Goal: Task Accomplishment & Management: Complete application form

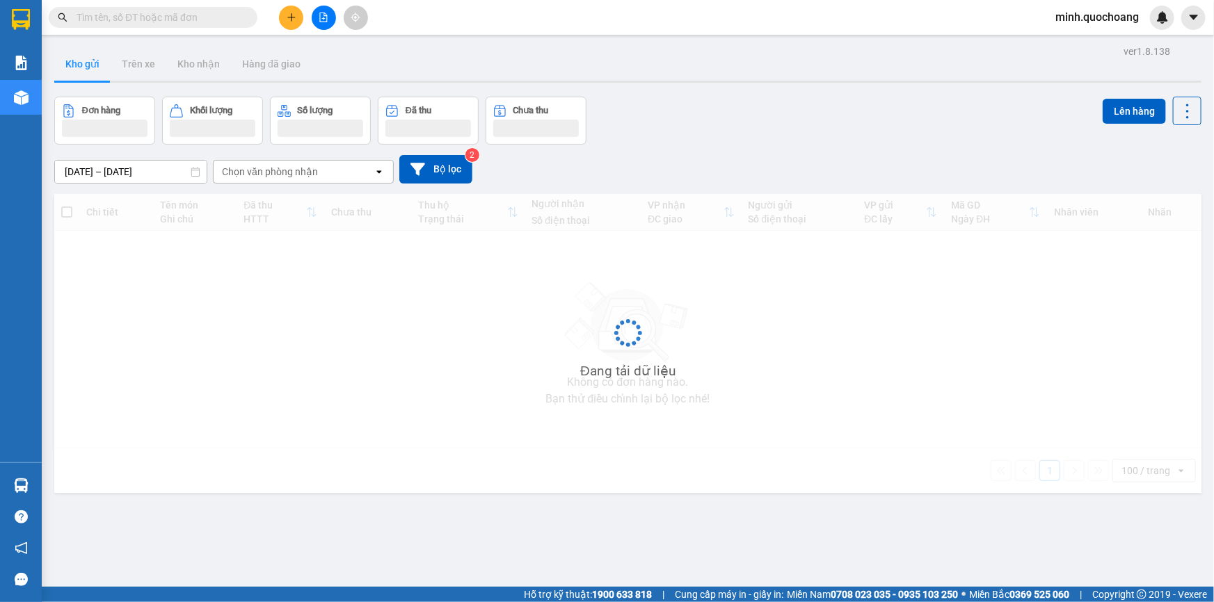
click at [864, 111] on div "Đơn hàng Khối lượng Số lượng Đã thu Chưa thu Lên hàng" at bounding box center [627, 121] width 1147 height 48
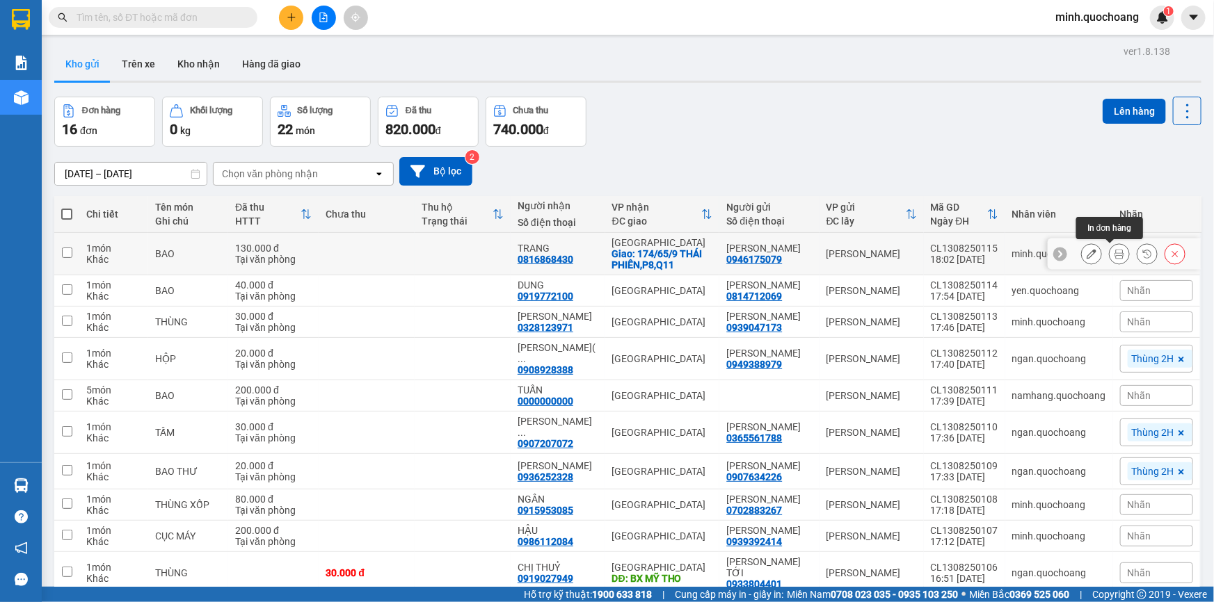
click at [1114, 254] on icon at bounding box center [1119, 254] width 10 height 10
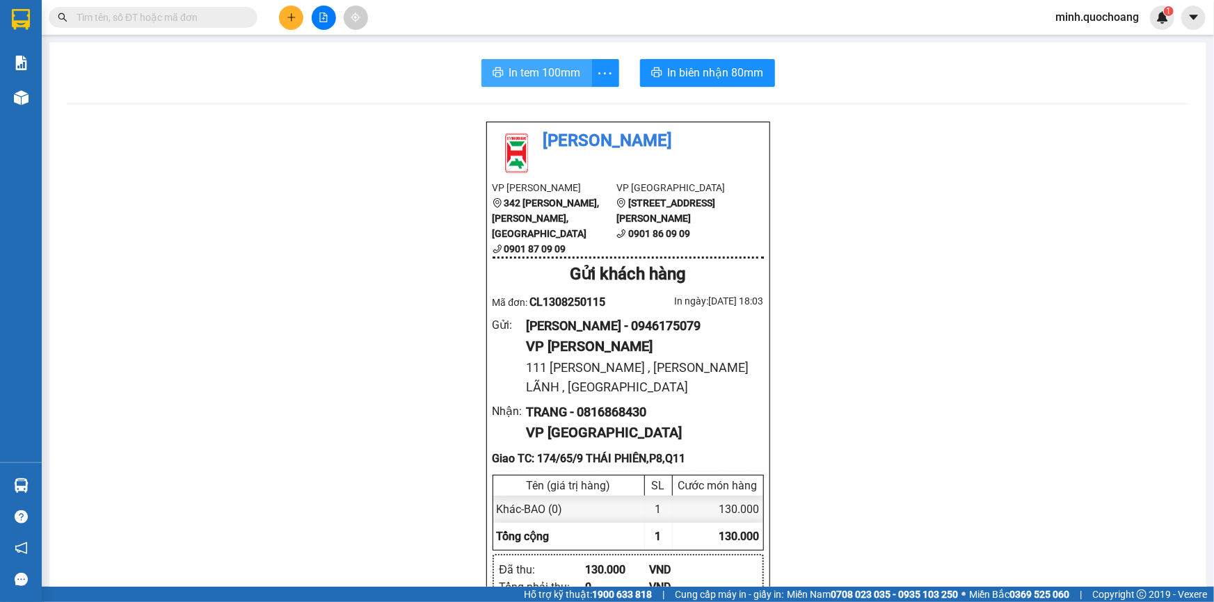
click at [520, 68] on span "In tem 100mm" at bounding box center [545, 72] width 72 height 17
click at [721, 72] on span "In biên nhận 80mm" at bounding box center [716, 72] width 96 height 17
click at [287, 25] on button at bounding box center [291, 18] width 24 height 24
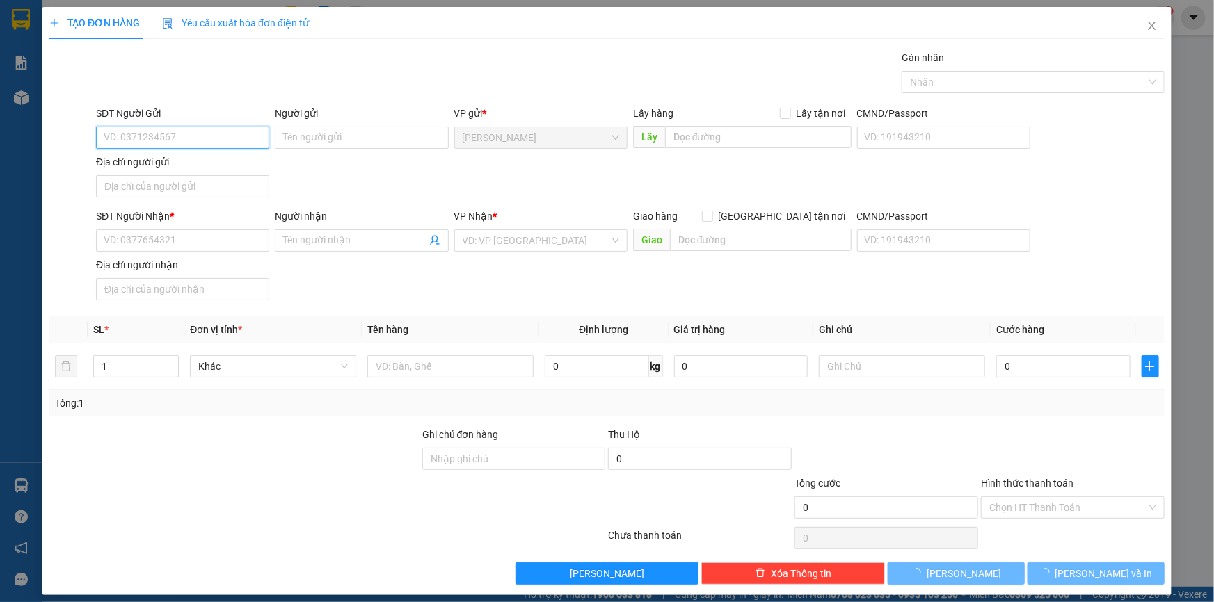
click at [198, 138] on input "SĐT Người Gửi" at bounding box center [182, 138] width 173 height 22
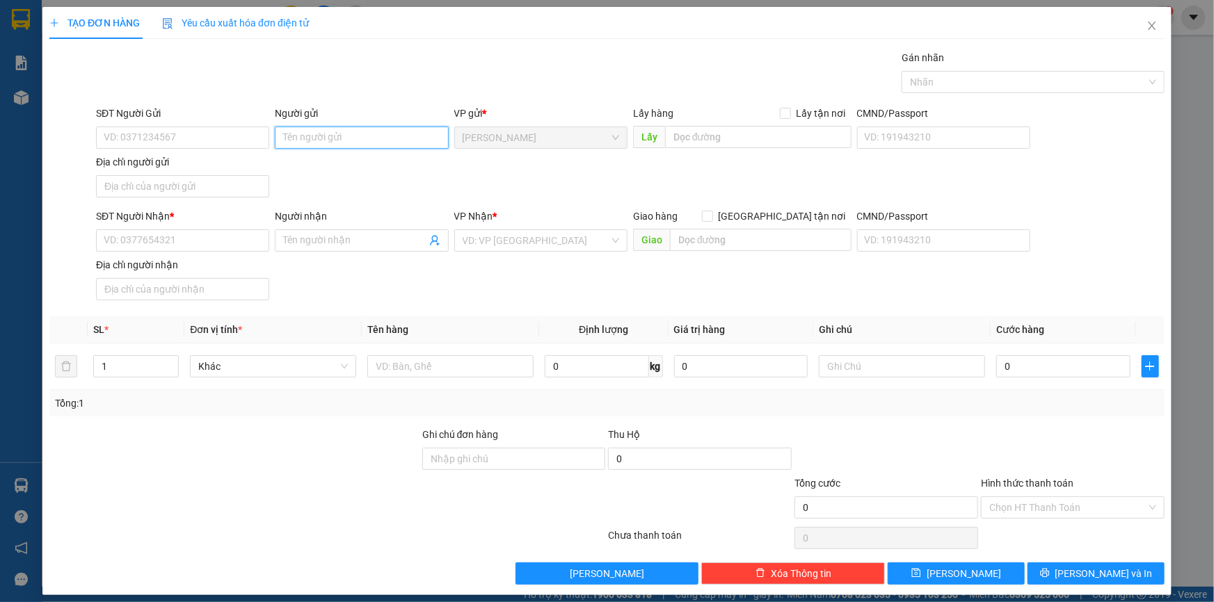
click at [310, 138] on input "Người gửi" at bounding box center [361, 138] width 173 height 22
type input "[PERSON_NAME]"
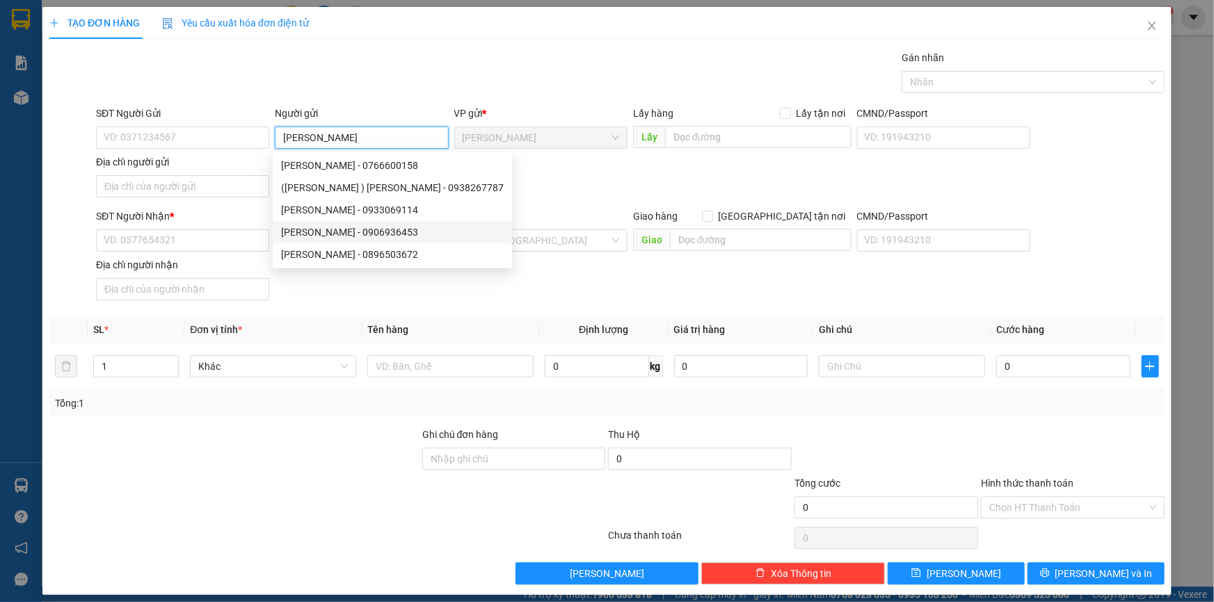
click at [390, 234] on div "VÕ VĂN HÙNG - 0906936453" at bounding box center [392, 232] width 223 height 15
type input "0906936453"
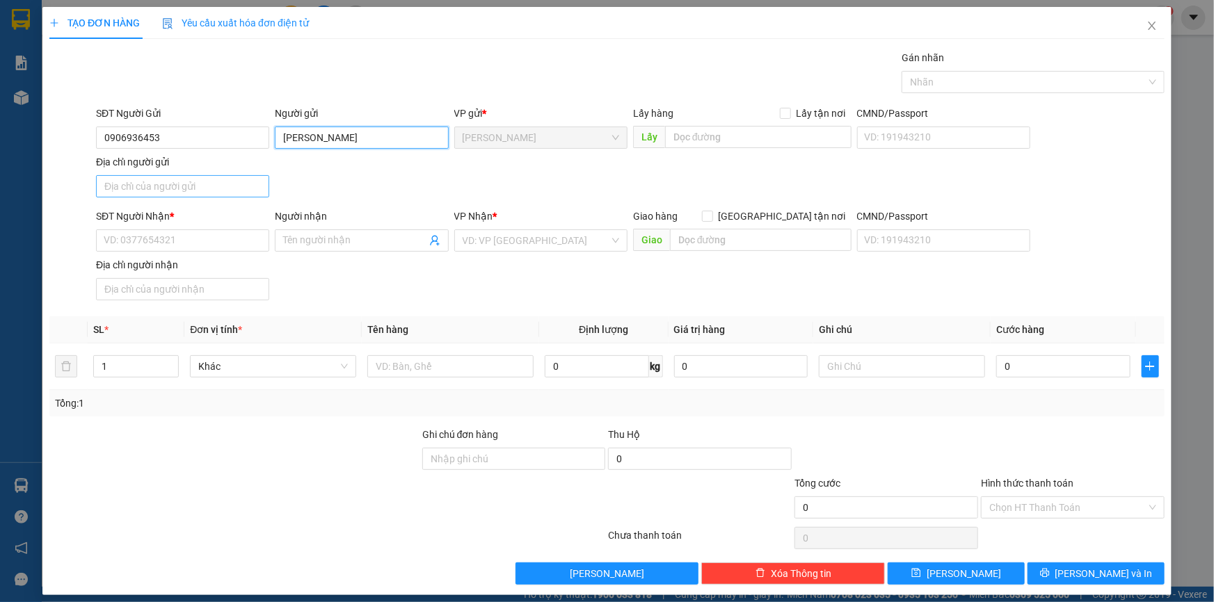
type input "[PERSON_NAME]"
click at [167, 183] on input "Địa chỉ người gửi" at bounding box center [182, 186] width 173 height 22
type input "NHỊ MỸ , CAO LÃNH , ĐỒNG THÁP"
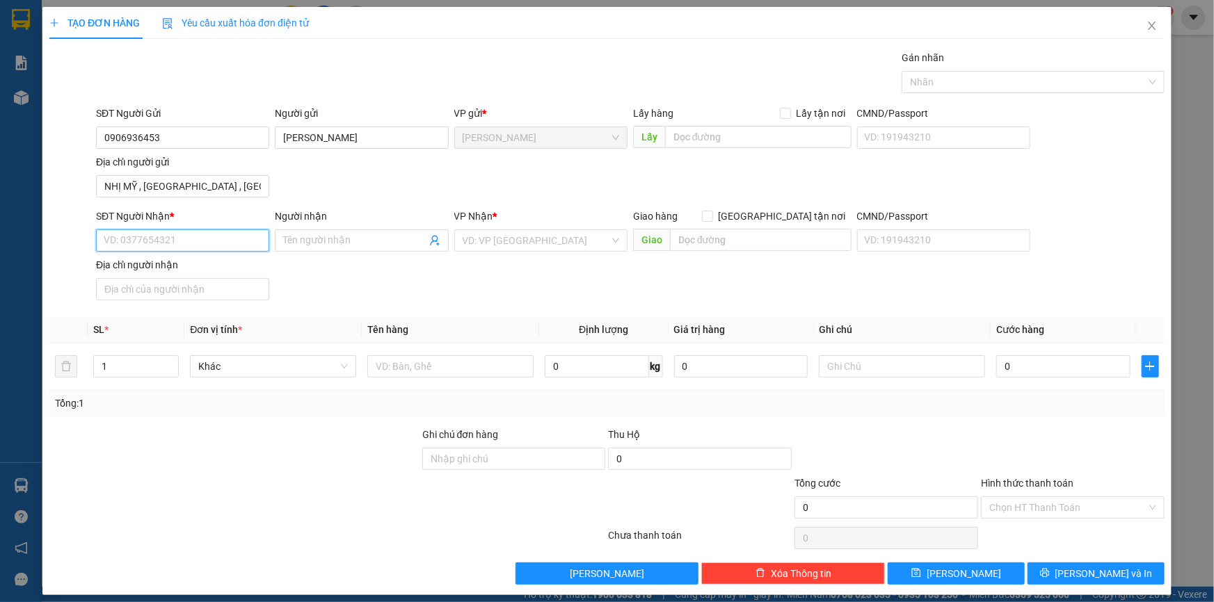
click at [170, 243] on input "SĐT Người Nhận *" at bounding box center [182, 241] width 173 height 22
click at [394, 176] on div "SĐT Người Gửi 0906936453 Người gửi VÕ VĂN HÙNG VP gửi * Cao Lãnh Lấy hàng Lấy t…" at bounding box center [630, 154] width 1074 height 97
click at [214, 241] on input "SĐT Người Nhận *" at bounding box center [182, 241] width 173 height 22
click at [191, 130] on input "0906936453" at bounding box center [182, 138] width 173 height 22
click at [195, 230] on input "SĐT Người Nhận *" at bounding box center [182, 241] width 173 height 22
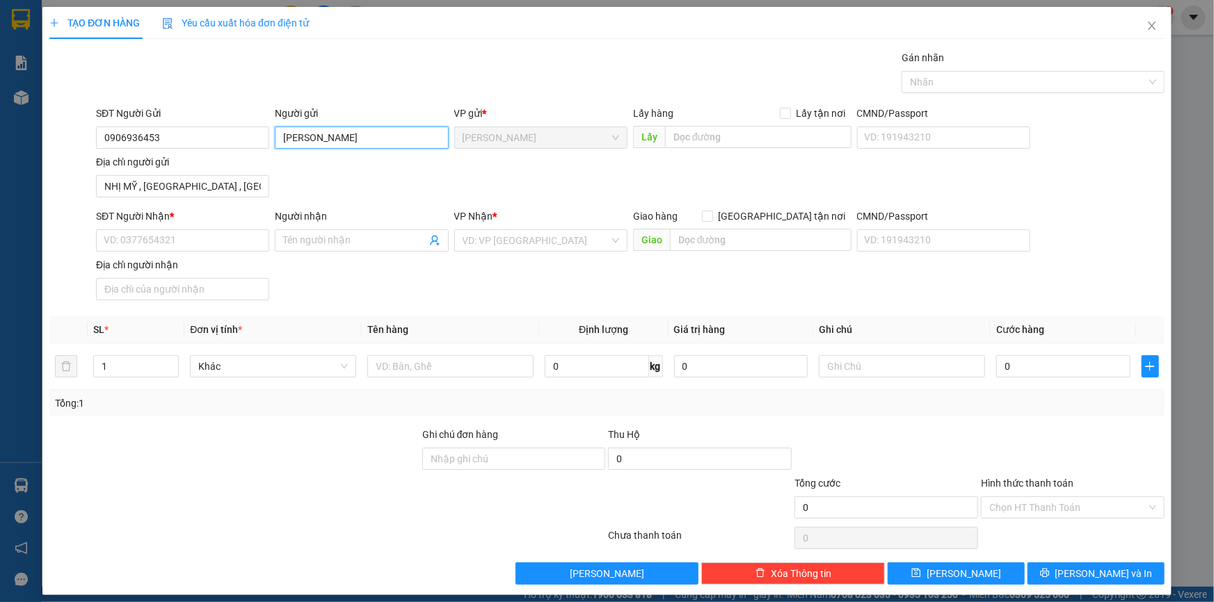
click at [373, 138] on input "[PERSON_NAME]" at bounding box center [361, 138] width 173 height 22
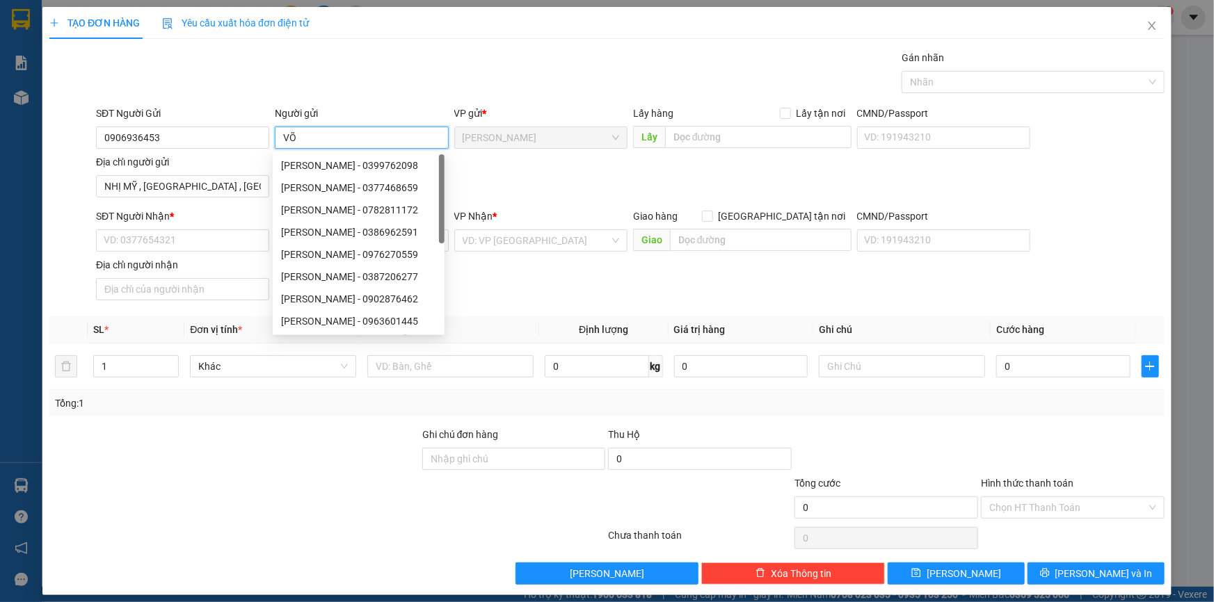
type input "V"
click at [255, 183] on input "NHỊ MỸ , CAO LÃNH , ĐỒNG THÁP" at bounding box center [182, 186] width 173 height 22
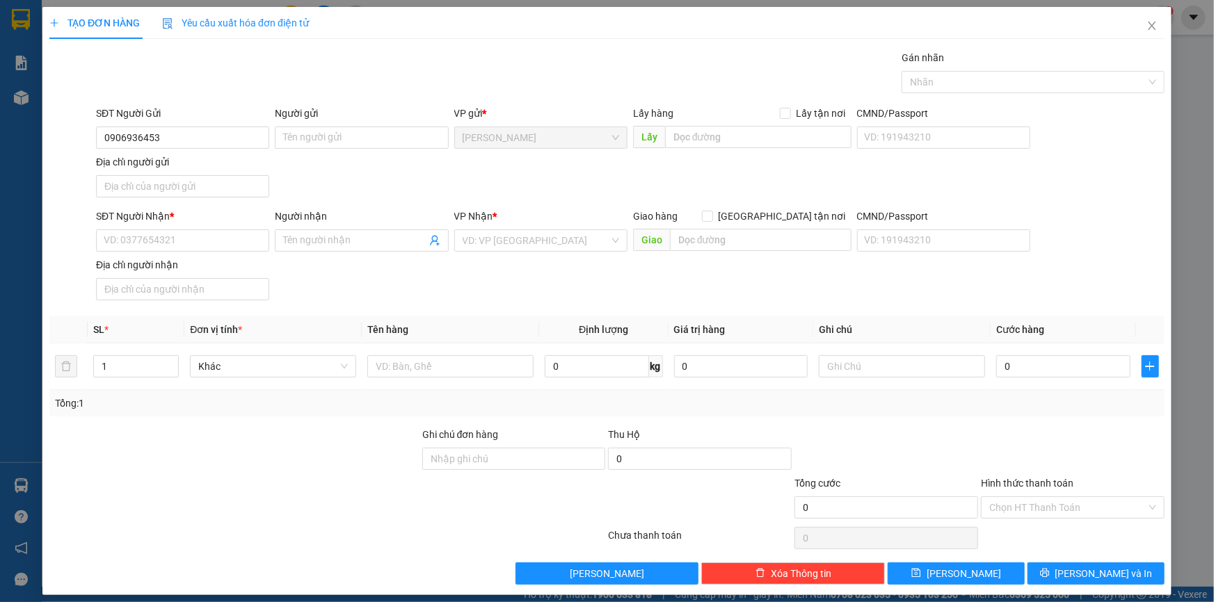
drag, startPoint x: 50, startPoint y: 175, endPoint x: 88, endPoint y: 175, distance: 38.3
click at [52, 175] on div at bounding box center [71, 154] width 47 height 97
click at [195, 139] on input "0906936453" at bounding box center [182, 138] width 173 height 22
type input "0906936453"
click at [216, 167] on div "0906936453 - VÕ VĂN HÙNG" at bounding box center [181, 165] width 155 height 15
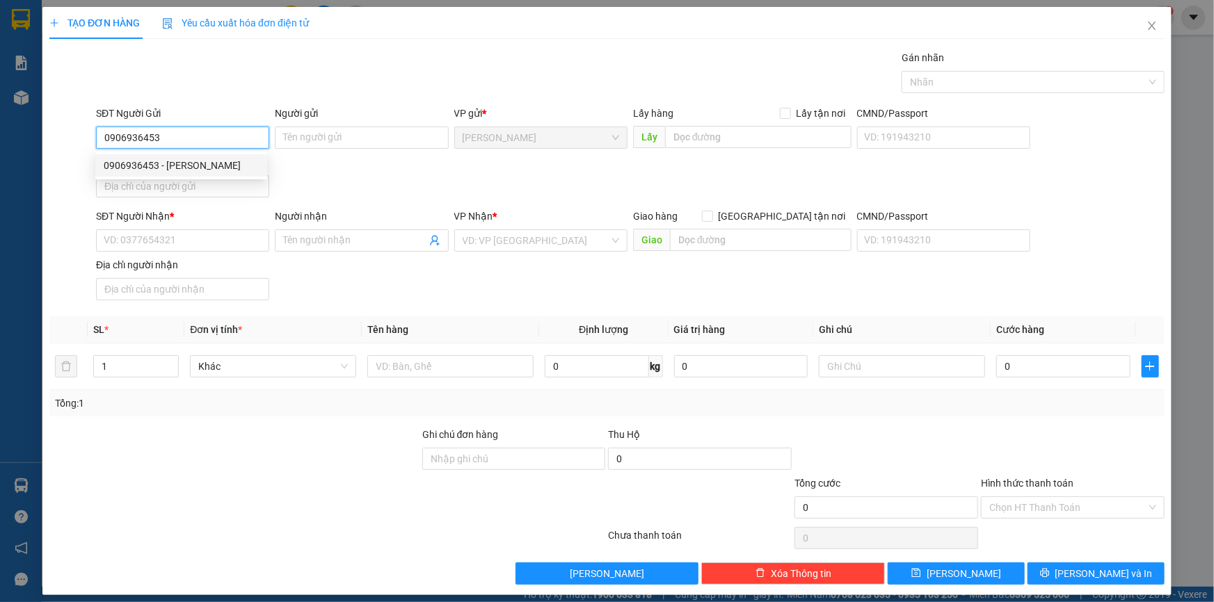
type input "[PERSON_NAME]"
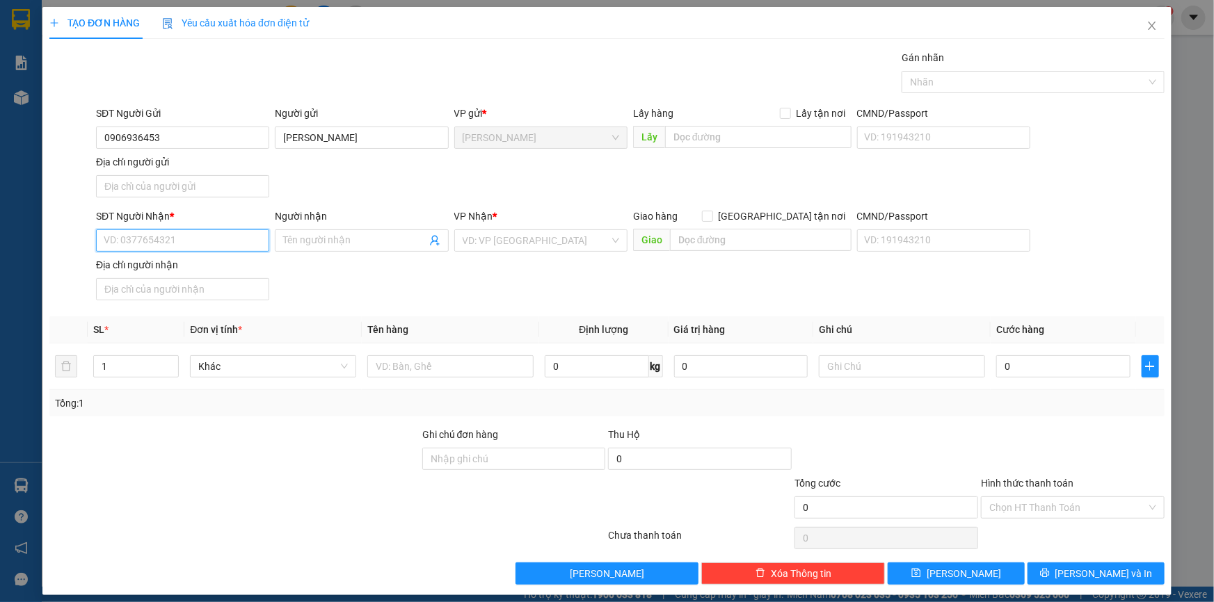
click at [198, 242] on input "SĐT Người Nhận *" at bounding box center [182, 241] width 173 height 22
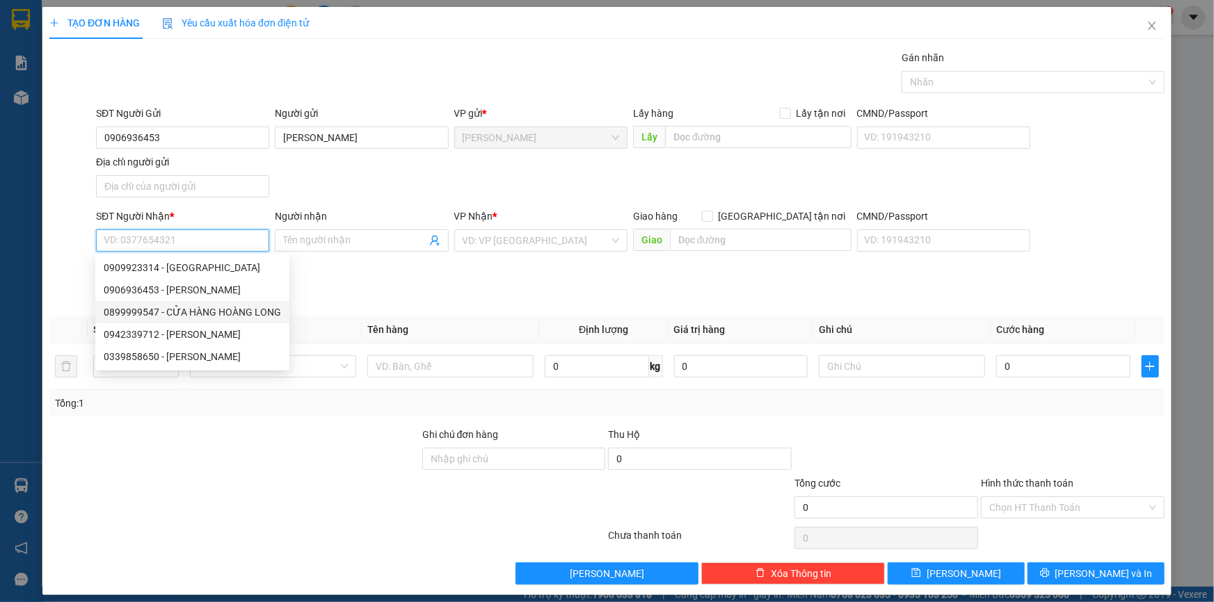
click at [250, 317] on div "0899999547 - CỬA HÀNG HOÀNG LONG" at bounding box center [192, 312] width 177 height 15
type input "0899999547"
type input "CỬA HÀNG HOÀNG LONG"
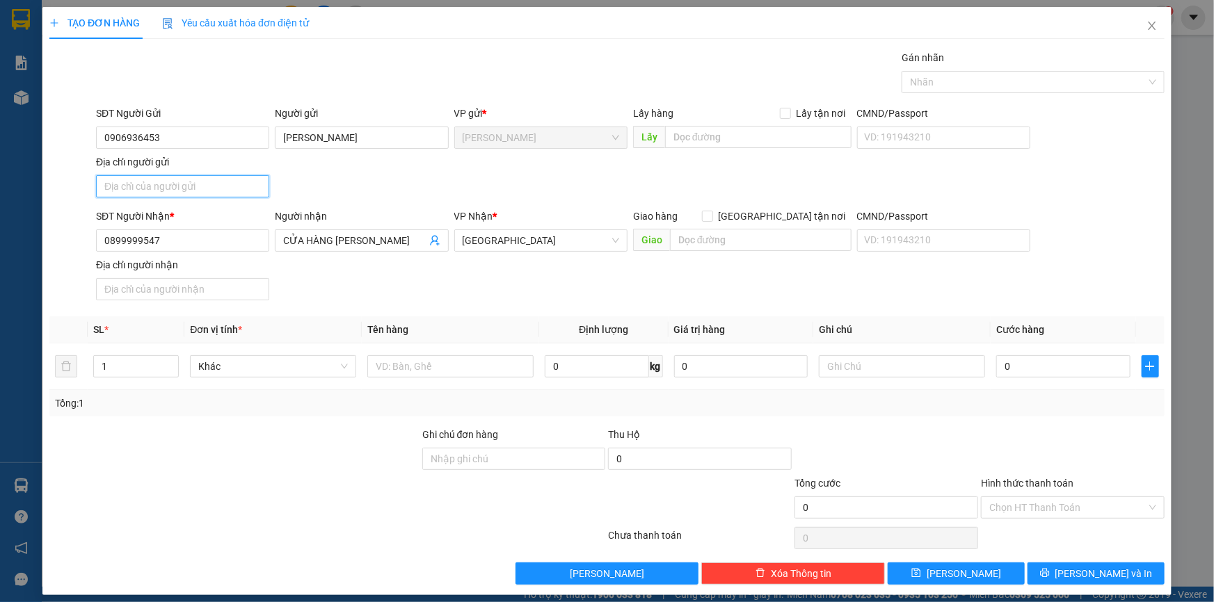
click at [178, 188] on input "Địa chỉ người gửi" at bounding box center [182, 186] width 173 height 22
type input "NHỊ MỸ , CAO LÃNH , ĐỒNG THÁP"
click at [439, 374] on input "text" at bounding box center [450, 366] width 166 height 22
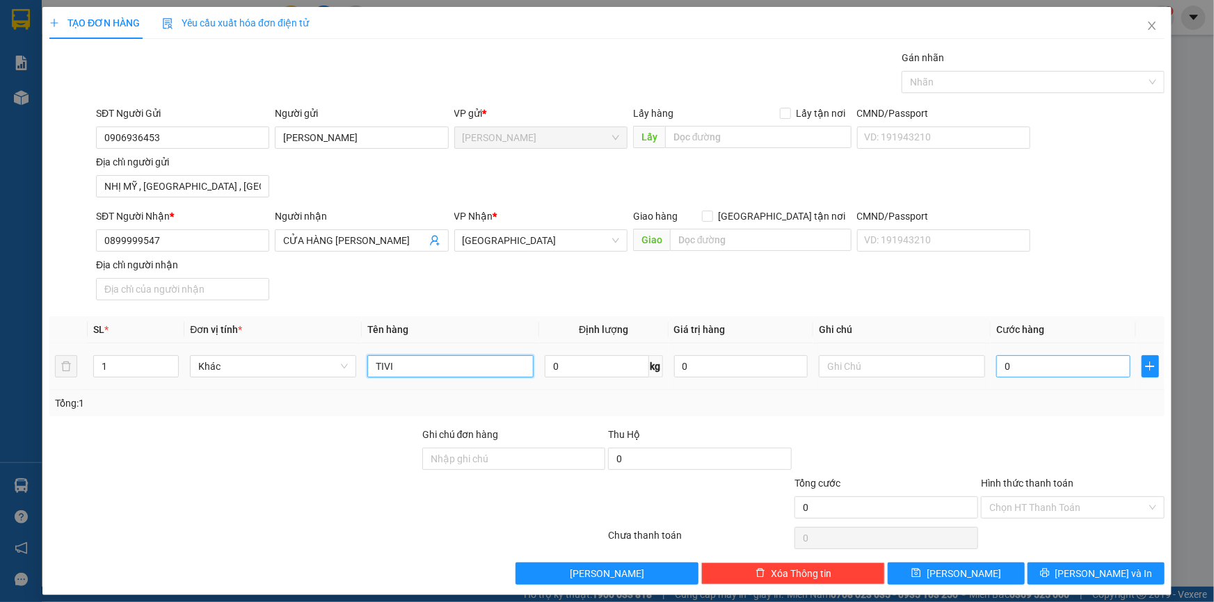
type input "TIVI"
click at [1016, 369] on input "0" at bounding box center [1063, 366] width 134 height 22
type input "1"
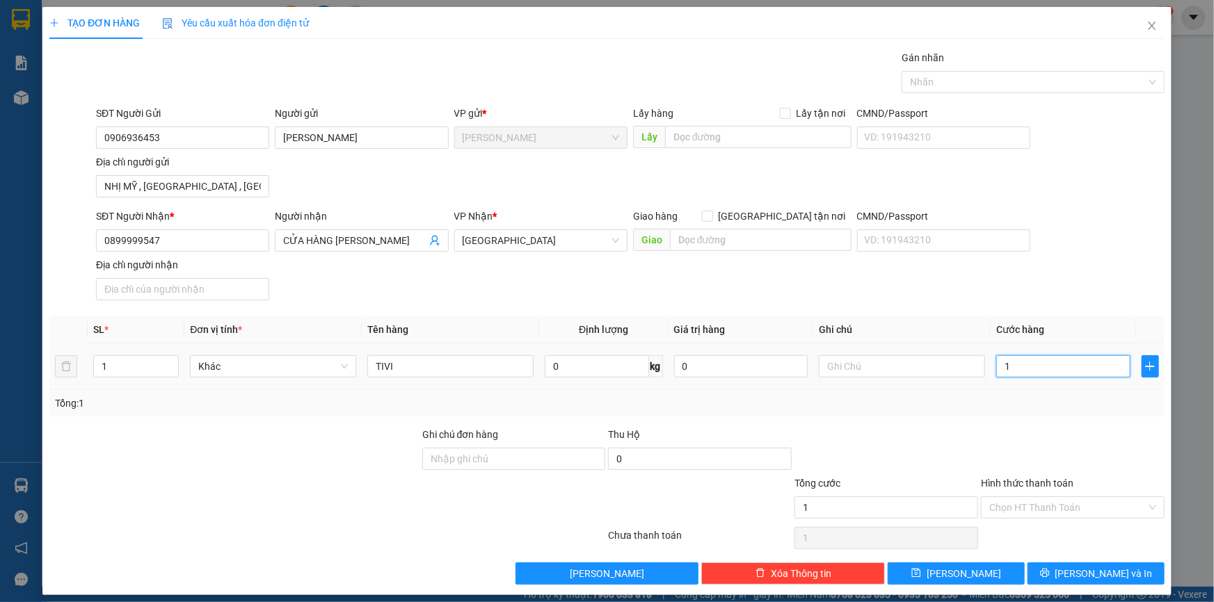
type input "10"
type input "100"
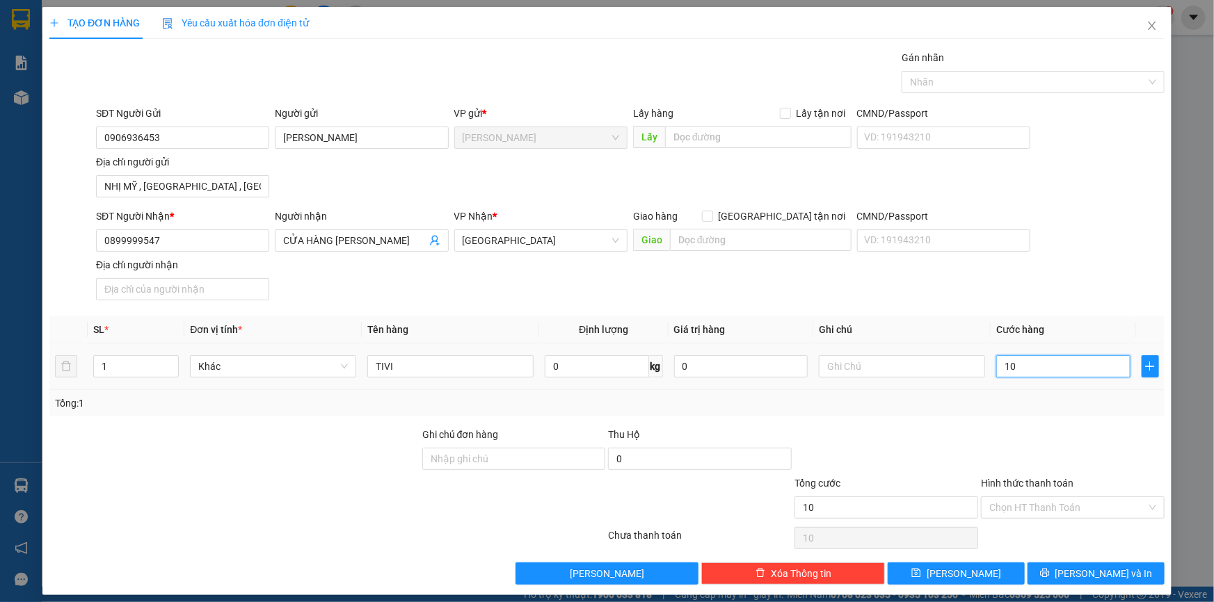
type input "100"
click at [998, 86] on div at bounding box center [1026, 82] width 242 height 17
type input "100.000"
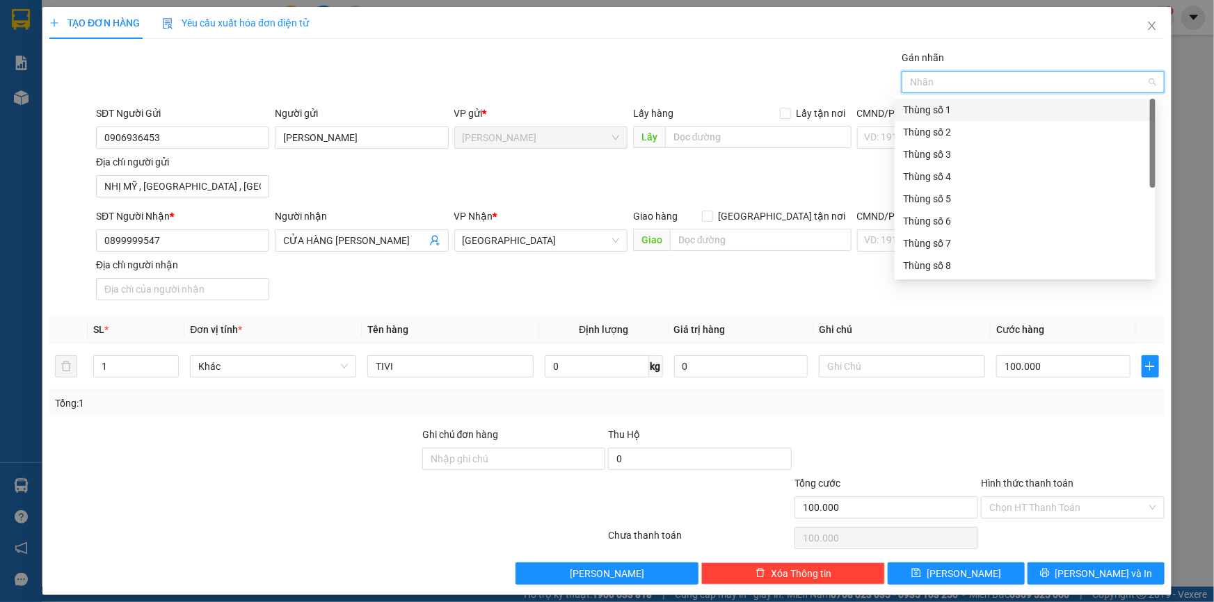
scroll to position [177, 0]
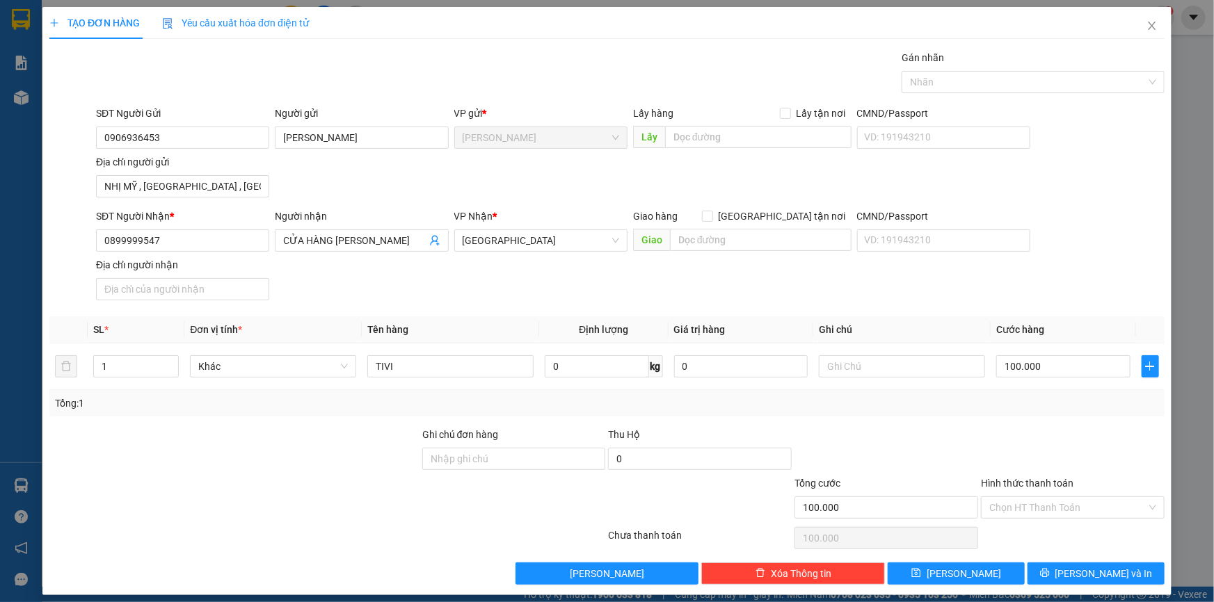
click at [911, 333] on th "Ghi chú" at bounding box center [901, 329] width 177 height 27
click at [1032, 512] on input "Hình thức thanh toán" at bounding box center [1067, 507] width 157 height 21
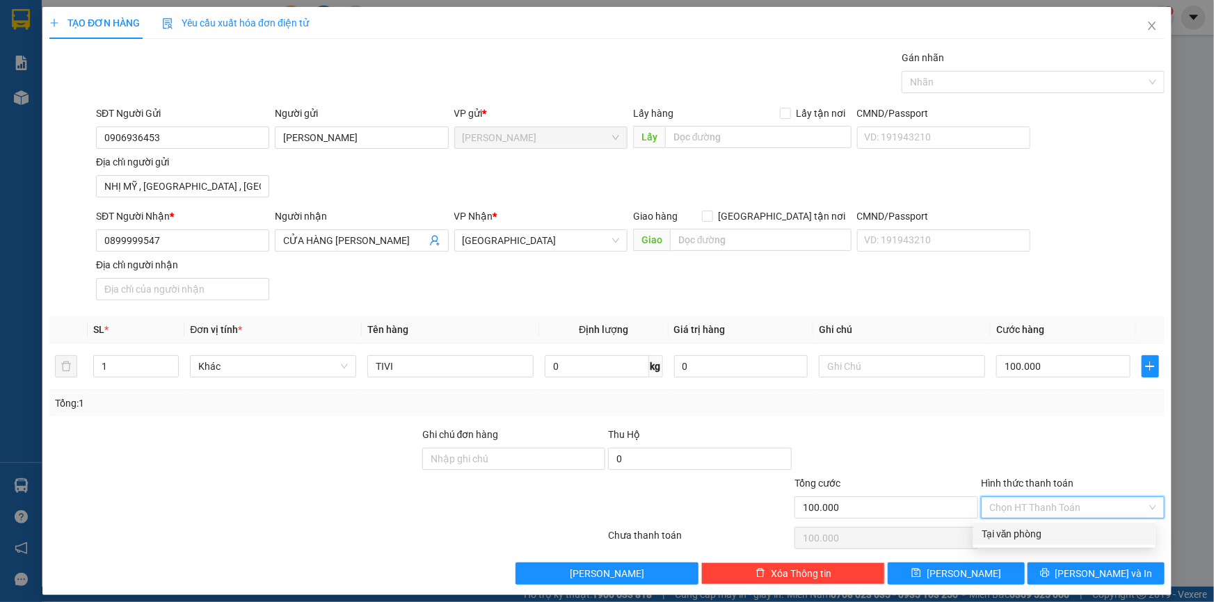
click at [1026, 529] on div "Tại văn phòng" at bounding box center [1064, 533] width 166 height 15
type input "0"
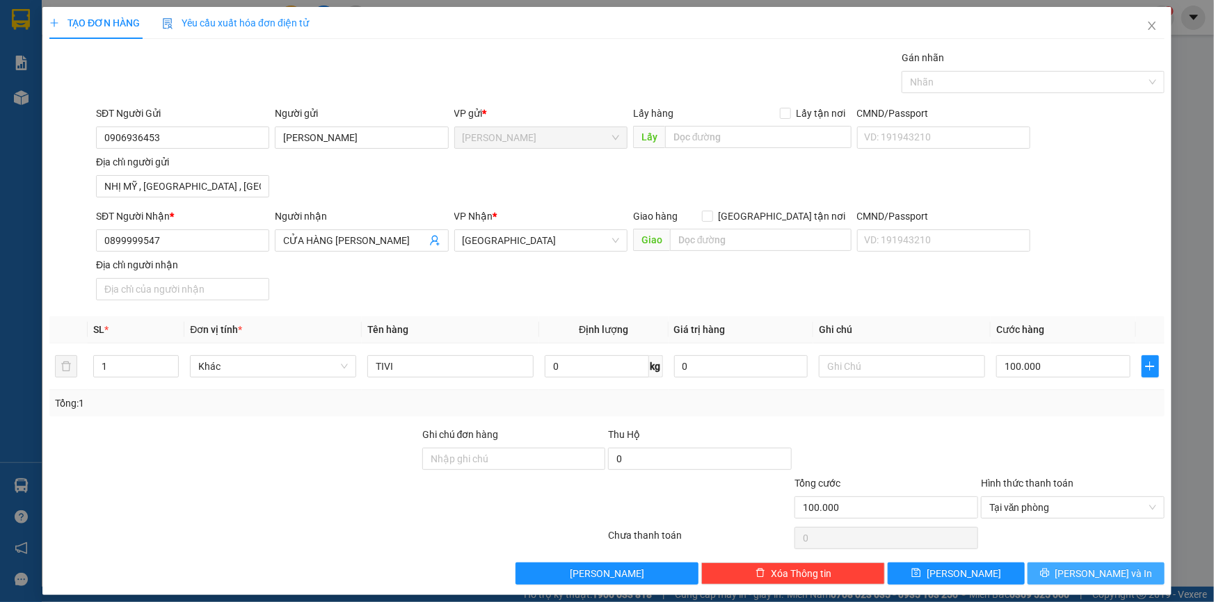
click at [1058, 570] on button "[PERSON_NAME] và In" at bounding box center [1095, 574] width 137 height 22
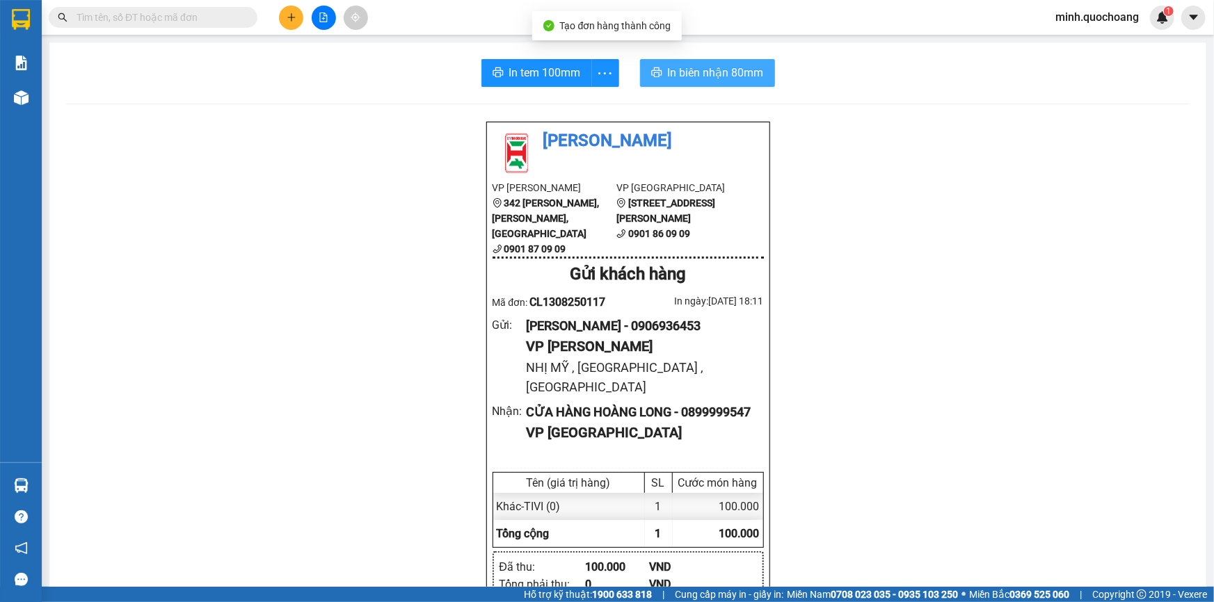
click at [705, 76] on span "In biên nhận 80mm" at bounding box center [716, 72] width 96 height 17
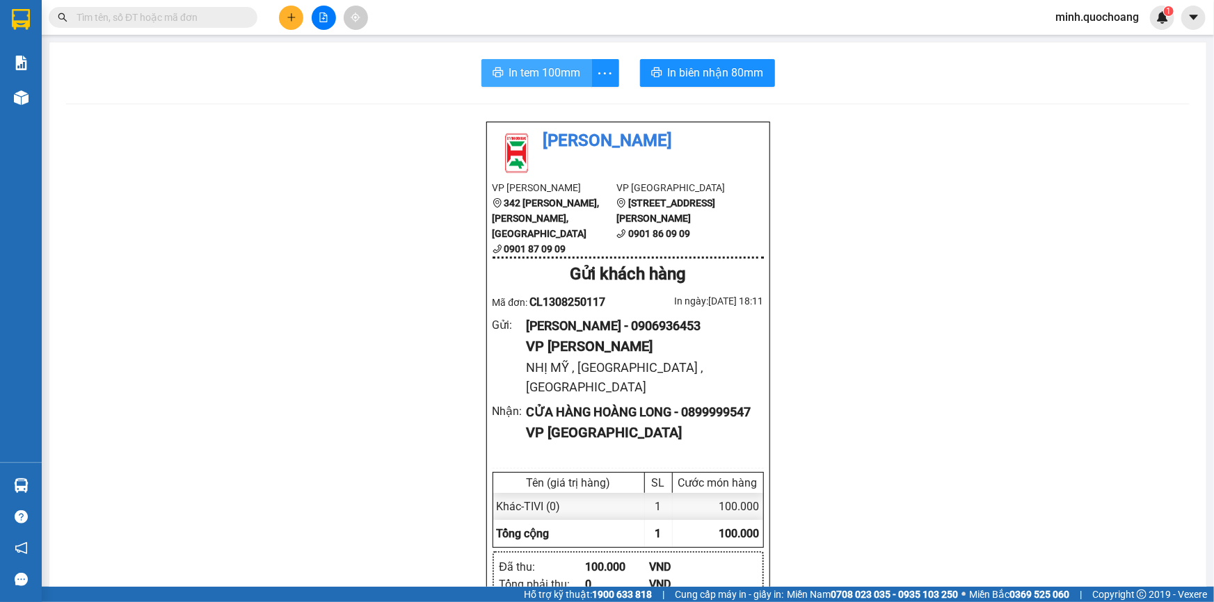
click at [534, 68] on span "In tem 100mm" at bounding box center [545, 72] width 72 height 17
click at [296, 10] on button at bounding box center [291, 18] width 24 height 24
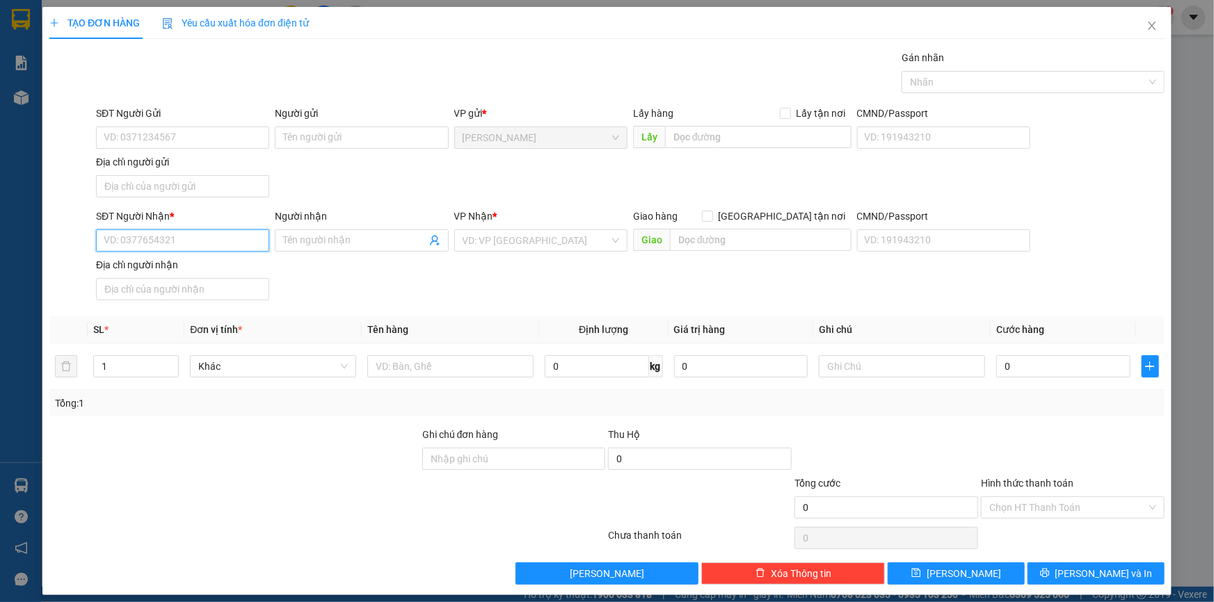
click at [165, 242] on input "SĐT Người Nhận *" at bounding box center [182, 241] width 173 height 22
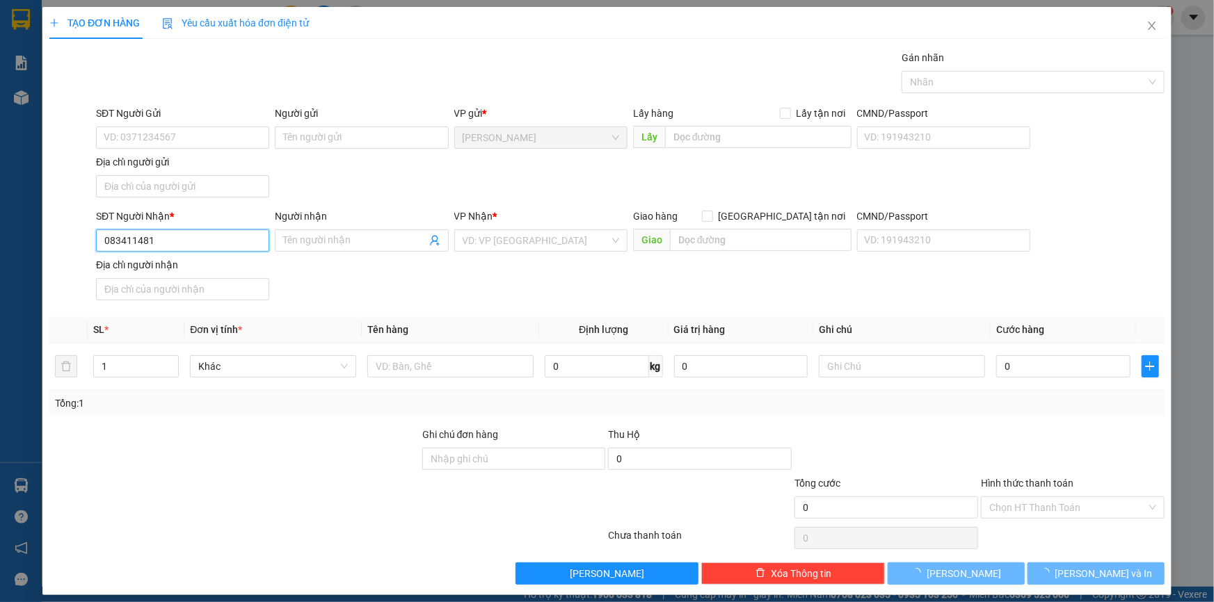
type input "0834114812"
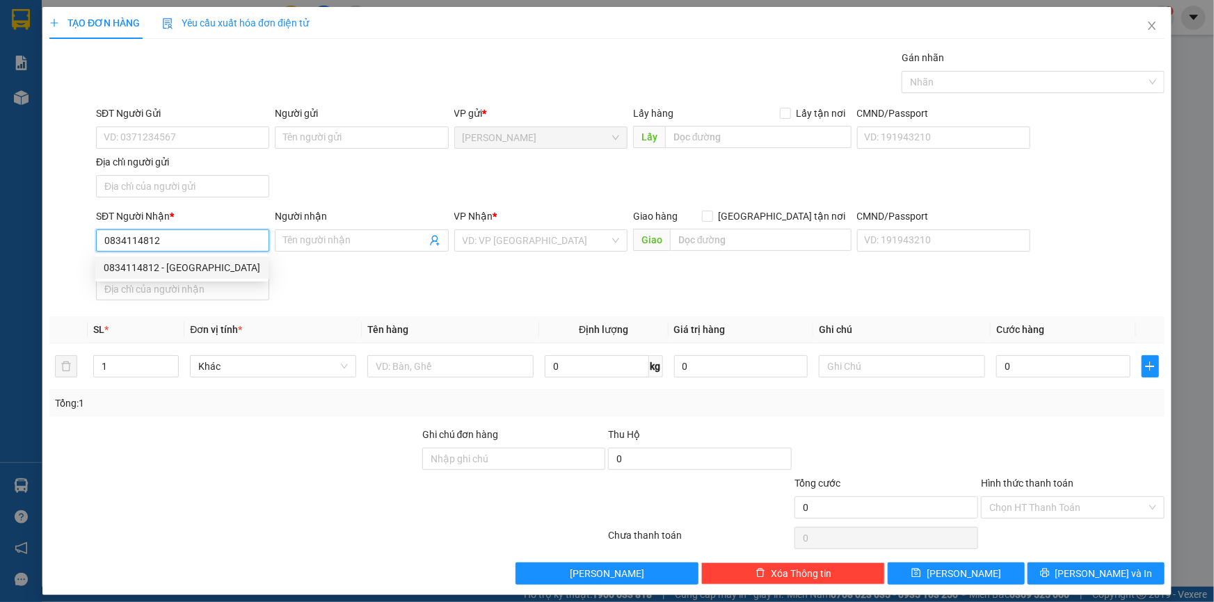
click at [229, 264] on div "0834114812 - HUỲNH QUỐC MINH" at bounding box center [182, 267] width 156 height 15
type input "HUỲNH QUỐC MINH"
type input "0834114812"
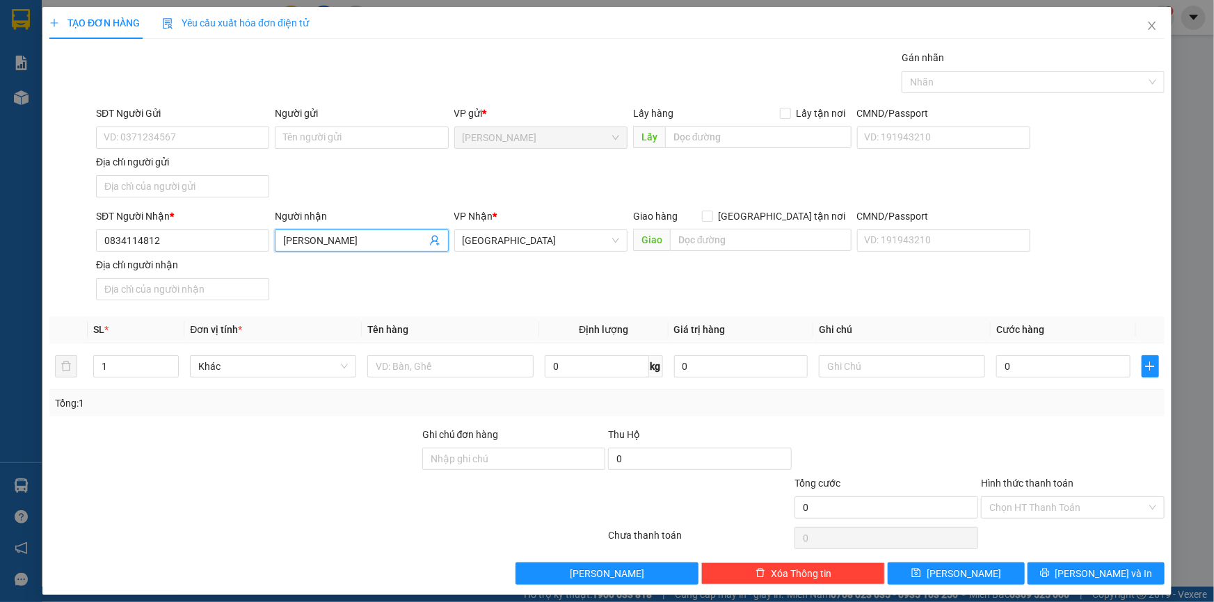
click at [345, 234] on input "HUỲNH QUỐC MINH" at bounding box center [354, 240] width 143 height 15
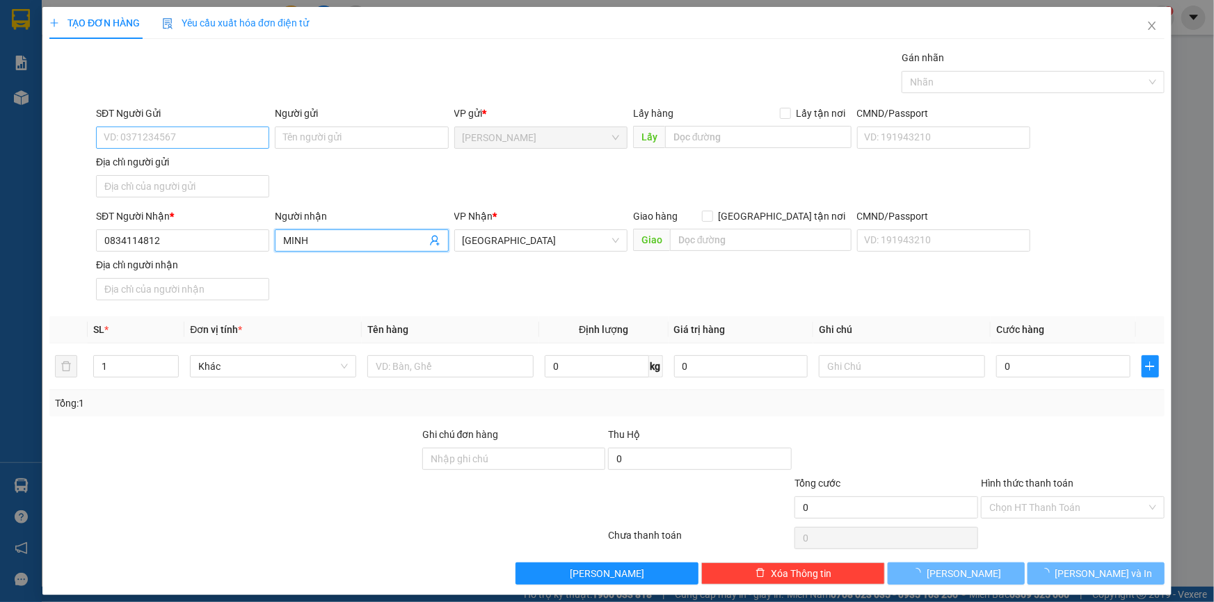
type input "MINH"
click at [216, 144] on input "SĐT Người Gửi" at bounding box center [182, 138] width 173 height 22
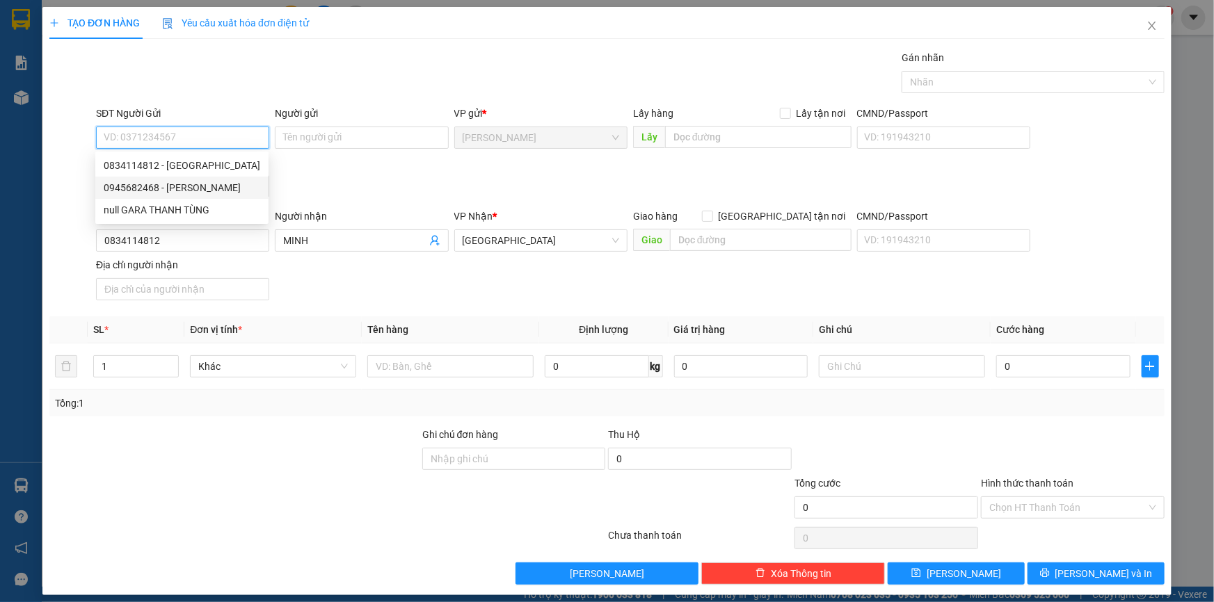
click at [236, 190] on div "0945682468 - NGUYỄN THANH TÙNG" at bounding box center [182, 187] width 156 height 15
type input "0945682468"
type input "[PERSON_NAME]"
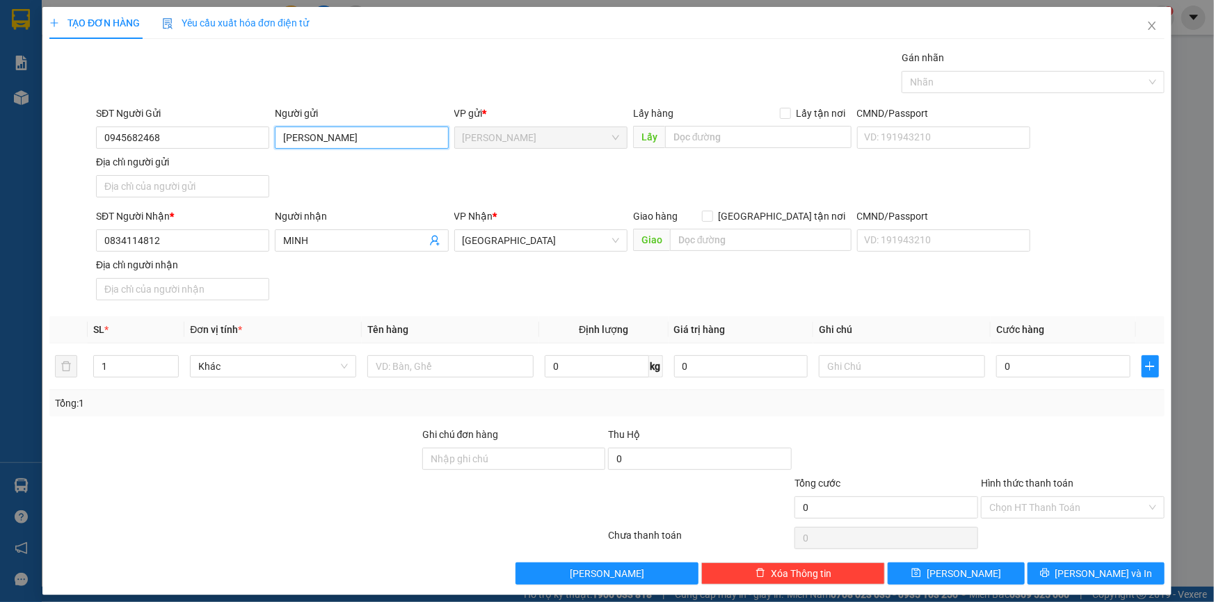
click at [328, 133] on input "[PERSON_NAME]" at bounding box center [361, 138] width 173 height 22
click at [184, 180] on input "Địa chỉ người gửi" at bounding box center [182, 186] width 173 height 22
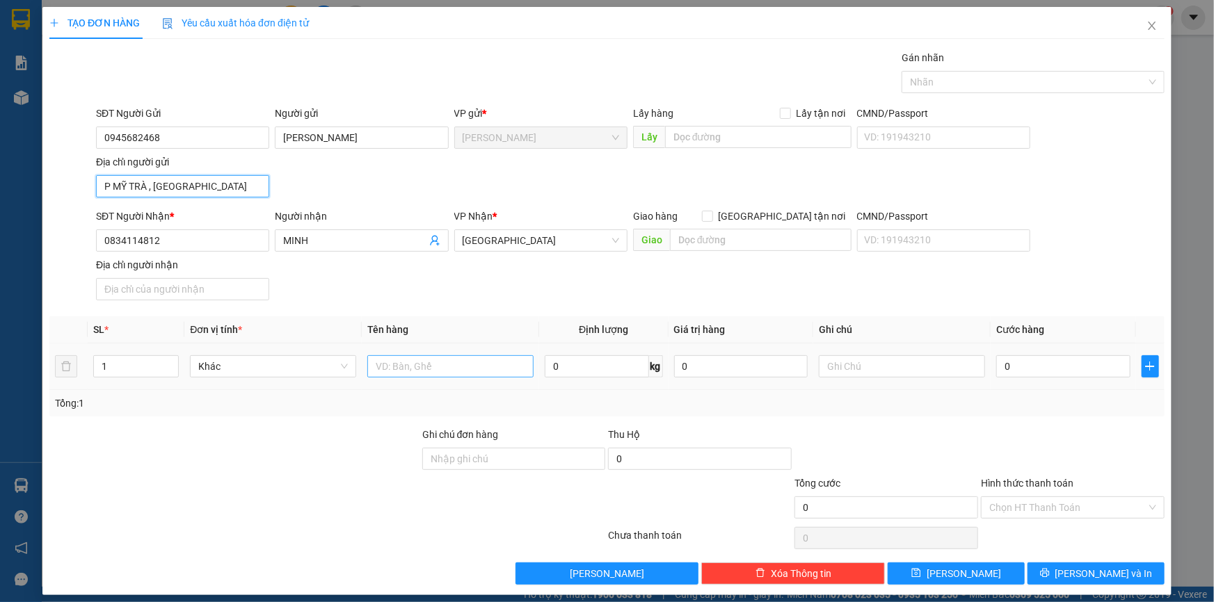
type input "P MỸ TRÀ , ĐỒNG THÁP"
click at [419, 357] on input "text" at bounding box center [450, 366] width 166 height 22
type input "B"
type input "BAO"
click at [970, 449] on div at bounding box center [886, 451] width 186 height 49
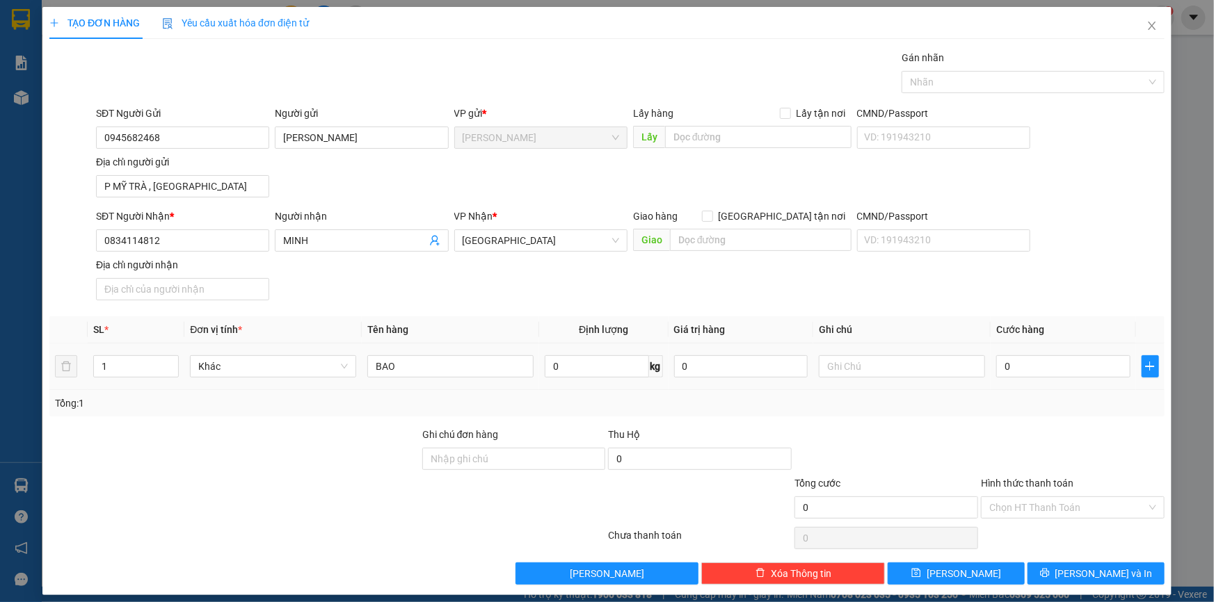
click at [1030, 347] on td "0" at bounding box center [1062, 367] width 145 height 47
click at [1034, 371] on input "0" at bounding box center [1063, 366] width 134 height 22
type input "8"
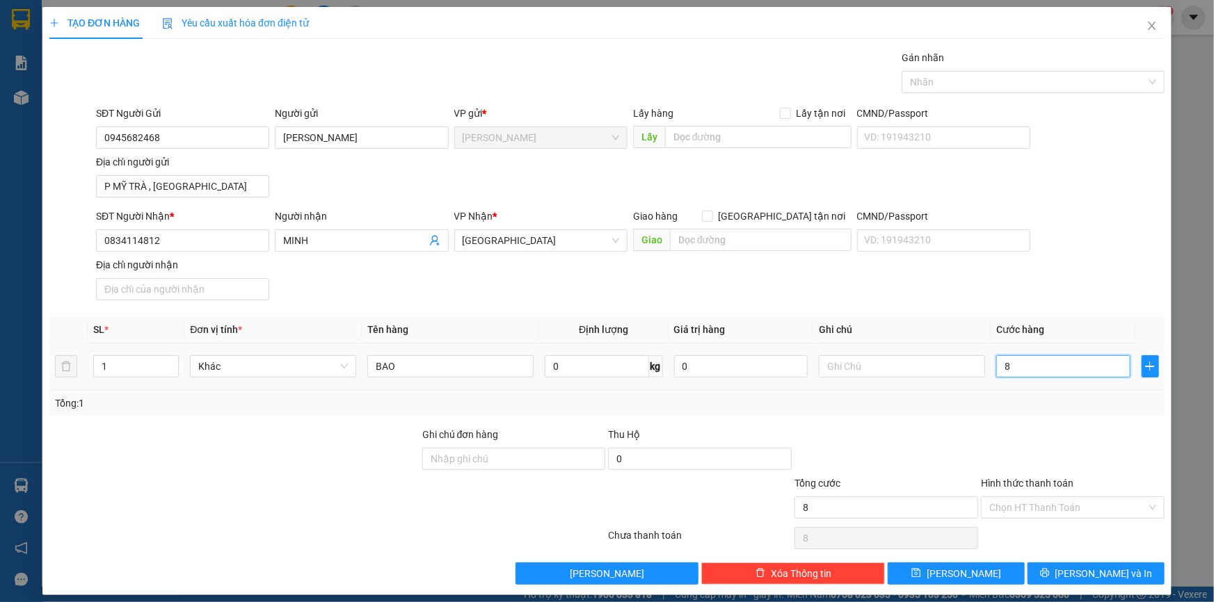
type input "80"
type input "80.000"
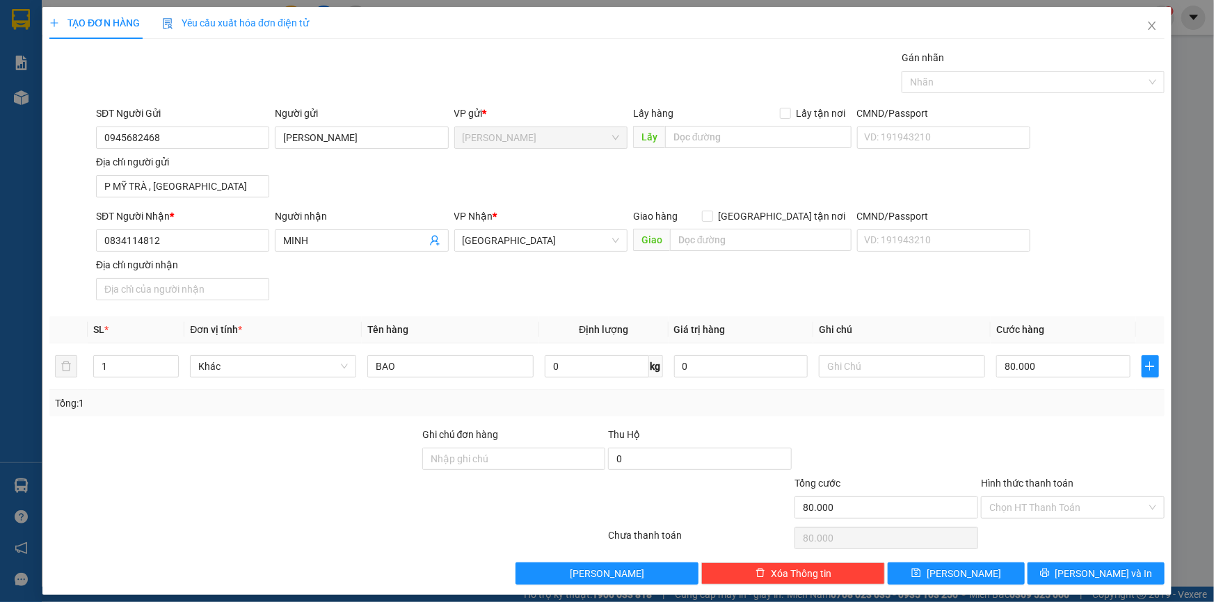
click at [1035, 433] on div at bounding box center [1072, 451] width 186 height 49
click at [1037, 517] on div "Hình thức thanh toán Chọn HT Thanh Toán" at bounding box center [1073, 500] width 184 height 49
click at [1043, 504] on input "Hình thức thanh toán" at bounding box center [1067, 507] width 157 height 21
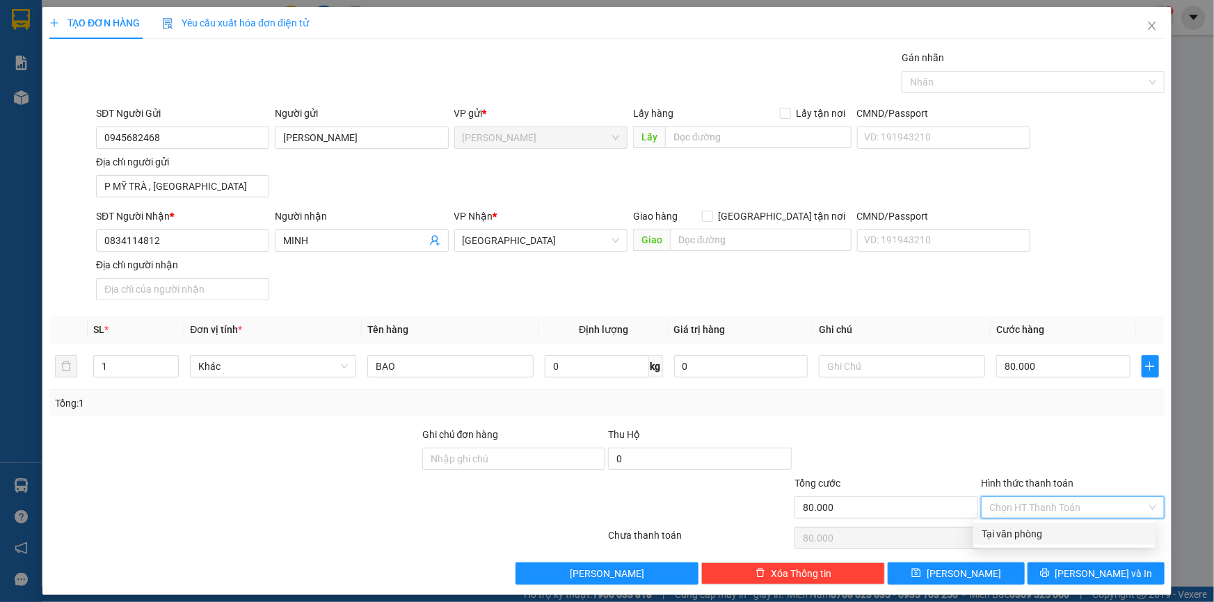
click at [1042, 533] on div "Tại văn phòng" at bounding box center [1064, 533] width 166 height 15
type input "0"
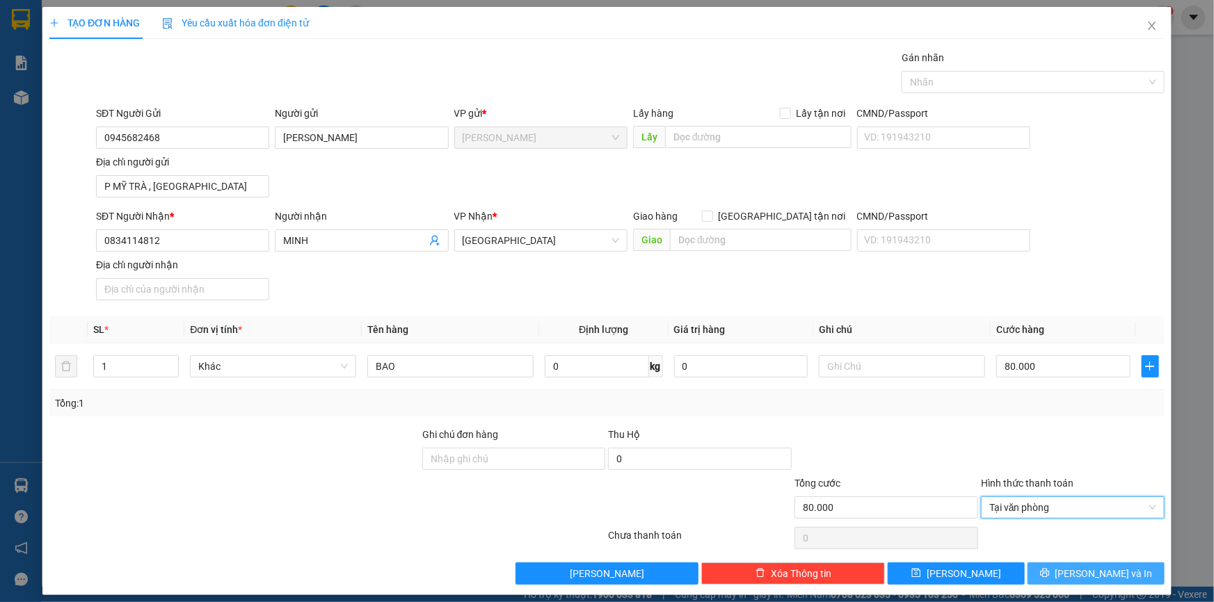
click at [1071, 573] on button "[PERSON_NAME] và In" at bounding box center [1095, 574] width 137 height 22
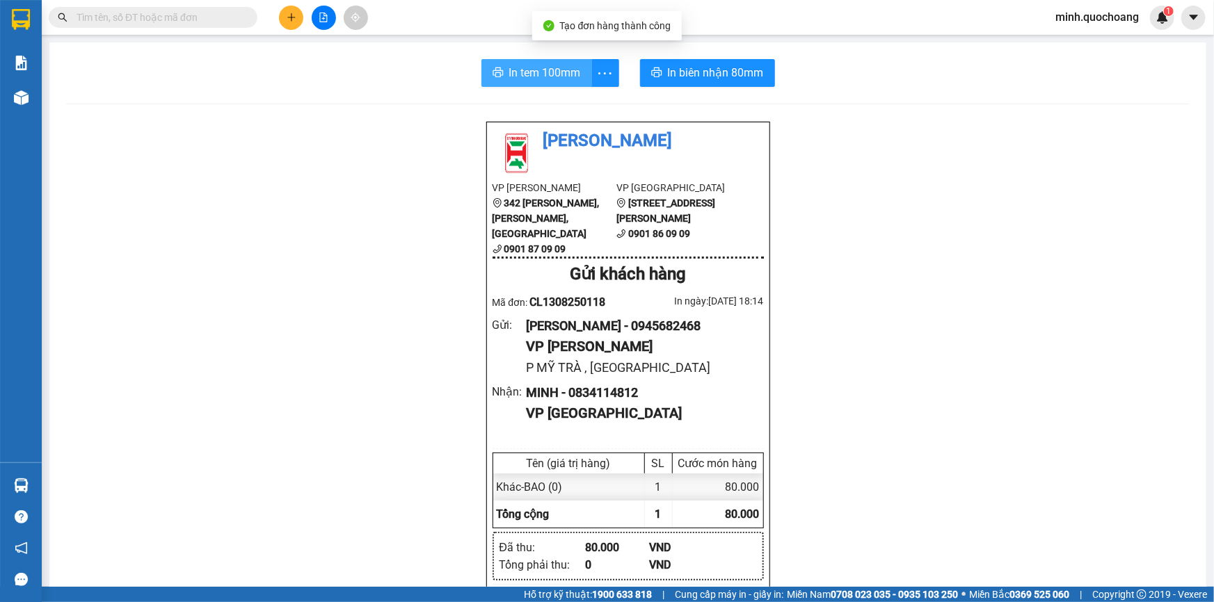
click at [536, 77] on span "In tem 100mm" at bounding box center [545, 72] width 72 height 17
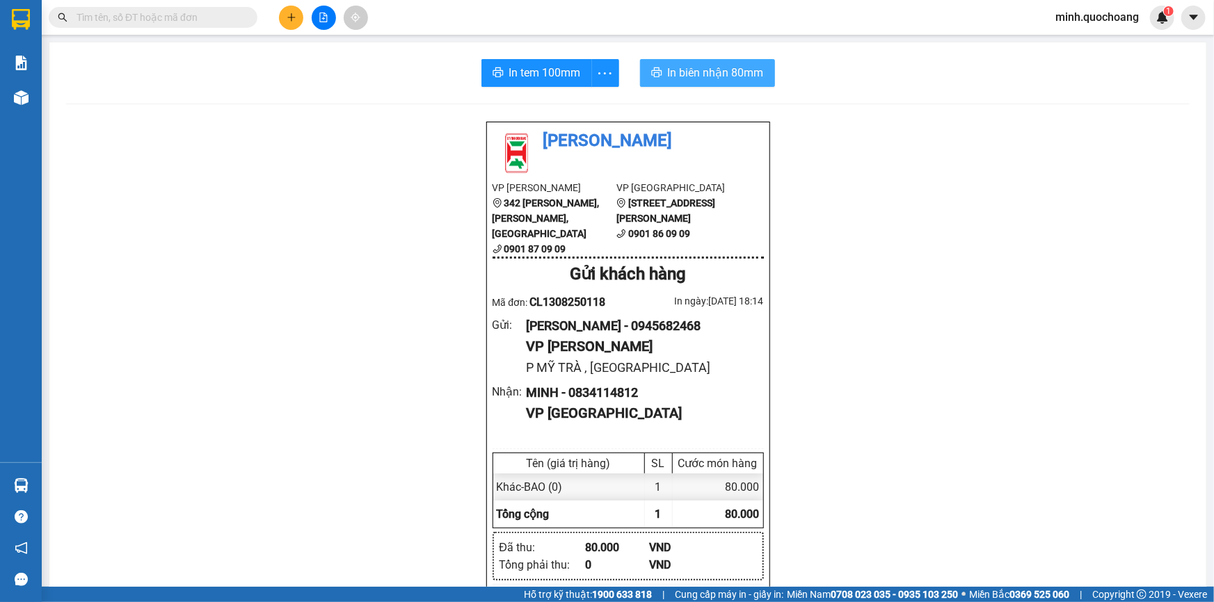
click at [711, 83] on button "In biên nhận 80mm" at bounding box center [707, 73] width 135 height 28
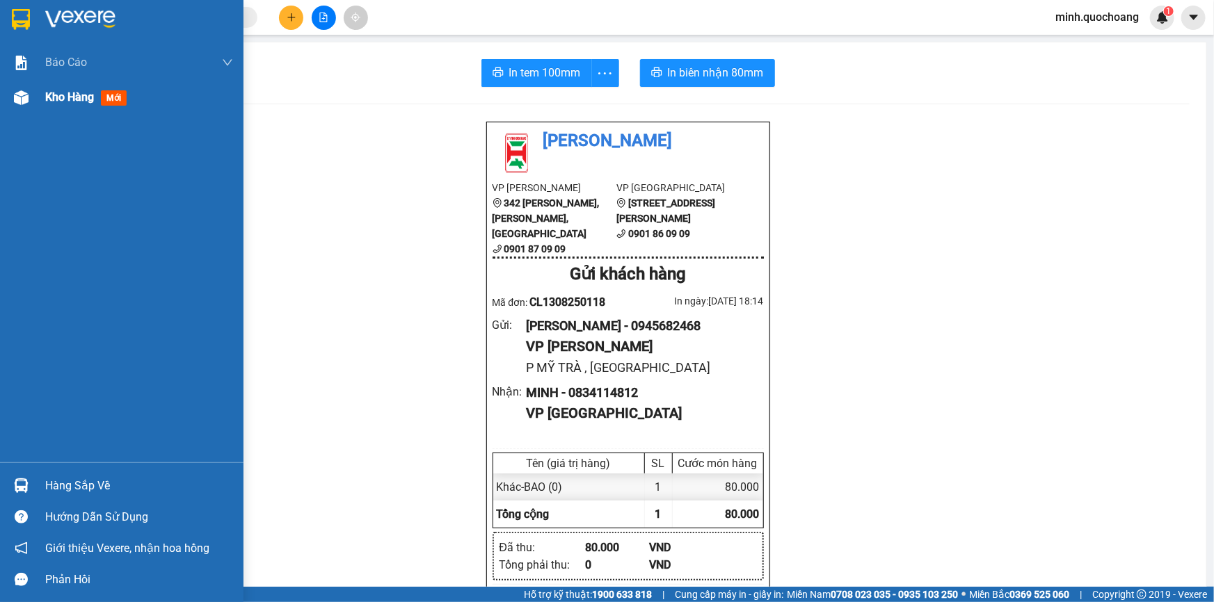
click at [76, 112] on div "Kho hàng mới" at bounding box center [139, 97] width 188 height 35
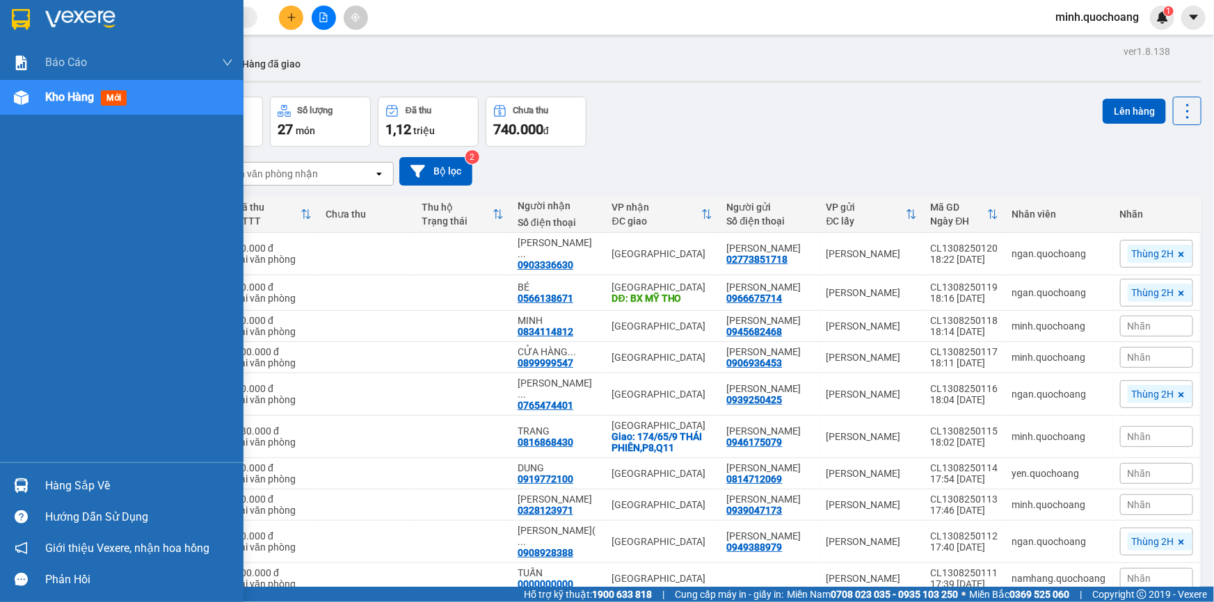
click at [65, 493] on div "Hàng sắp về" at bounding box center [139, 486] width 188 height 21
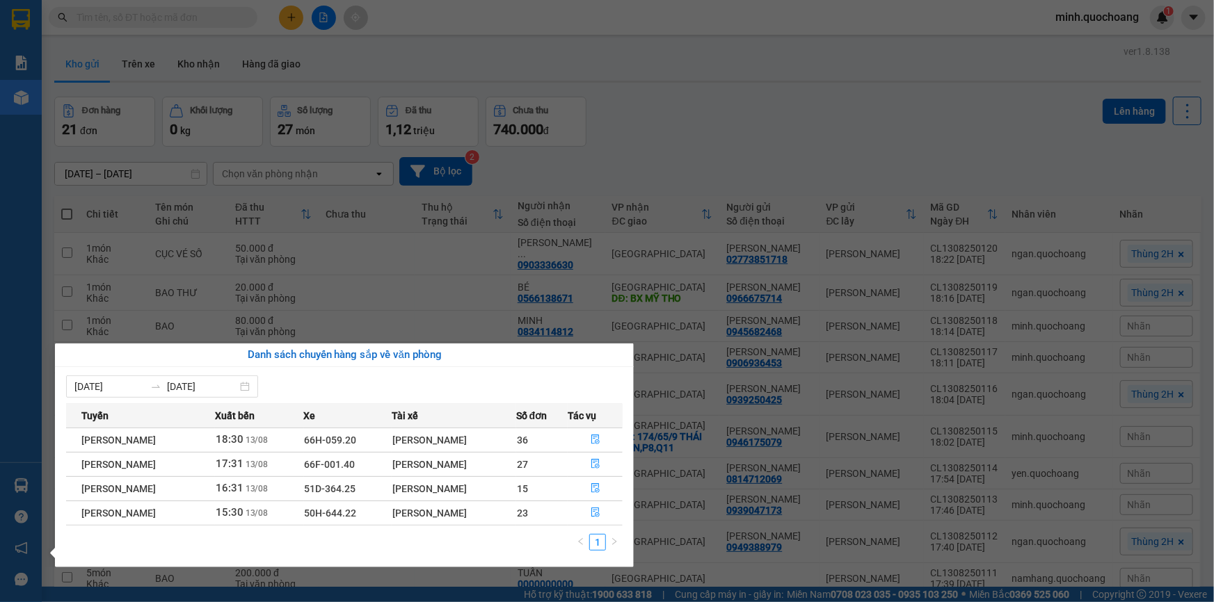
drag, startPoint x: 140, startPoint y: 35, endPoint x: 140, endPoint y: 16, distance: 18.8
click at [143, 35] on section "Kết quả tìm kiếm ( 0 ) Bộ lọc No Data minh.quochoang 1 Báo cáo Báo cáo dòng tiề…" at bounding box center [607, 301] width 1214 height 602
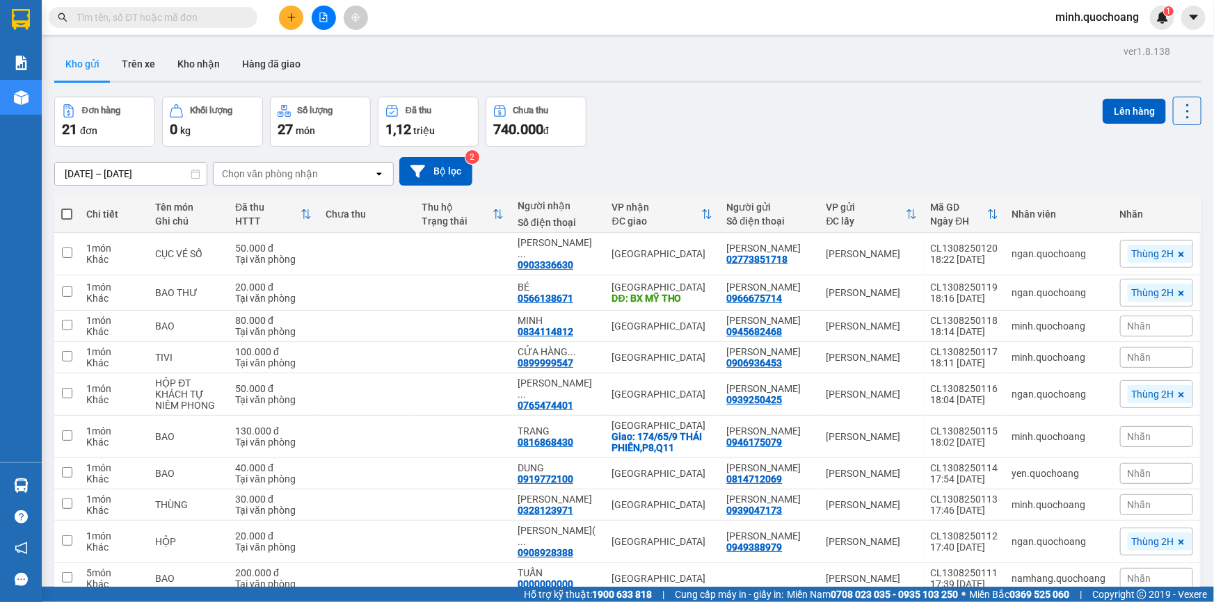
click at [140, 16] on input "text" at bounding box center [159, 17] width 164 height 15
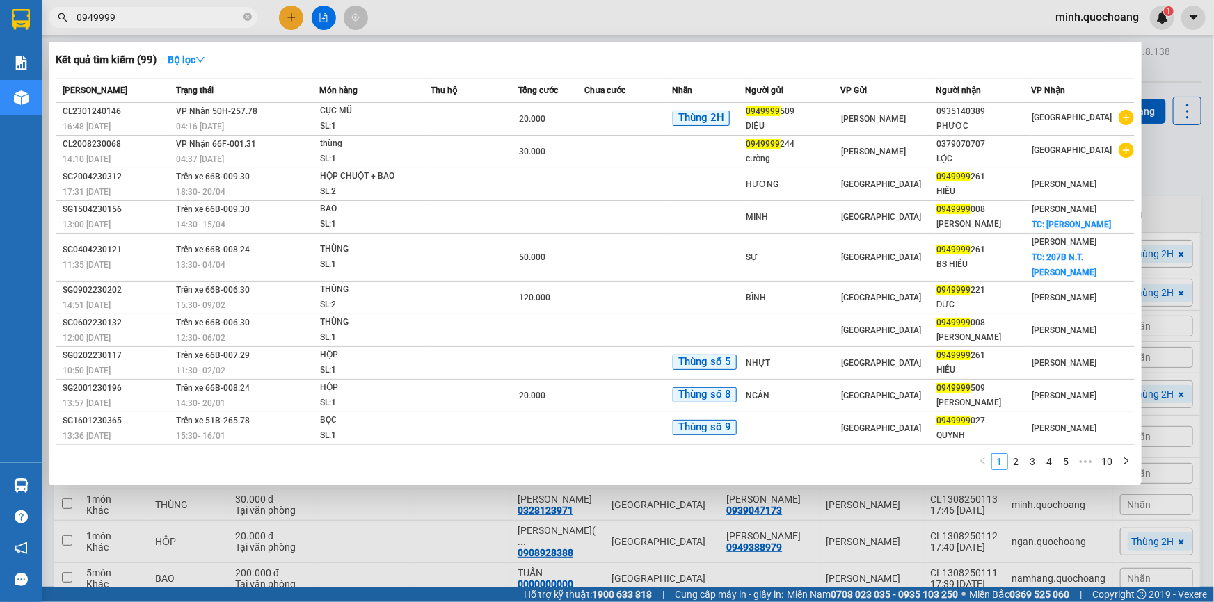
type input "0949999"
click at [1213, 310] on div at bounding box center [607, 301] width 1214 height 602
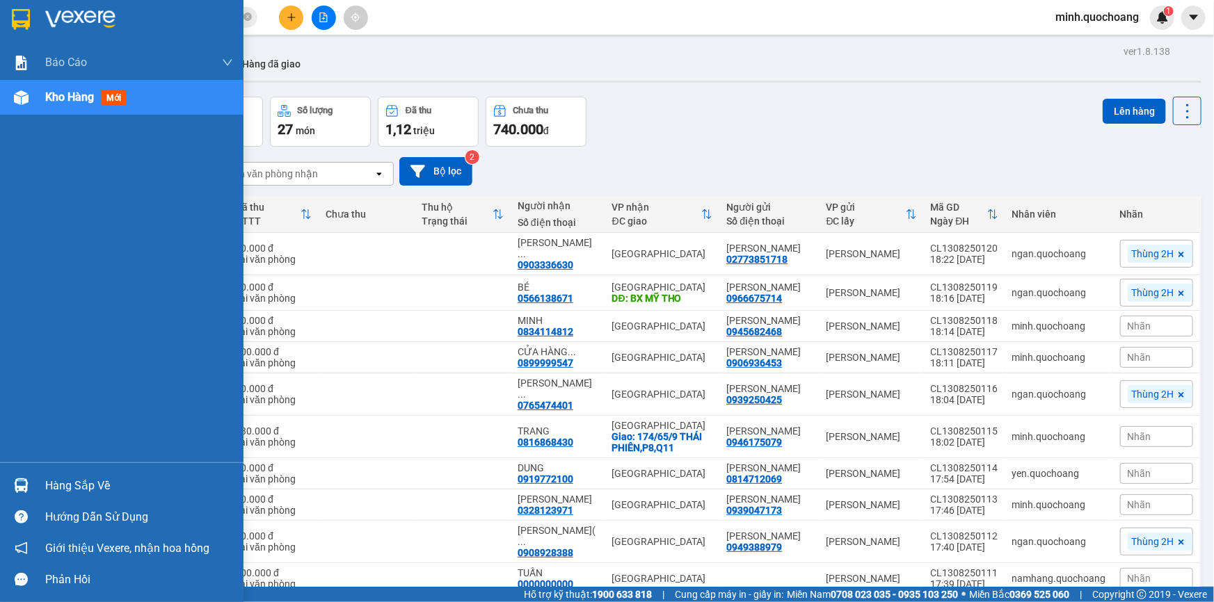
click at [56, 481] on div "Hàng sắp về" at bounding box center [139, 486] width 188 height 21
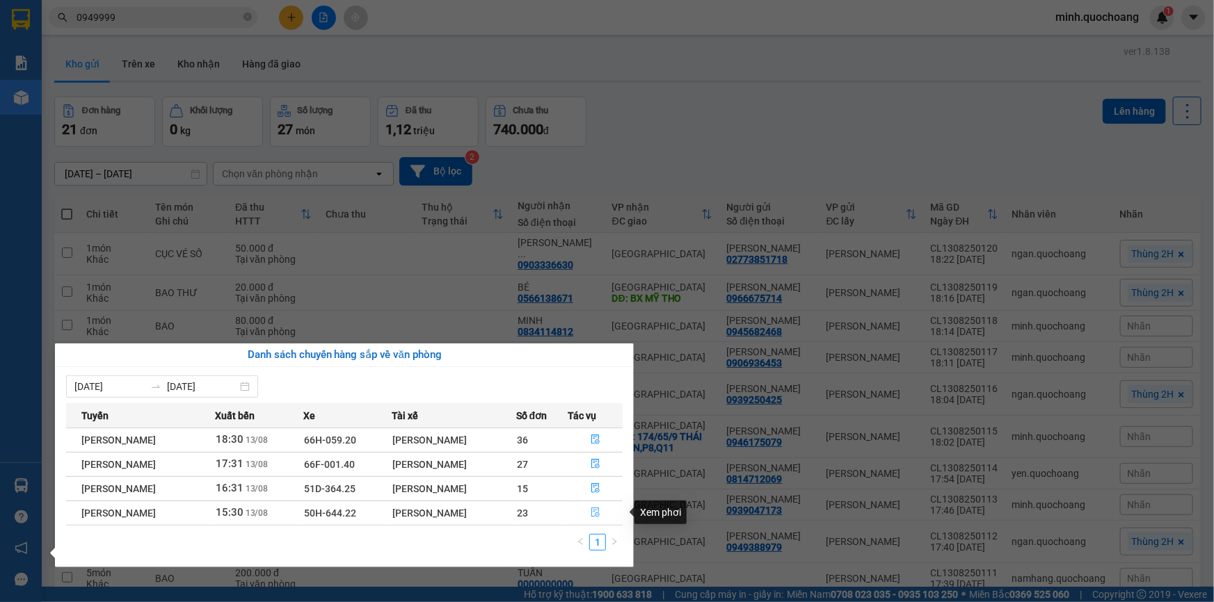
click at [597, 515] on icon "file-done" at bounding box center [595, 513] width 8 height 10
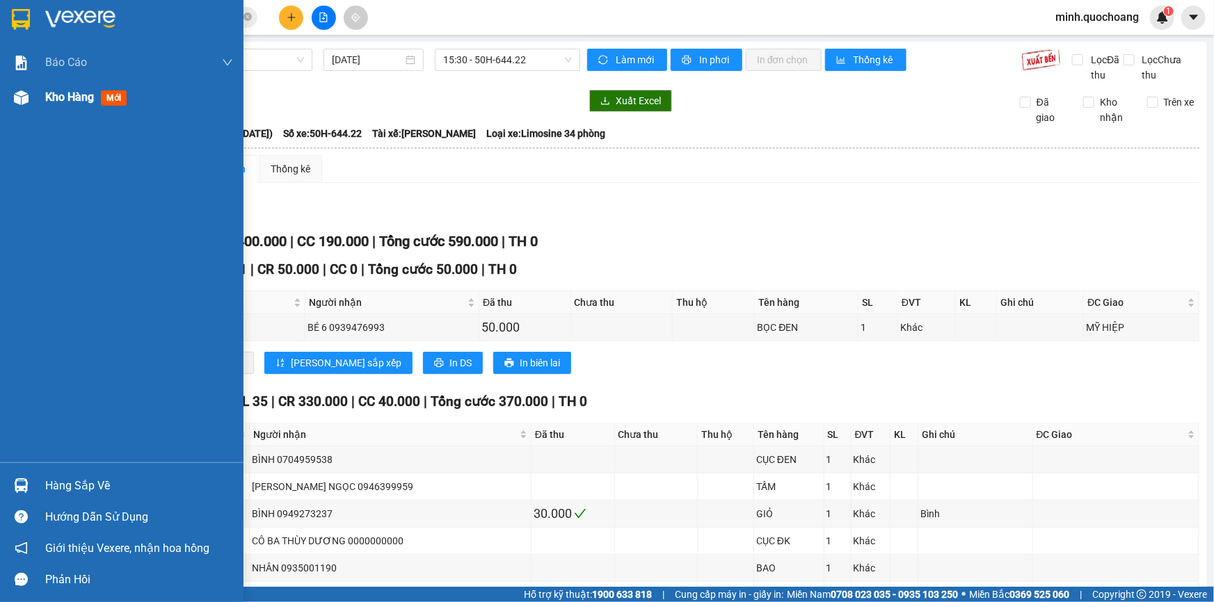
click at [24, 107] on div at bounding box center [21, 98] width 24 height 24
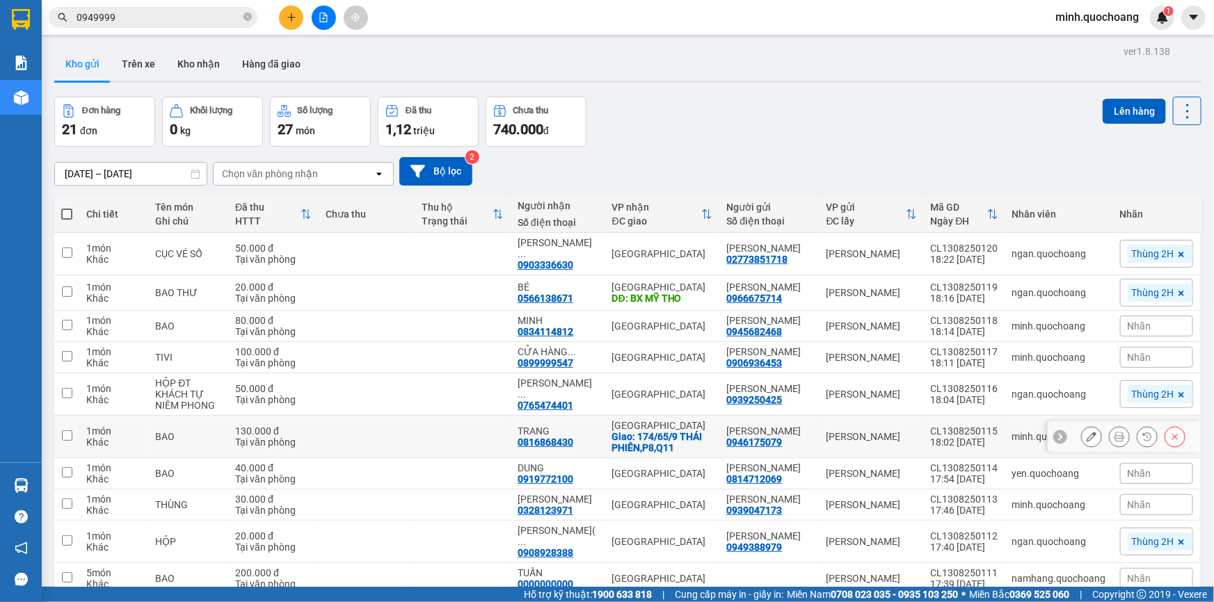
drag, startPoint x: 529, startPoint y: 169, endPoint x: 589, endPoint y: 169, distance: 60.5
click at [589, 416] on td "TRANG 0816868430" at bounding box center [557, 437] width 95 height 42
checkbox input "true"
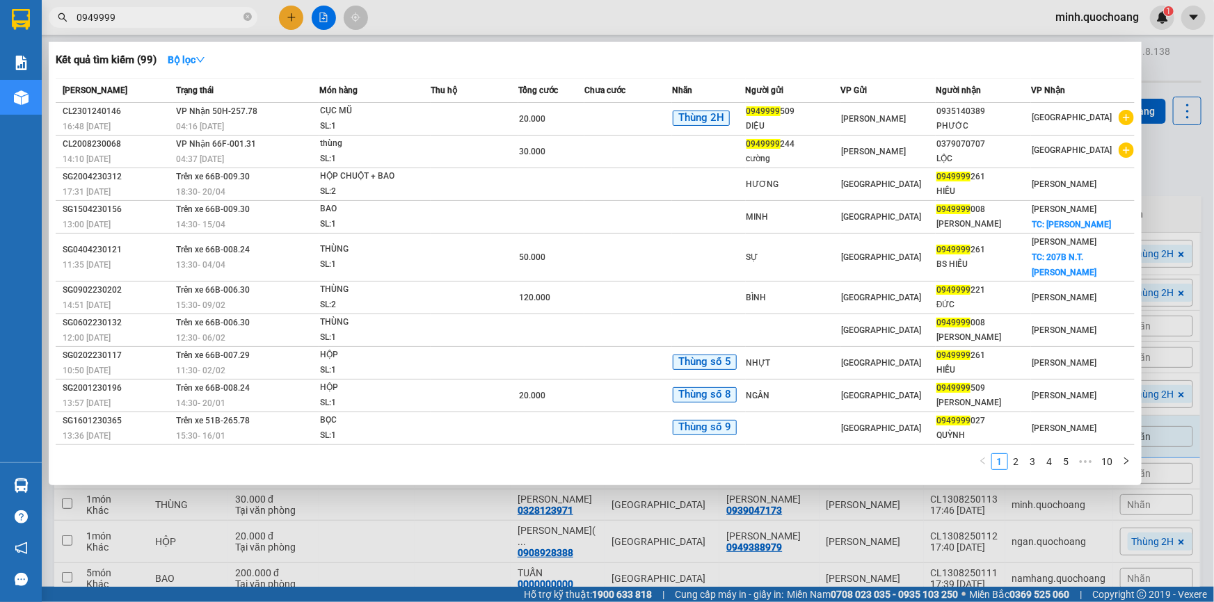
click at [125, 10] on input "0949999" at bounding box center [159, 17] width 164 height 15
paste input "816868430"
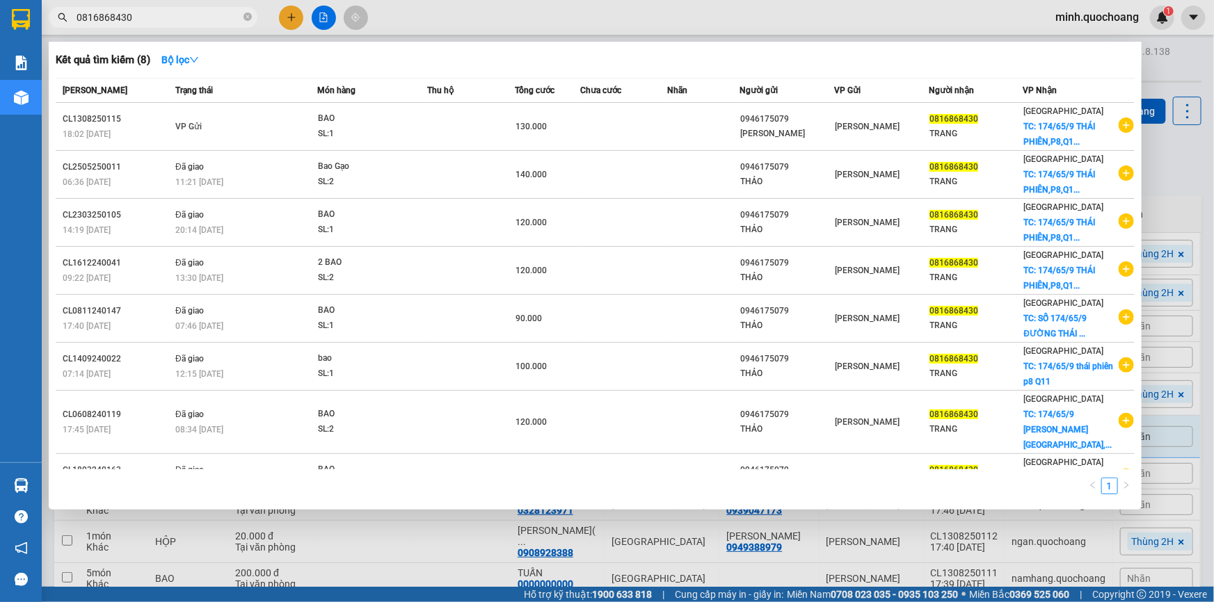
type input "0816868430"
click at [1187, 76] on div at bounding box center [607, 301] width 1214 height 602
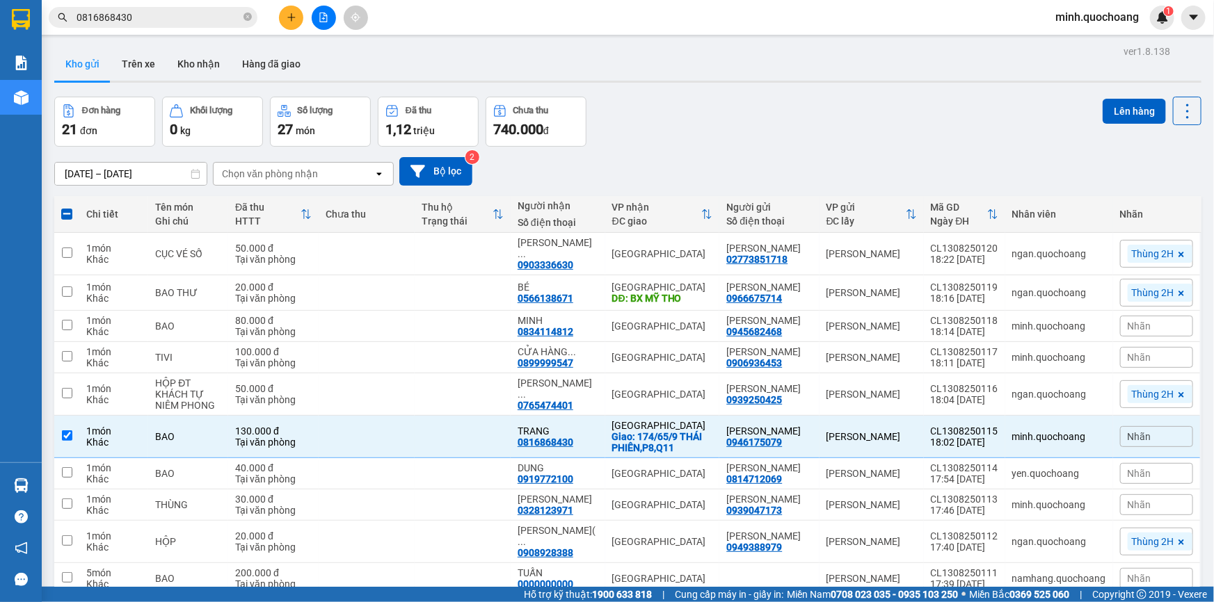
drag, startPoint x: 531, startPoint y: 437, endPoint x: 586, endPoint y: 442, distance: 55.2
checkbox input "true"
click at [188, 19] on input "0816868430" at bounding box center [159, 17] width 164 height 15
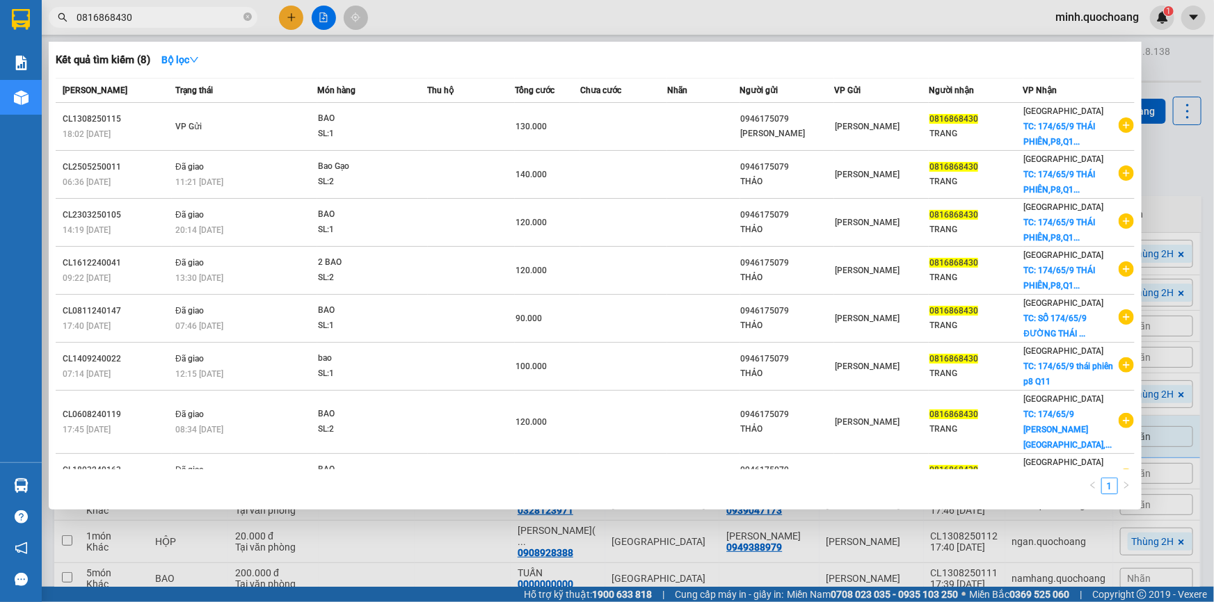
click at [188, 19] on input "0816868430" at bounding box center [159, 17] width 164 height 15
paste input "986112084"
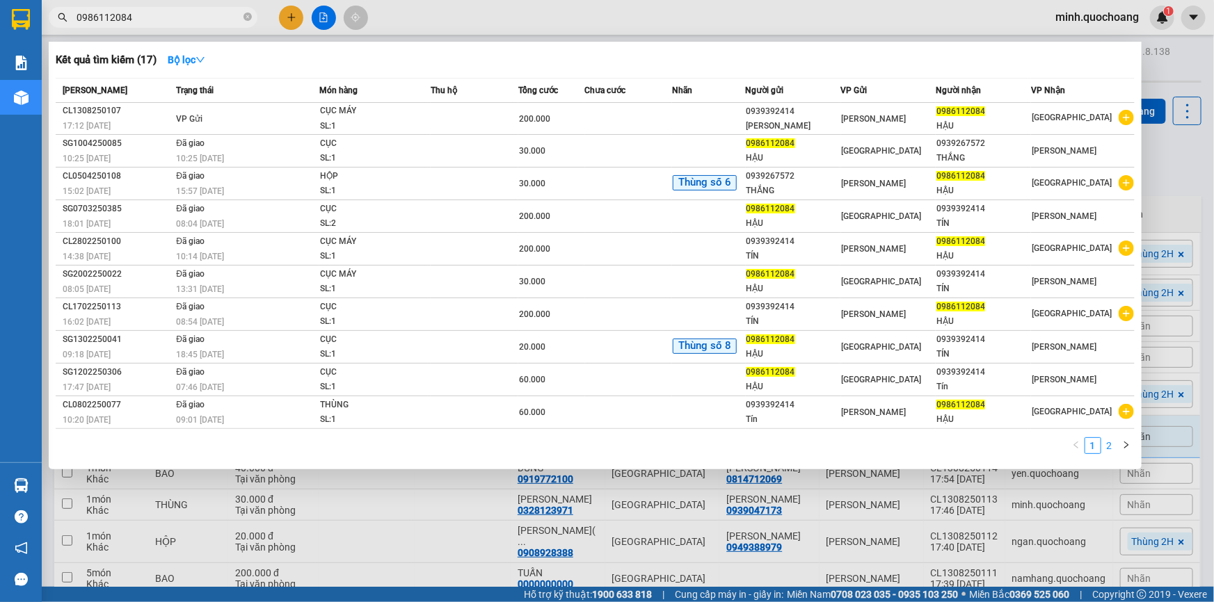
type input "0986112084"
click at [1109, 445] on link "2" at bounding box center [1109, 445] width 15 height 15
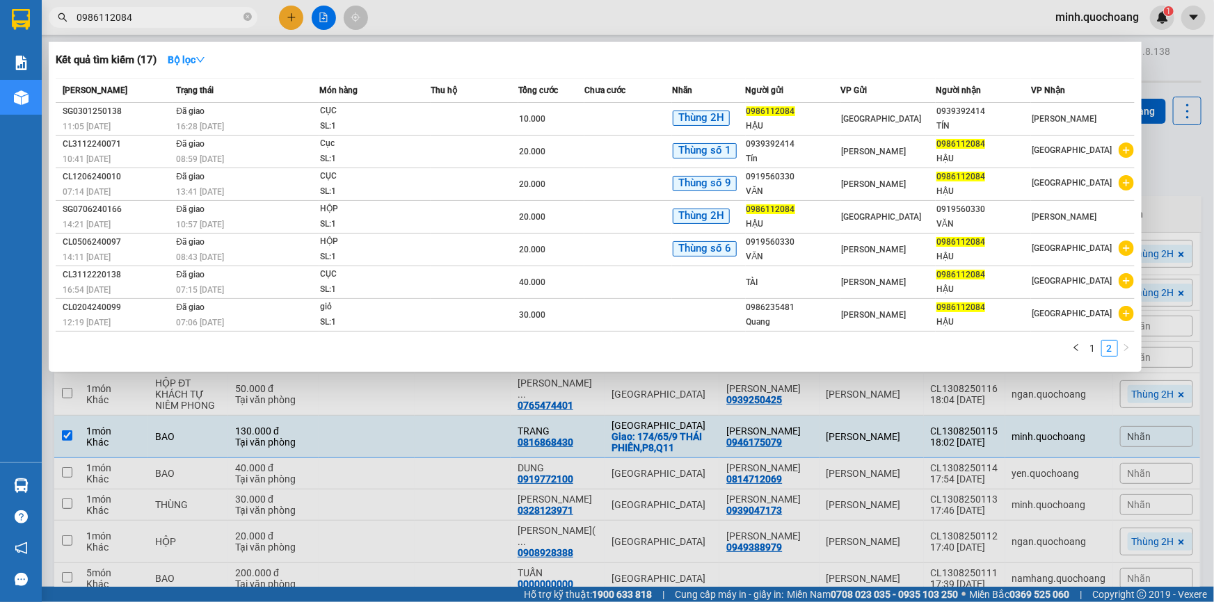
click at [1213, 122] on div at bounding box center [607, 301] width 1214 height 602
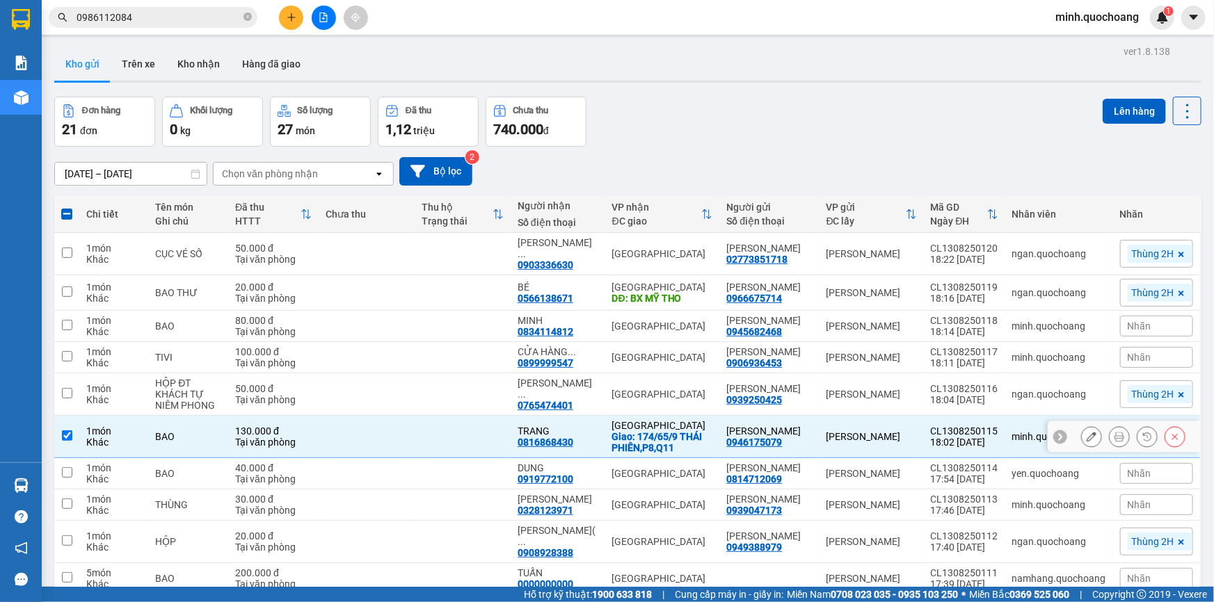
click at [67, 441] on input "checkbox" at bounding box center [67, 436] width 10 height 10
checkbox input "false"
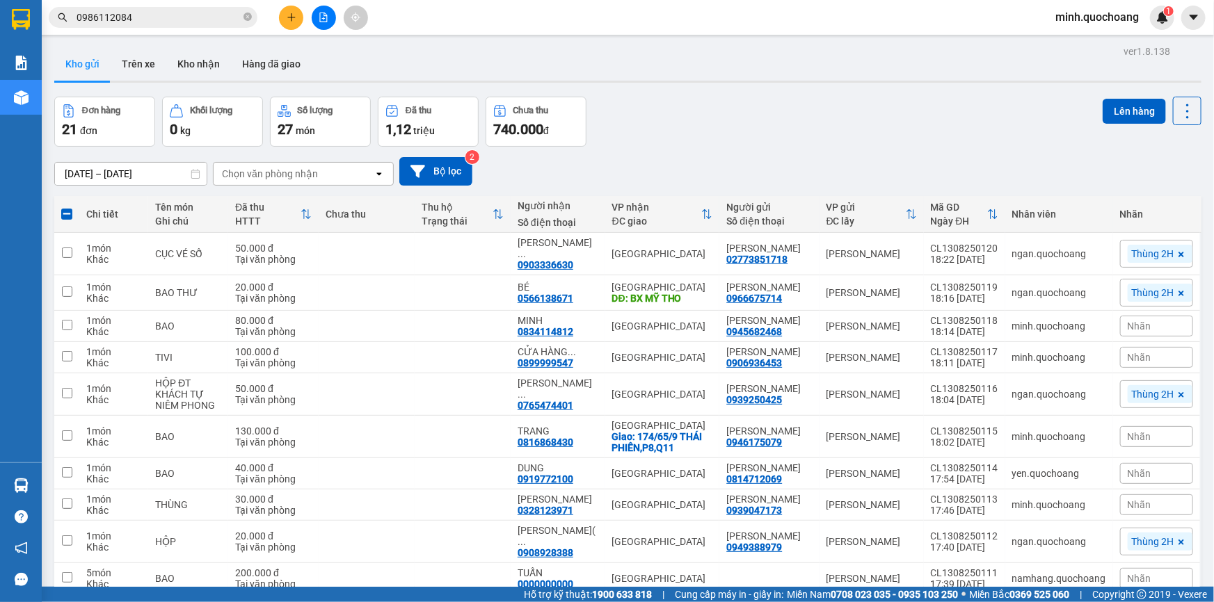
checkbox input "false"
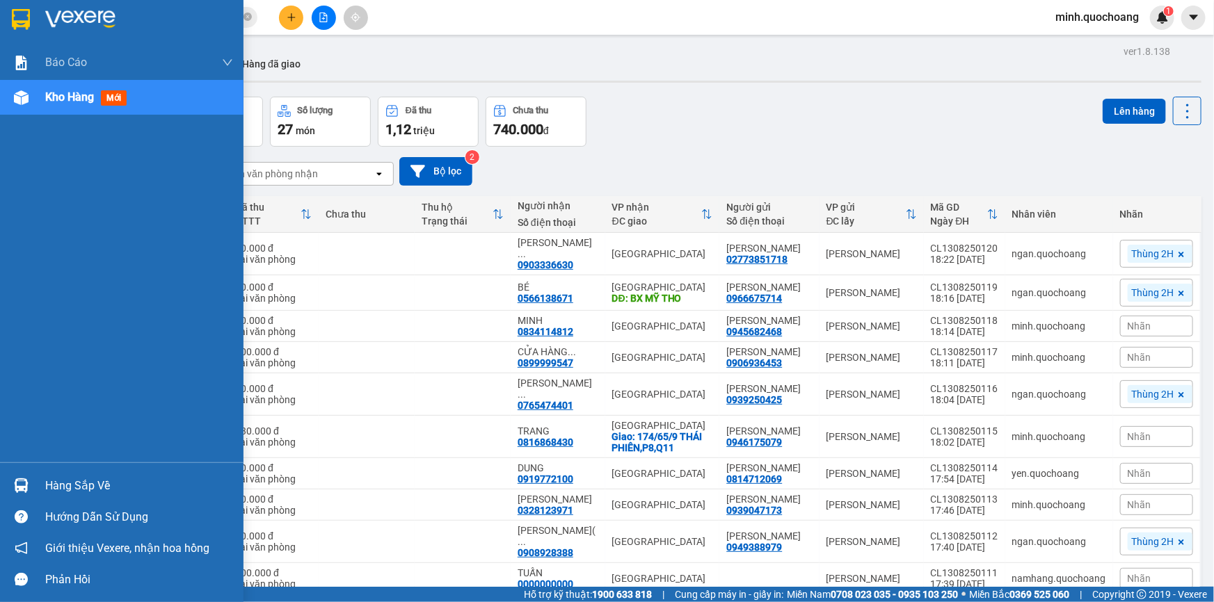
click at [20, 475] on div at bounding box center [21, 486] width 24 height 24
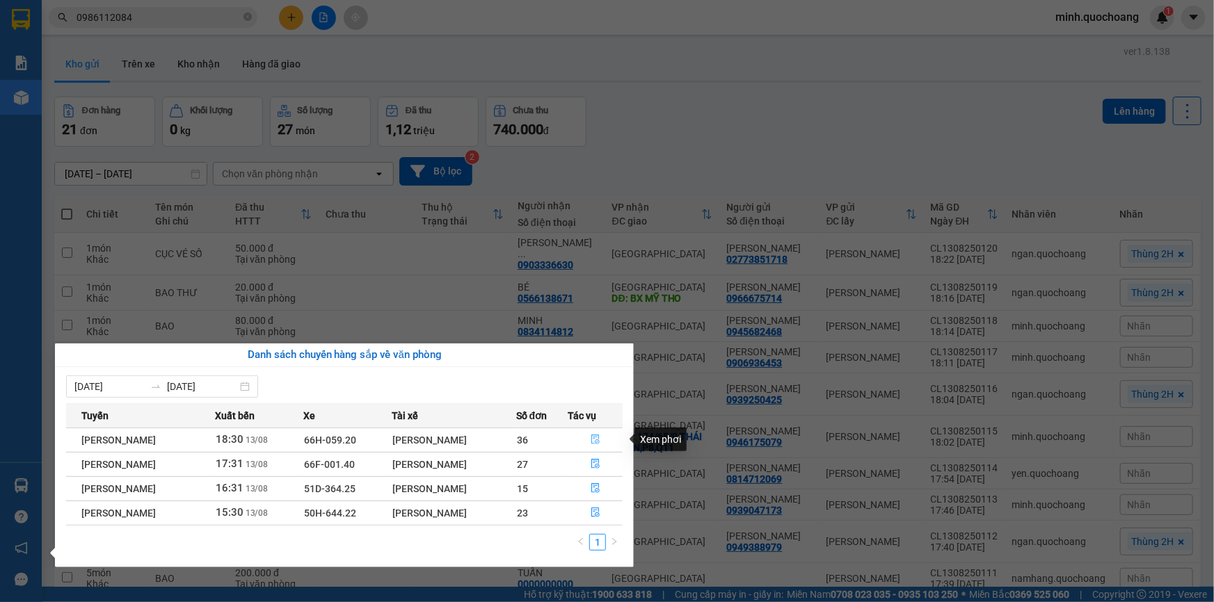
click at [596, 442] on icon "file-done" at bounding box center [595, 440] width 10 height 10
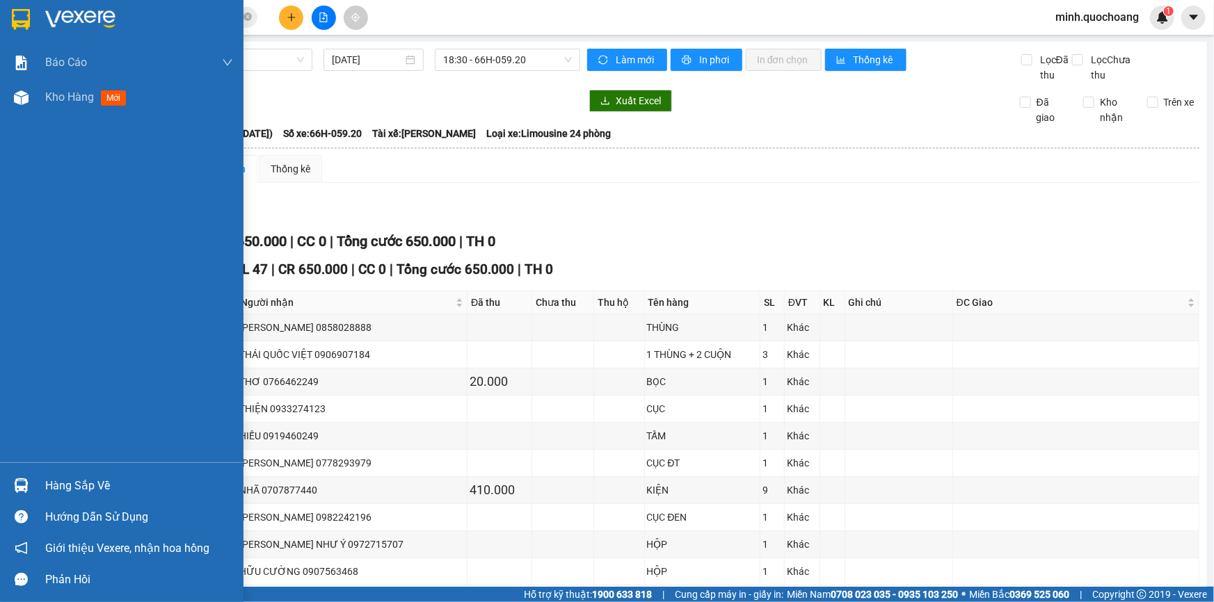
click at [40, 487] on div "Hàng sắp về" at bounding box center [121, 485] width 243 height 31
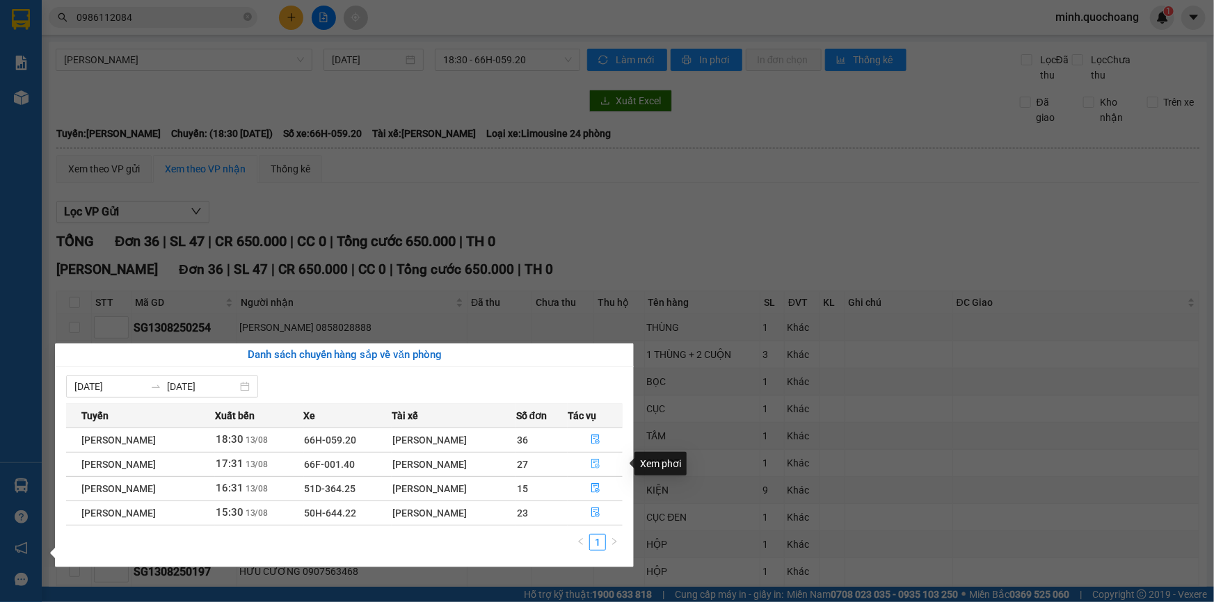
click at [597, 465] on icon "file-done" at bounding box center [595, 464] width 10 height 10
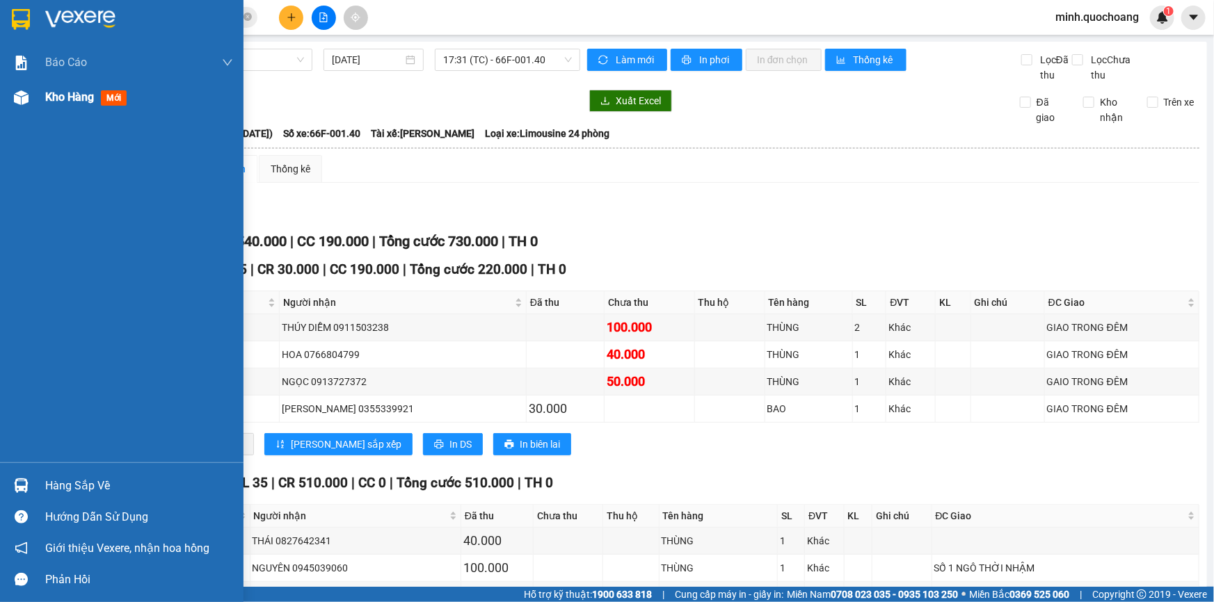
click at [20, 102] on img at bounding box center [21, 97] width 15 height 15
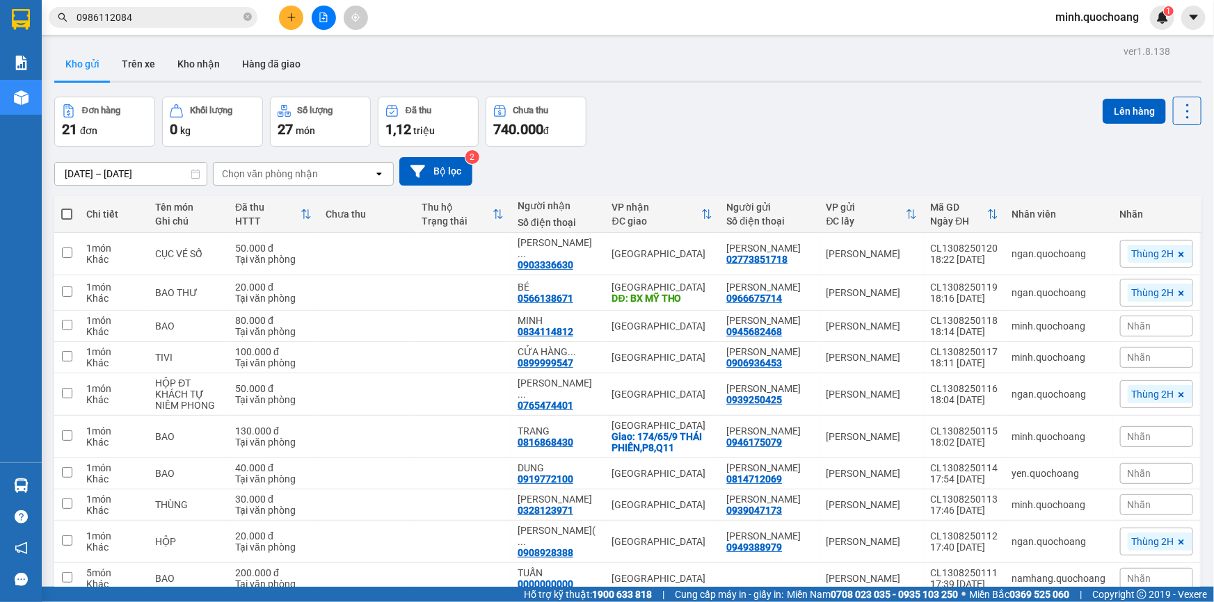
click at [175, 8] on span "0986112084" at bounding box center [153, 17] width 209 height 21
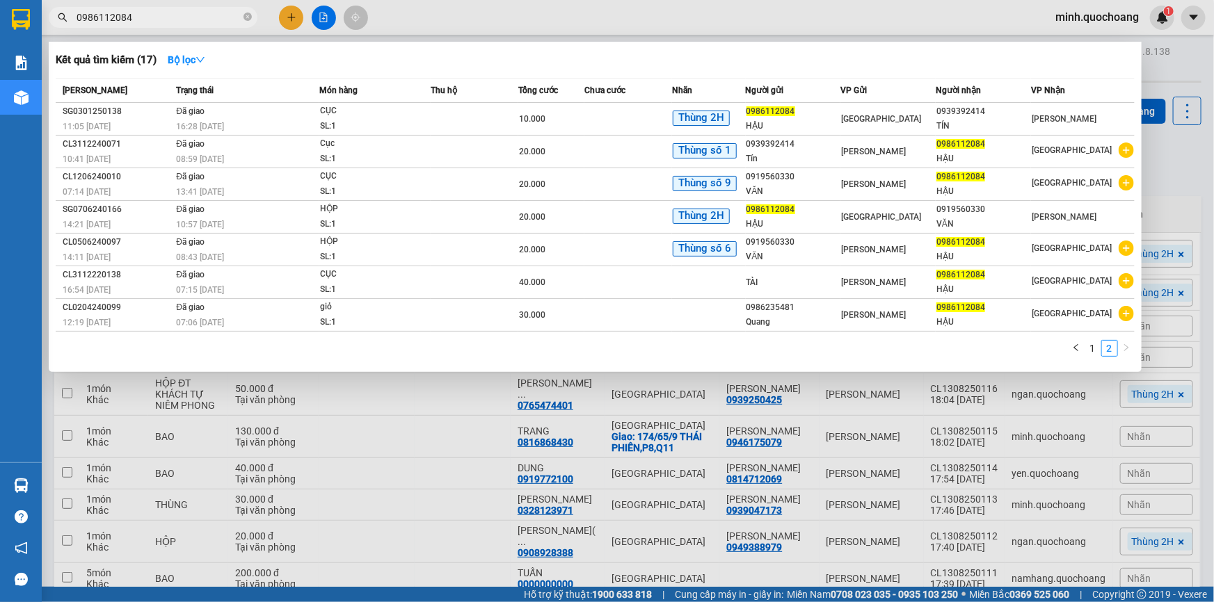
click at [296, 18] on div at bounding box center [607, 301] width 1214 height 602
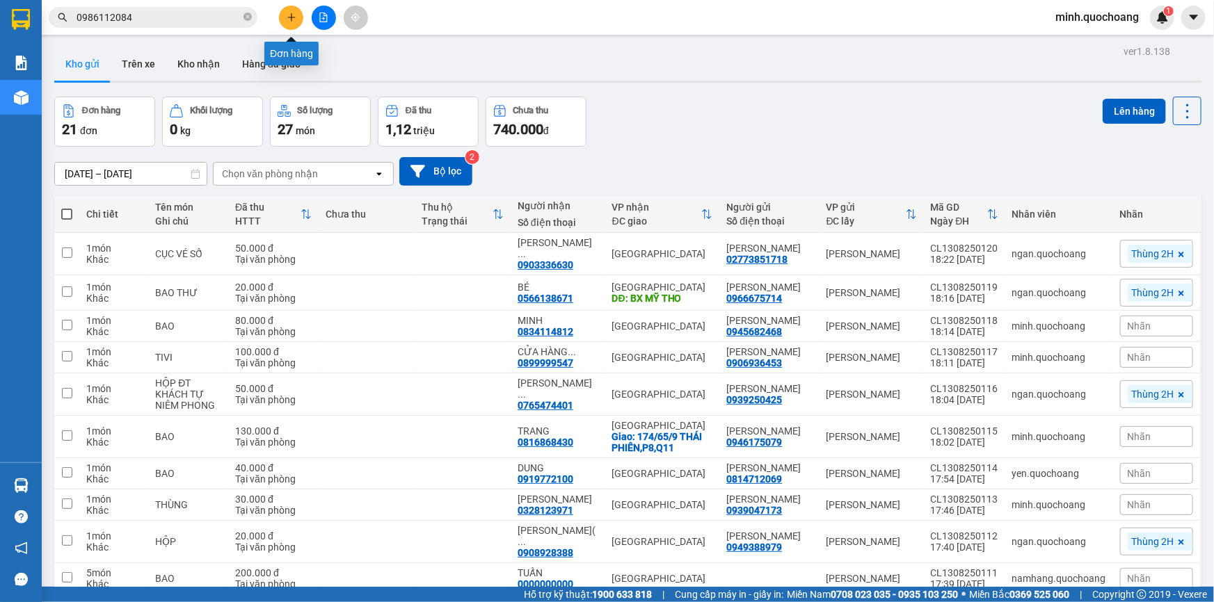
click at [296, 18] on icon "plus" at bounding box center [292, 18] width 10 height 10
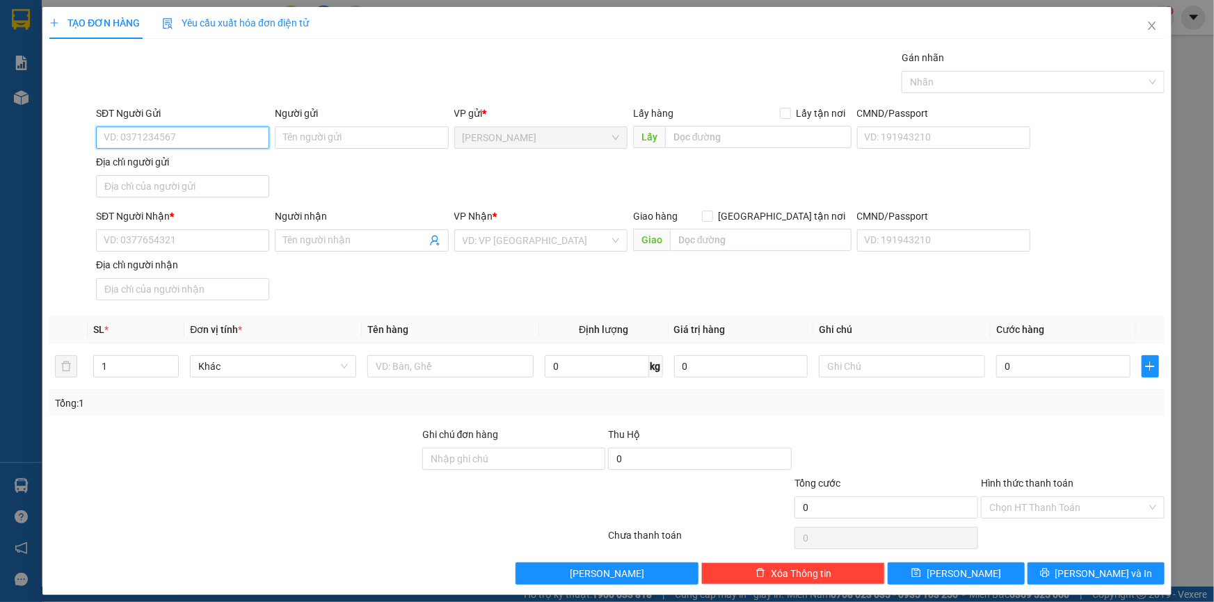
click at [133, 147] on input "SĐT Người Gửi" at bounding box center [182, 138] width 173 height 22
type input "02776250266"
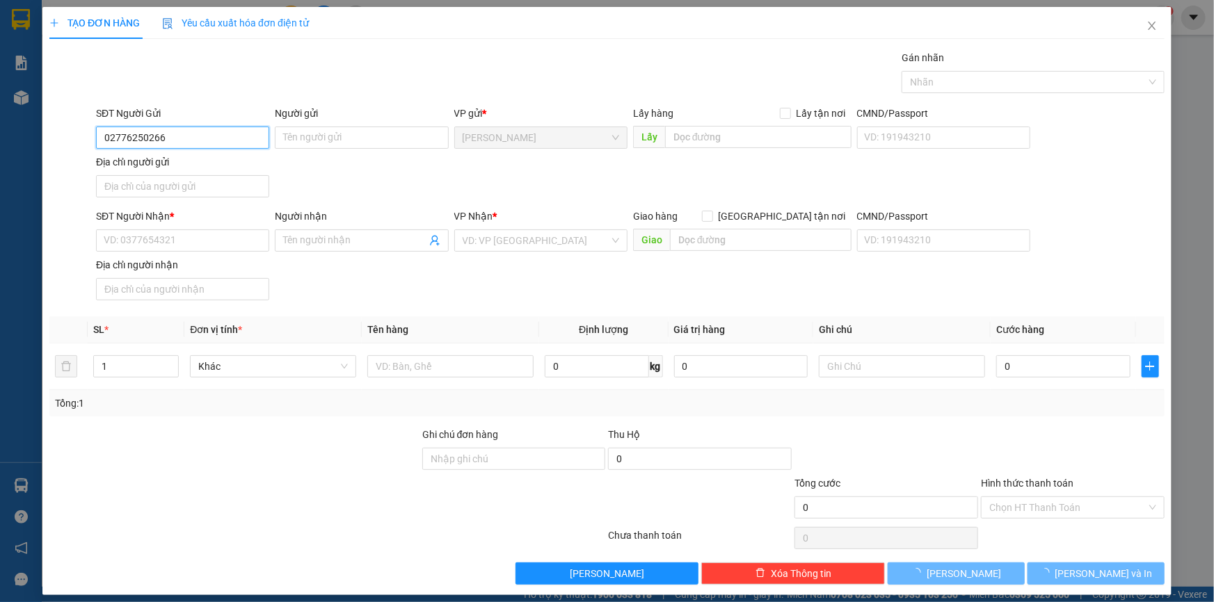
click at [216, 138] on input "02776250266" at bounding box center [182, 138] width 173 height 22
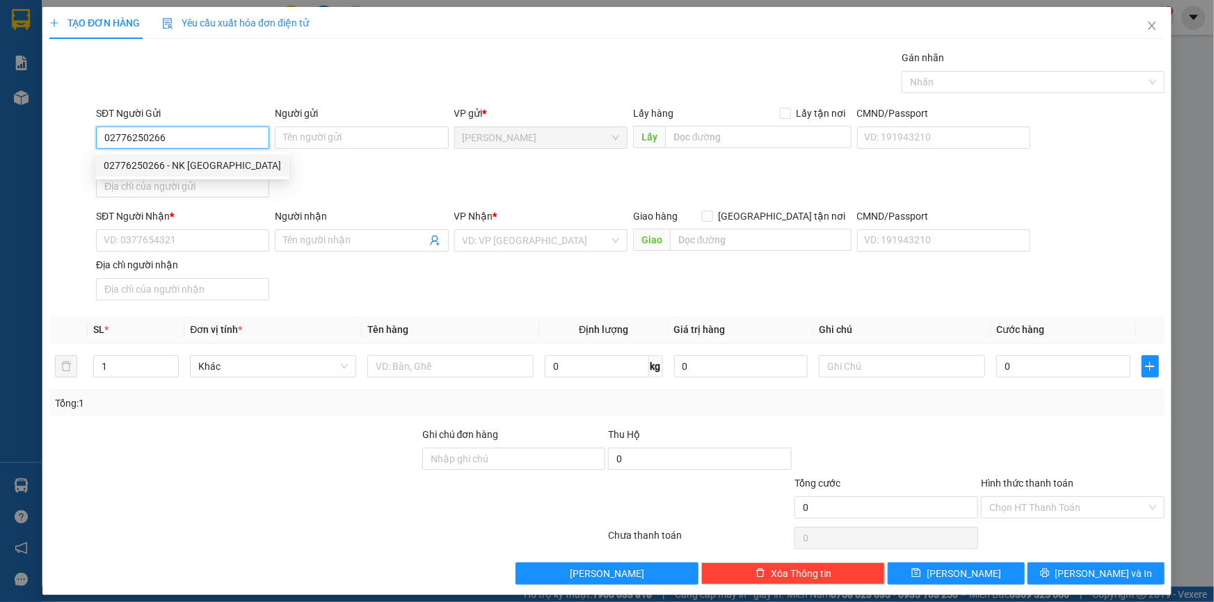
click at [223, 170] on div "02776250266 - NK SÀI GÒN" at bounding box center [192, 165] width 177 height 15
type input "NK SÀI GÒN"
type input "02776250266"
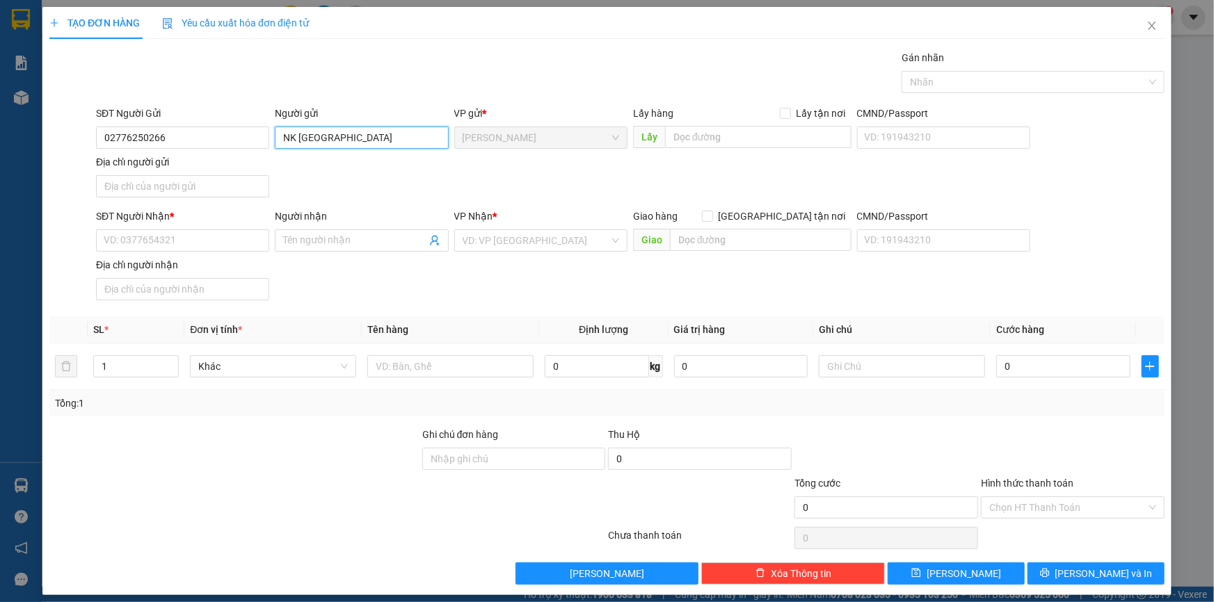
click at [280, 139] on input "NK SÀI GÒN" at bounding box center [361, 138] width 173 height 22
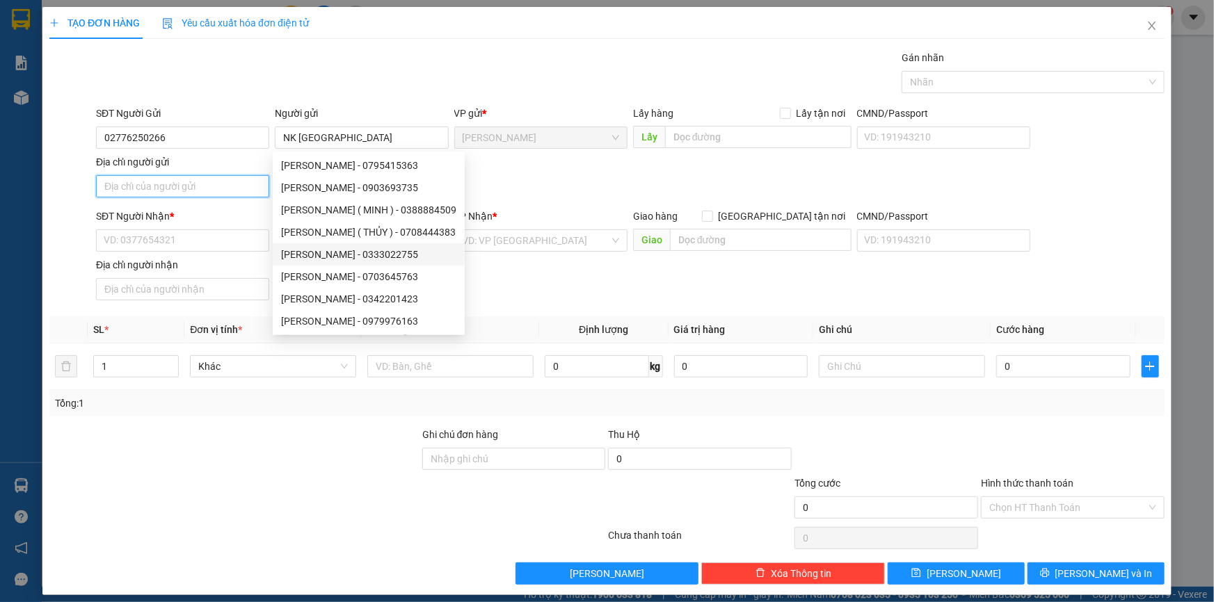
click at [156, 188] on input "Địa chỉ người gửi" at bounding box center [182, 186] width 173 height 22
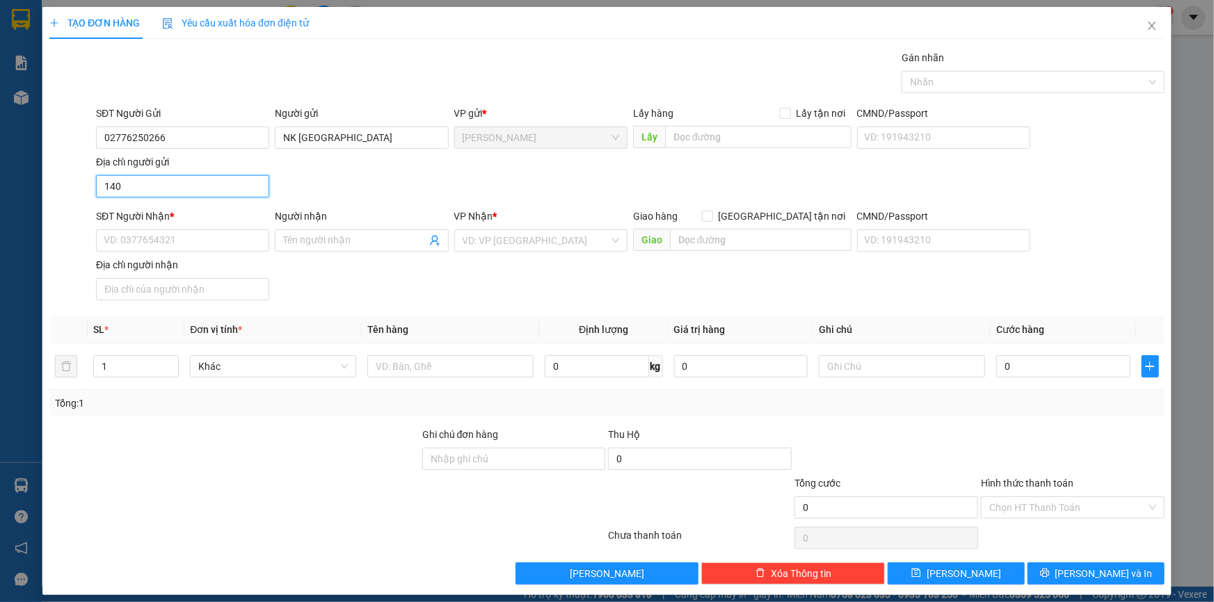
type input "140 NGUYỄN HUỆ , P CAO LÃNH , ĐỒNG THÁP"
click at [192, 239] on input "SĐT Người Nhận *" at bounding box center [182, 241] width 173 height 22
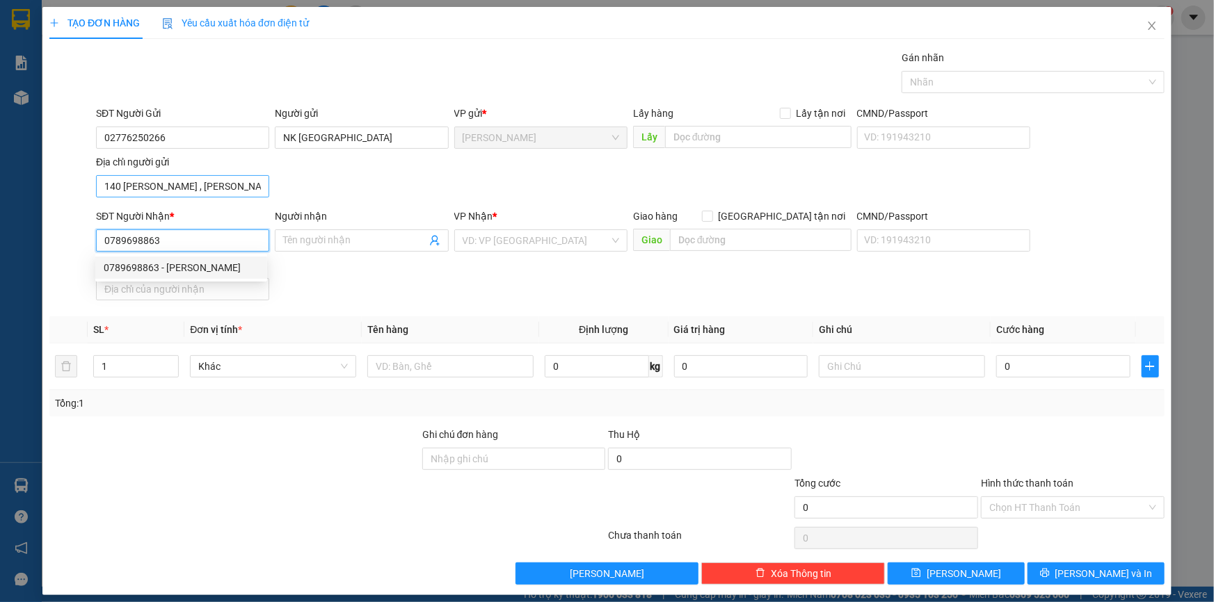
type input "0789698863"
click at [251, 181] on input "140 NGUYỄN HUỆ , P CAO LÃNH , ĐỒNG THÁP" at bounding box center [182, 186] width 173 height 22
click at [211, 241] on input "0789698863" at bounding box center [182, 241] width 173 height 22
type input "0"
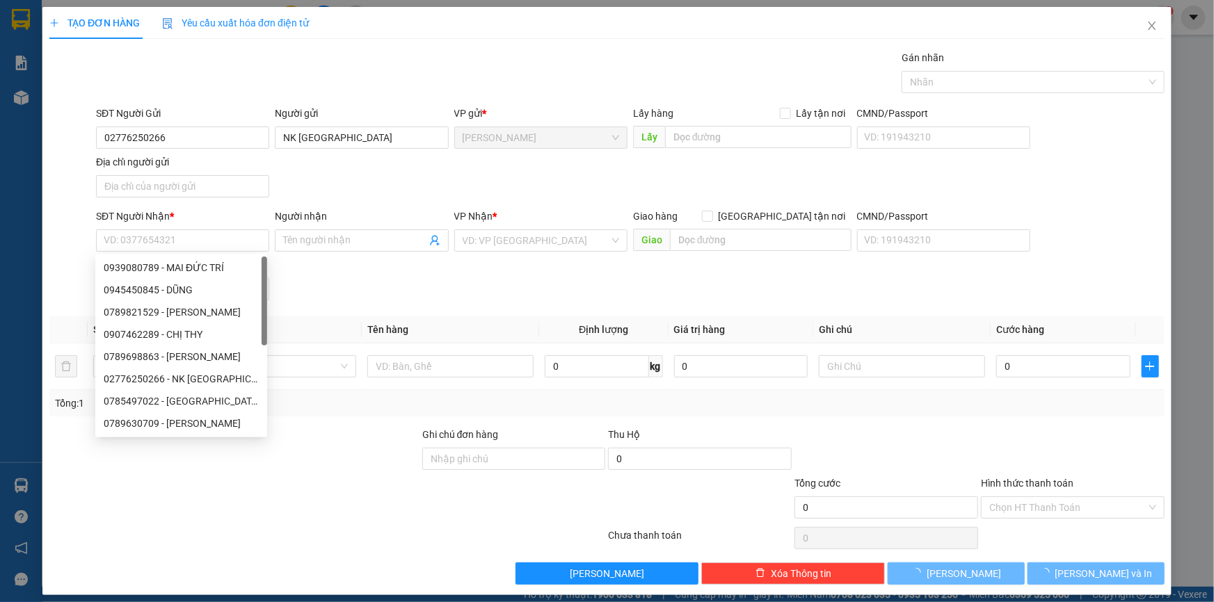
click at [373, 178] on div "SĐT Người Gửi 02776250266 Người gửi NK SÀI GÒN VP gửi * Cao Lãnh Lấy hàng Lấy t…" at bounding box center [630, 154] width 1074 height 97
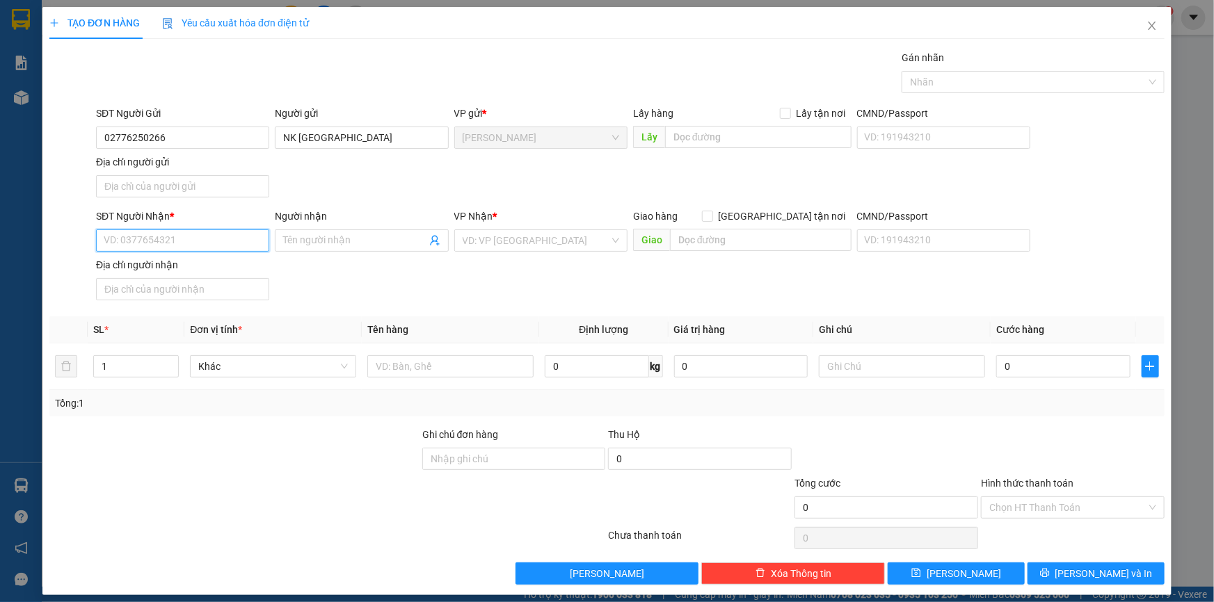
click at [185, 236] on input "SĐT Người Nhận *" at bounding box center [182, 241] width 173 height 22
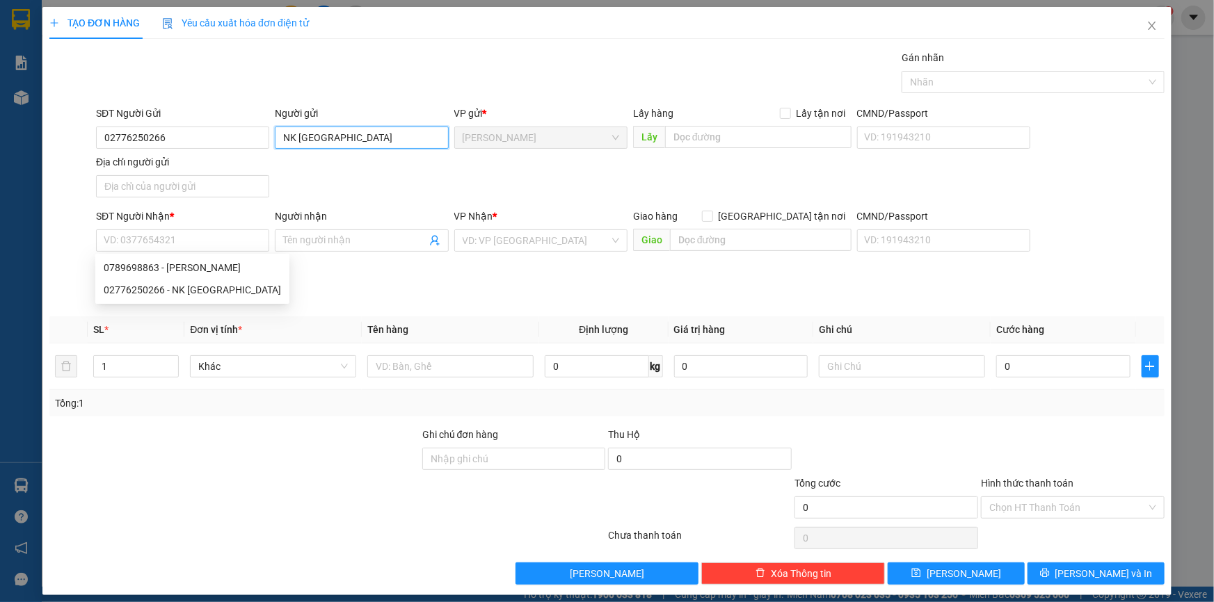
click at [281, 136] on input "NK SÀI GÒN" at bounding box center [361, 138] width 173 height 22
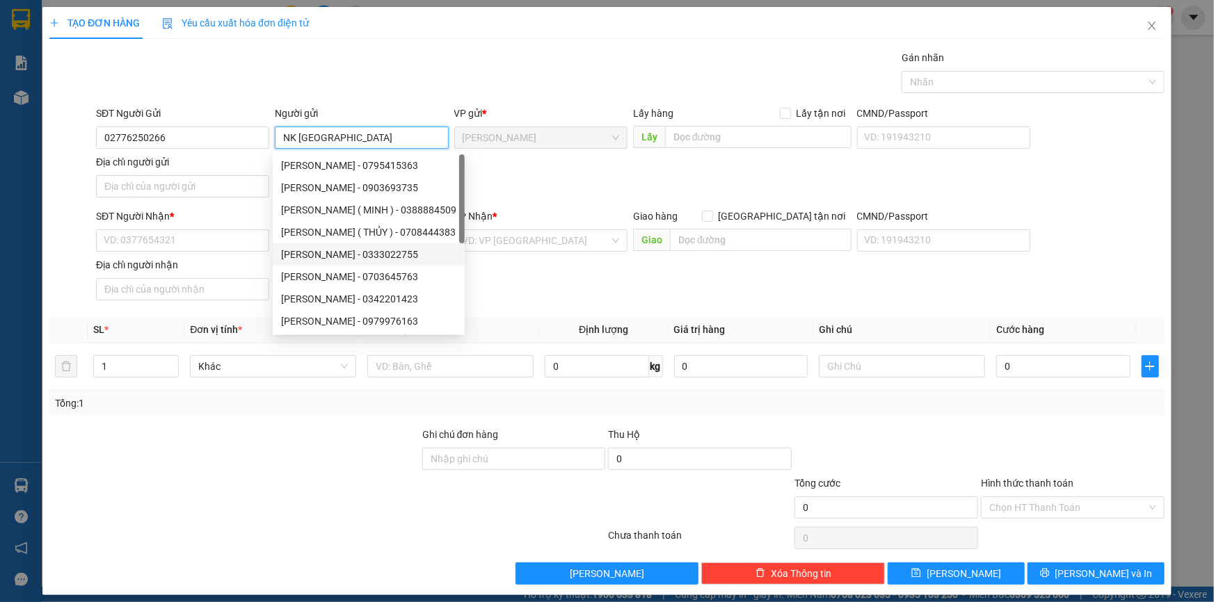
click at [344, 136] on input "NK SÀI GÒN" at bounding box center [361, 138] width 173 height 22
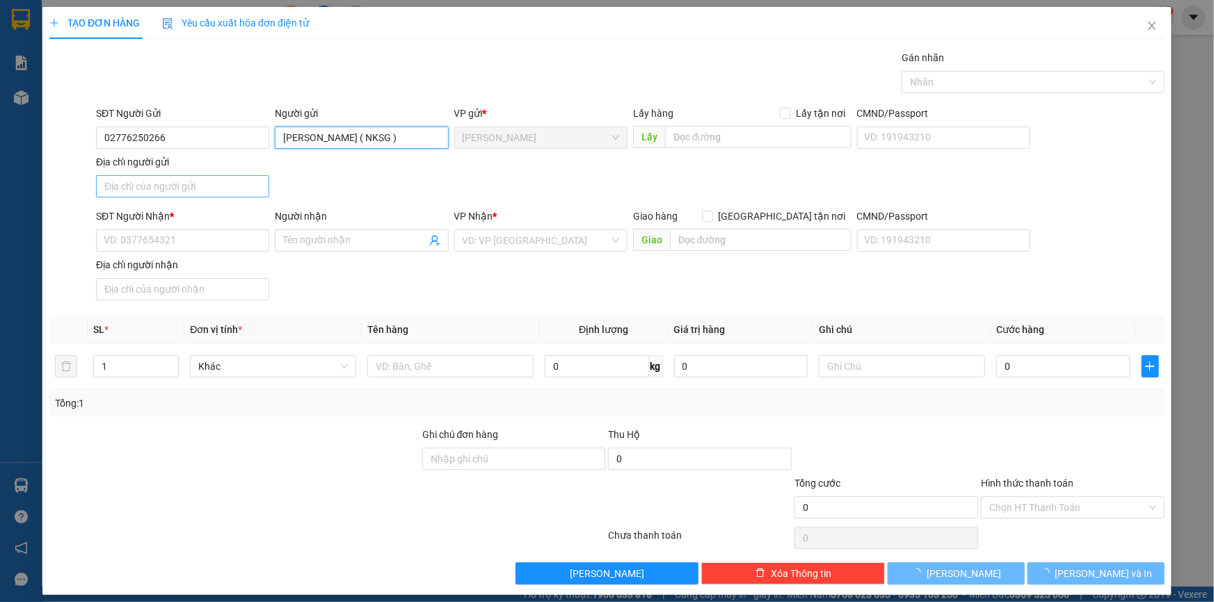
type input "[PERSON_NAME] ( NKSG )"
click at [181, 184] on input "Địa chỉ người gửi" at bounding box center [182, 186] width 173 height 22
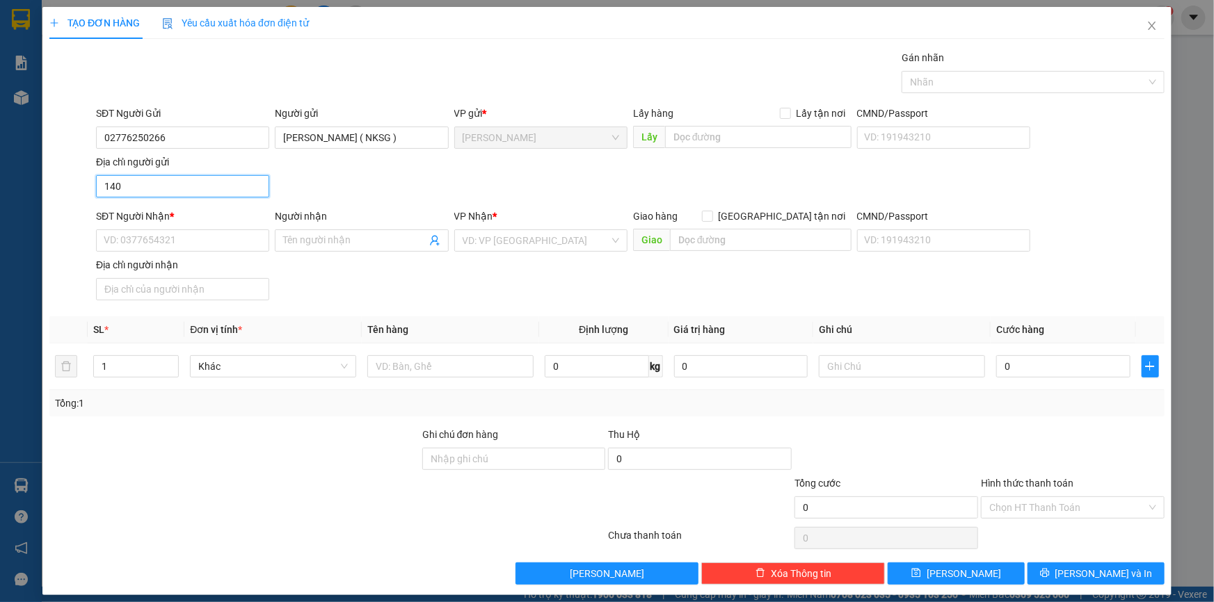
type input "140 NGUYỄN HUỆ , P CAO LÃNH , ĐỒNG THÁP"
click at [156, 237] on input "SĐT Người Nhận *" at bounding box center [182, 241] width 173 height 22
click at [215, 240] on input "0789698863" at bounding box center [182, 241] width 173 height 22
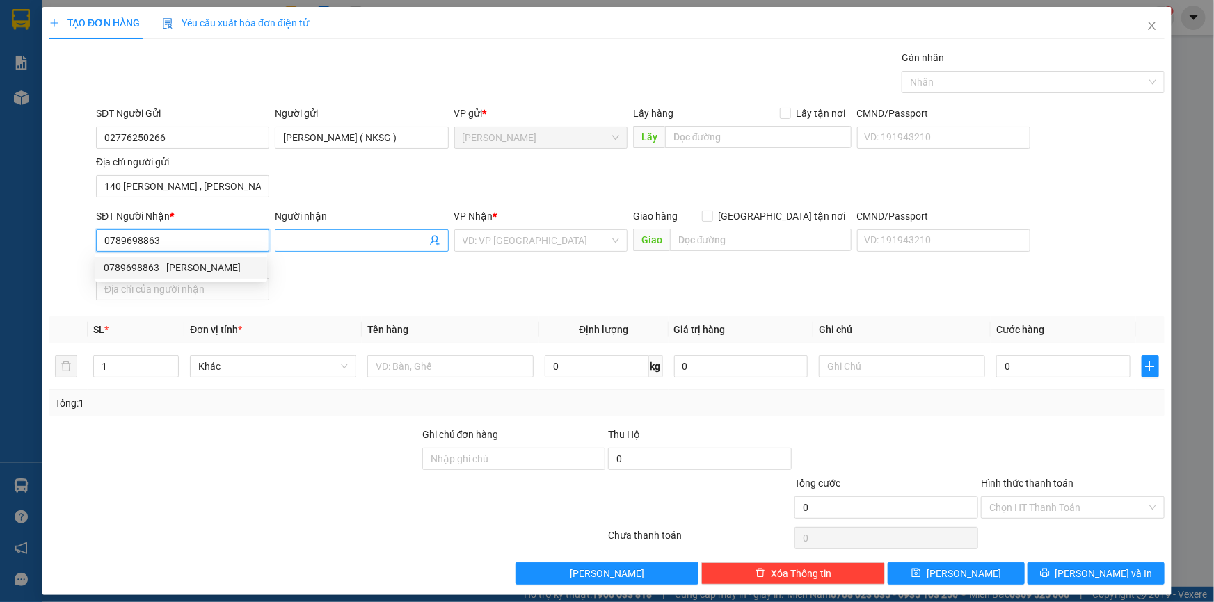
type input "0789698863"
click at [303, 235] on input "Người nhận" at bounding box center [354, 240] width 143 height 15
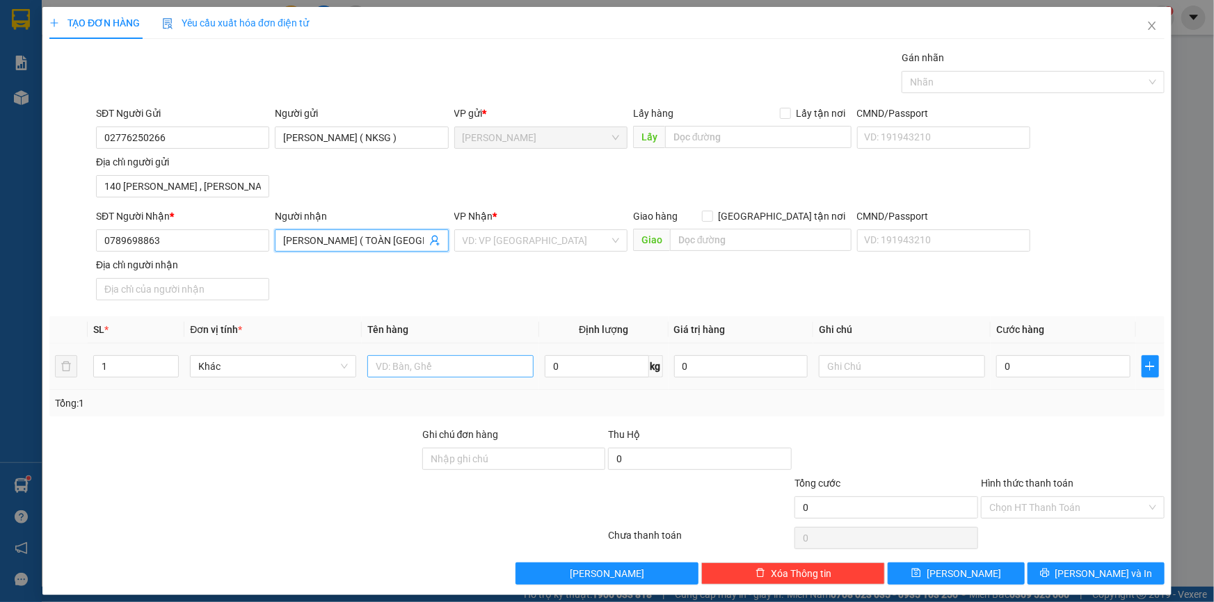
type input "NGUYỄN THANH PHONG ( TOÀN MỸ )"
click at [430, 371] on input "text" at bounding box center [450, 366] width 166 height 22
type input "HỘP"
click at [1011, 373] on input "0" at bounding box center [1063, 366] width 134 height 22
type input "2"
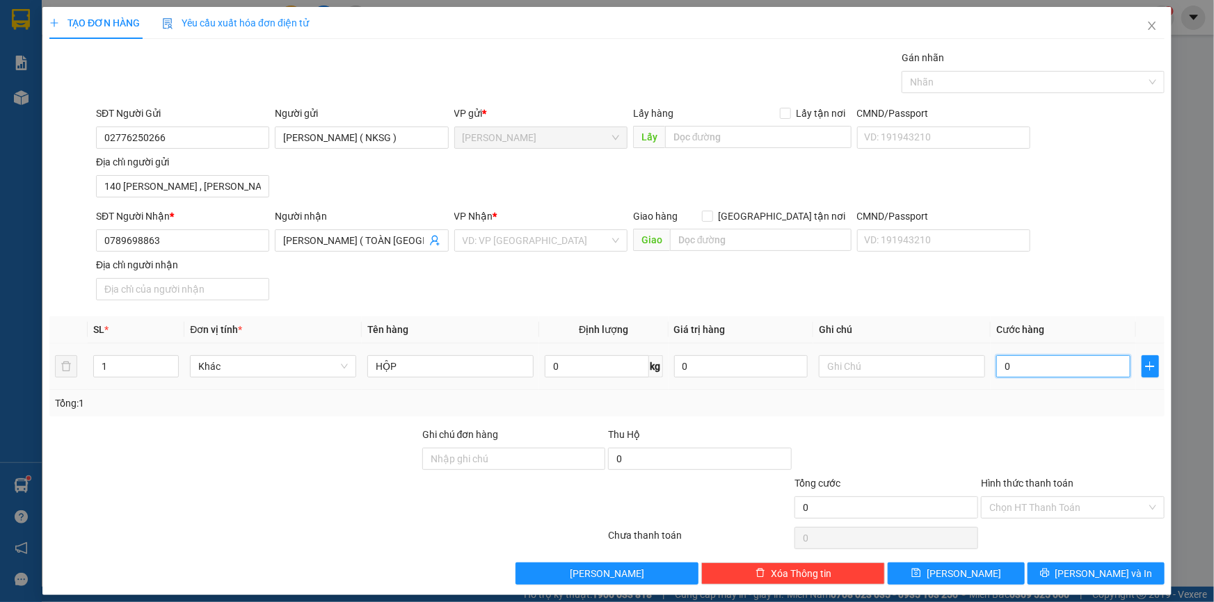
type input "2"
type input "20"
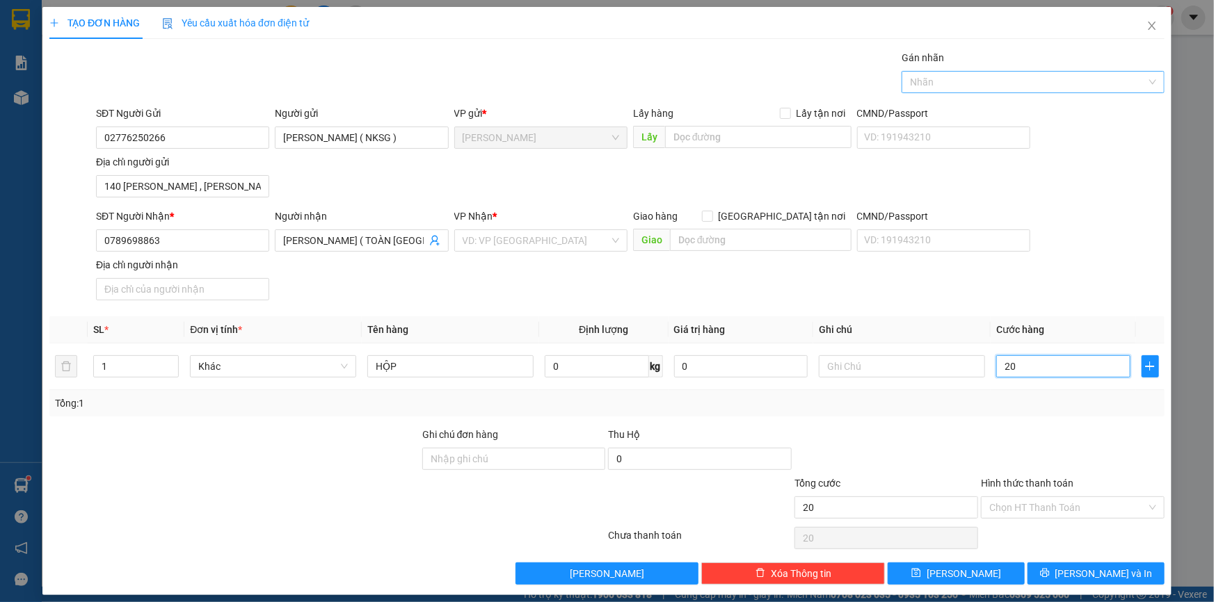
click at [967, 90] on div at bounding box center [1026, 82] width 242 height 17
type input "20.000"
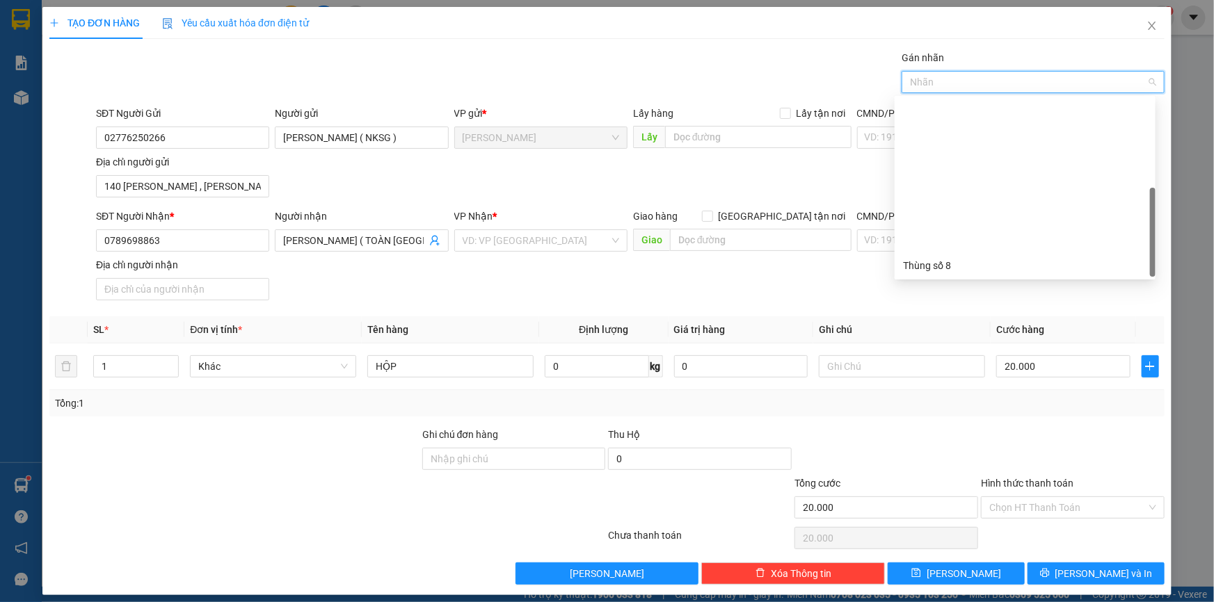
click at [926, 436] on div "Thùng 2H" at bounding box center [1025, 443] width 244 height 15
drag, startPoint x: 942, startPoint y: 308, endPoint x: 992, endPoint y: 388, distance: 94.0
click at [942, 309] on div "Transit Pickup Surcharge Ids Transit Deliver Surcharge Ids Transit Deliver Surc…" at bounding box center [606, 317] width 1115 height 535
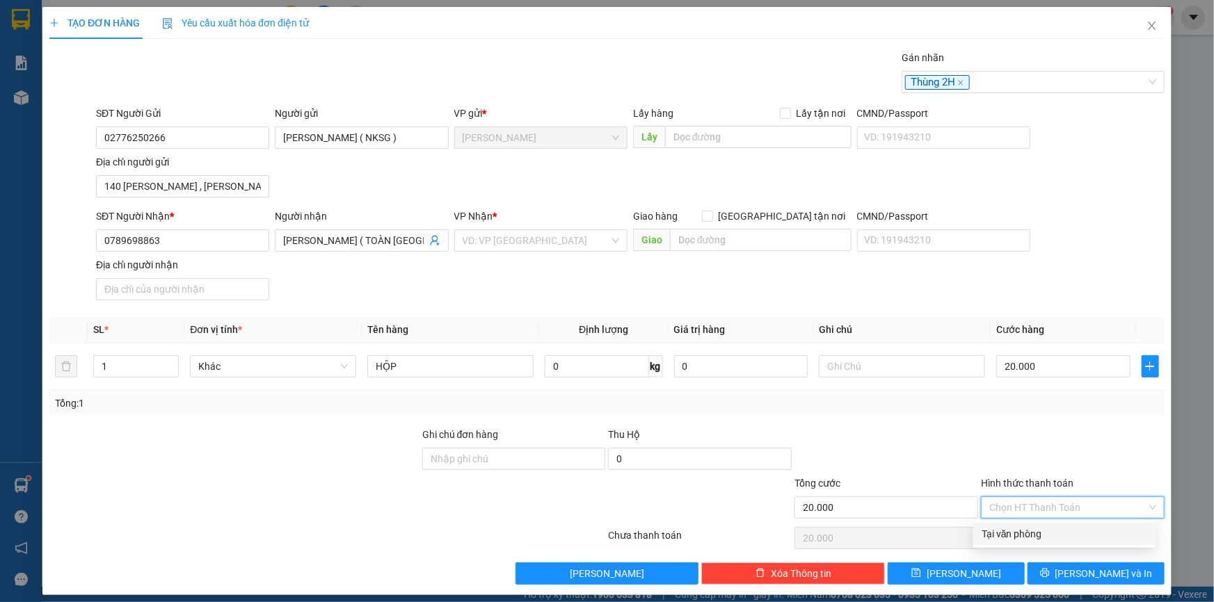
click at [1063, 500] on input "Hình thức thanh toán" at bounding box center [1067, 507] width 157 height 21
click at [1038, 528] on div "Tại văn phòng" at bounding box center [1064, 533] width 166 height 15
type input "0"
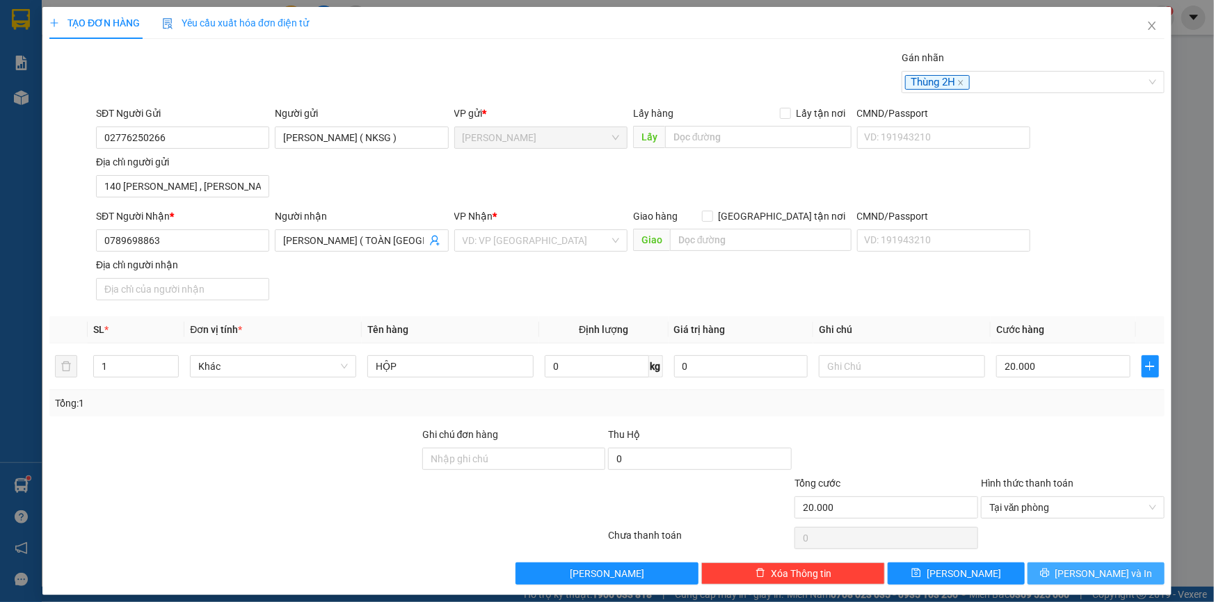
click at [1050, 574] on icon "printer" at bounding box center [1045, 573] width 10 height 10
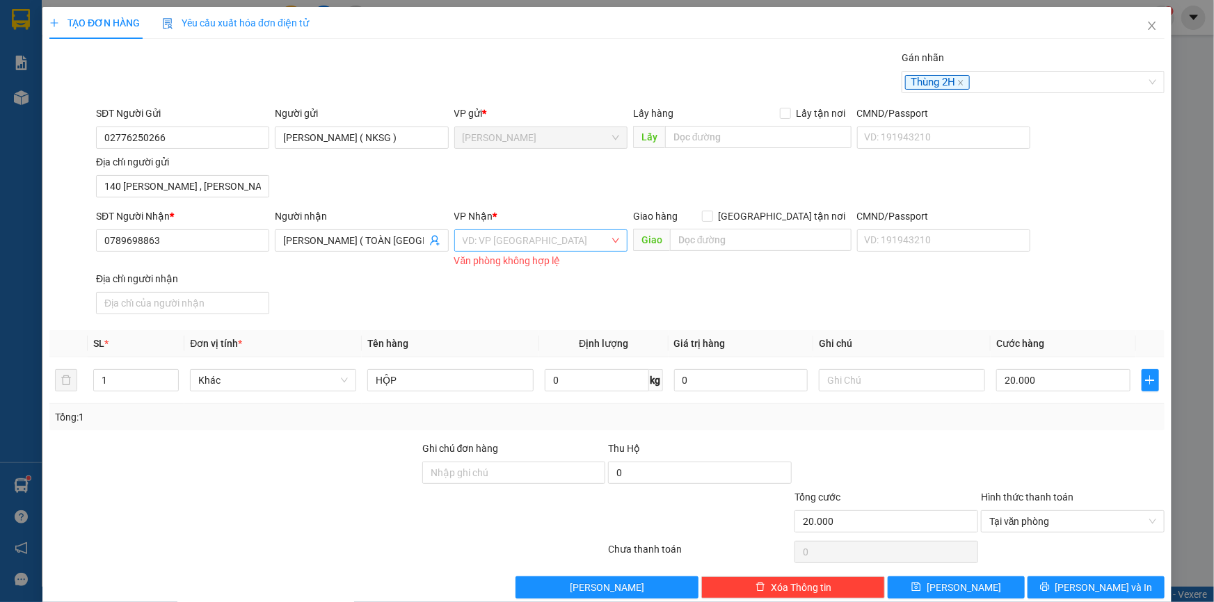
click at [533, 250] on input "search" at bounding box center [536, 240] width 147 height 21
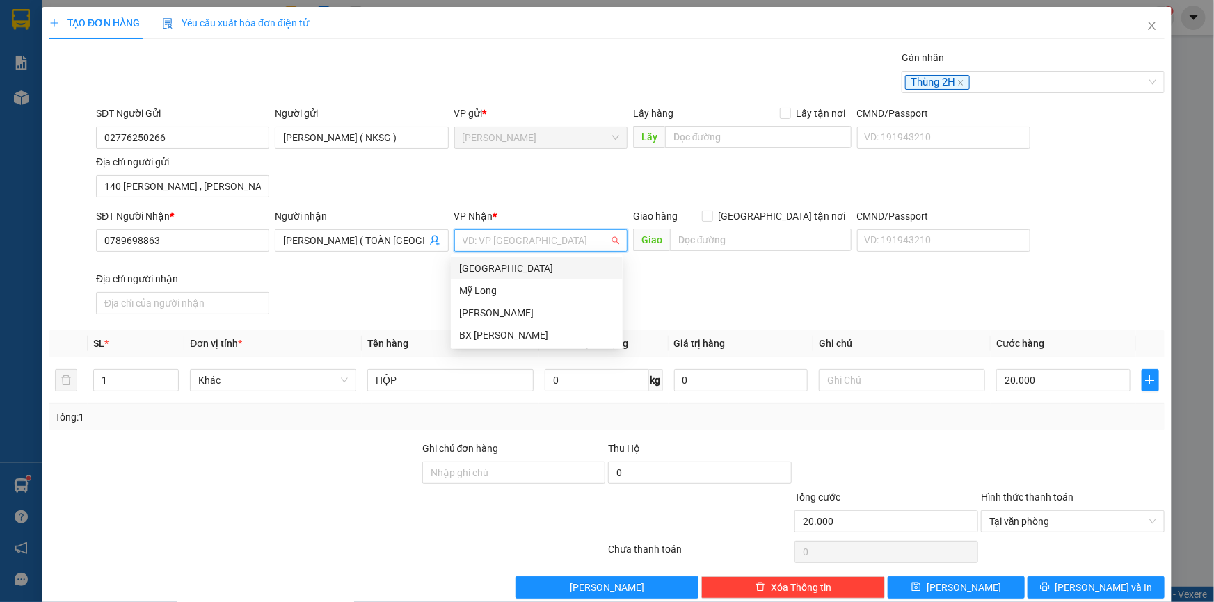
click at [500, 272] on div "[GEOGRAPHIC_DATA]" at bounding box center [536, 268] width 155 height 15
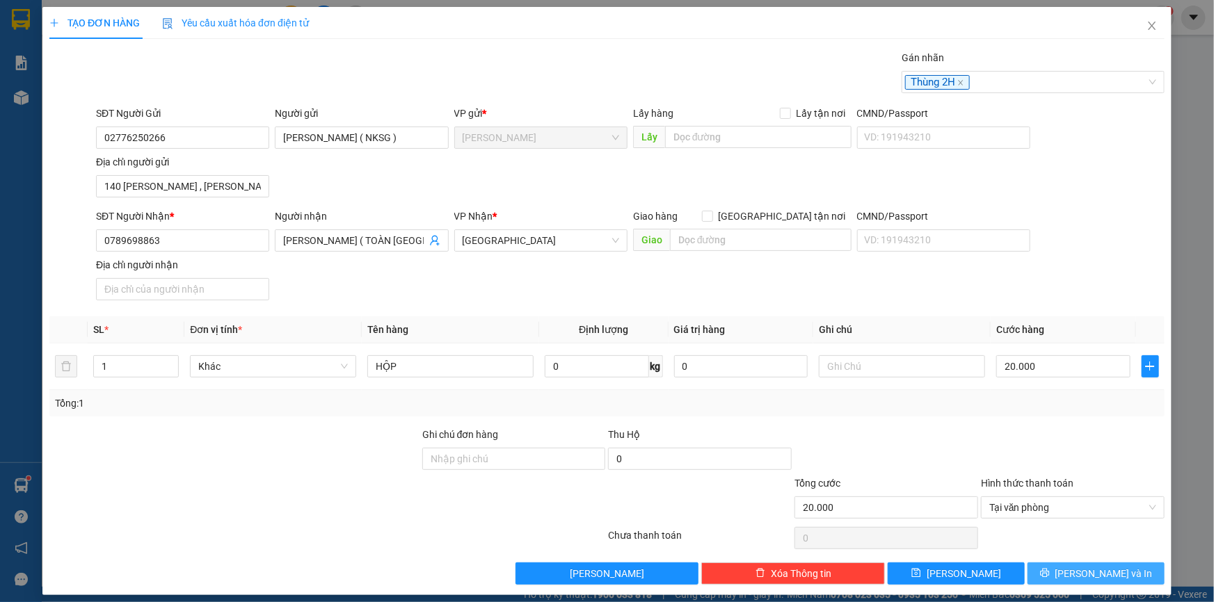
click at [1081, 578] on span "[PERSON_NAME] và In" at bounding box center [1103, 573] width 97 height 15
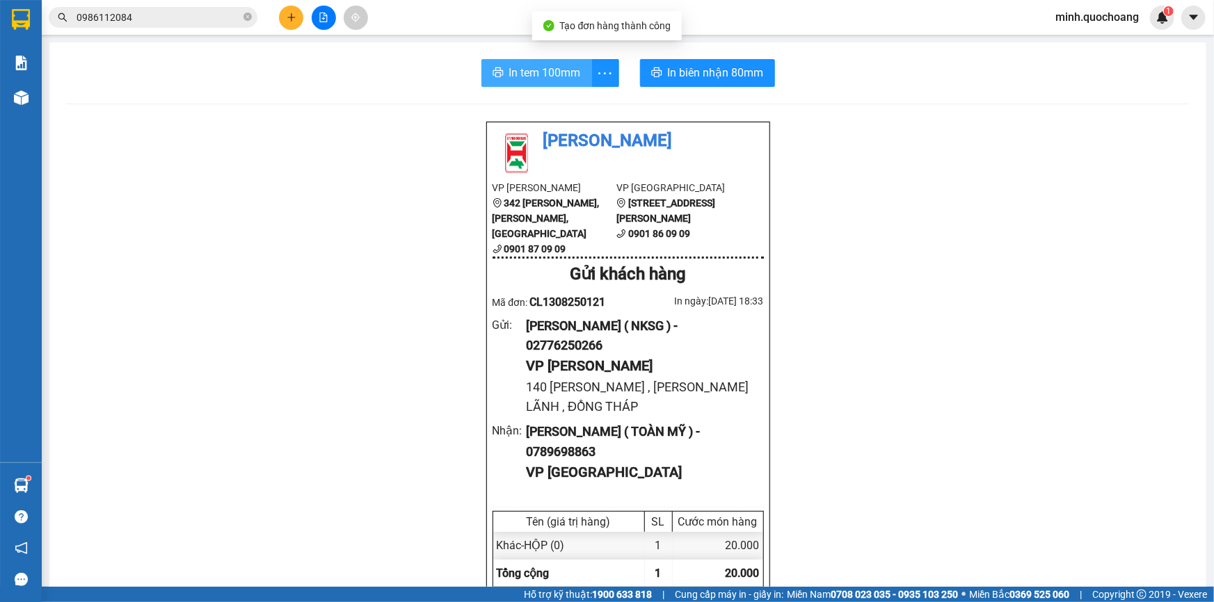
click at [515, 63] on button "In tem 100mm" at bounding box center [536, 73] width 111 height 28
click at [509, 73] on span "In tem 100mm" at bounding box center [545, 72] width 72 height 17
click at [289, 9] on button at bounding box center [291, 18] width 24 height 24
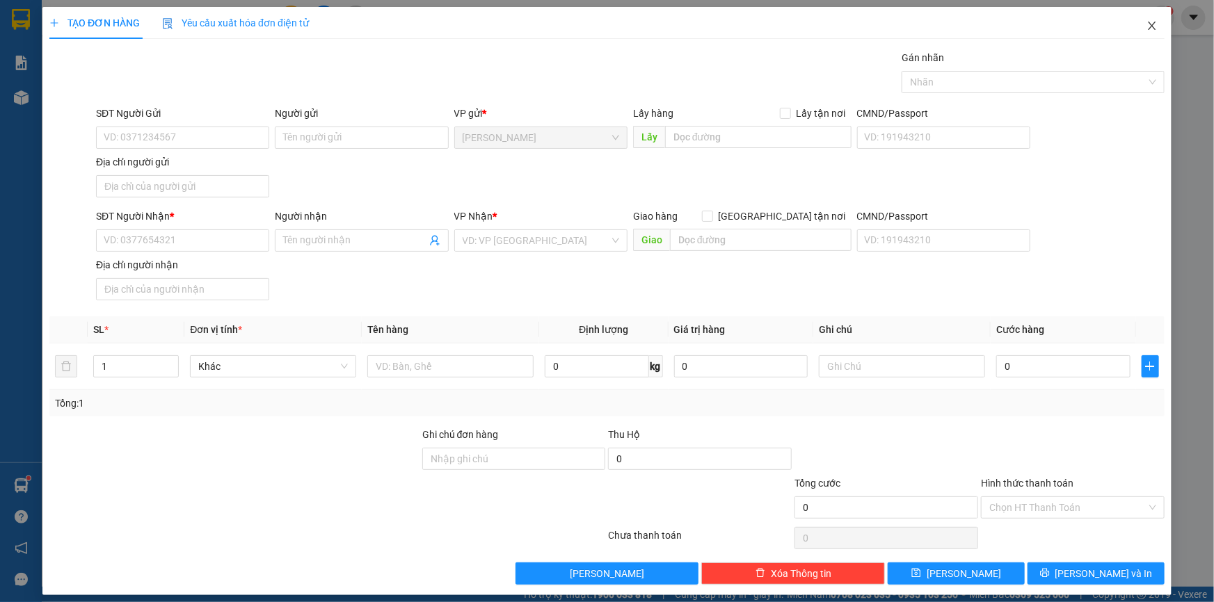
click at [1146, 22] on icon "close" at bounding box center [1151, 25] width 11 height 11
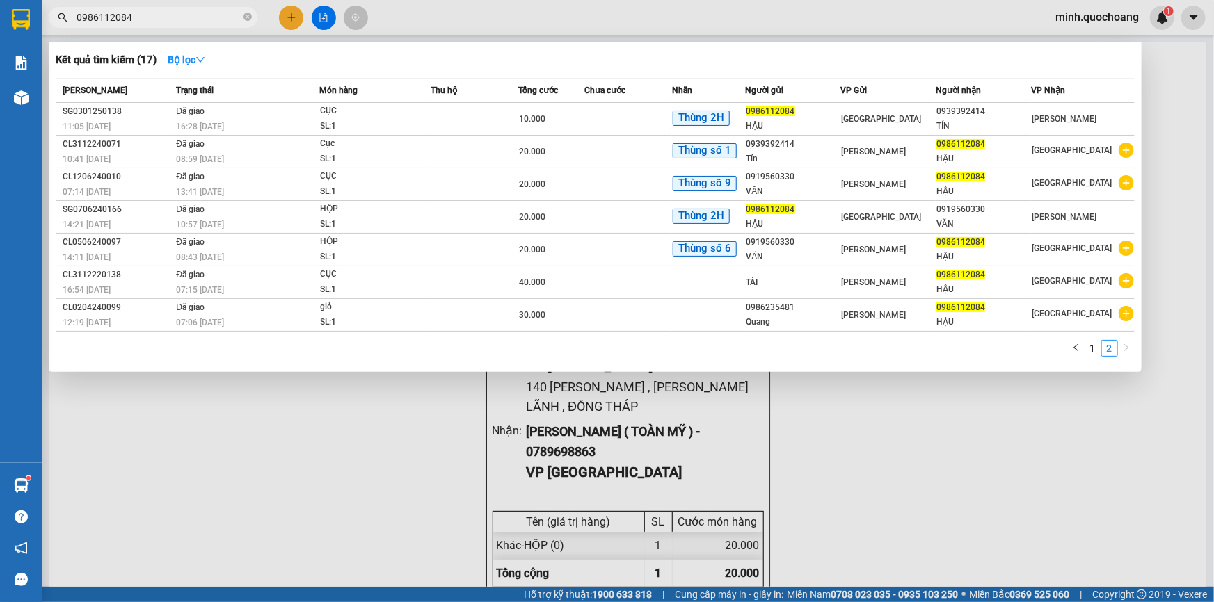
click at [180, 14] on input "0986112084" at bounding box center [159, 17] width 164 height 15
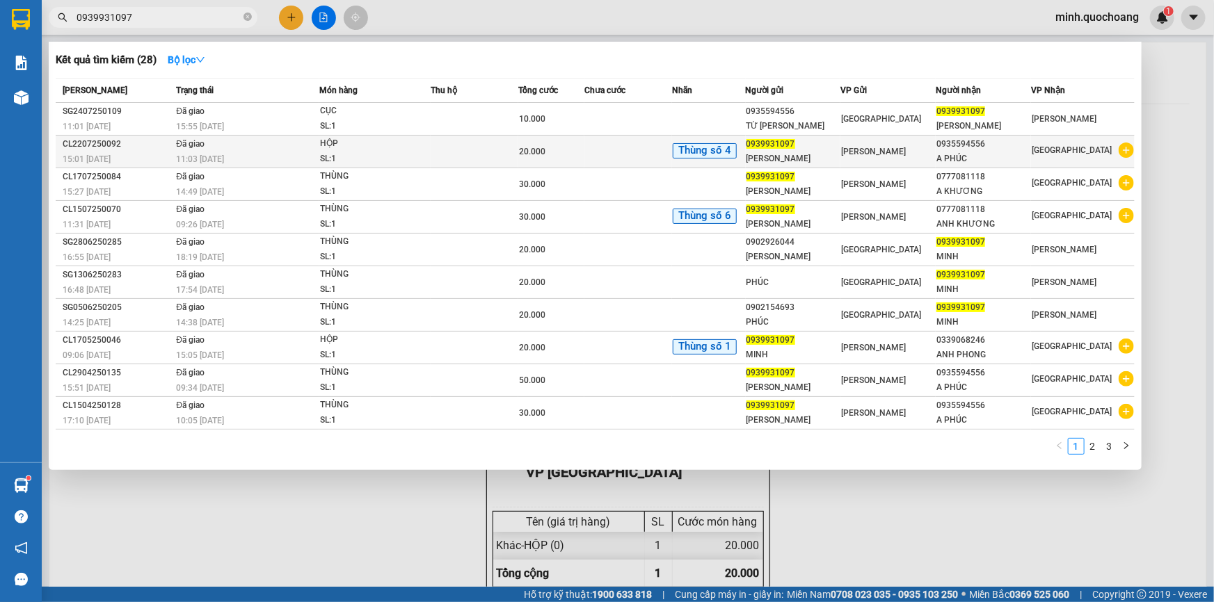
type input "0939931097"
click at [552, 150] on div "20.000" at bounding box center [551, 151] width 65 height 15
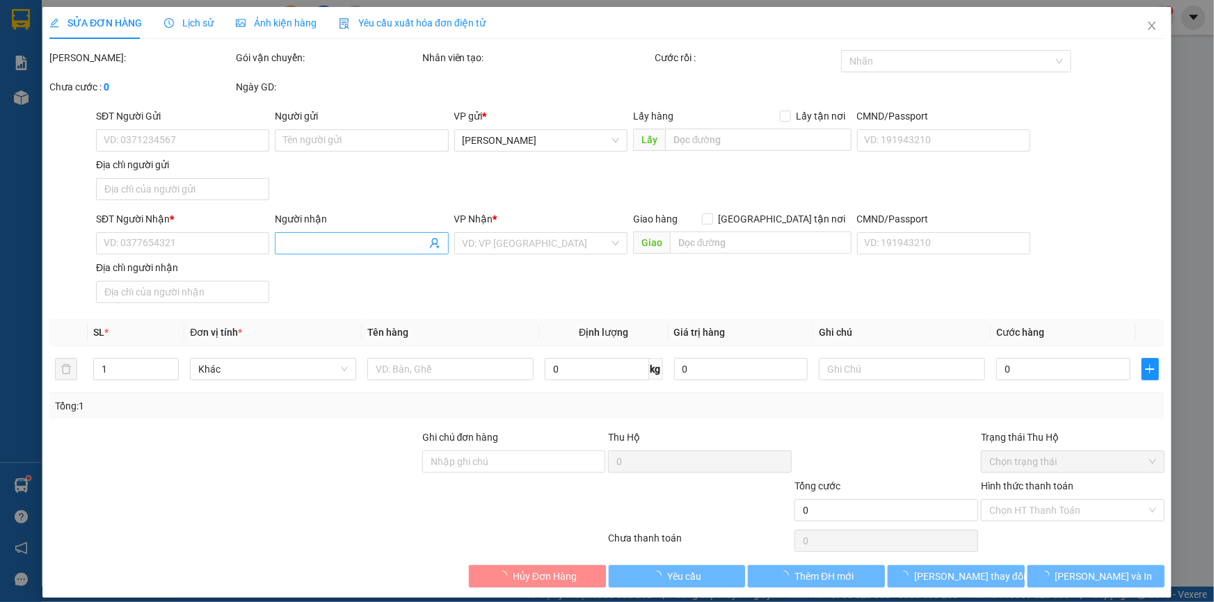
type input "0939931097"
type input "[PERSON_NAME]"
type input "SA ĐÉC,TỈNH ĐỒNG THÁP"
type input "0935594556"
type input "A PHÚC"
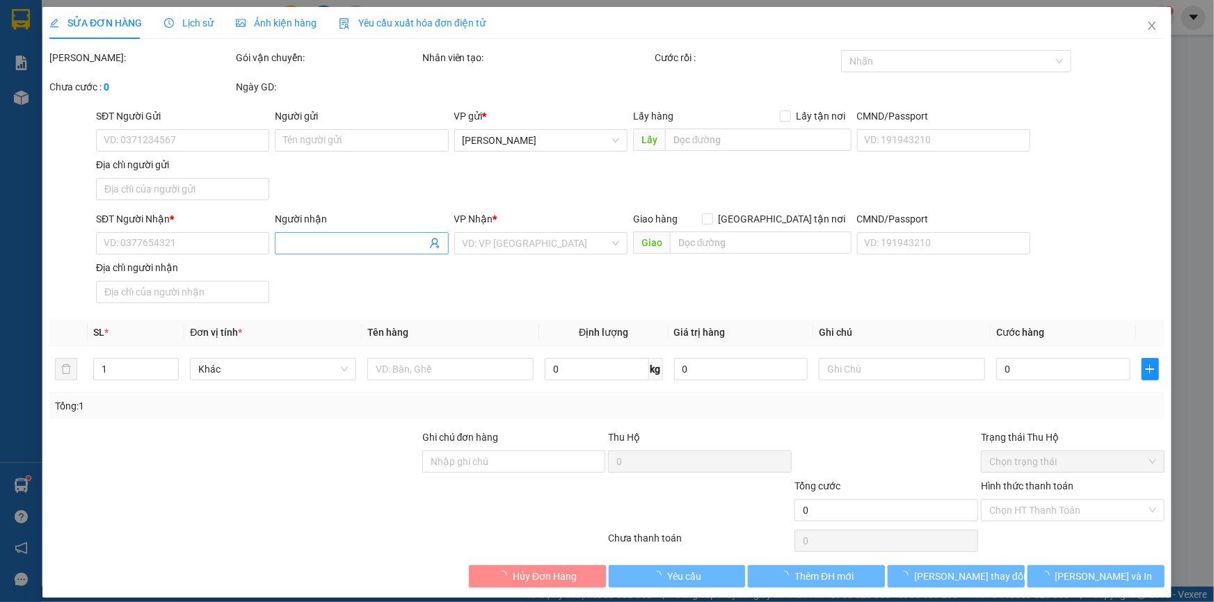
type input "20.000"
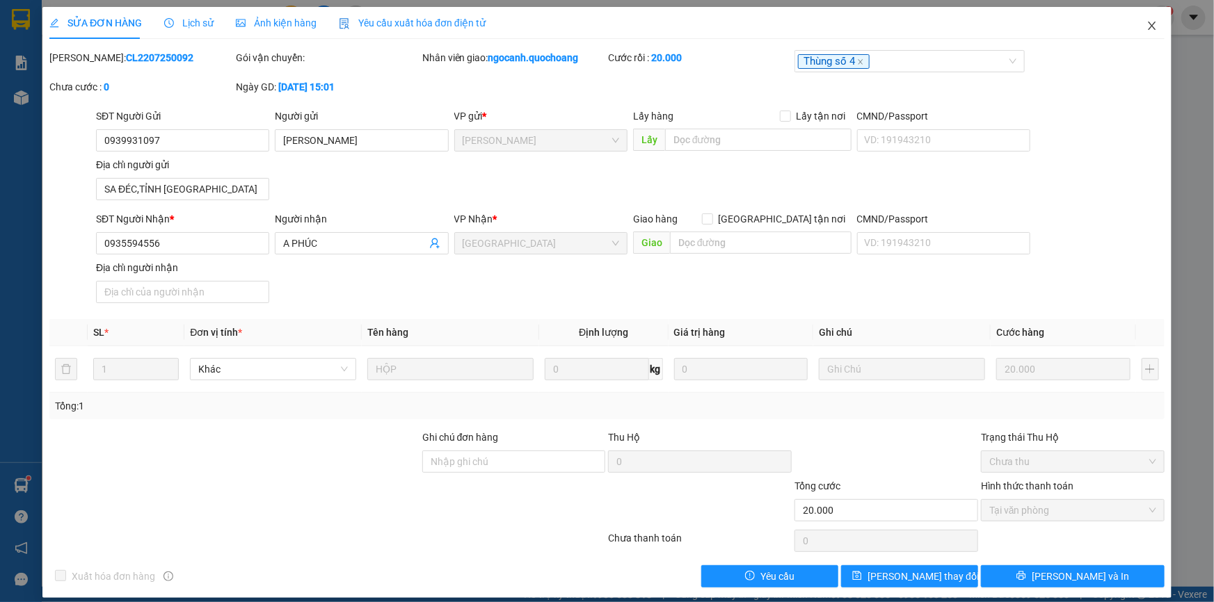
click at [1146, 26] on icon "close" at bounding box center [1151, 25] width 11 height 11
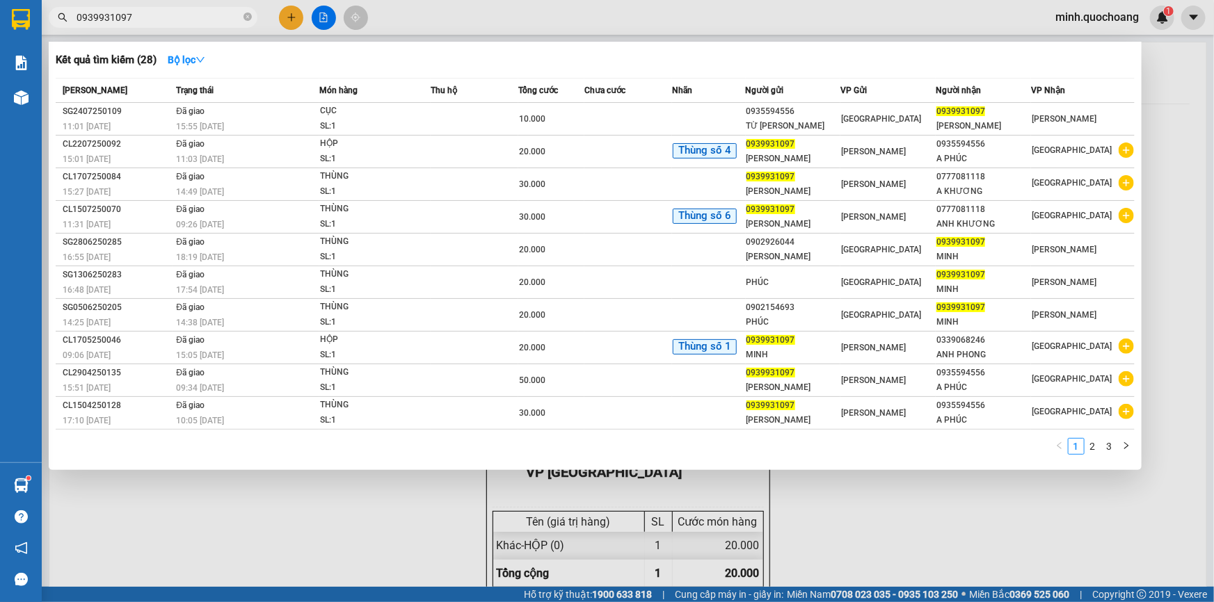
click at [166, 22] on input "0939931097" at bounding box center [159, 17] width 164 height 15
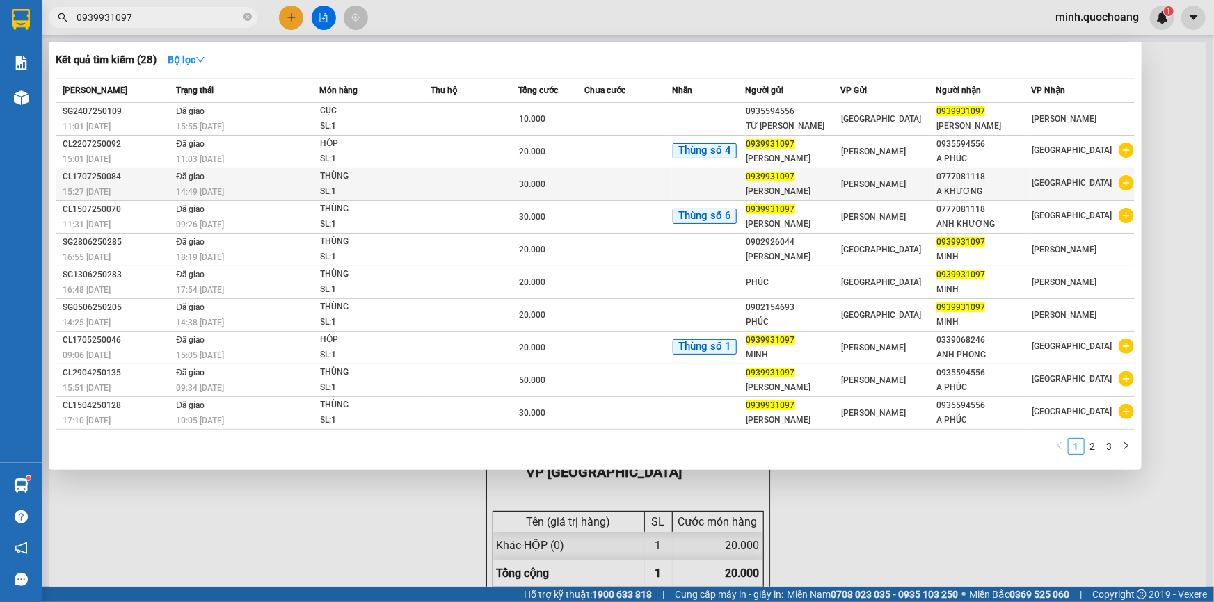
click at [338, 176] on div "THÙNG" at bounding box center [372, 176] width 104 height 15
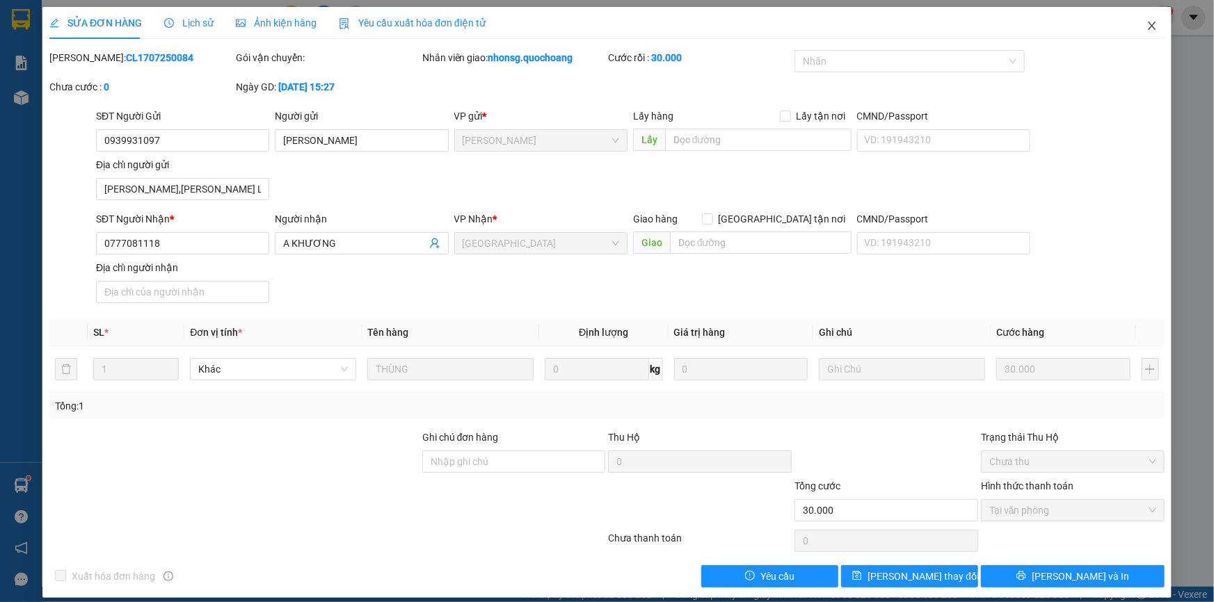
click at [1150, 28] on span "Close" at bounding box center [1151, 26] width 39 height 39
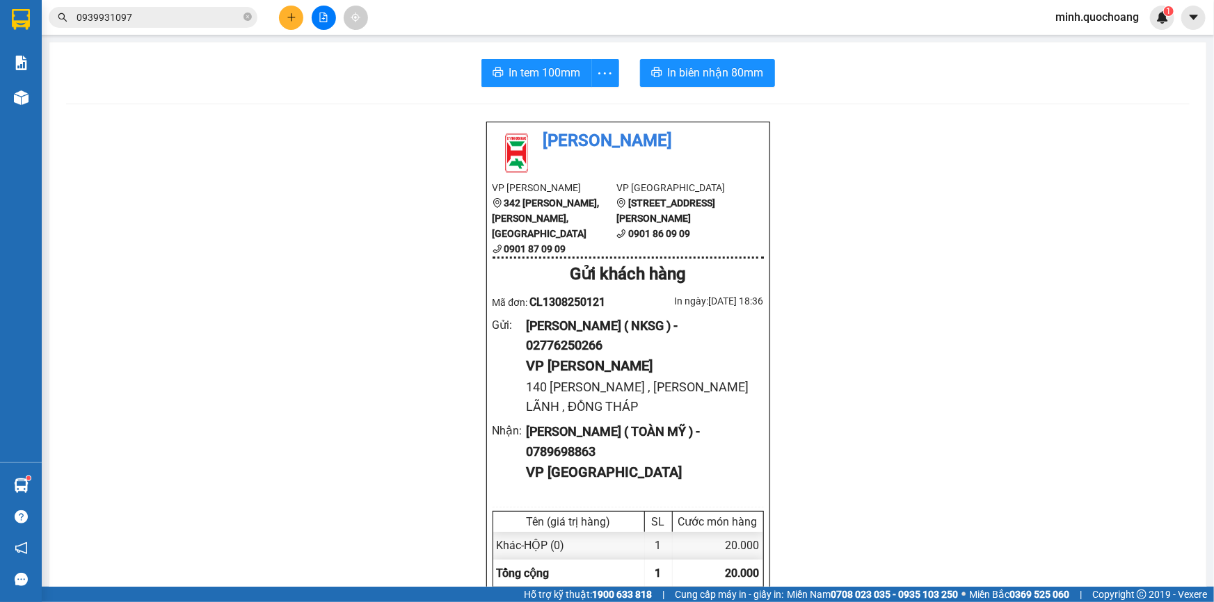
click at [178, 20] on input "0939931097" at bounding box center [159, 17] width 164 height 15
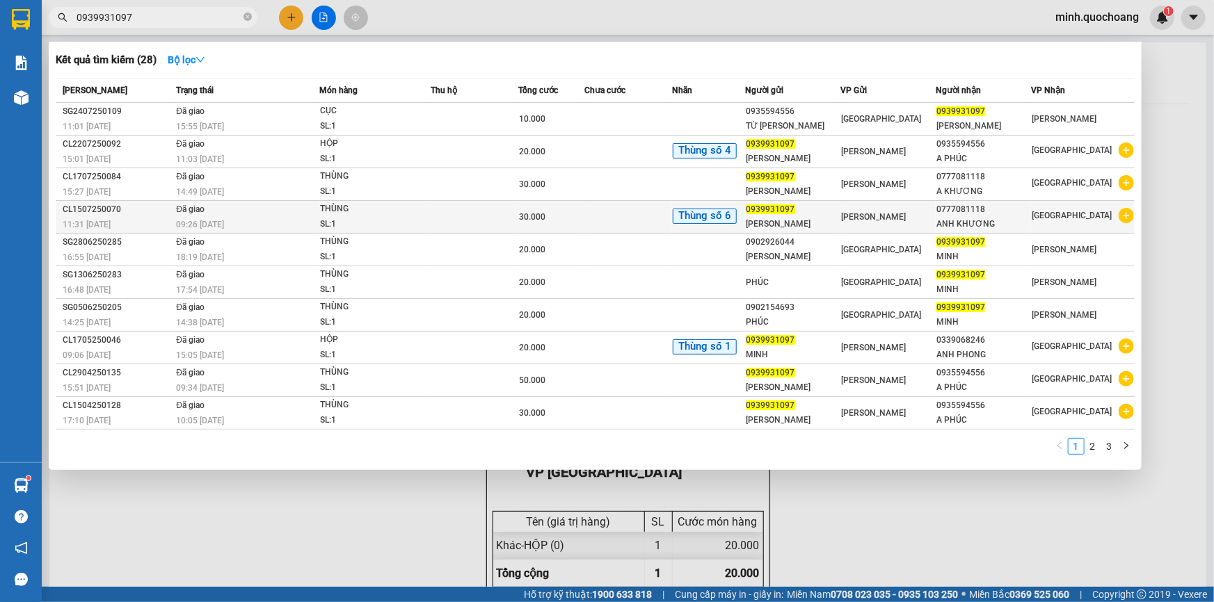
click at [389, 219] on div "SL: 1" at bounding box center [372, 224] width 104 height 15
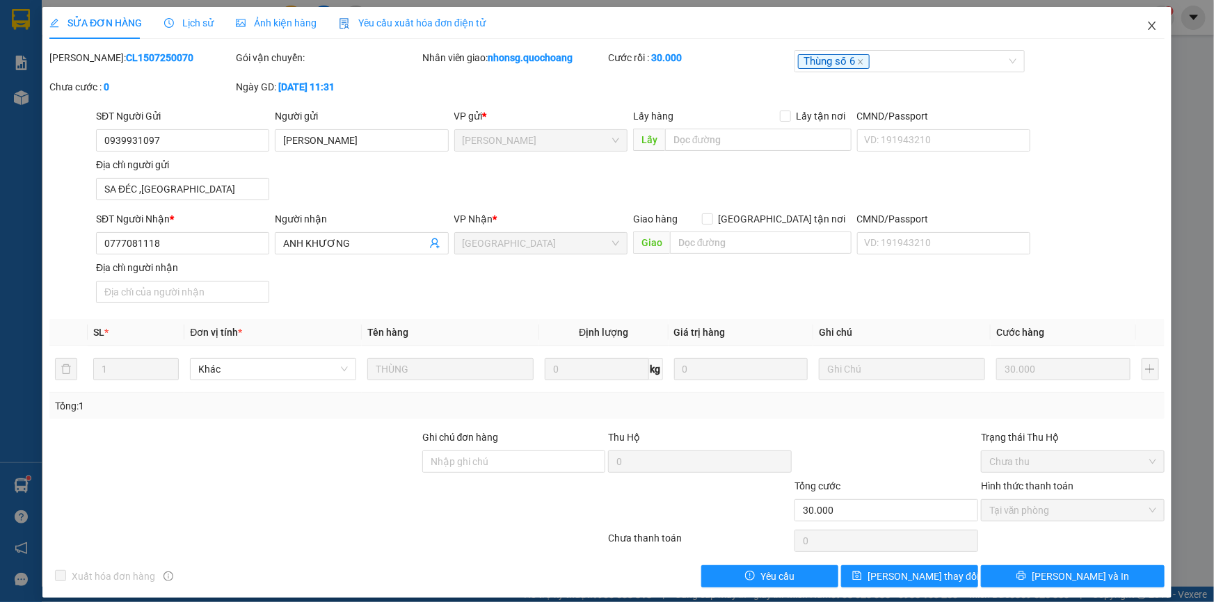
click at [1146, 26] on icon "close" at bounding box center [1151, 25] width 11 height 11
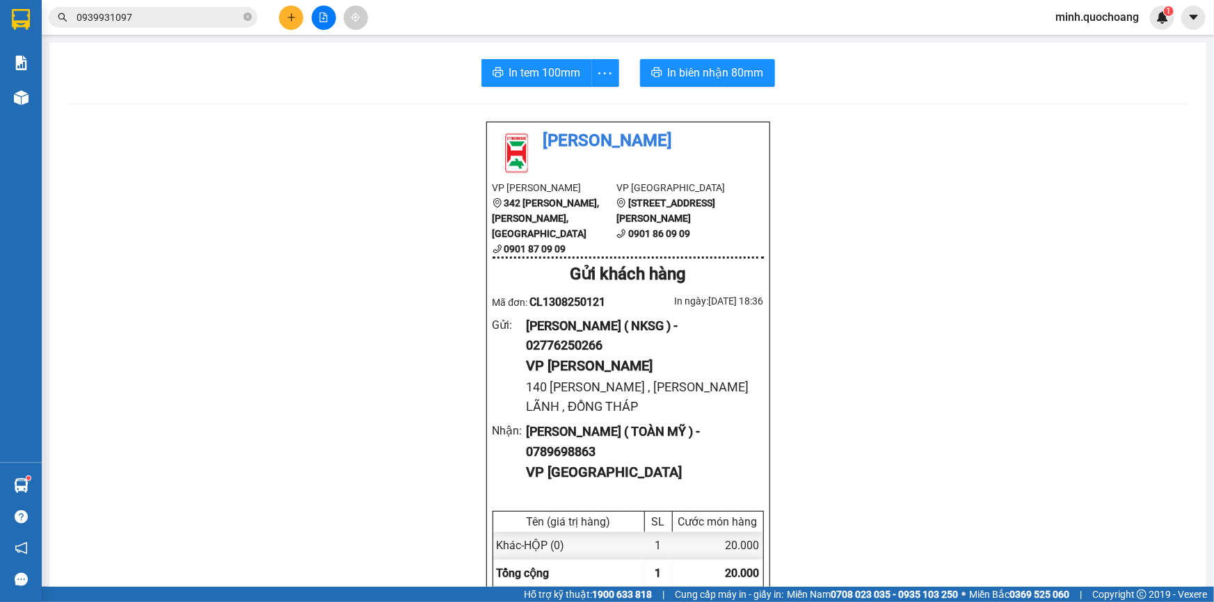
click at [168, 14] on input "0939931097" at bounding box center [159, 17] width 164 height 15
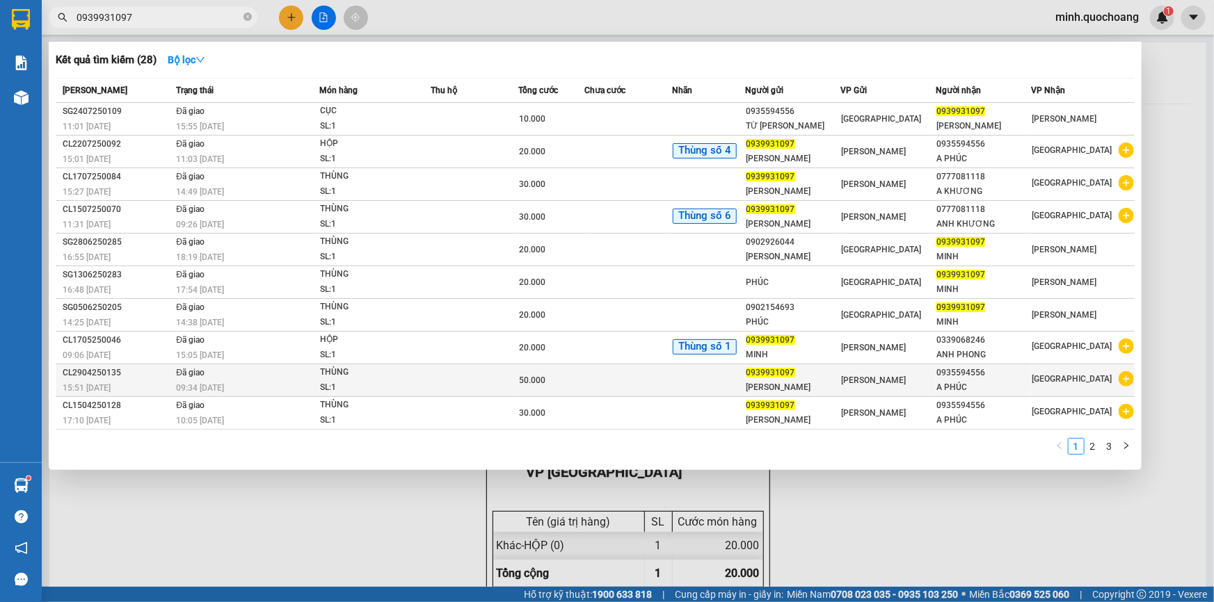
click at [448, 377] on td at bounding box center [475, 380] width 88 height 33
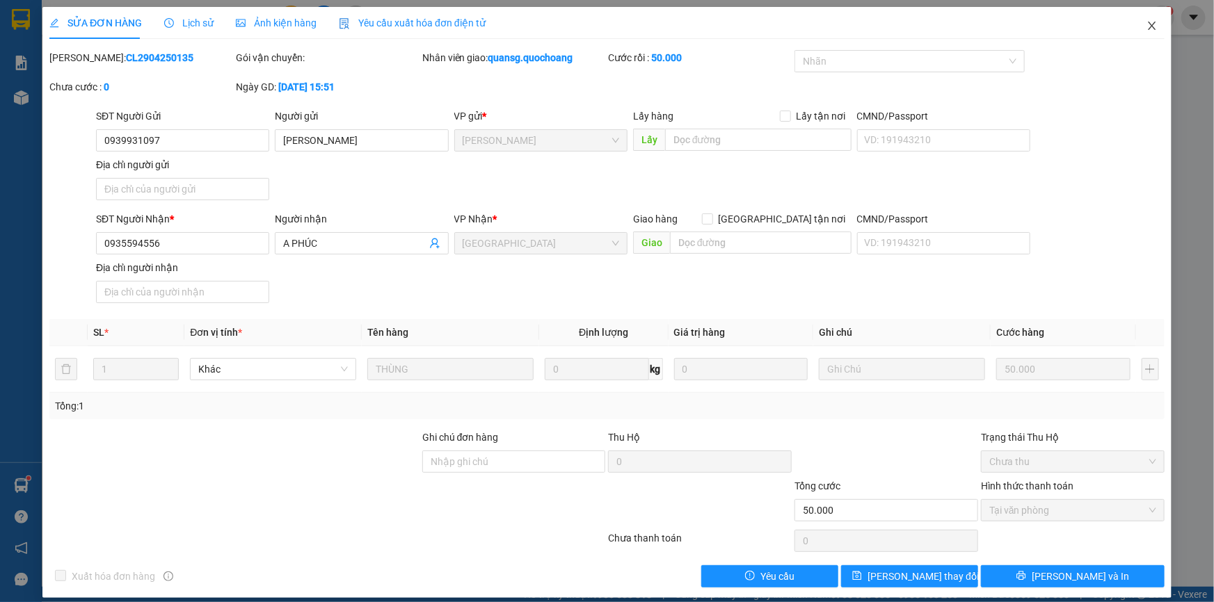
click at [1148, 15] on span "Close" at bounding box center [1151, 26] width 39 height 39
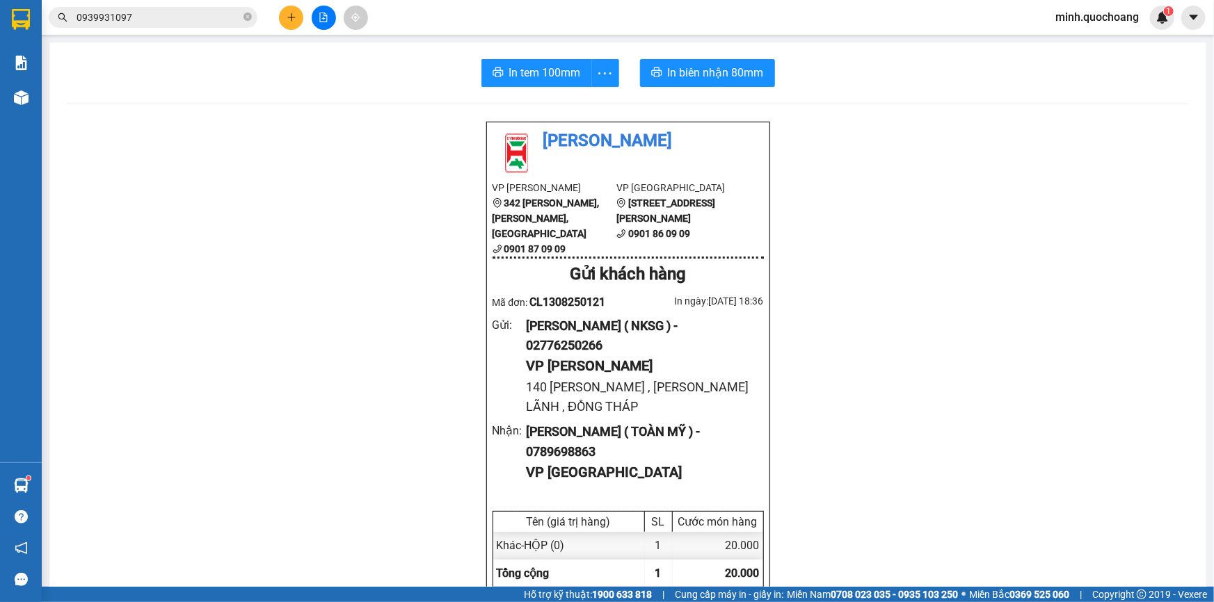
click at [185, 20] on input "0939931097" at bounding box center [159, 17] width 164 height 15
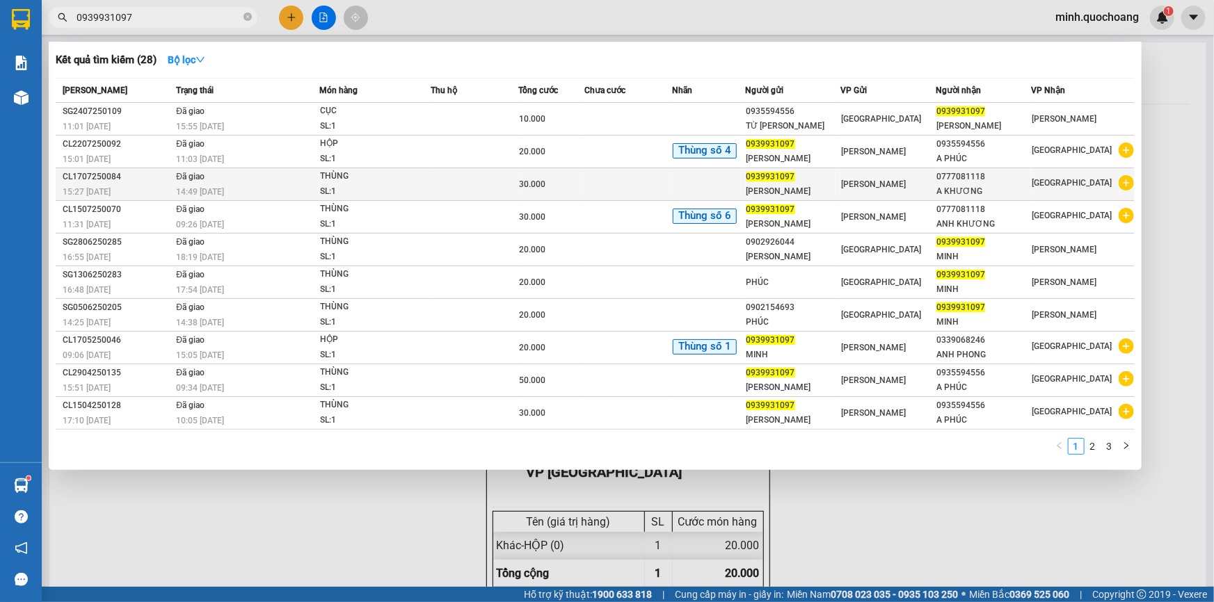
click at [355, 188] on div "SL: 1" at bounding box center [372, 191] width 104 height 15
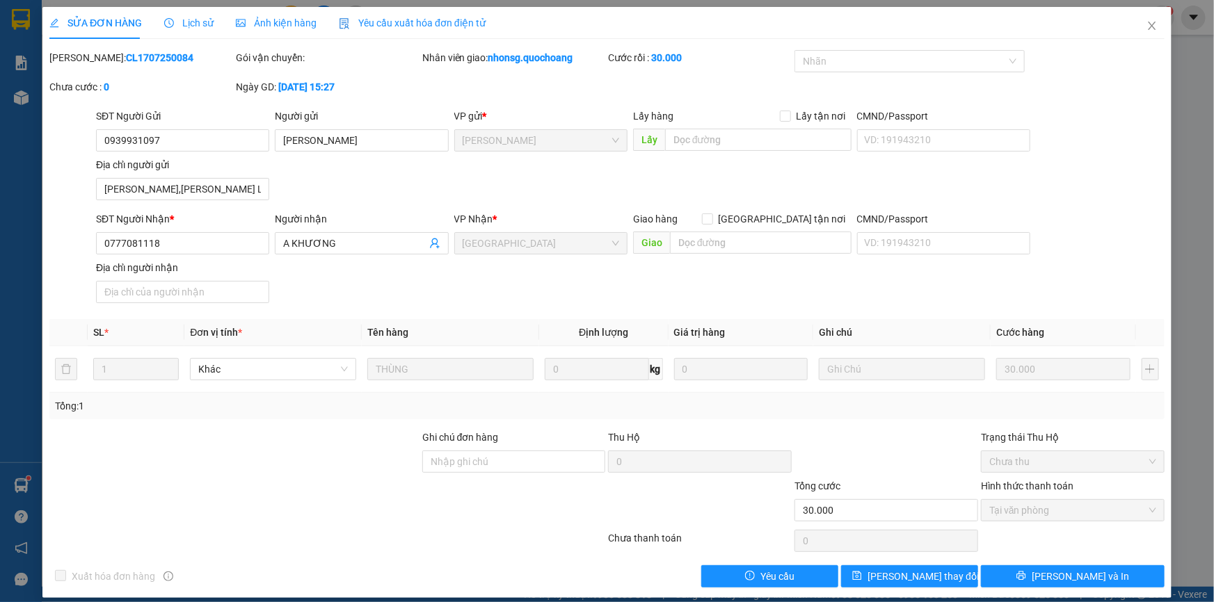
click at [186, 22] on span "Lịch sử" at bounding box center [188, 22] width 49 height 11
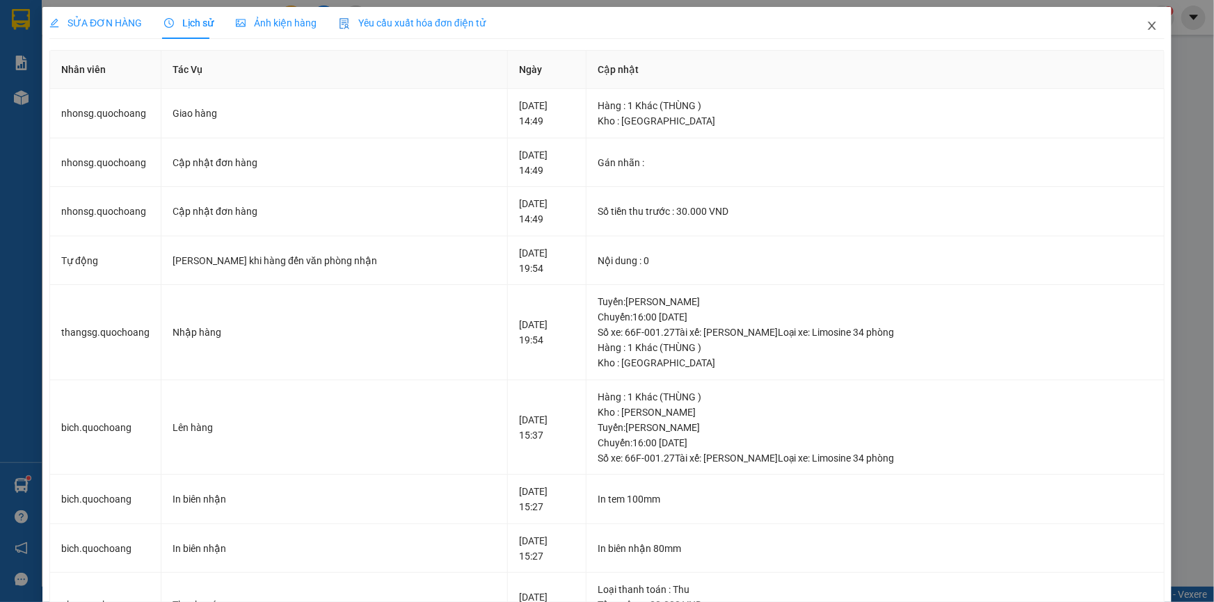
click at [1149, 21] on span "Close" at bounding box center [1151, 26] width 39 height 39
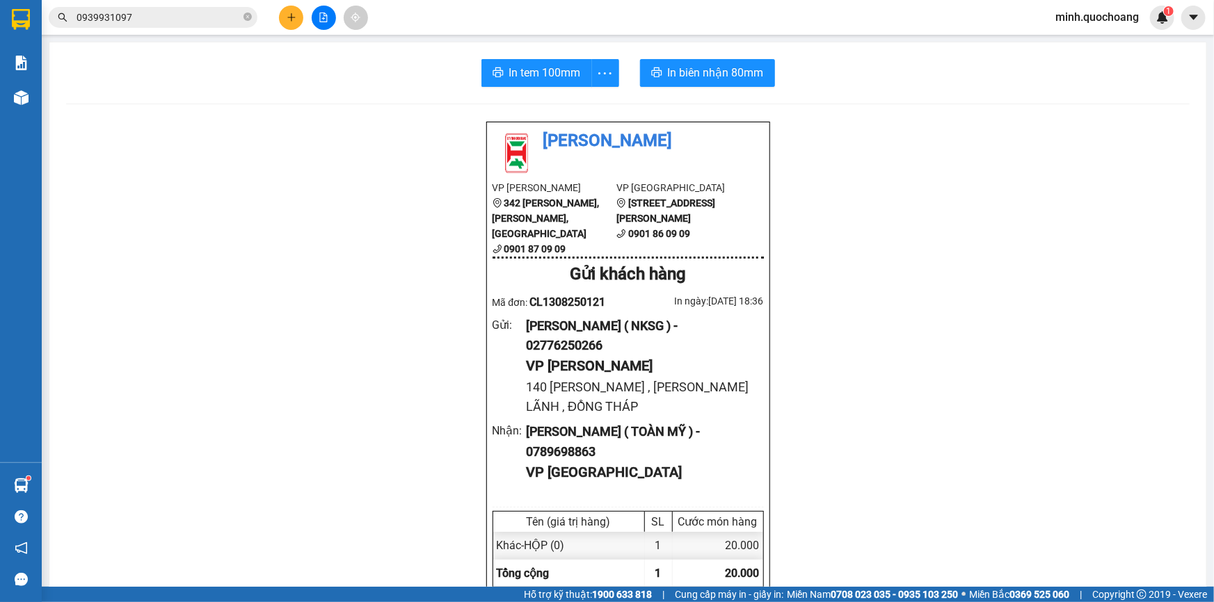
click at [165, 15] on input "0939931097" at bounding box center [159, 17] width 164 height 15
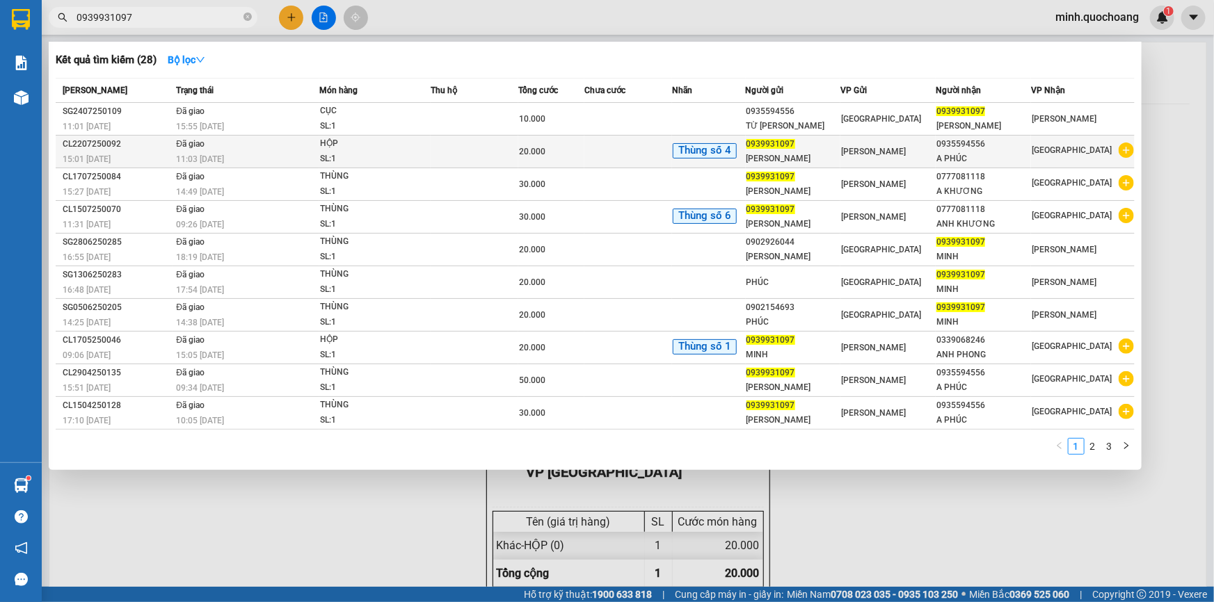
click at [440, 141] on td at bounding box center [475, 152] width 88 height 33
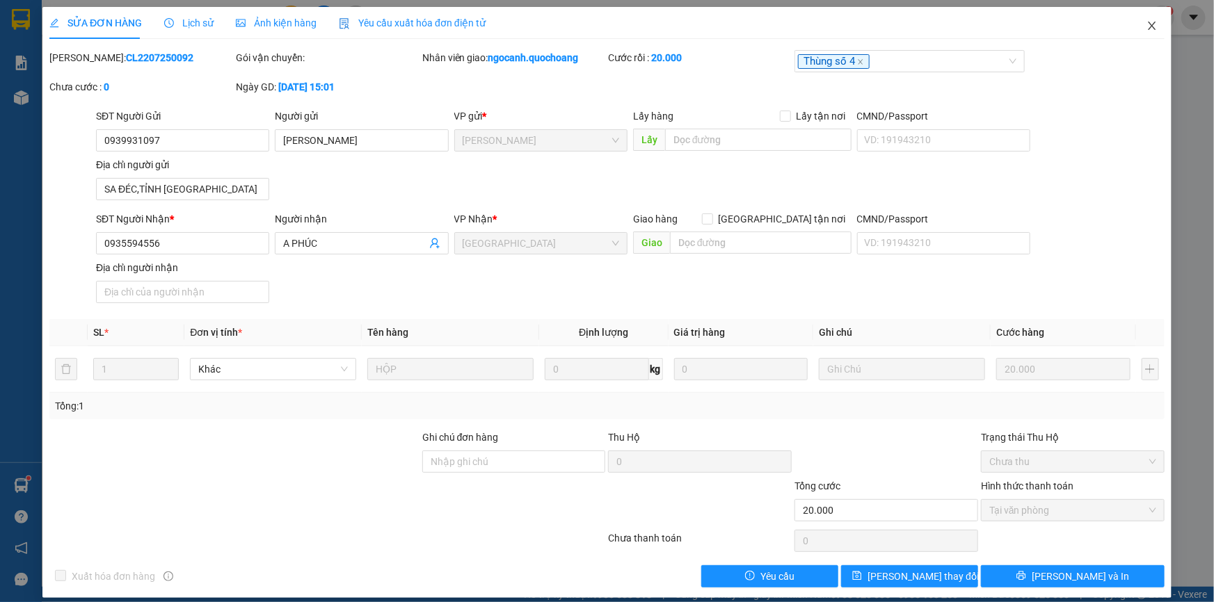
click at [1148, 29] on icon "close" at bounding box center [1152, 26] width 8 height 8
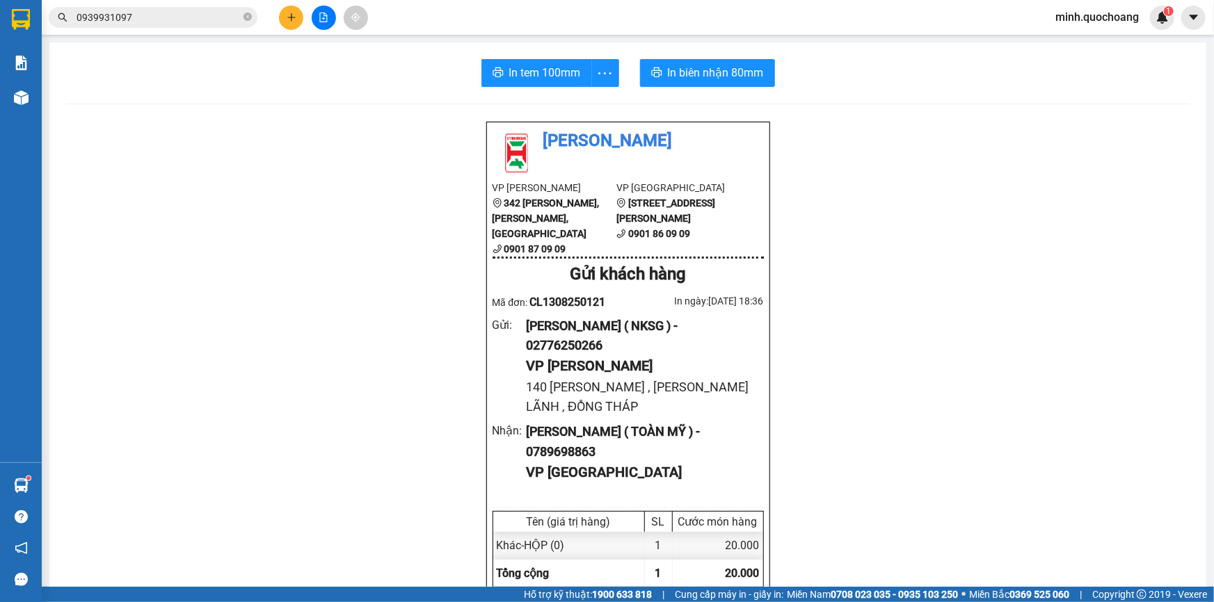
click at [187, 18] on input "0939931097" at bounding box center [159, 17] width 164 height 15
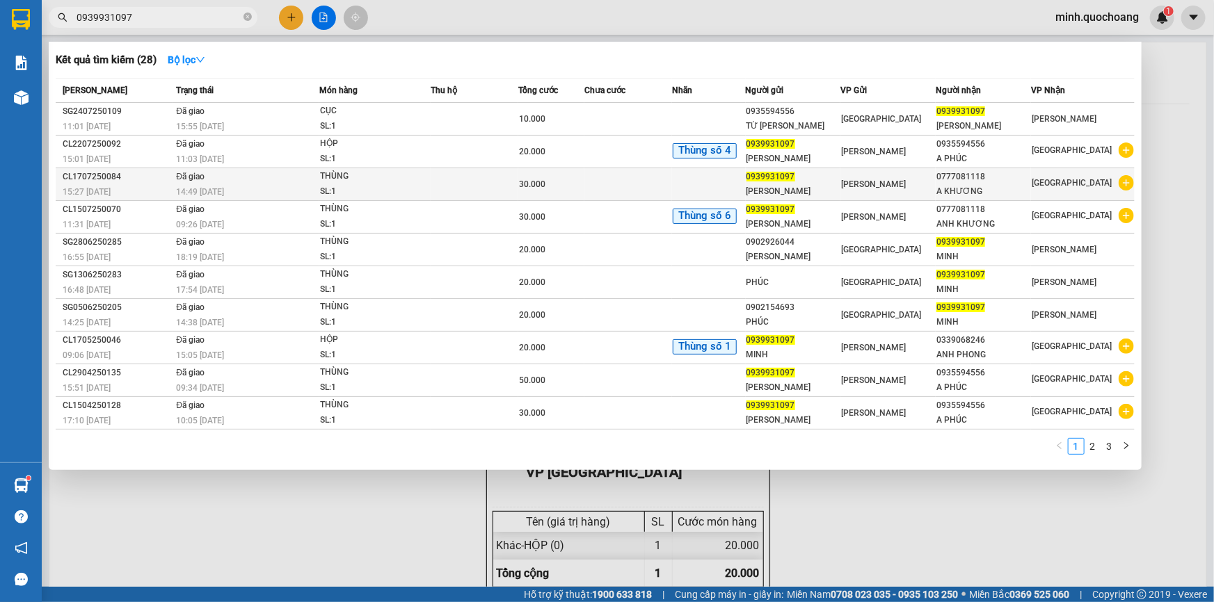
click at [284, 188] on div "14:49 - 18/07" at bounding box center [247, 191] width 143 height 15
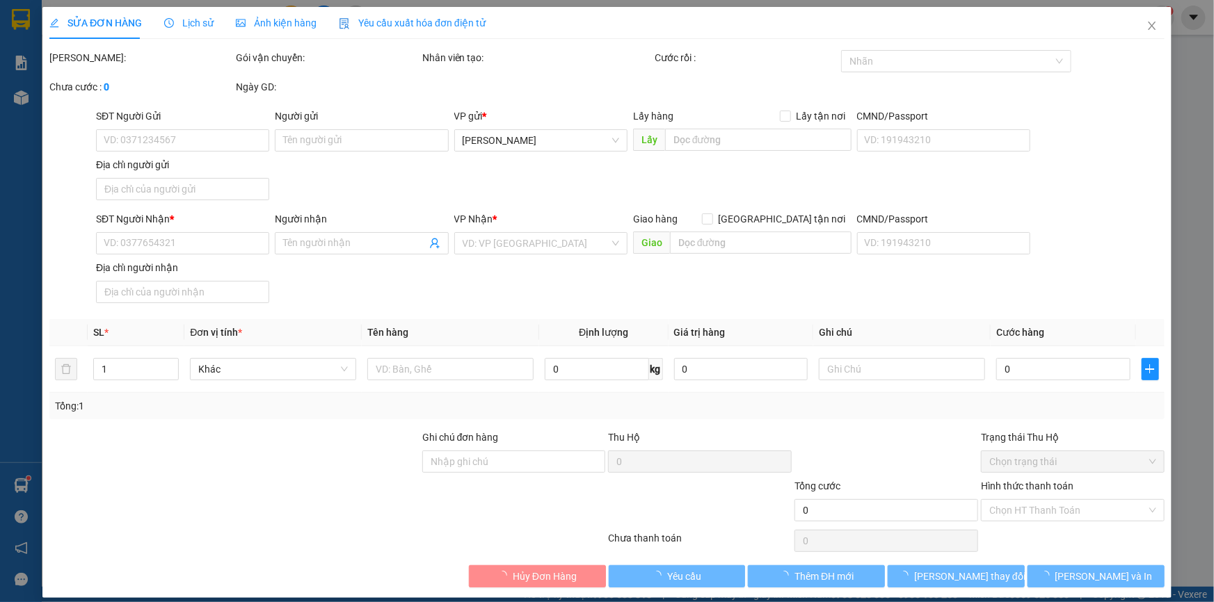
click at [188, 22] on span "Lịch sử" at bounding box center [188, 22] width 49 height 11
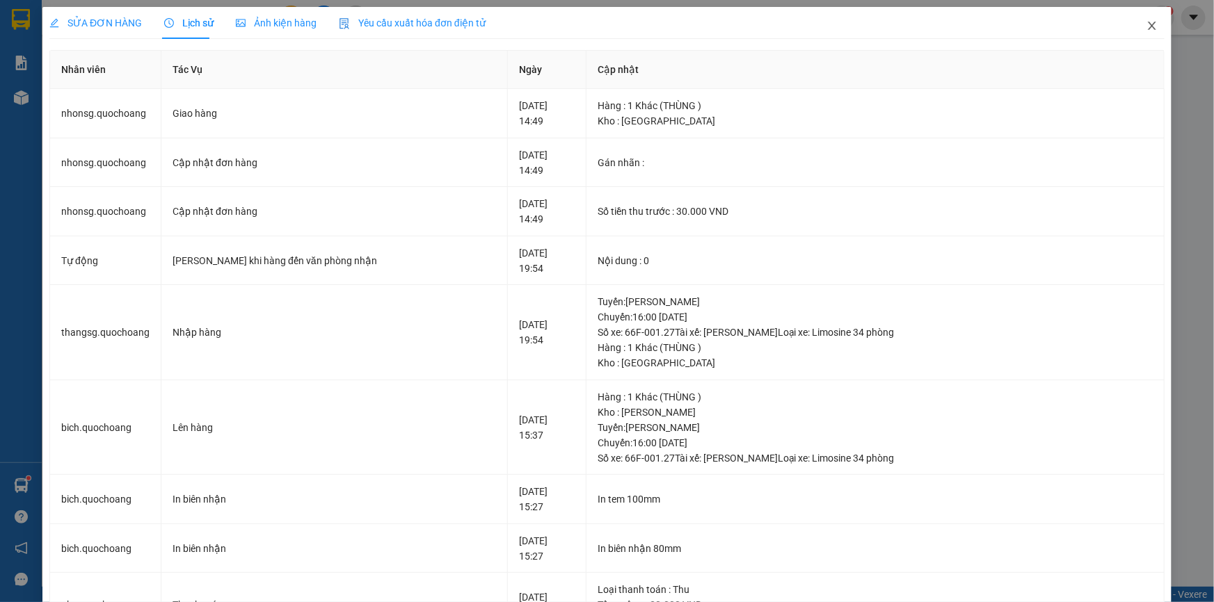
click at [1150, 26] on span "Close" at bounding box center [1151, 26] width 39 height 39
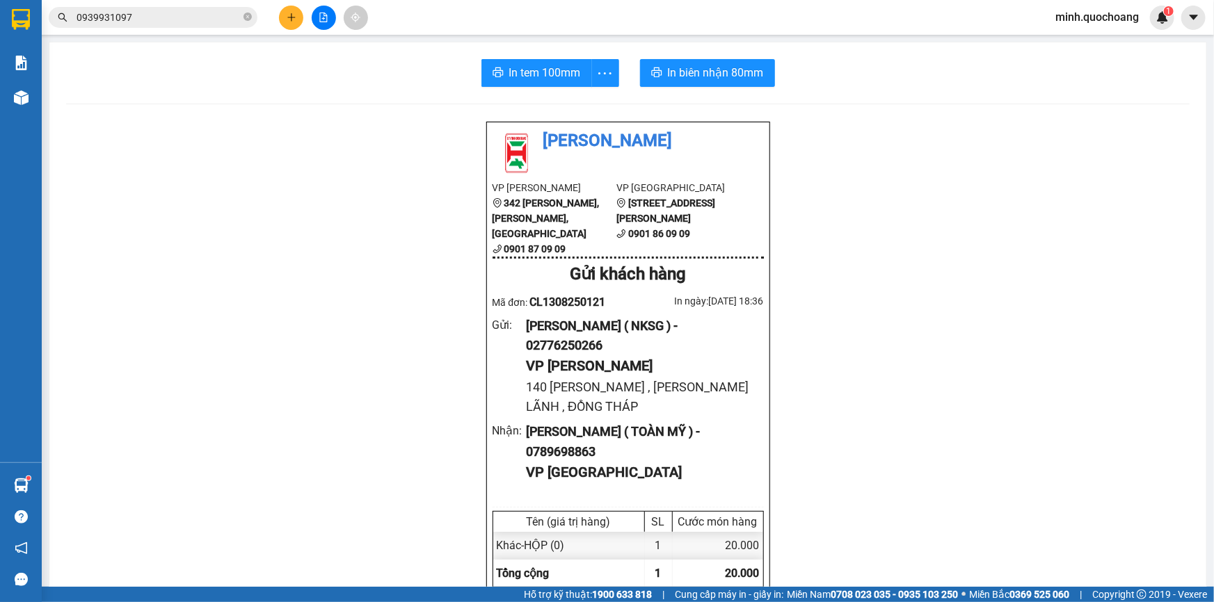
click at [178, 19] on input "0939931097" at bounding box center [159, 17] width 164 height 15
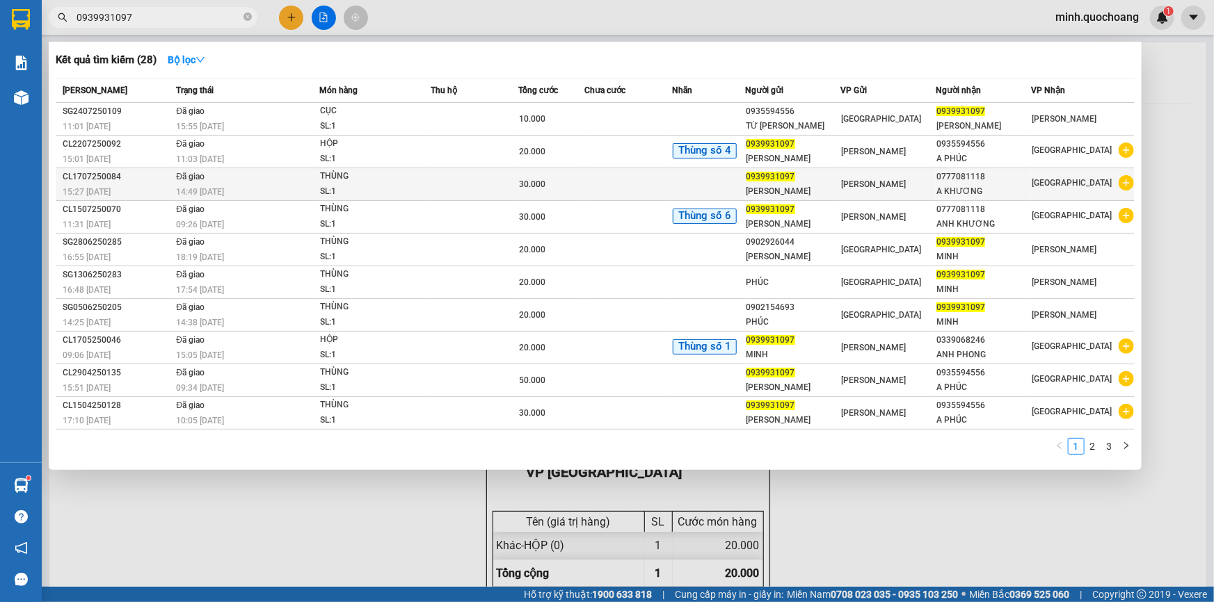
click at [545, 177] on div "30.000" at bounding box center [551, 184] width 65 height 15
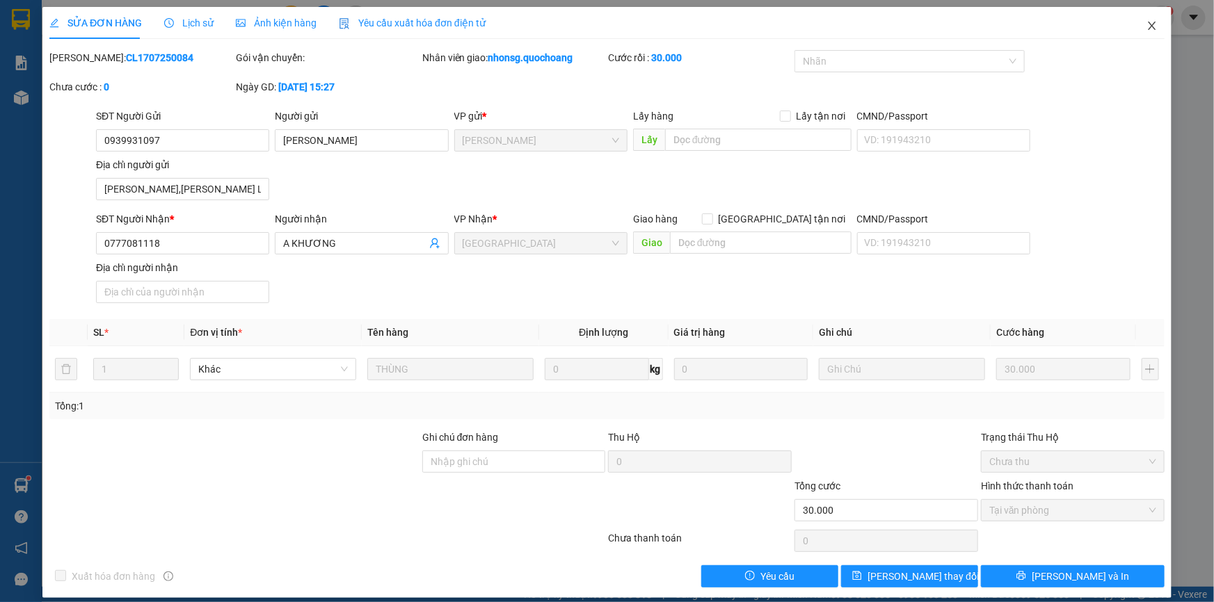
click at [1150, 27] on span "Close" at bounding box center [1151, 26] width 39 height 39
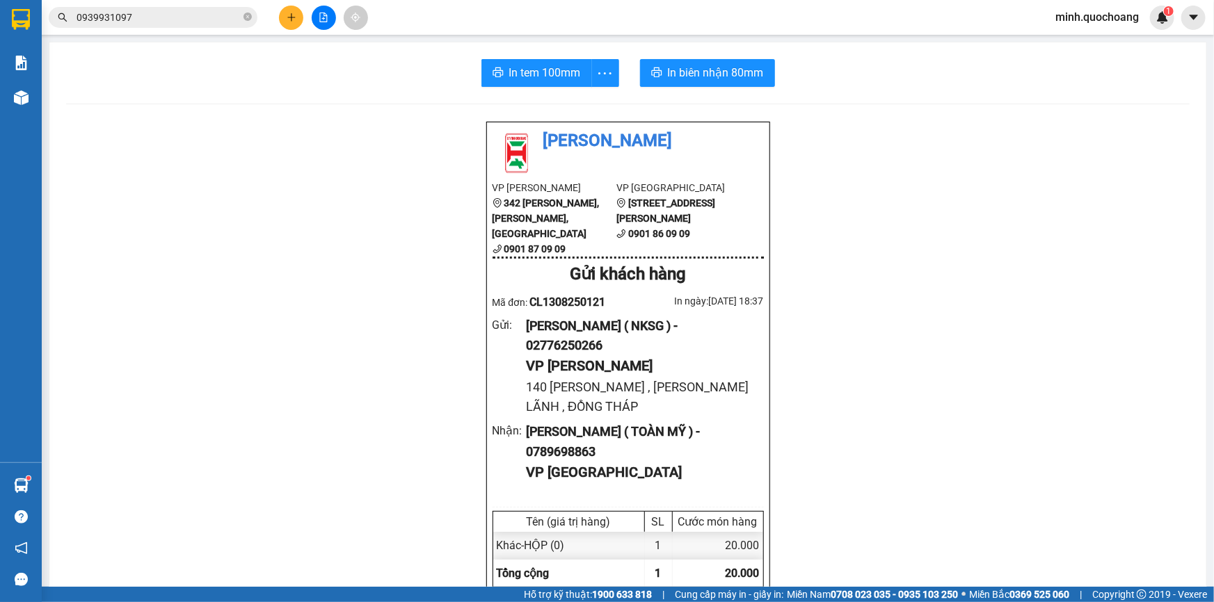
click at [162, 24] on input "0939931097" at bounding box center [159, 17] width 164 height 15
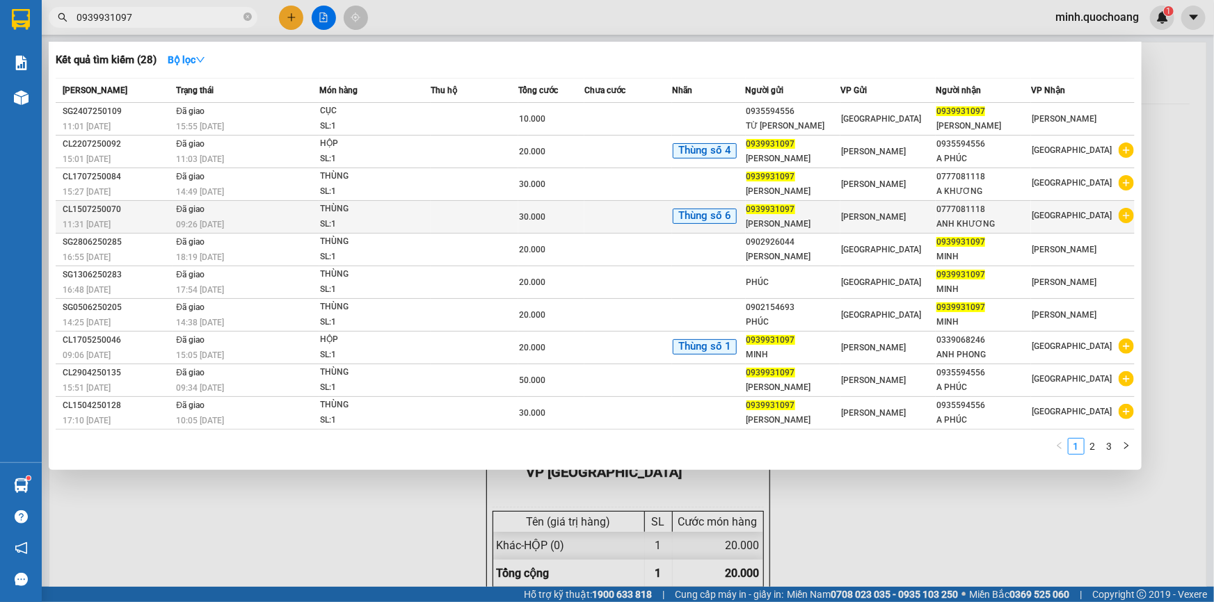
click at [236, 223] on div "09:26 - 16/07" at bounding box center [247, 224] width 143 height 15
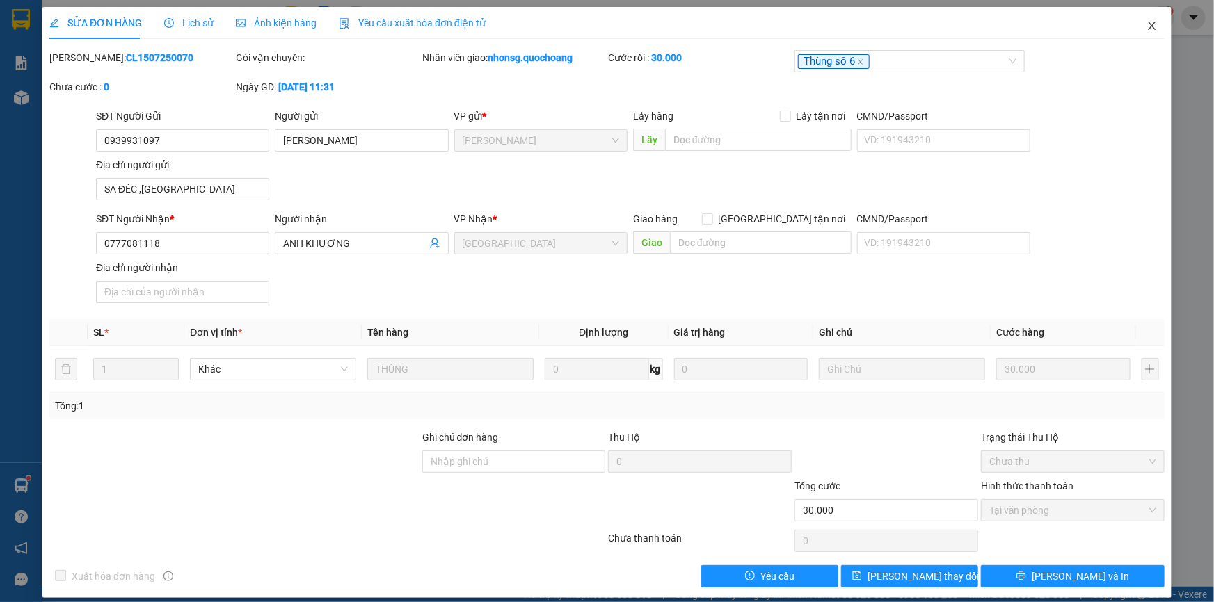
click at [1147, 31] on icon "close" at bounding box center [1151, 25] width 11 height 11
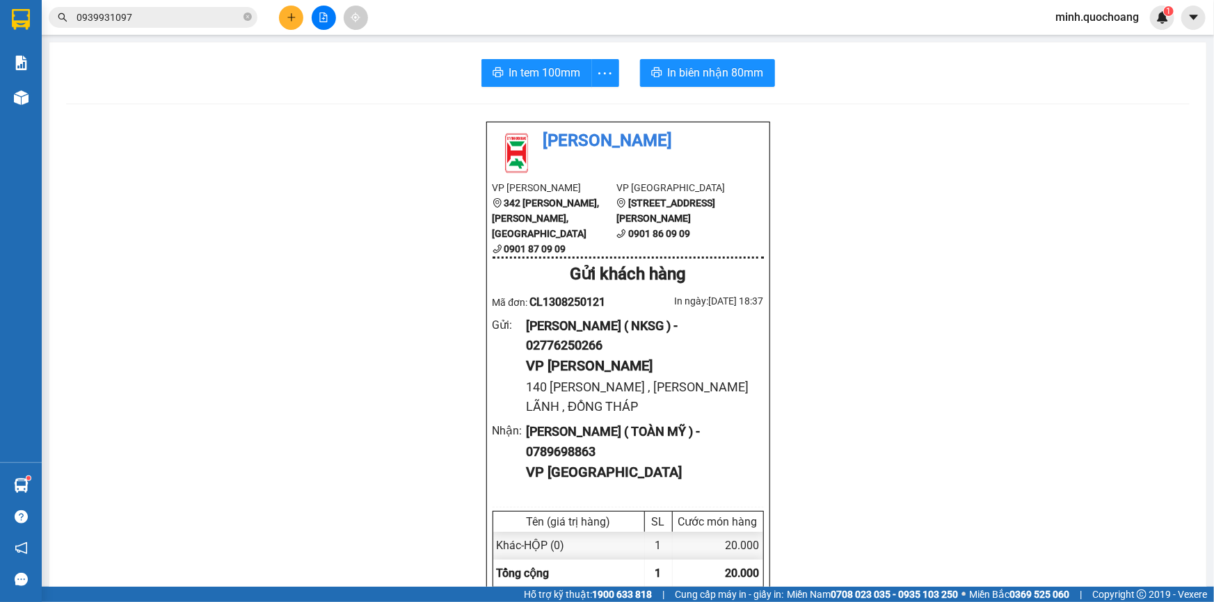
click at [156, 22] on input "0939931097" at bounding box center [159, 17] width 164 height 15
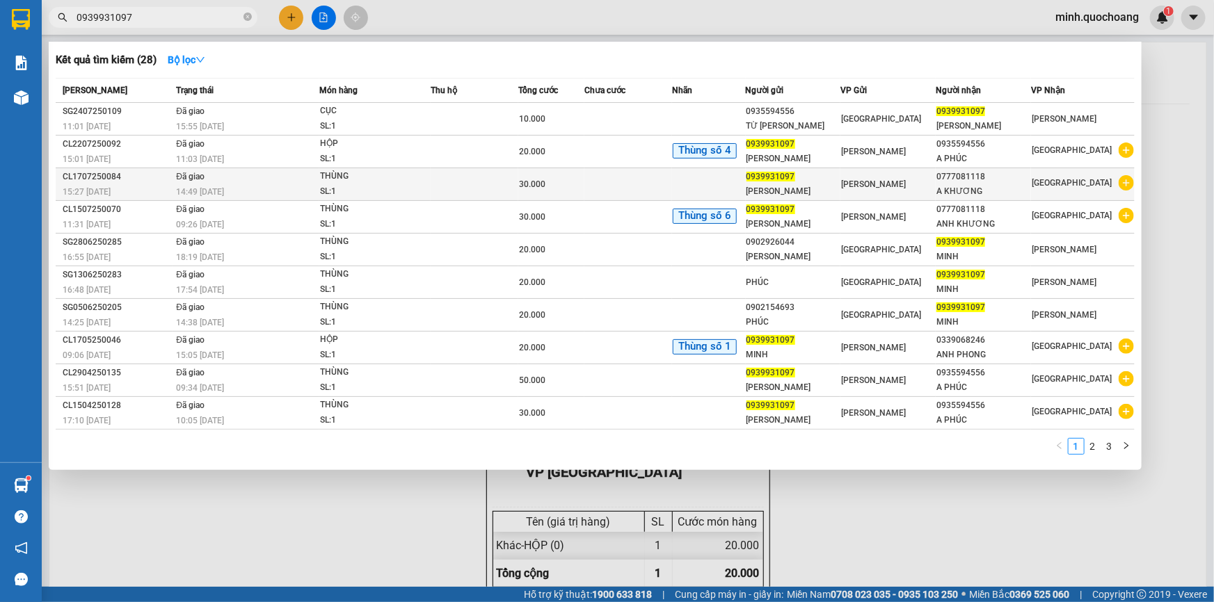
click at [264, 175] on td "Đã giao 14:49 - 18/07" at bounding box center [245, 184] width 147 height 33
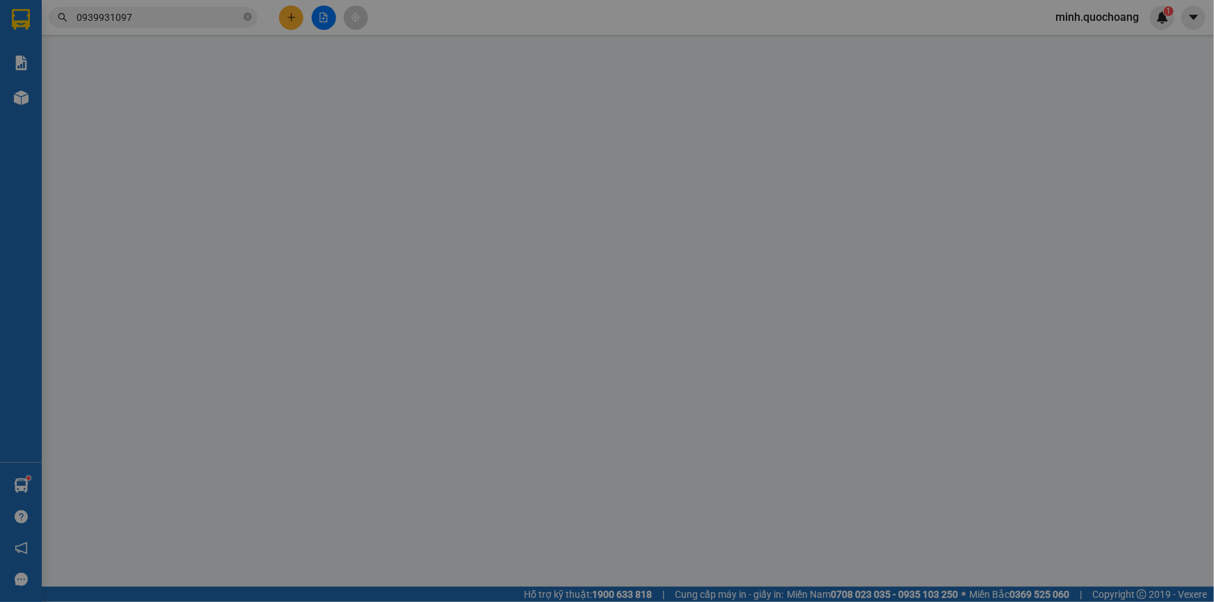
type input "0939931097"
type input "[PERSON_NAME]"
type input "NGUYỄN DU,P CAO LÃNH, ĐỒNG THÁP"
type input "0777081118"
type input "A KHƯƠNG"
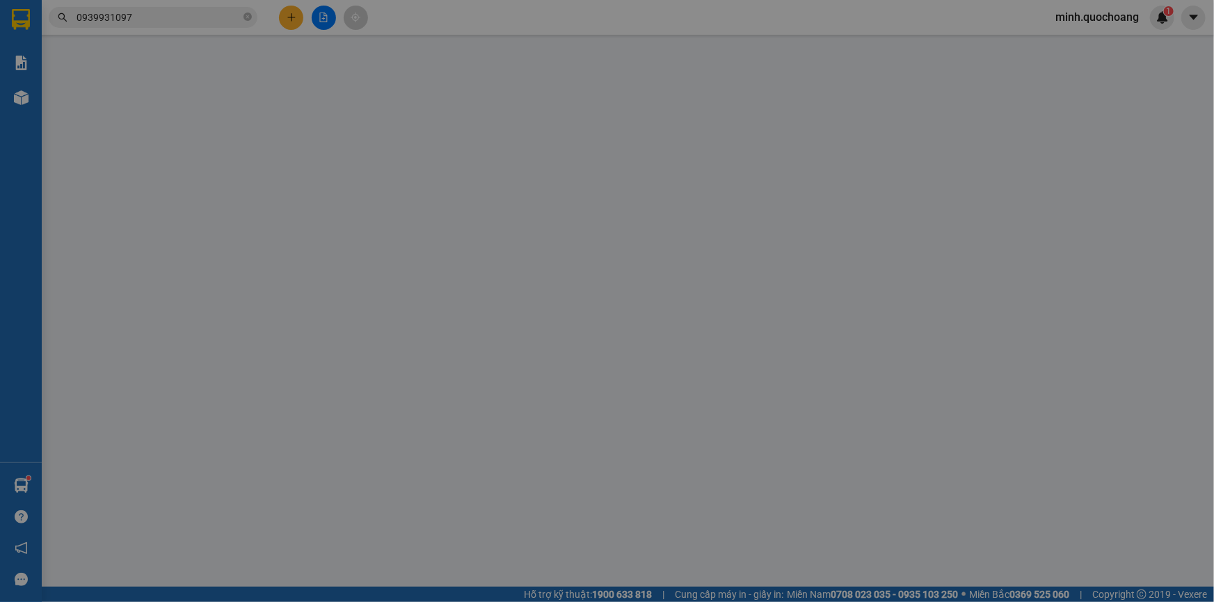
type input "30.000"
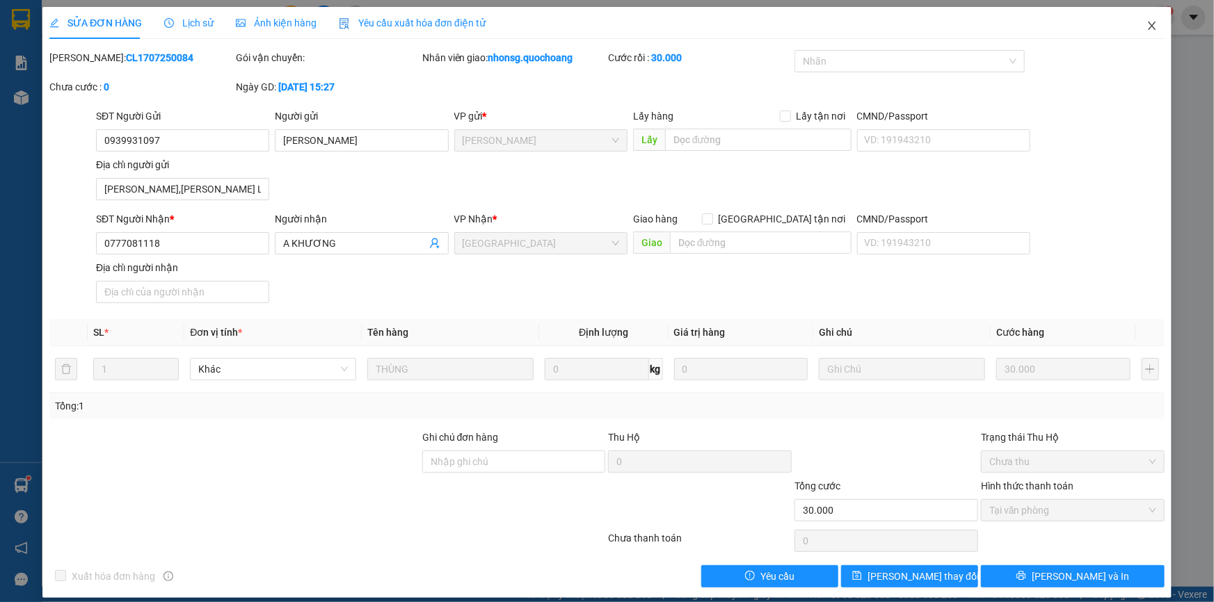
click at [1148, 24] on icon "close" at bounding box center [1152, 26] width 8 height 8
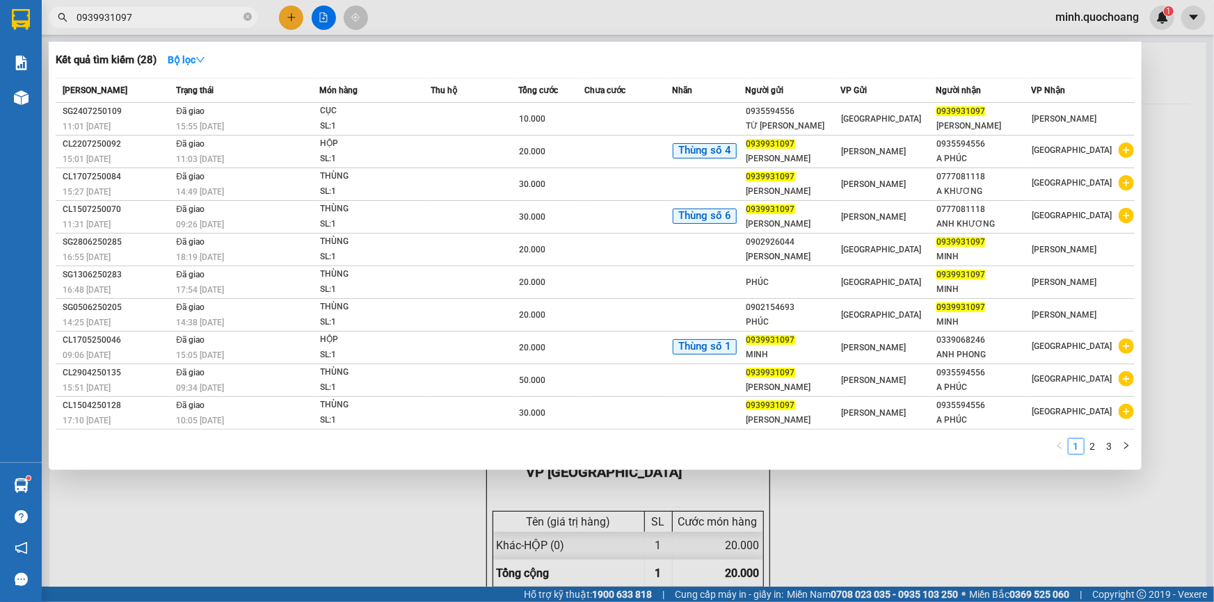
click at [188, 19] on input "0939931097" at bounding box center [159, 17] width 164 height 15
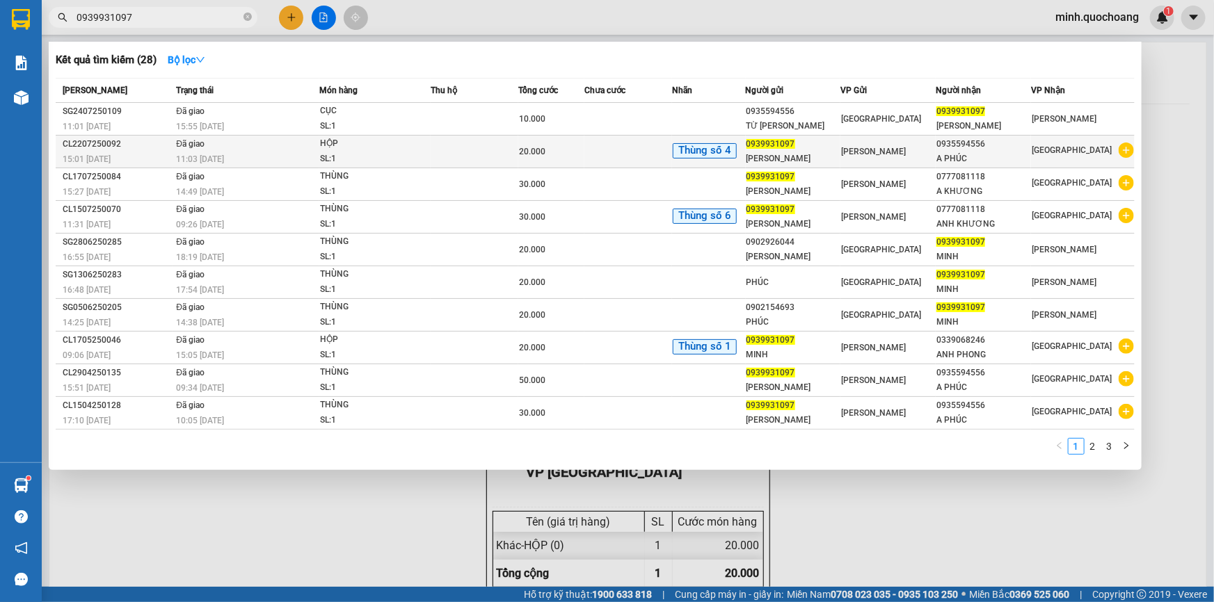
click at [204, 147] on span "Đã giao" at bounding box center [190, 144] width 29 height 10
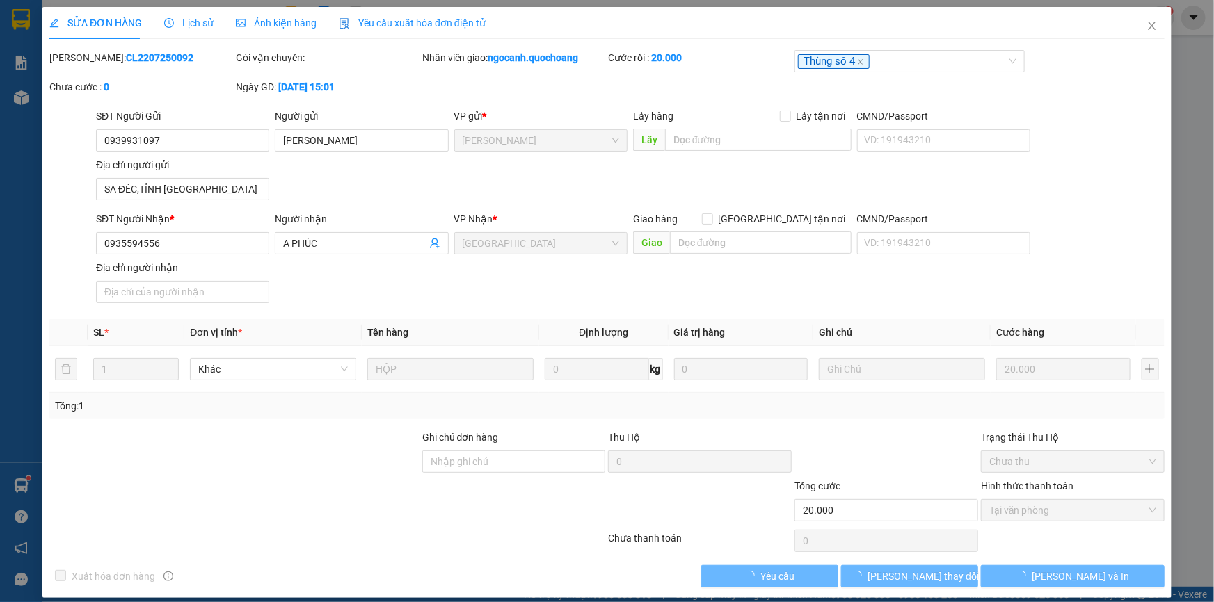
click at [200, 21] on span "Lịch sử" at bounding box center [188, 22] width 49 height 11
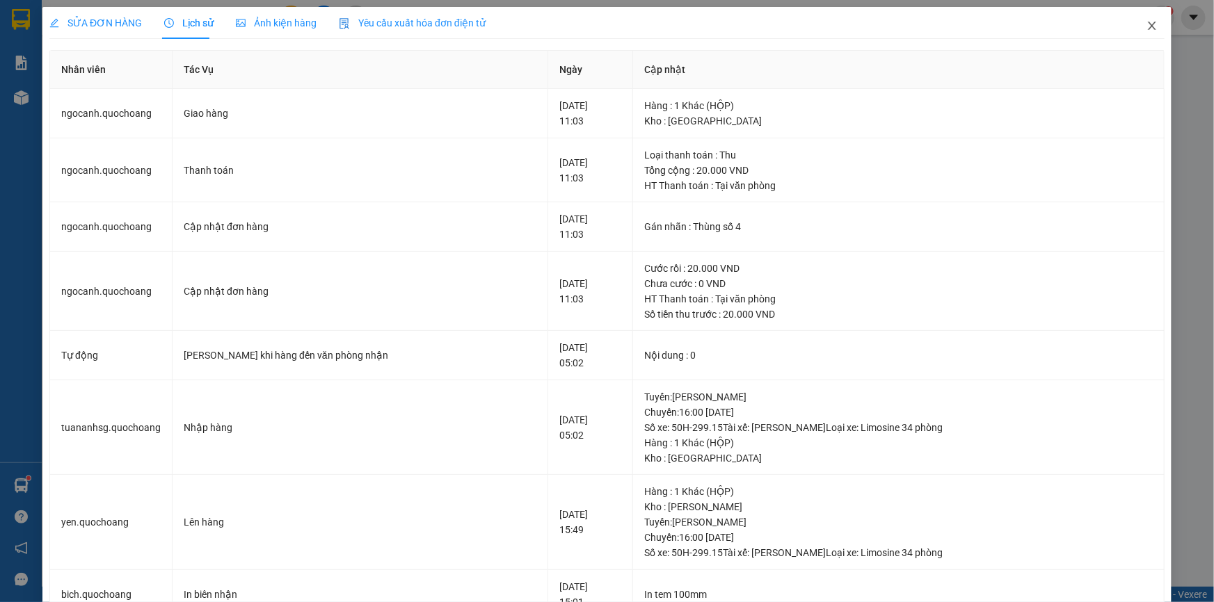
click at [1146, 24] on icon "close" at bounding box center [1151, 25] width 11 height 11
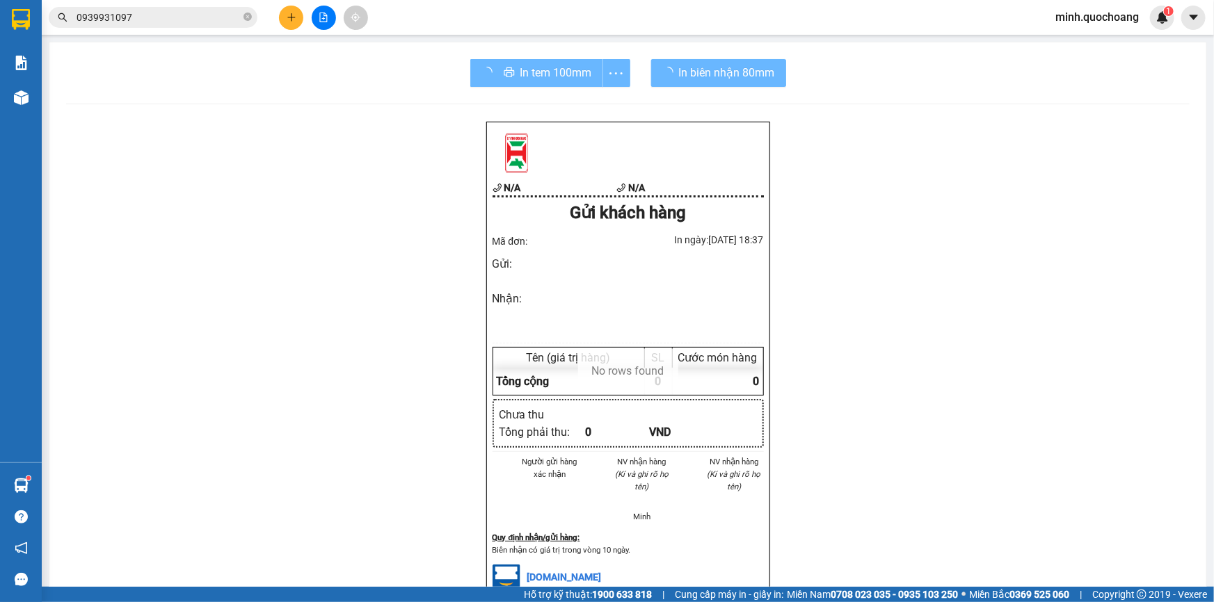
click at [161, 22] on input "0939931097" at bounding box center [159, 17] width 164 height 15
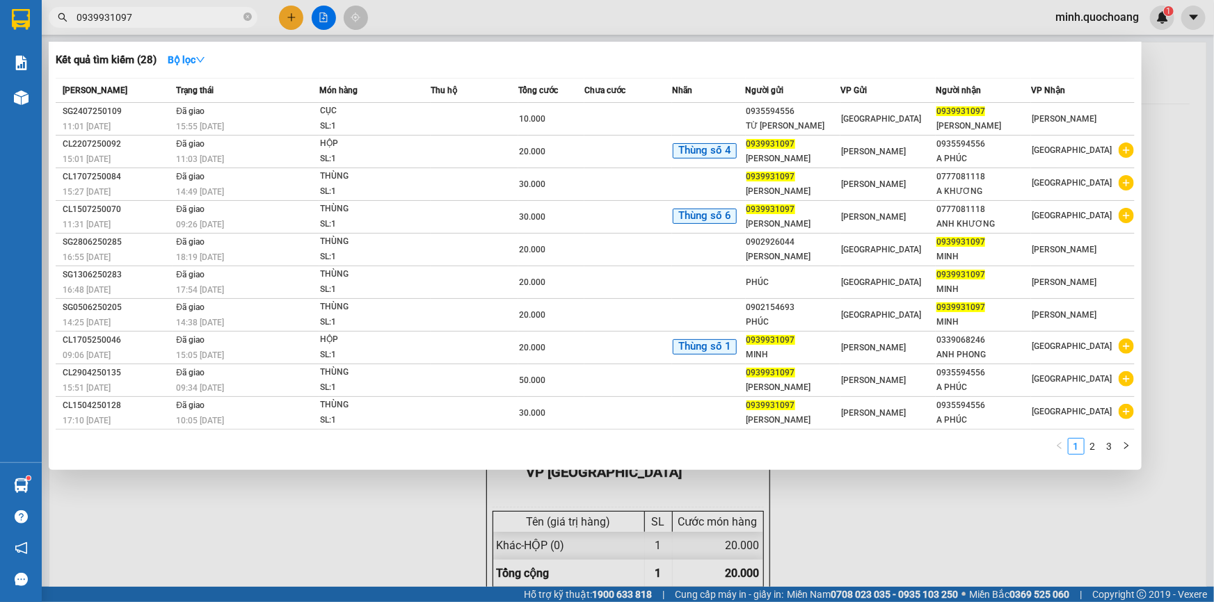
click at [122, 519] on div at bounding box center [607, 301] width 1214 height 602
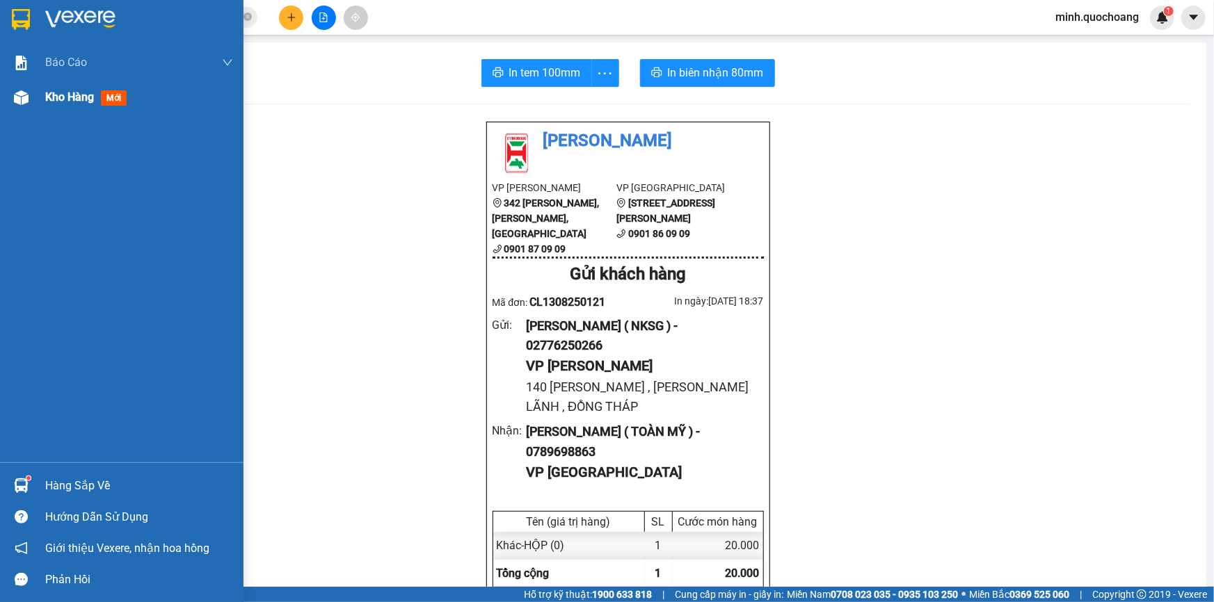
click at [14, 92] on img at bounding box center [21, 97] width 15 height 15
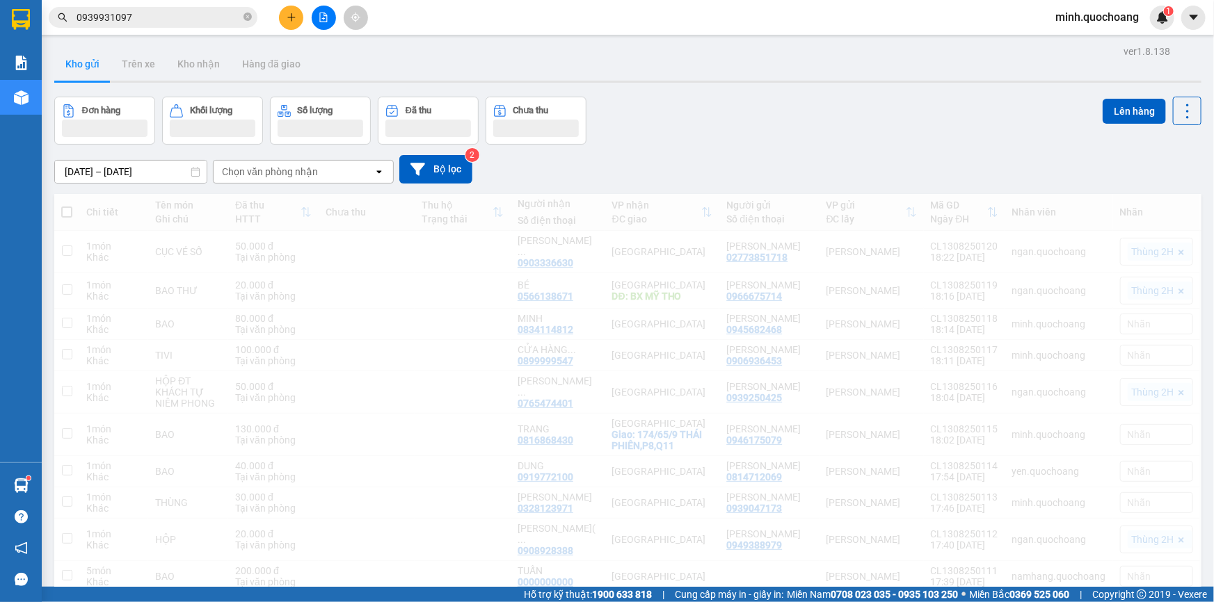
click at [833, 120] on div "Đơn hàng Khối lượng Số lượng Đã thu Chưa thu Lên hàng" at bounding box center [627, 121] width 1147 height 48
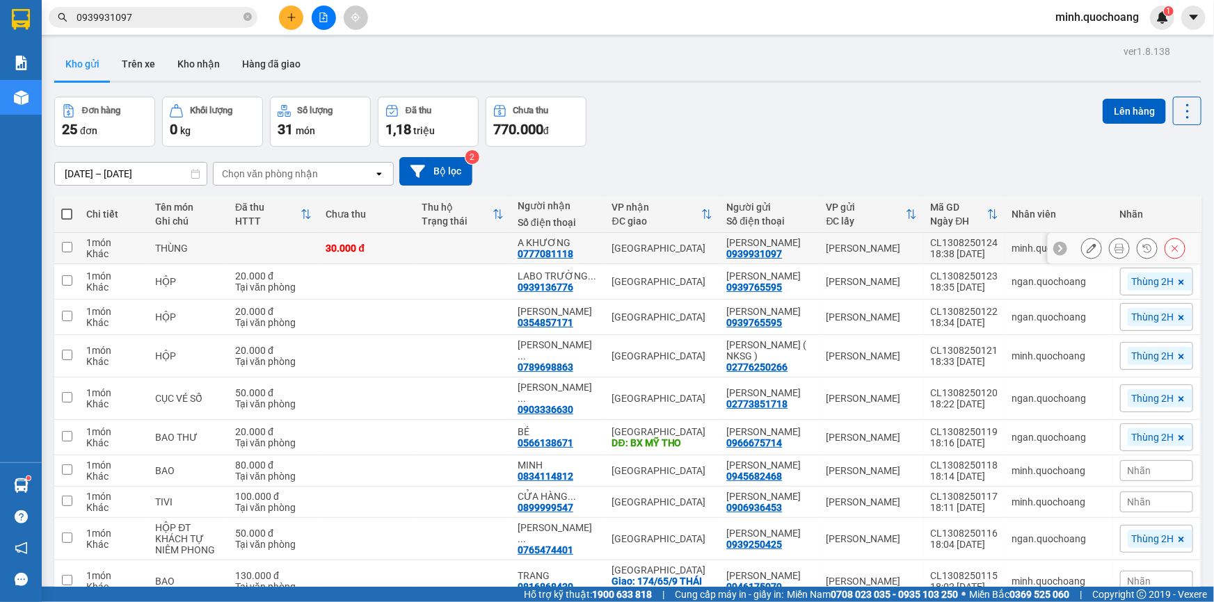
click at [1114, 251] on icon at bounding box center [1119, 248] width 10 height 10
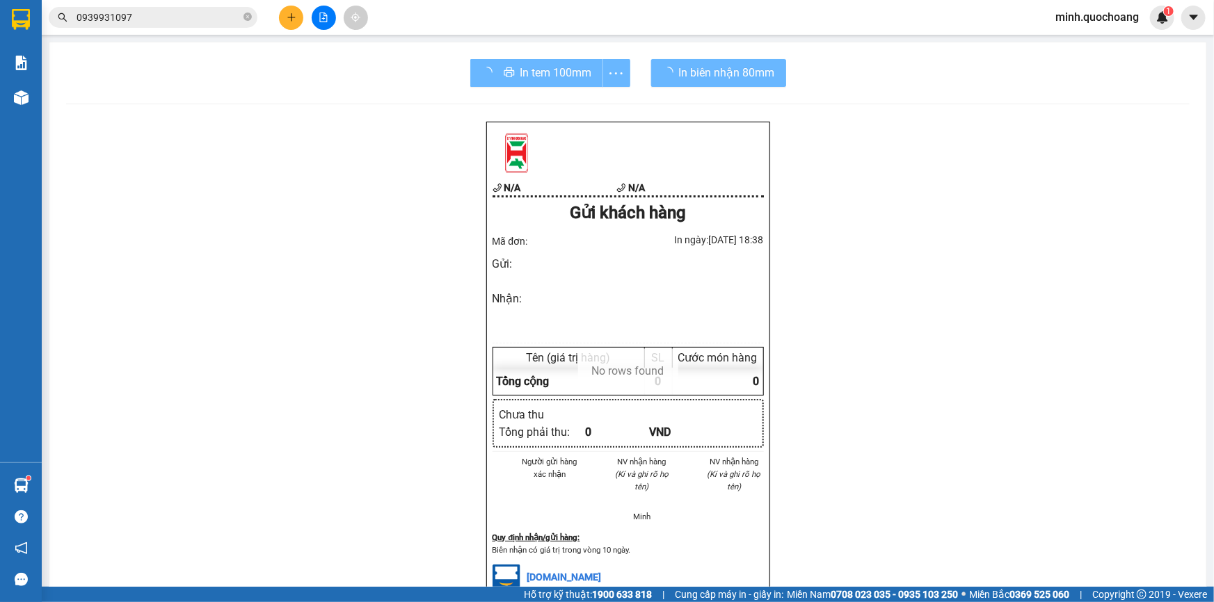
click at [545, 71] on div "In tem 100mm" at bounding box center [550, 73] width 160 height 28
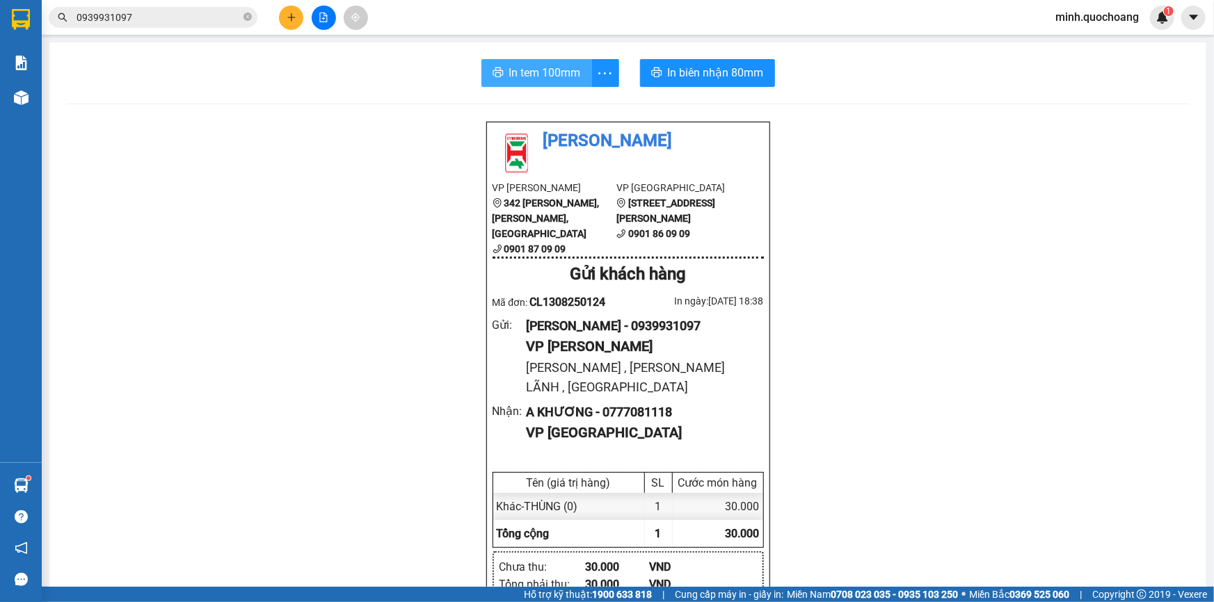
click at [497, 70] on icon "printer" at bounding box center [497, 72] width 11 height 11
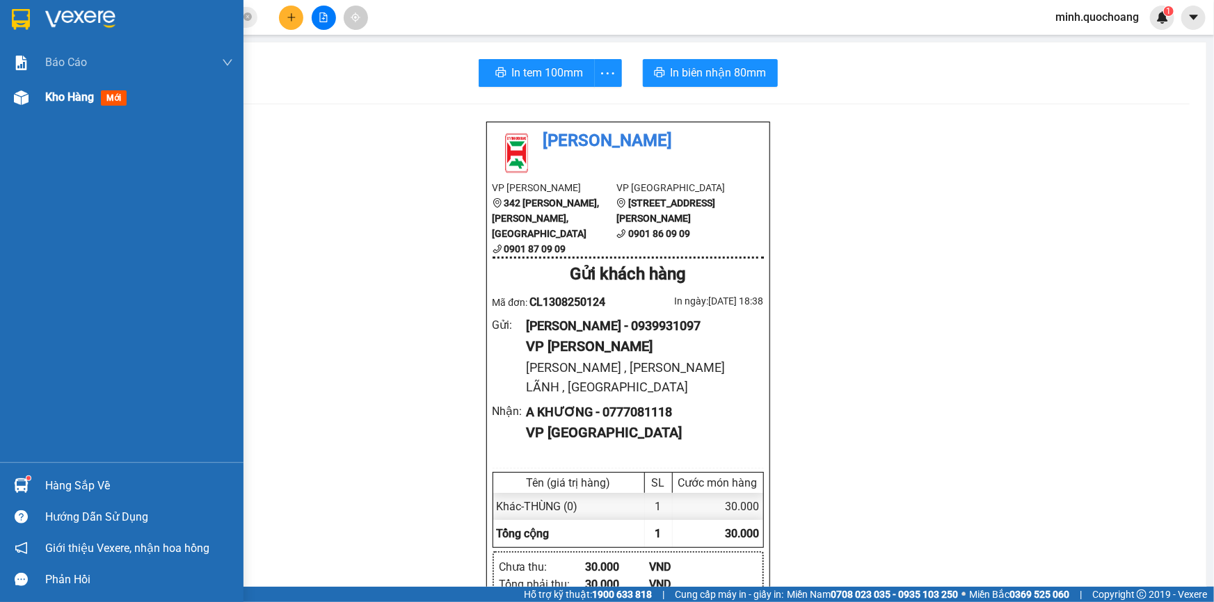
click at [9, 101] on div at bounding box center [21, 98] width 24 height 24
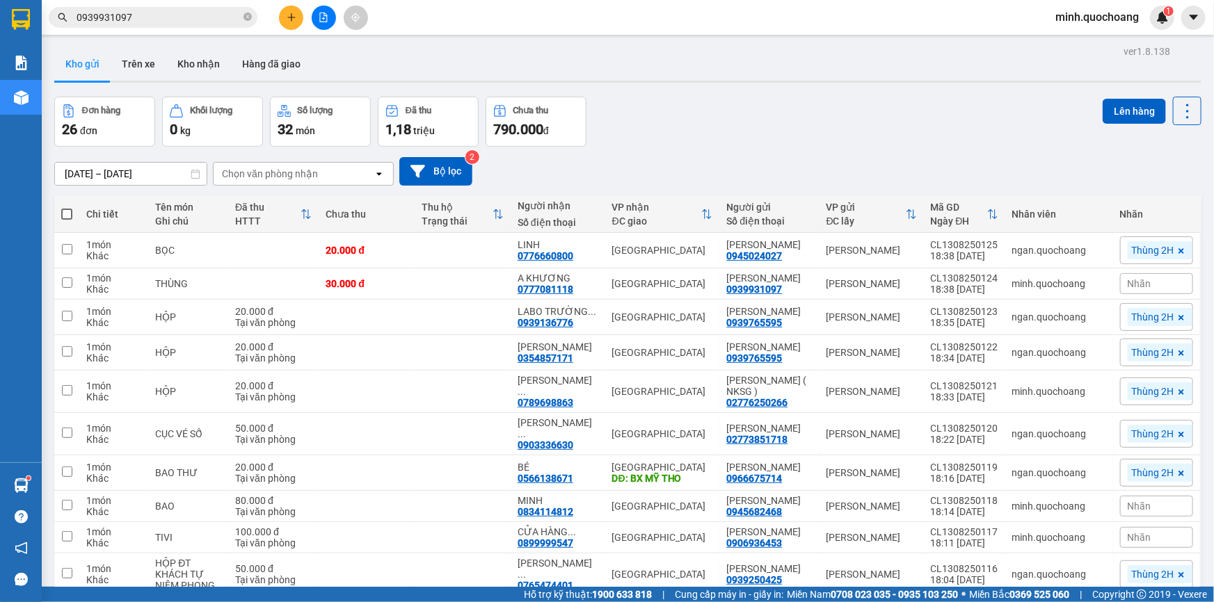
click at [188, 6] on div "Kết quả tìm kiếm ( 28 ) Bộ lọc Mã ĐH Trạng thái Món hàng Thu hộ Tổng cước Chưa …" at bounding box center [135, 18] width 271 height 24
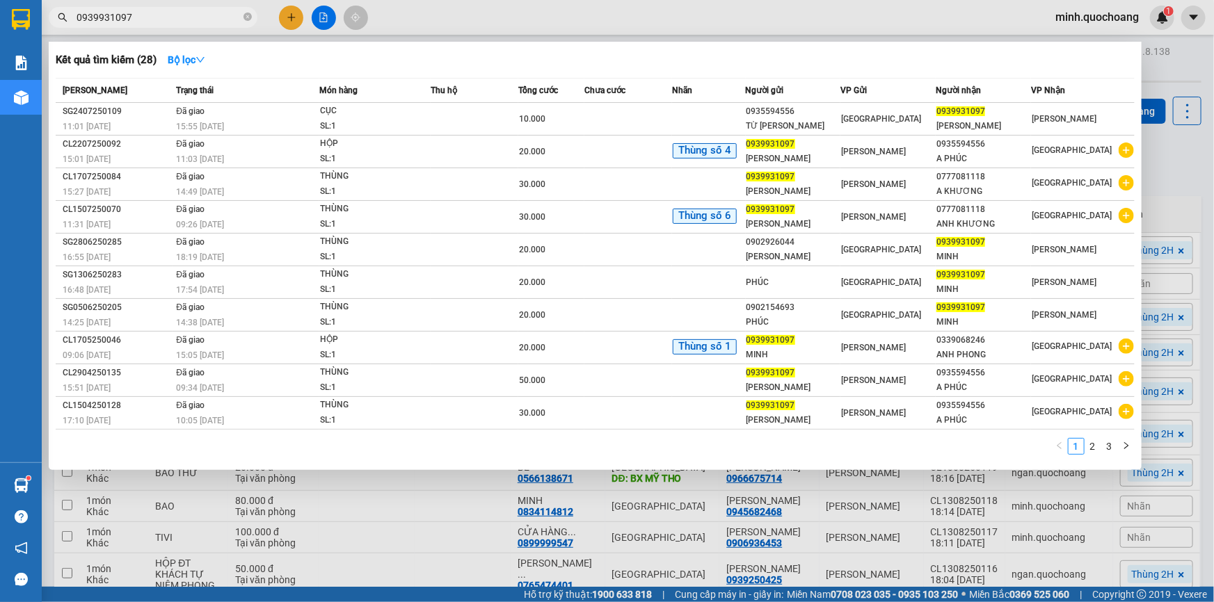
click at [186, 16] on input "0939931097" at bounding box center [159, 17] width 164 height 15
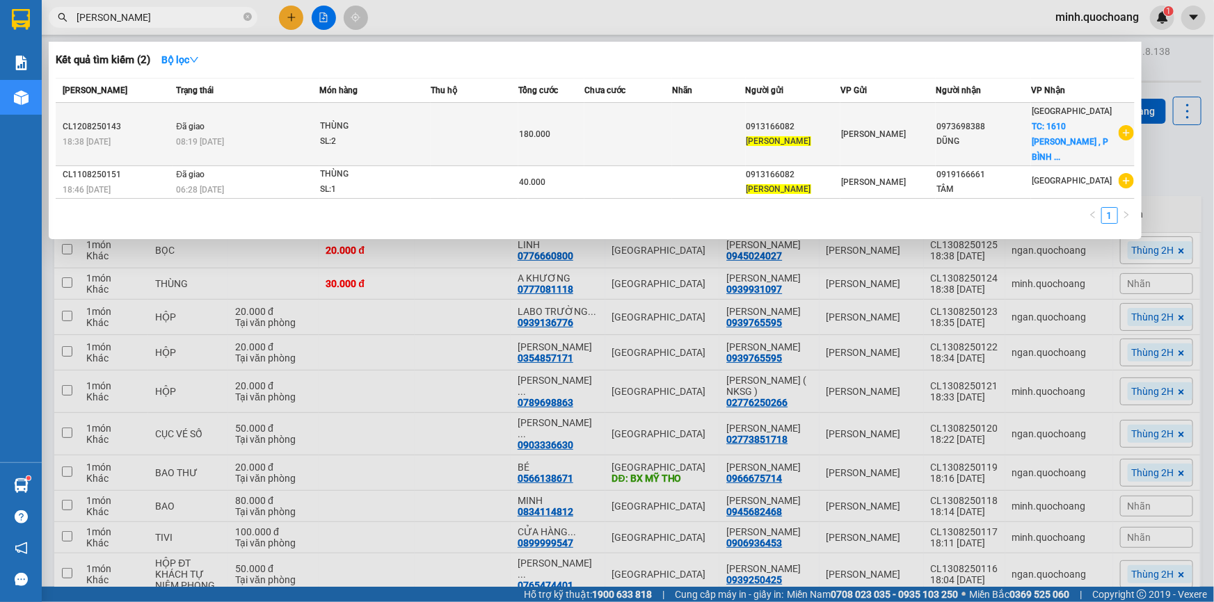
type input "[PERSON_NAME]"
click at [327, 134] on div "SL: 2" at bounding box center [372, 141] width 104 height 15
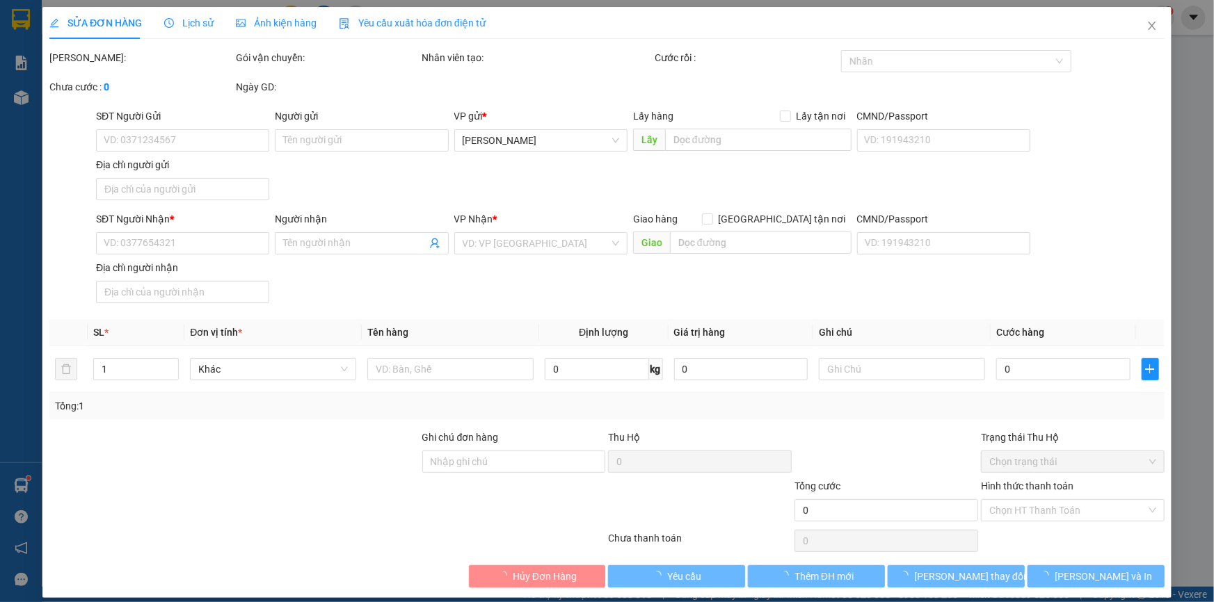
type input "0913166082"
type input "[PERSON_NAME]"
type input "137 CHI LĂNG , P CAO LÃNH , ĐỒNG THÁP"
type input "0973698388"
type input "DŨNG"
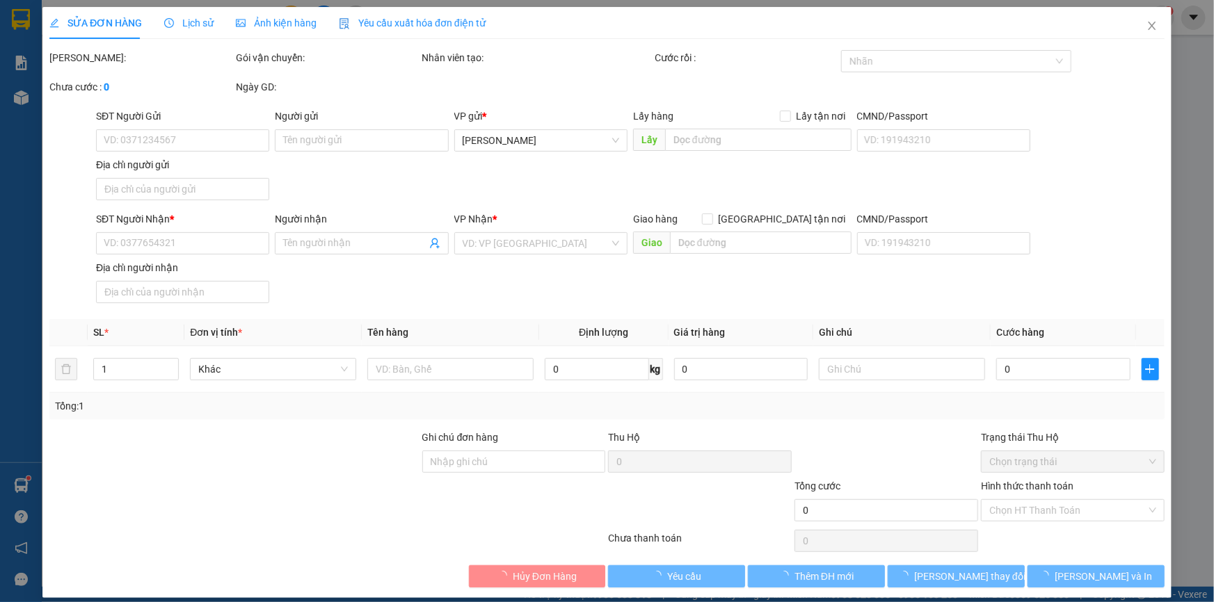
checkbox input "true"
type input "1610 VÕ VĂN KIỆT , P BÌNH TIÊN ( P7 , Q6 )"
type input "180.000"
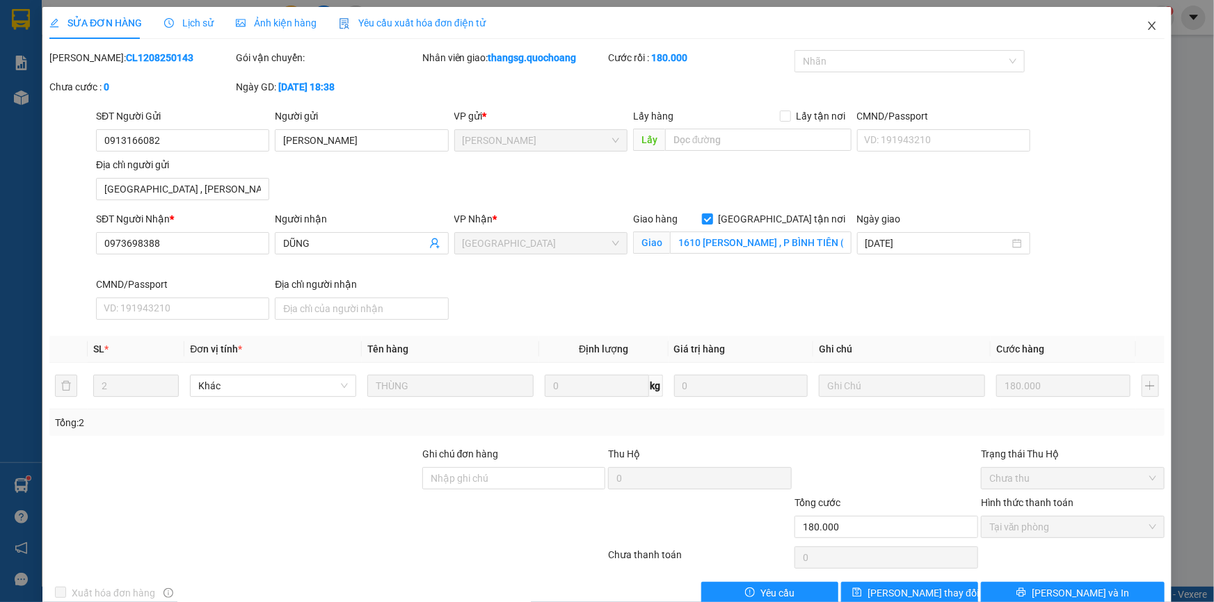
click at [1146, 25] on icon "close" at bounding box center [1151, 25] width 11 height 11
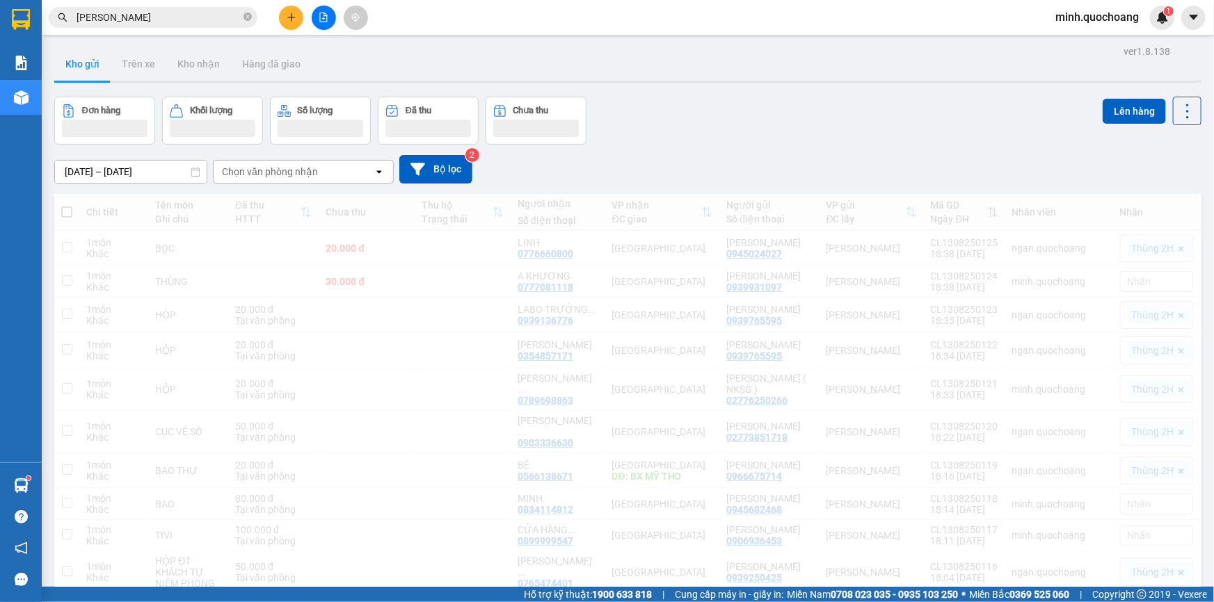
click at [845, 127] on div "Đơn hàng Khối lượng Số lượng Đã thu Chưa thu Lên hàng" at bounding box center [627, 121] width 1147 height 48
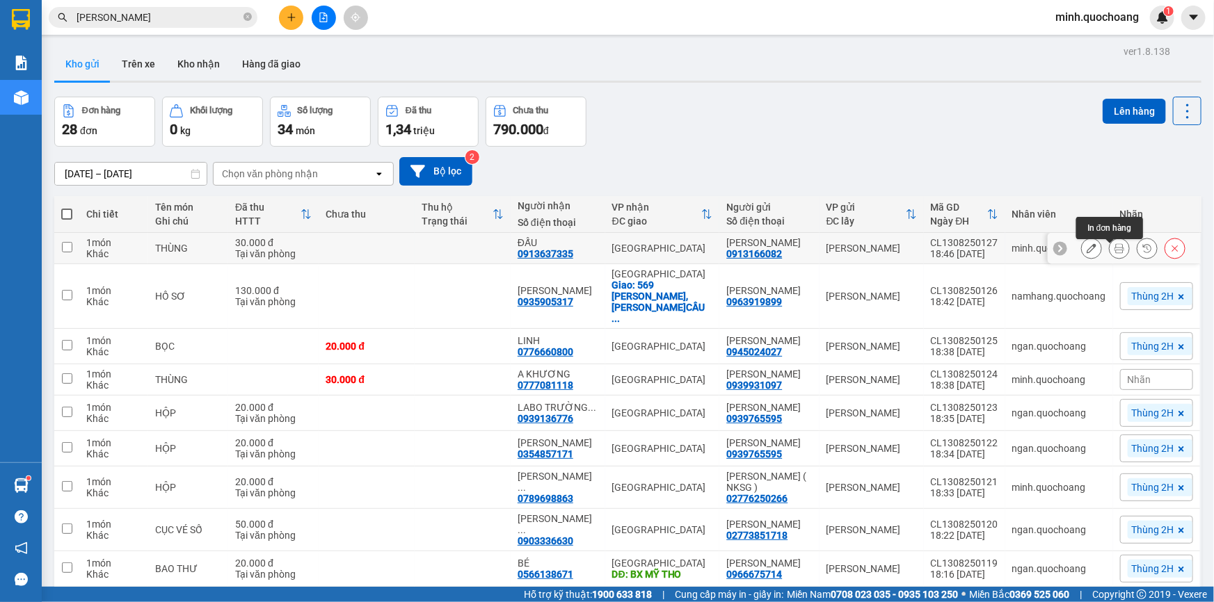
click at [1114, 249] on icon at bounding box center [1119, 248] width 10 height 10
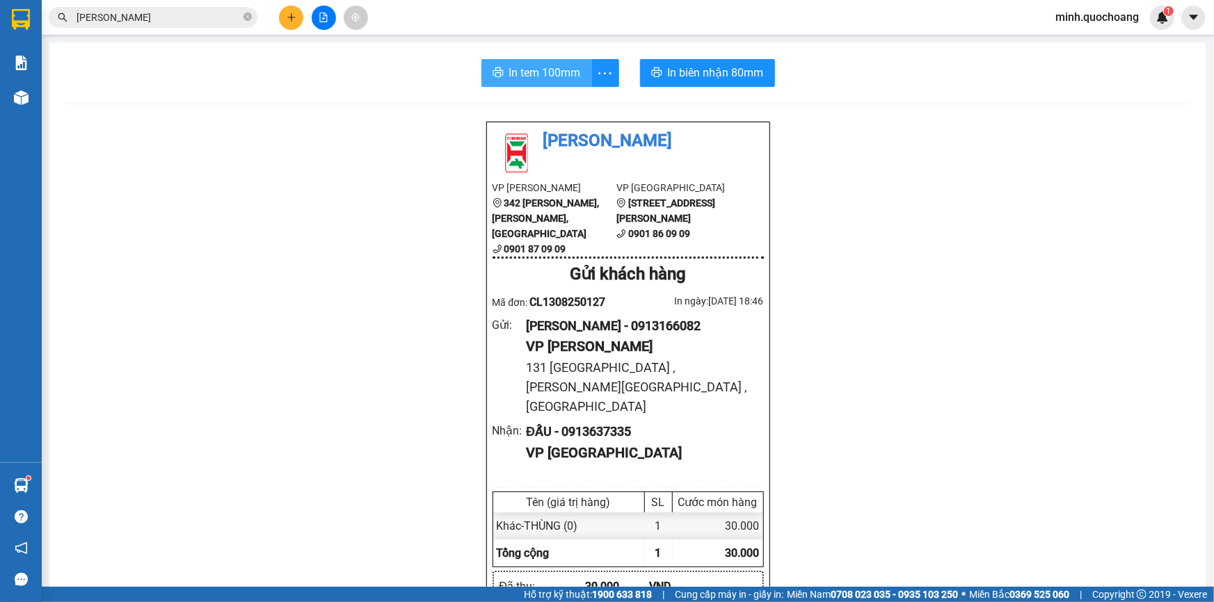
click at [501, 74] on button "In tem 100mm" at bounding box center [536, 73] width 111 height 28
click at [691, 66] on span "In biên nhận 80mm" at bounding box center [716, 72] width 96 height 17
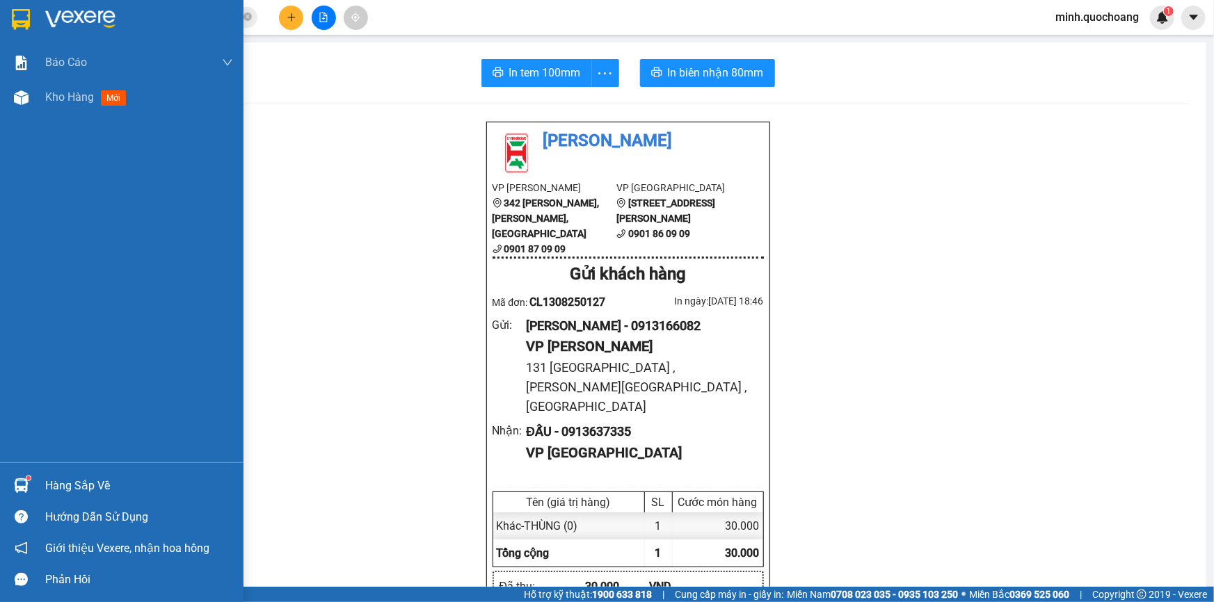
click at [49, 484] on div "Hàng sắp về" at bounding box center [139, 486] width 188 height 21
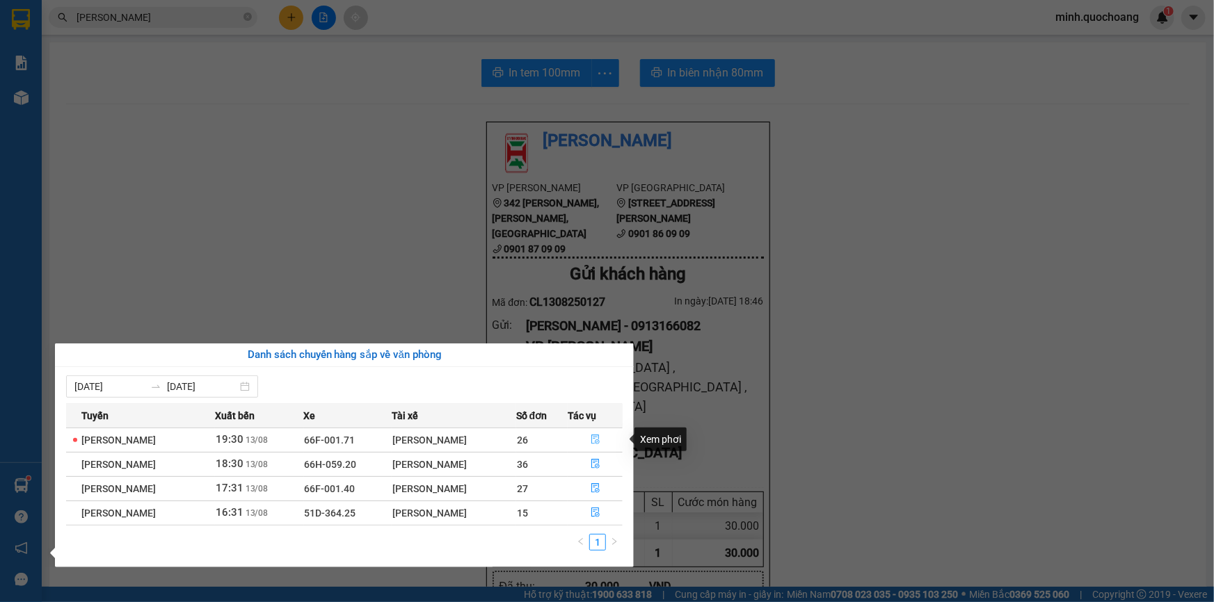
click at [606, 438] on button "button" at bounding box center [595, 440] width 54 height 22
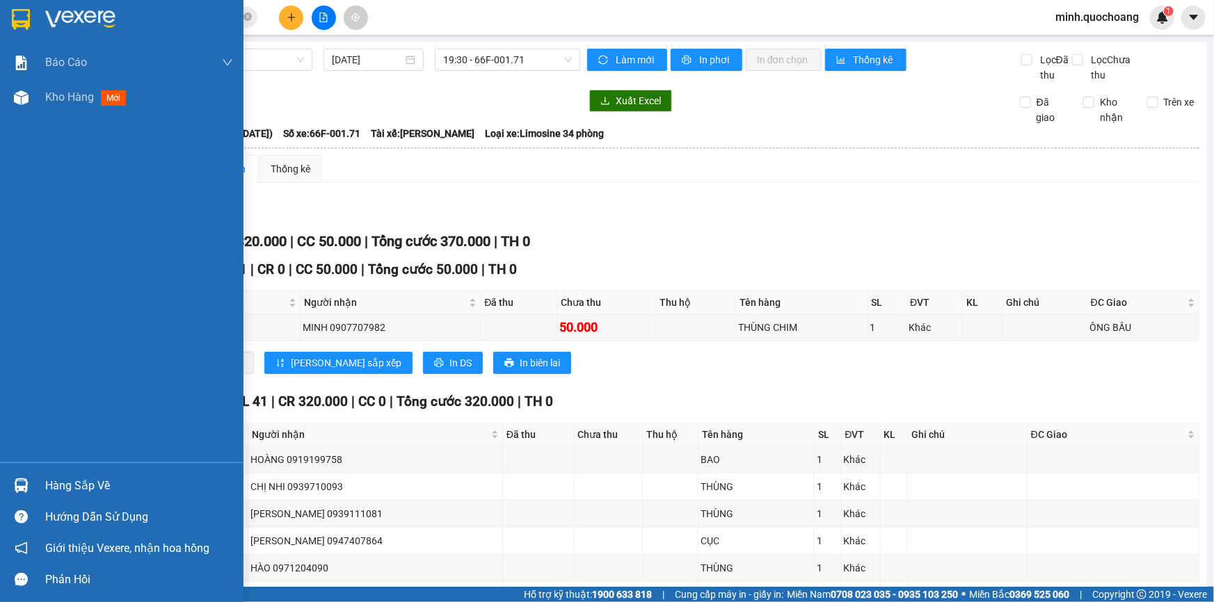
drag, startPoint x: 59, startPoint y: 489, endPoint x: 66, endPoint y: 486, distance: 7.5
click at [59, 488] on div "Hàng sắp về" at bounding box center [139, 486] width 188 height 21
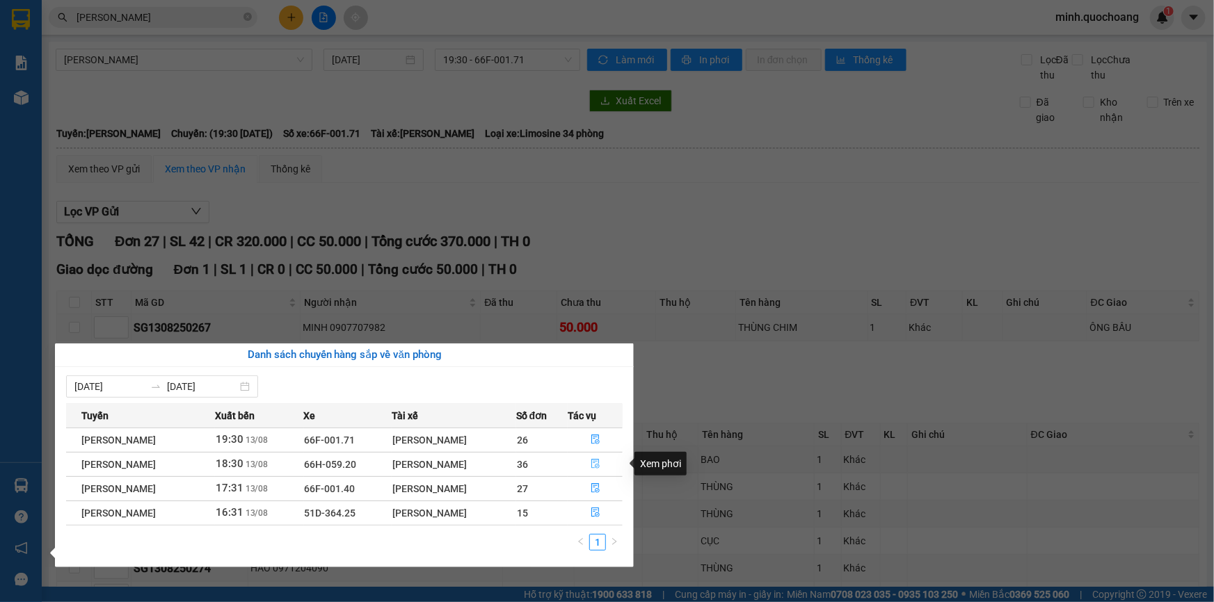
click at [597, 466] on icon "file-done" at bounding box center [595, 464] width 10 height 10
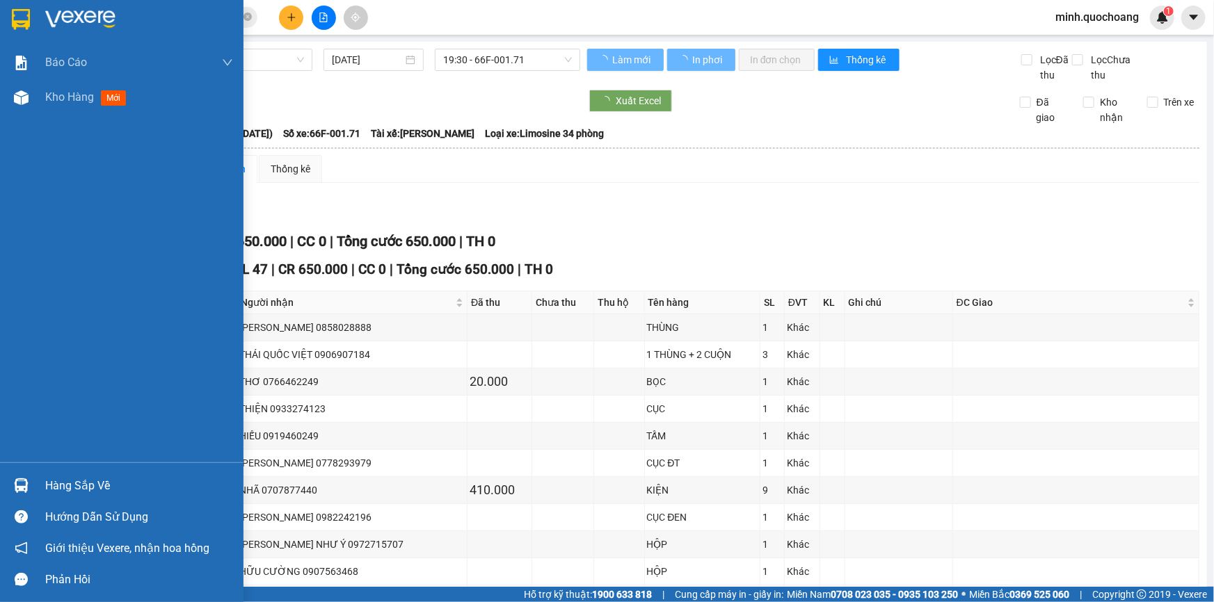
click at [34, 480] on div "Hàng sắp về" at bounding box center [121, 485] width 243 height 31
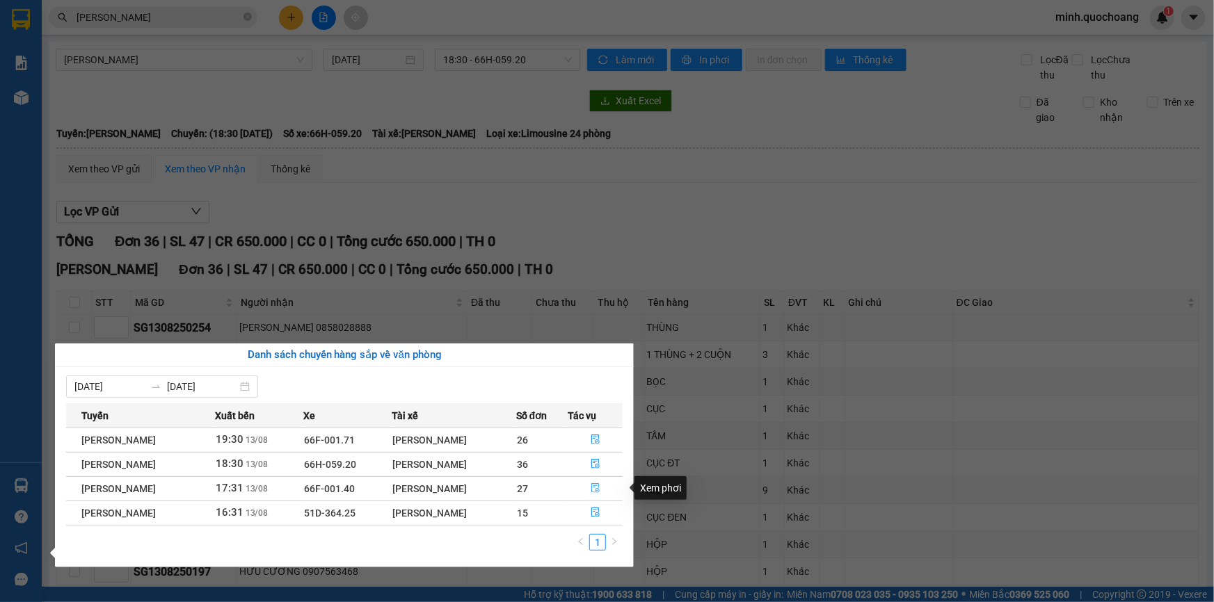
click at [597, 490] on icon "file-done" at bounding box center [595, 488] width 8 height 10
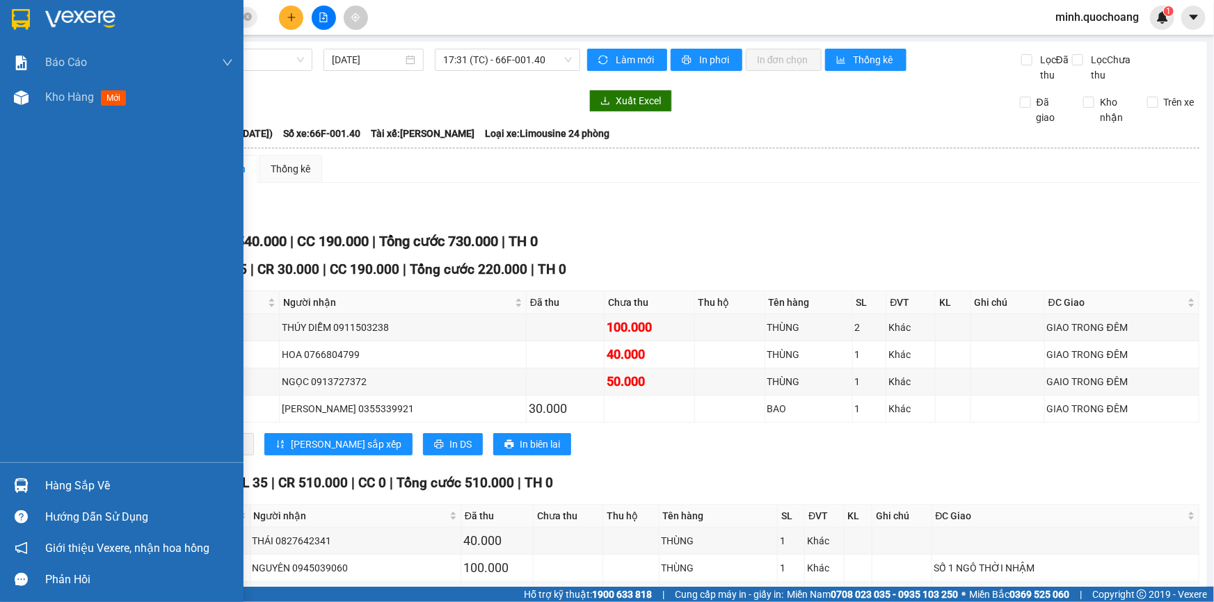
click at [33, 485] on div at bounding box center [21, 486] width 24 height 24
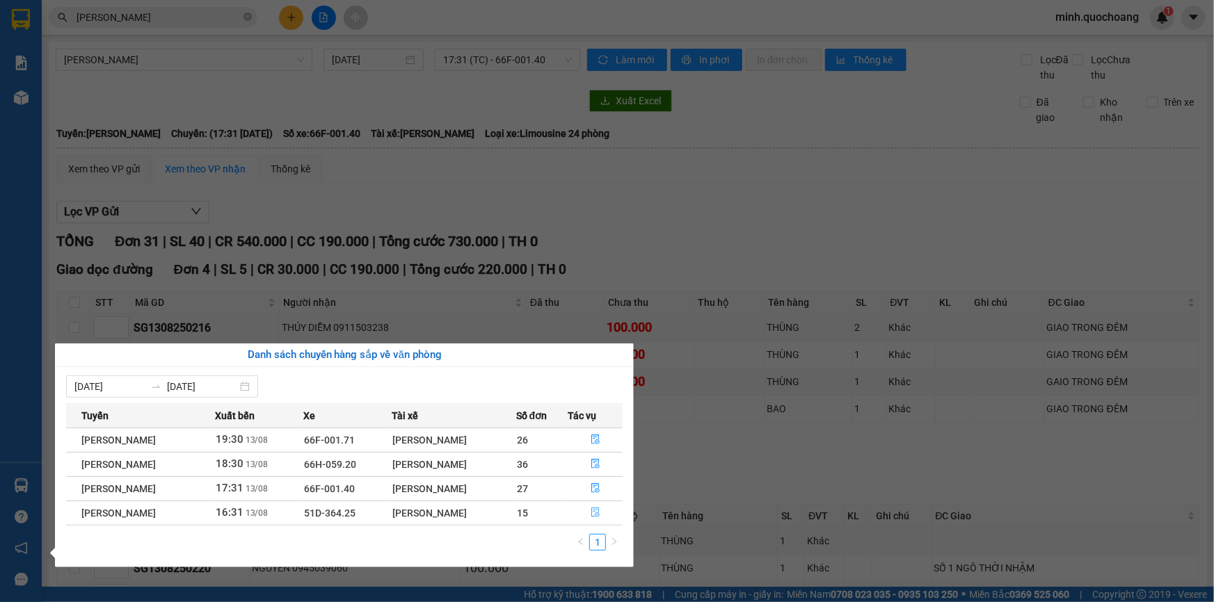
click at [596, 513] on icon "file-done" at bounding box center [595, 513] width 10 height 10
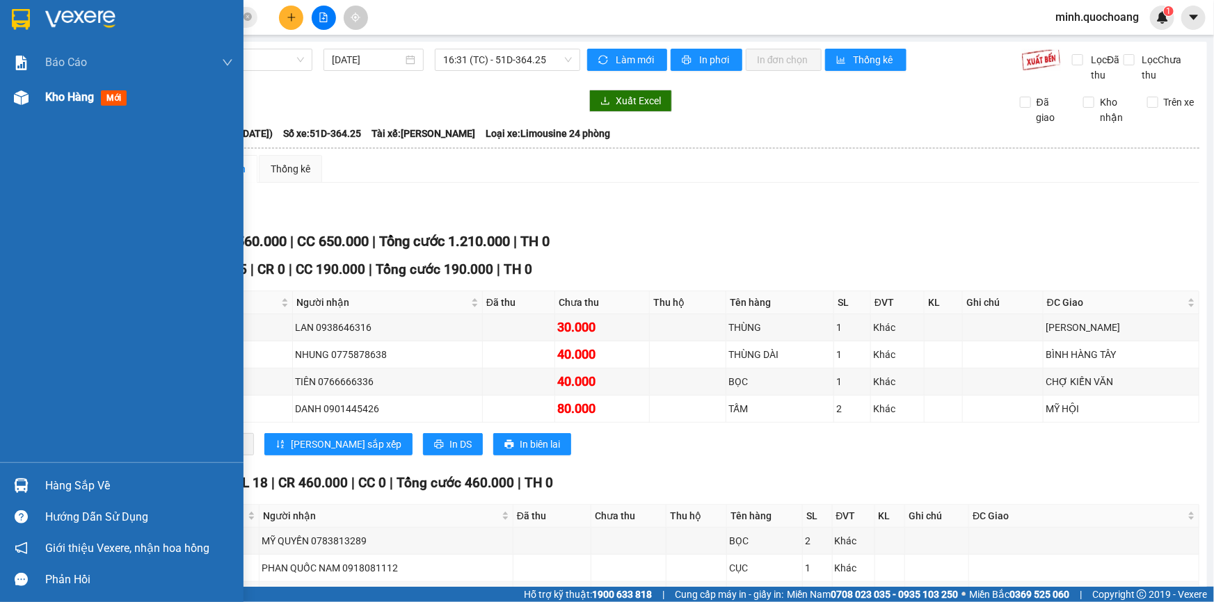
click at [35, 102] on div "Kho hàng mới" at bounding box center [121, 97] width 243 height 35
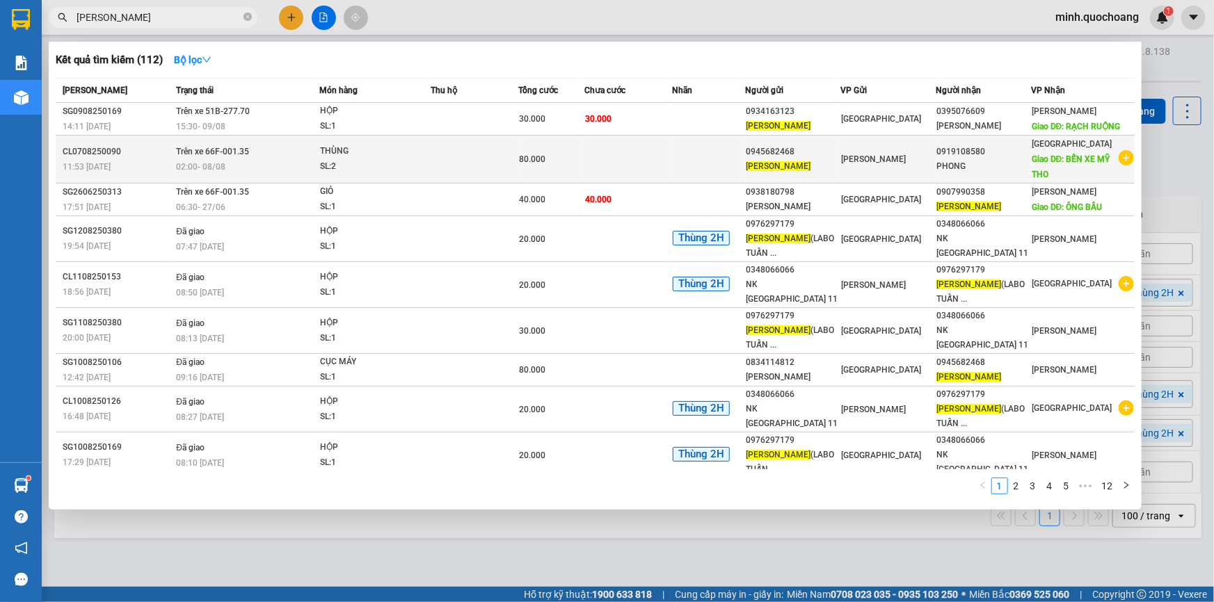
type input "[PERSON_NAME]"
click at [549, 171] on td "80.000" at bounding box center [551, 160] width 66 height 48
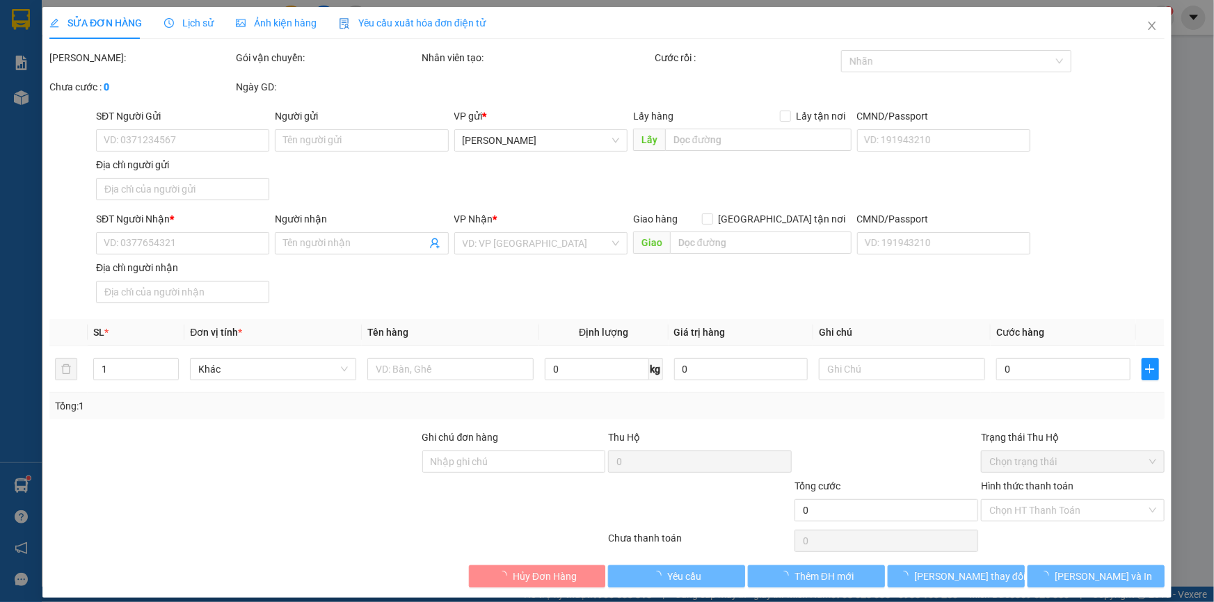
type input "0945682468"
type input "[PERSON_NAME]"
type input "phường mỹ trà, tỉnh đồng tháp"
type input "0919108580"
type input "PHONG"
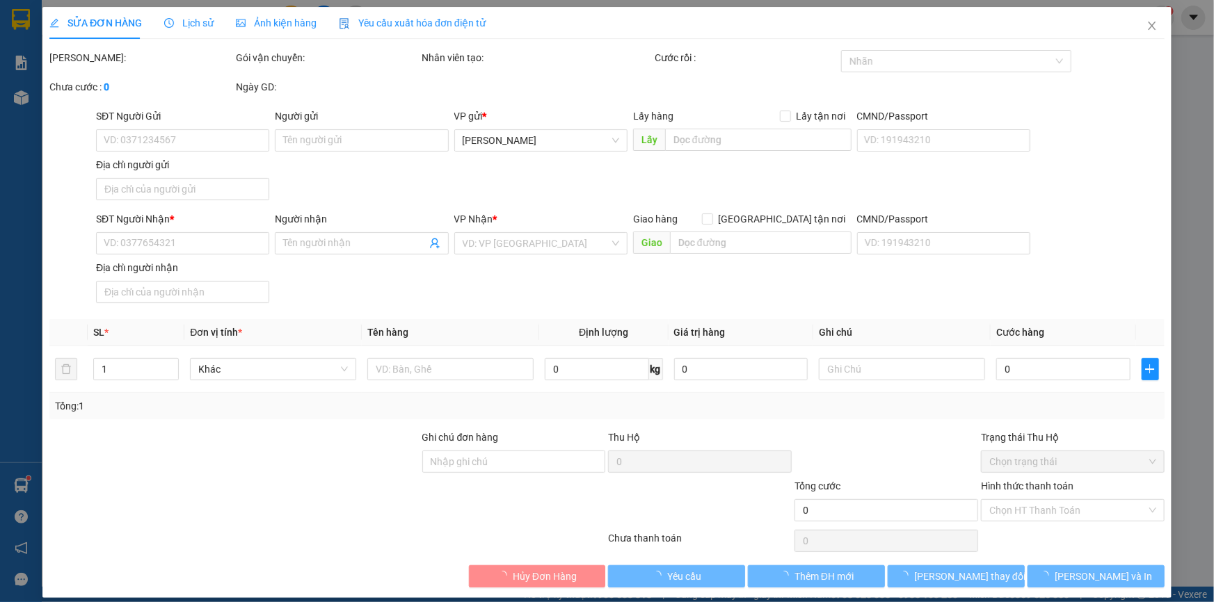
type input "BẾN XE MỸ THO"
type input "80.000"
type input "0"
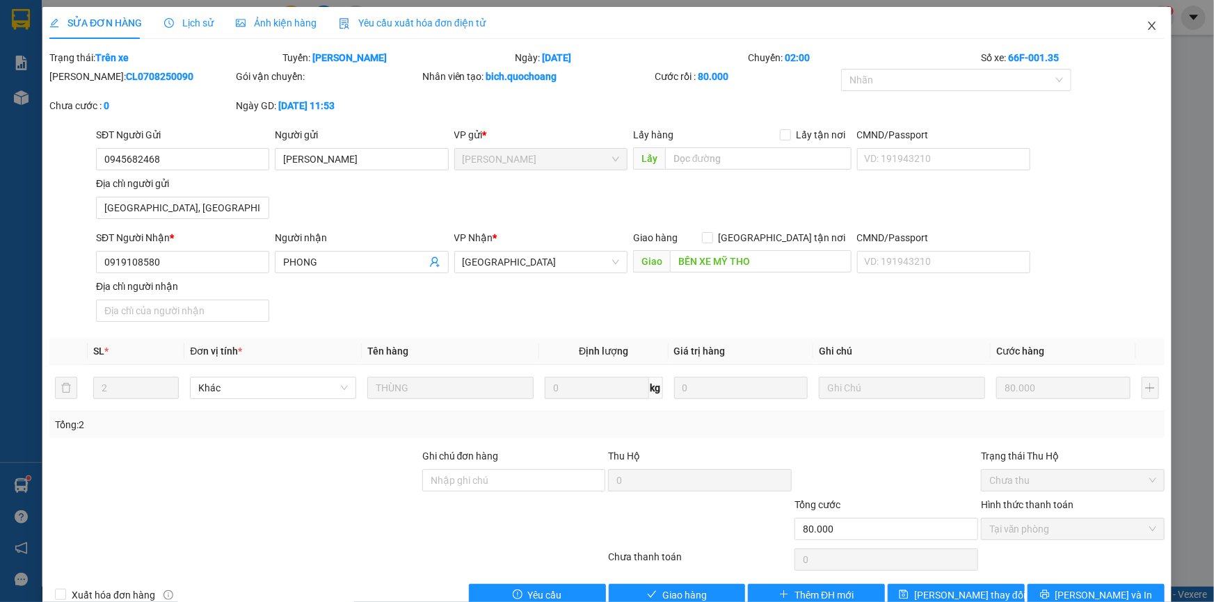
click at [1146, 28] on icon "close" at bounding box center [1151, 25] width 11 height 11
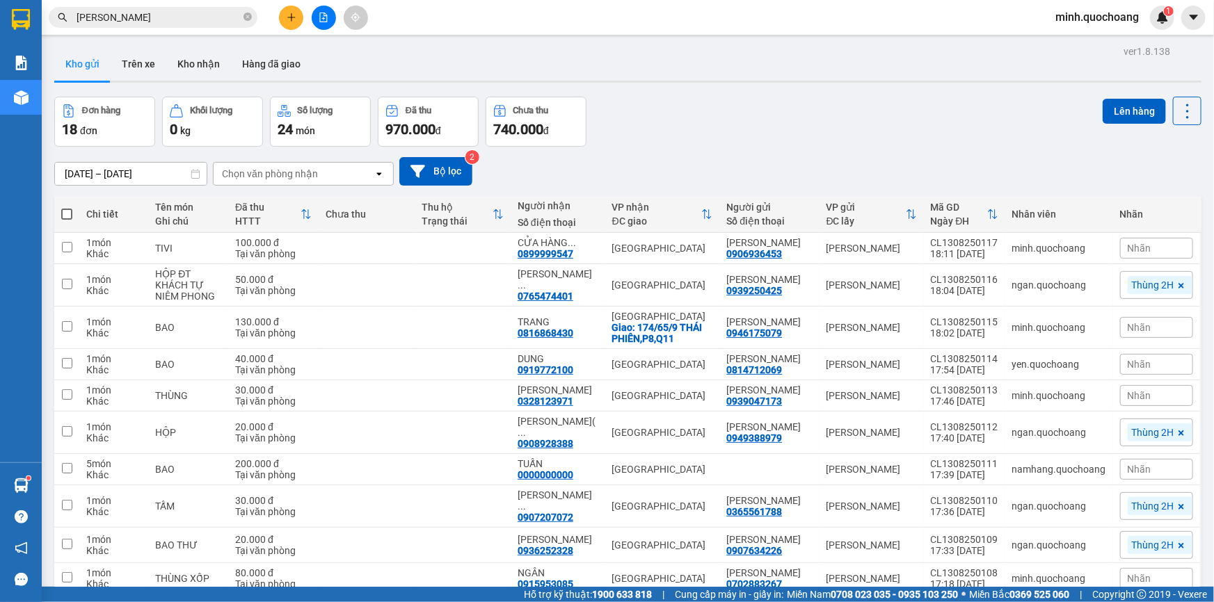
click at [220, 15] on input "[PERSON_NAME]" at bounding box center [159, 17] width 164 height 15
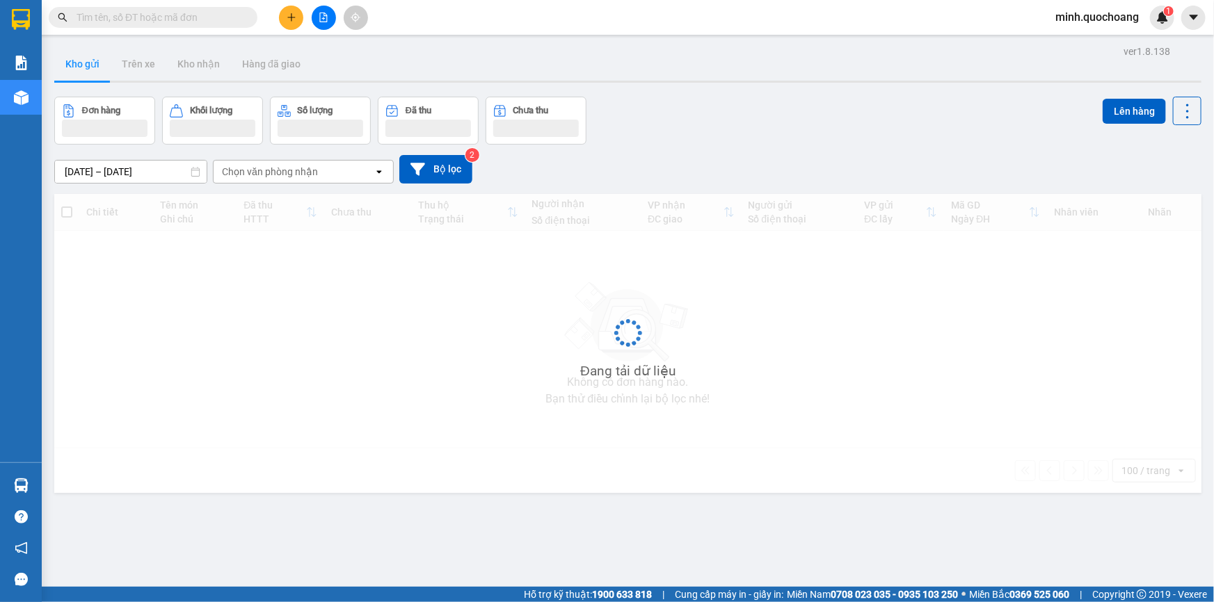
click at [804, 111] on div "Đơn hàng Khối lượng Số lượng Đã thu Chưa thu Lên hàng" at bounding box center [627, 121] width 1147 height 48
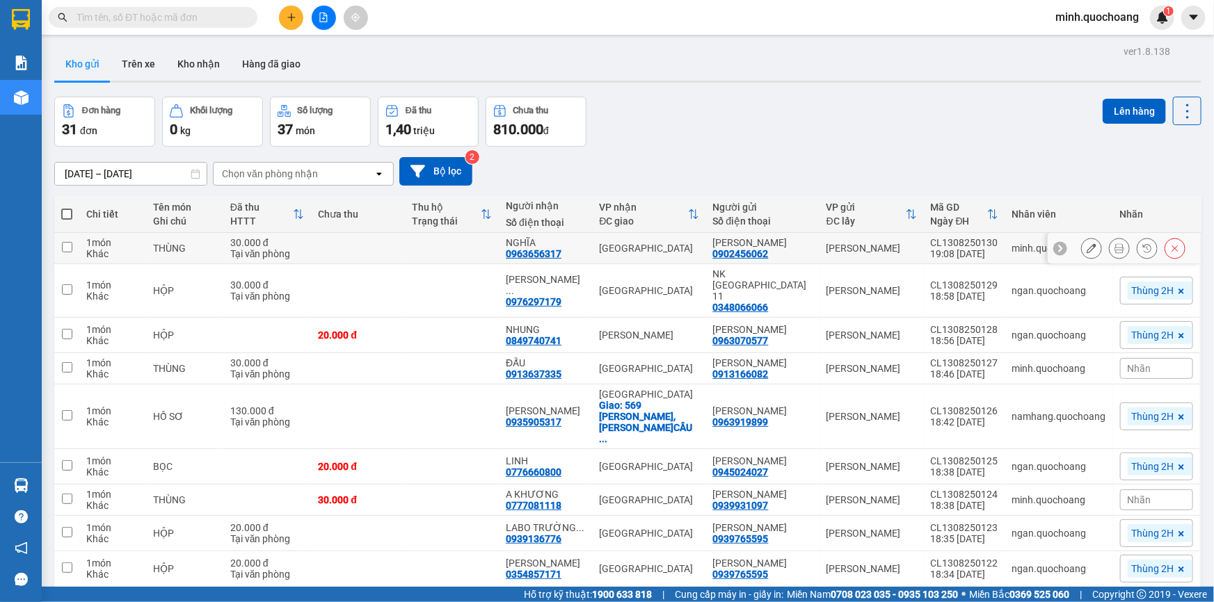
click at [1118, 243] on button at bounding box center [1118, 248] width 19 height 24
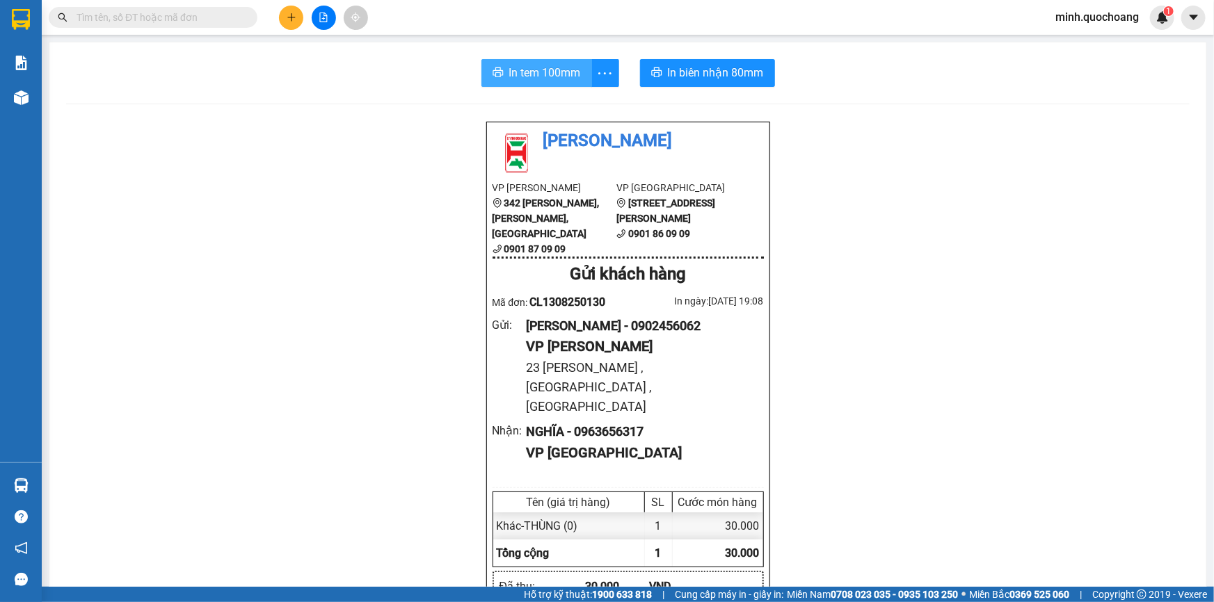
click at [552, 61] on button "In tem 100mm" at bounding box center [536, 73] width 111 height 28
click at [730, 67] on span "In biên nhận 80mm" at bounding box center [716, 72] width 96 height 17
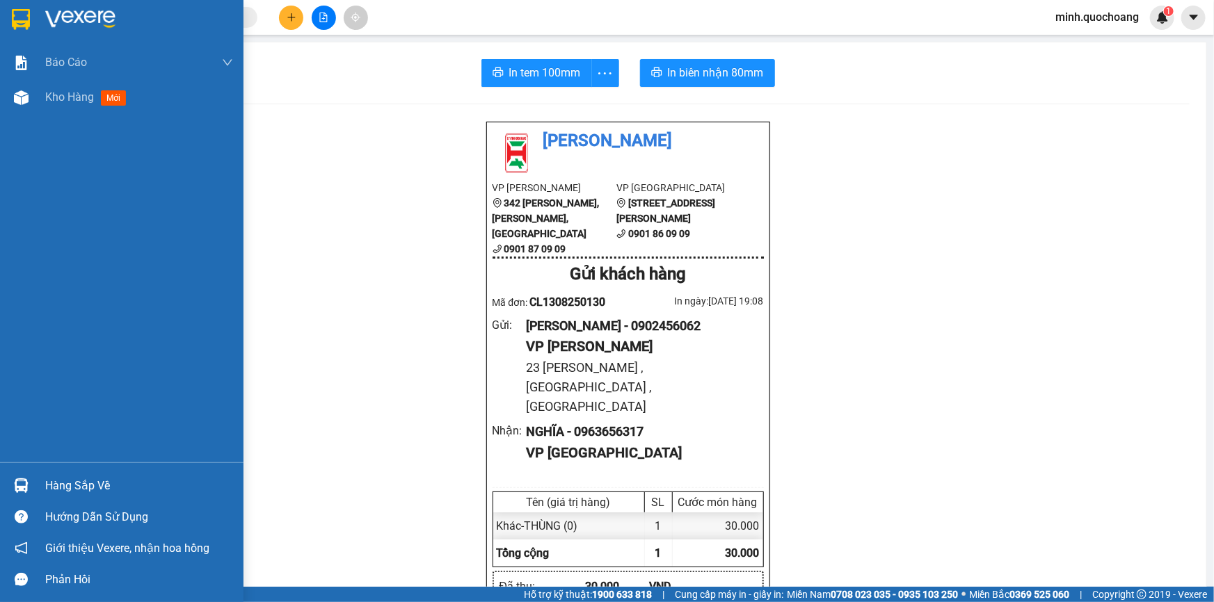
click at [63, 479] on div "Hàng sắp về" at bounding box center [139, 486] width 188 height 21
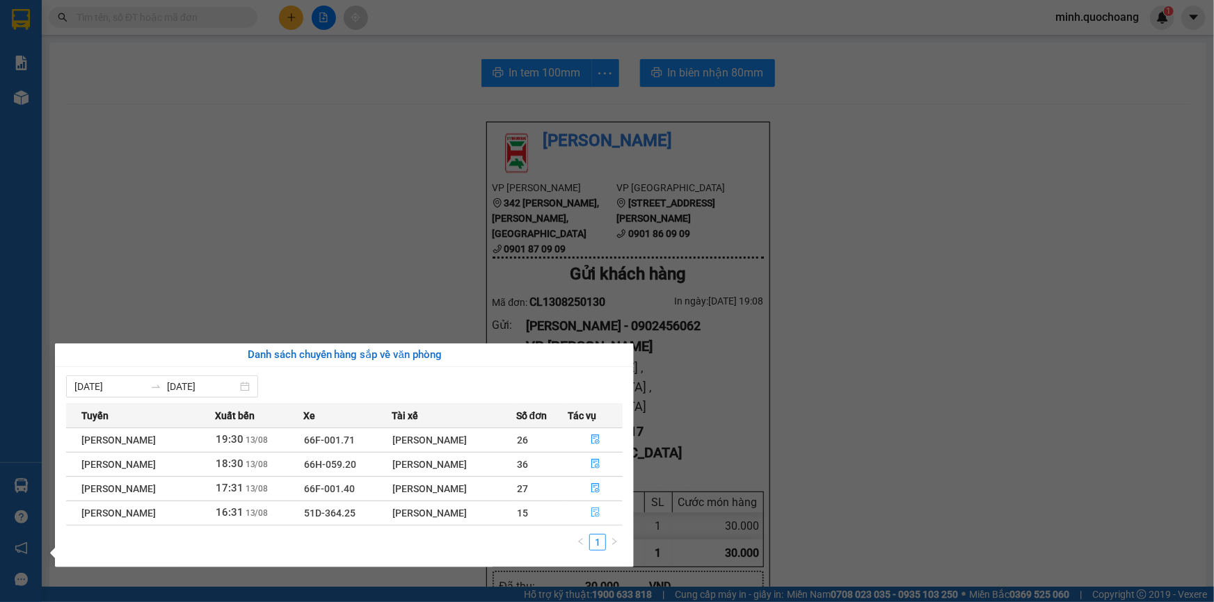
click at [597, 514] on icon "file-done" at bounding box center [595, 513] width 8 height 10
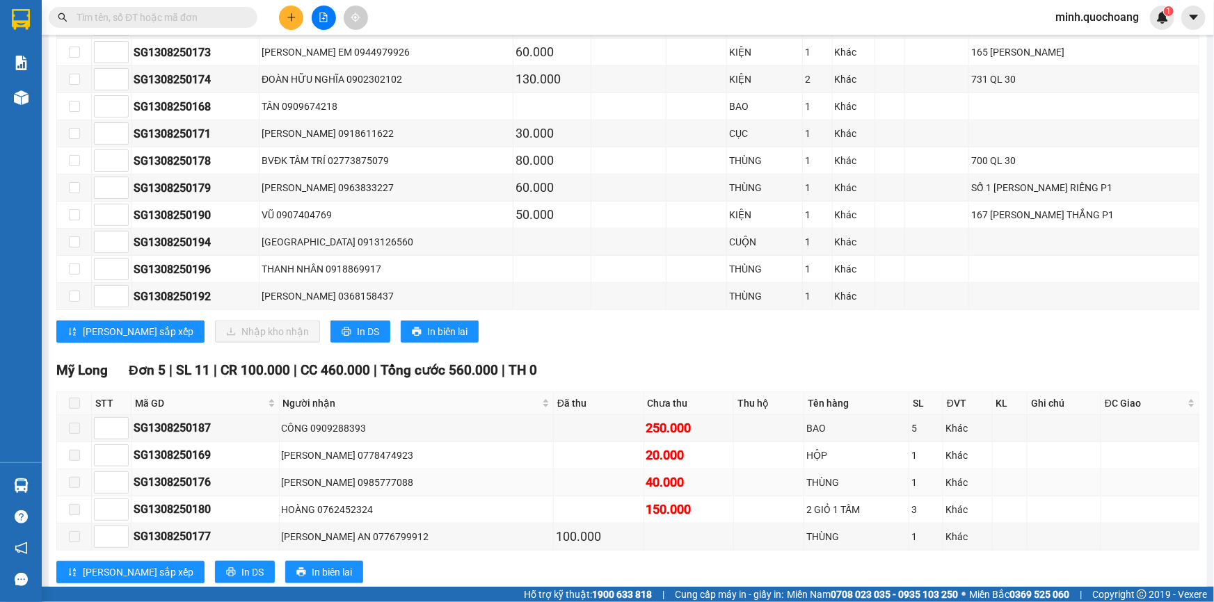
scroll to position [654, 0]
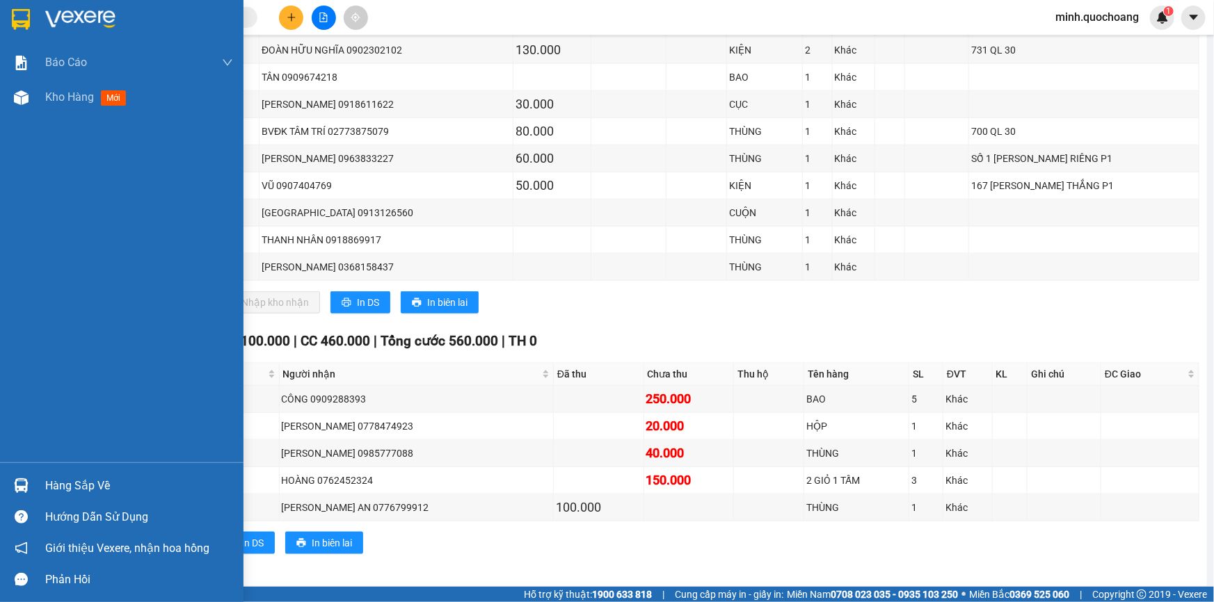
click at [61, 478] on div "Hàng sắp về" at bounding box center [139, 486] width 188 height 21
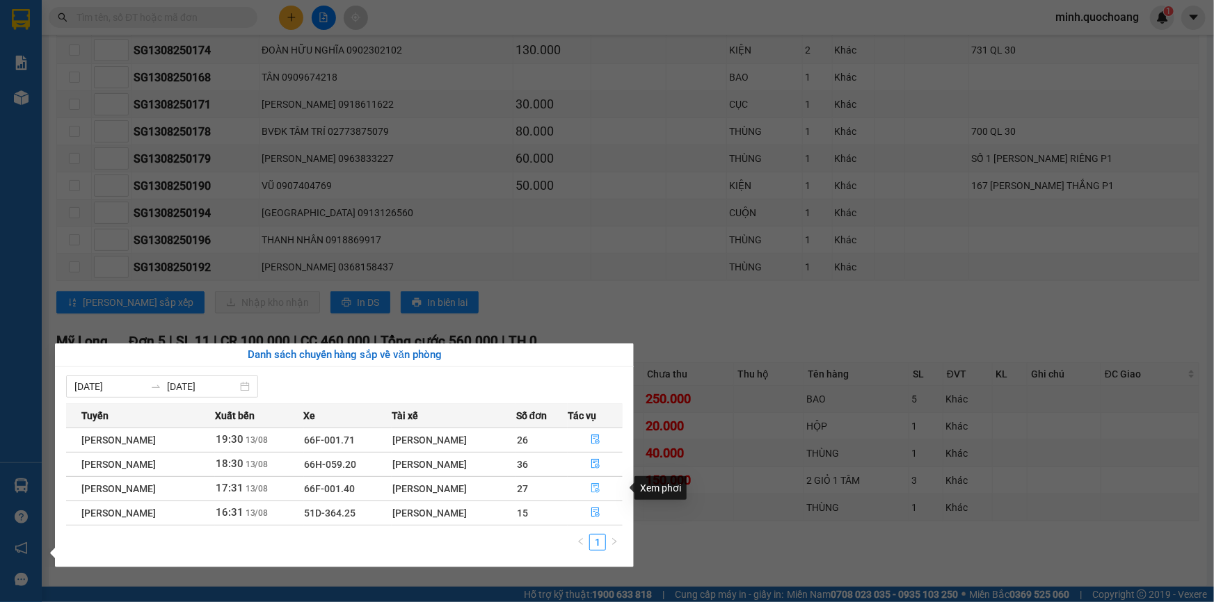
click at [599, 487] on icon "file-done" at bounding box center [595, 488] width 10 height 10
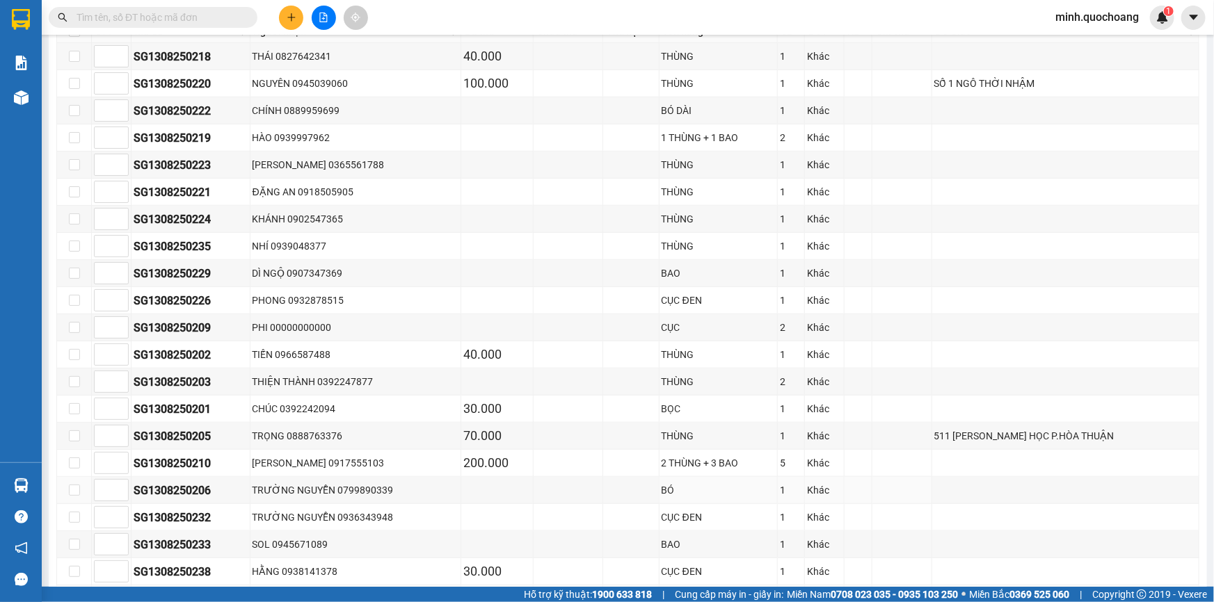
scroll to position [358, 0]
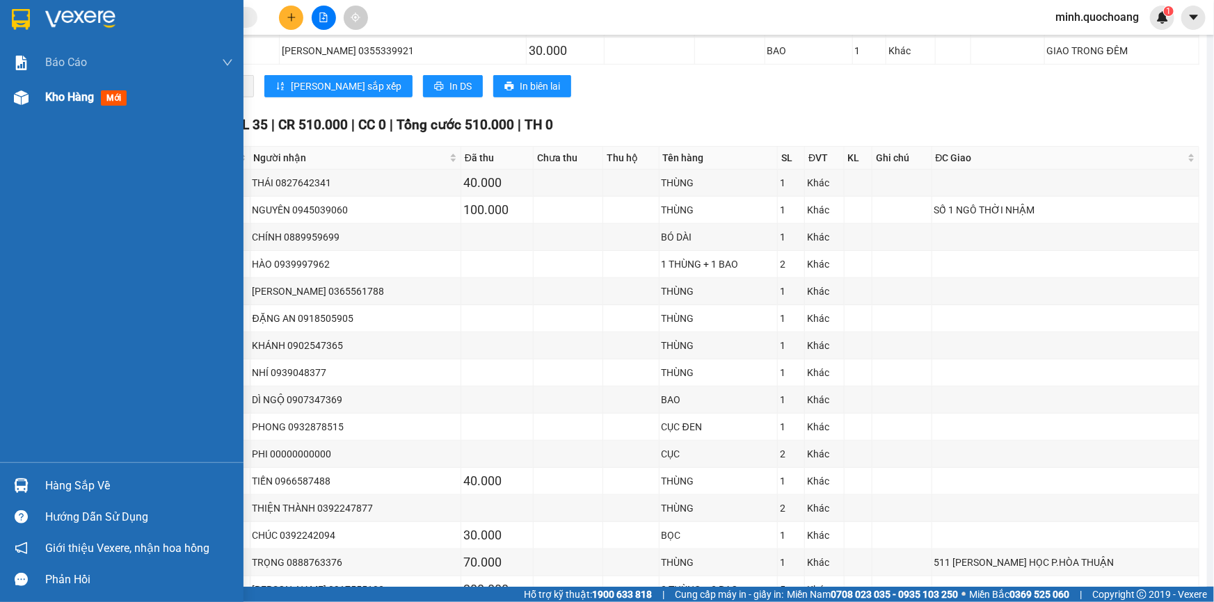
click at [49, 104] on div "Kho hàng mới" at bounding box center [88, 96] width 87 height 17
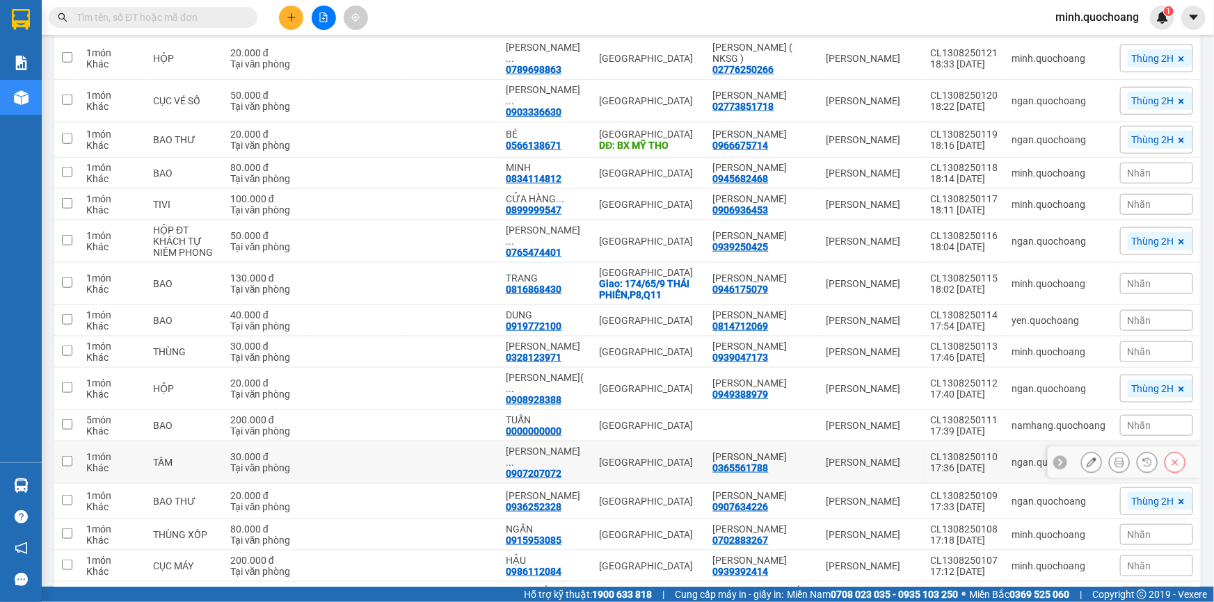
scroll to position [692, 0]
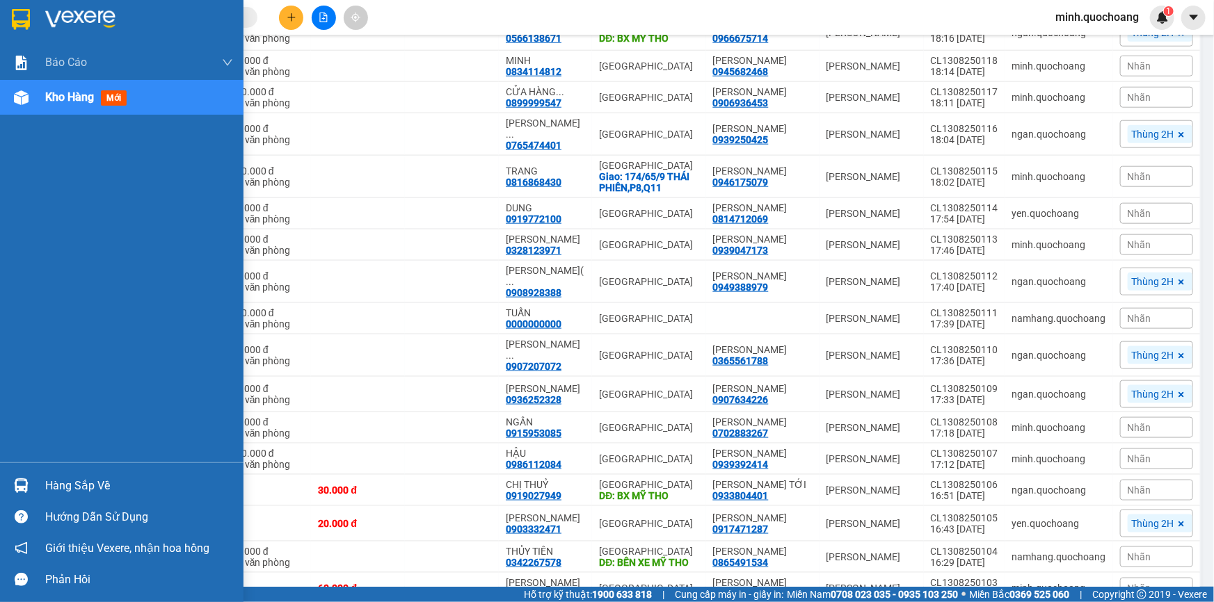
click at [44, 479] on div "Hàng sắp về" at bounding box center [121, 485] width 243 height 31
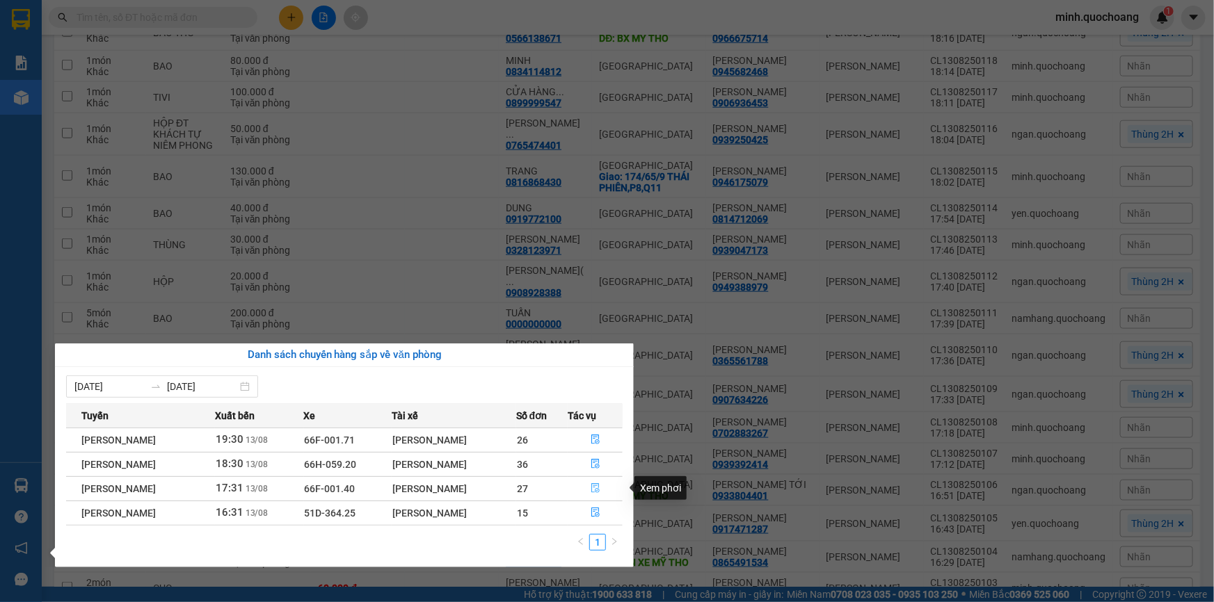
click at [597, 486] on icon "file-done" at bounding box center [595, 488] width 8 height 10
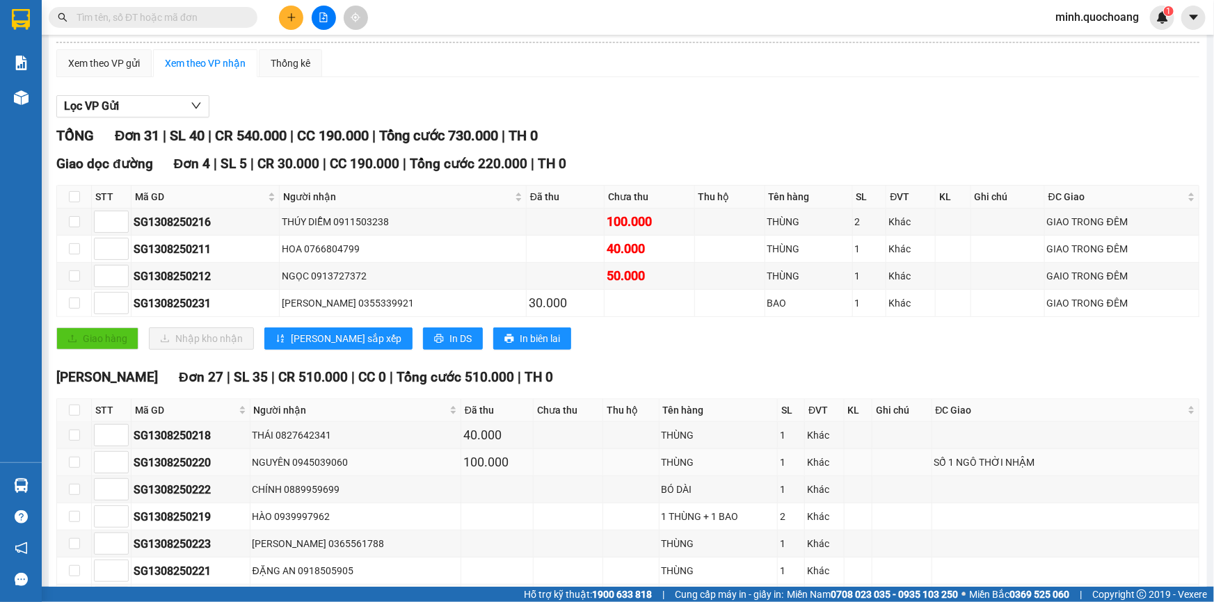
scroll to position [105, 0]
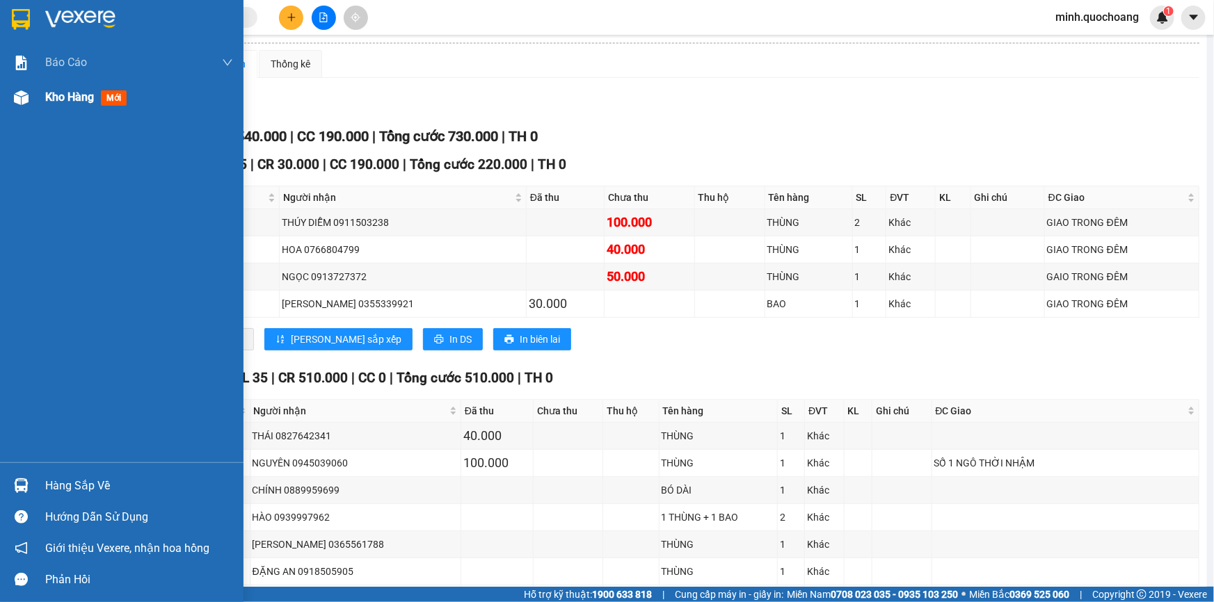
click at [54, 105] on div "Kho hàng mới" at bounding box center [88, 96] width 87 height 17
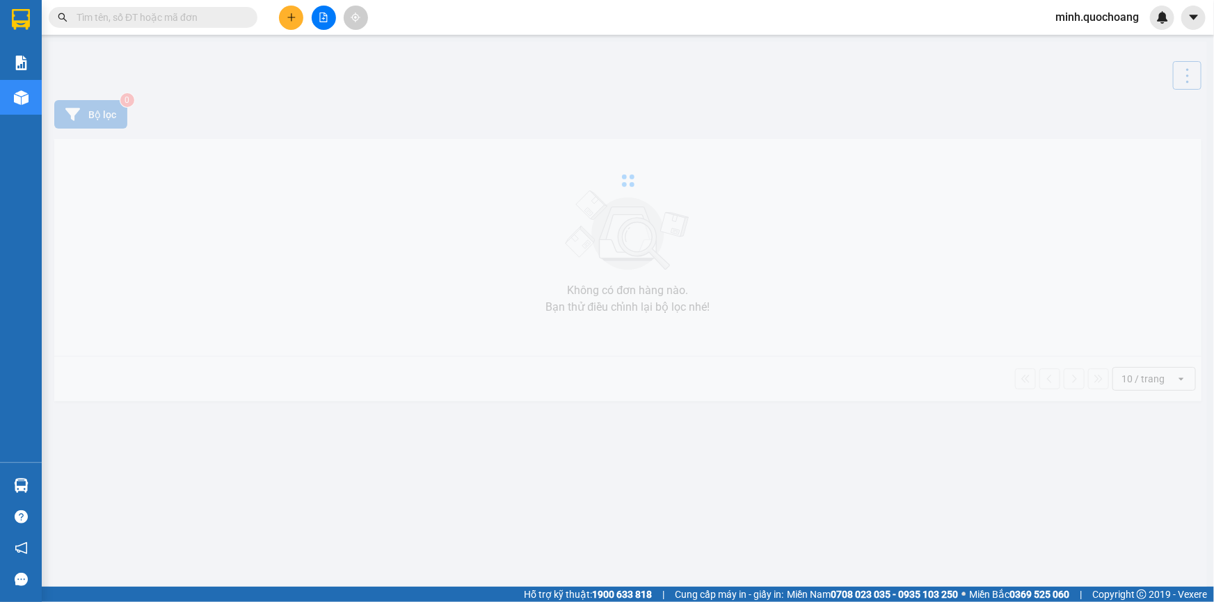
click at [829, 103] on div at bounding box center [628, 181] width 1158 height 278
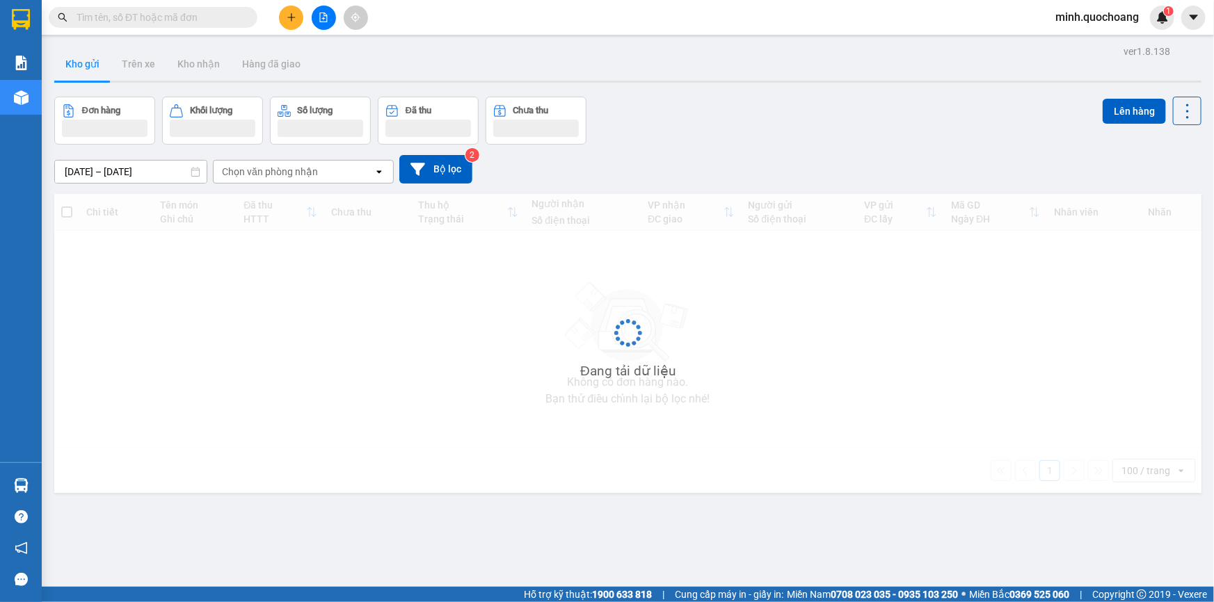
click at [794, 133] on div "Đơn hàng Khối lượng Số lượng Đã thu Chưa thu Lên hàng" at bounding box center [627, 121] width 1147 height 48
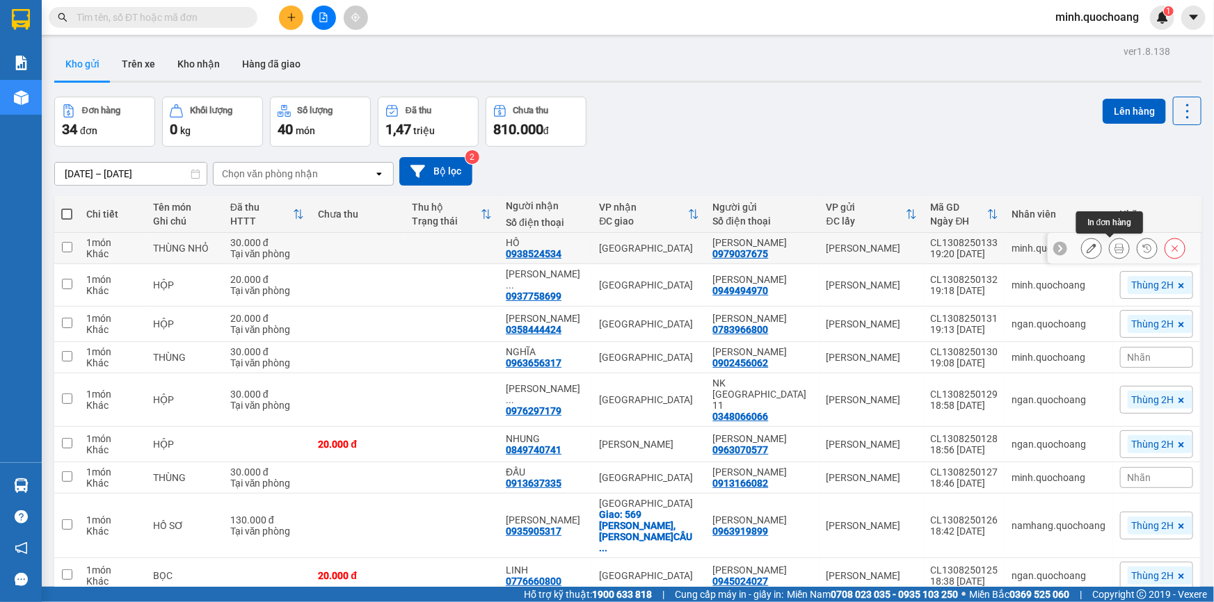
click at [1114, 250] on icon at bounding box center [1119, 248] width 10 height 10
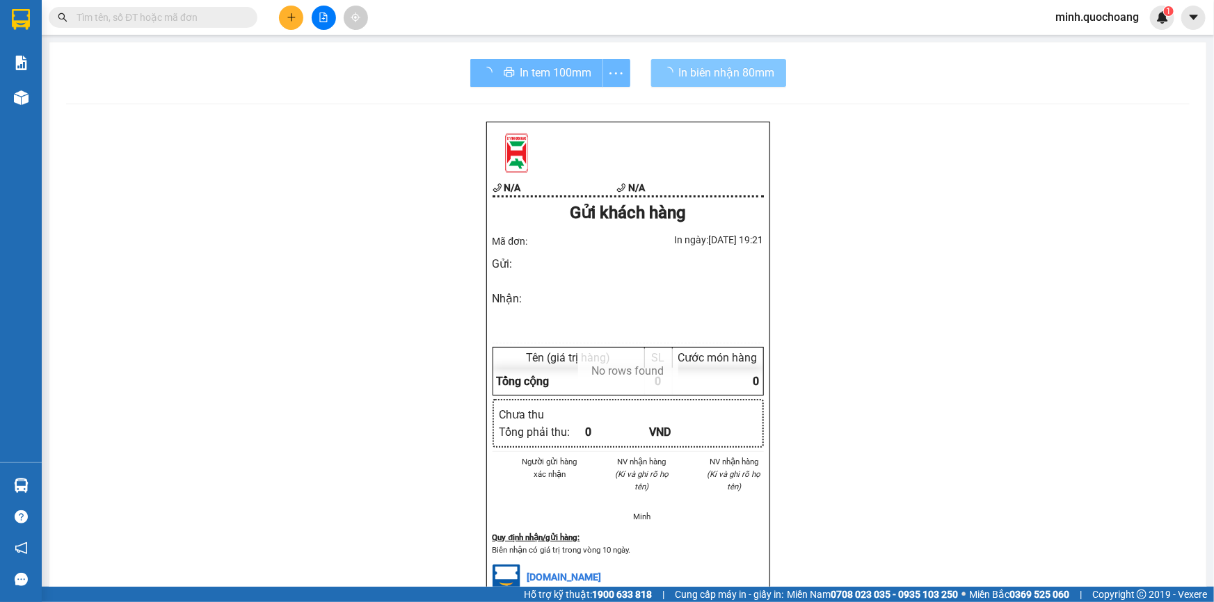
click at [703, 69] on span "In biên nhận 80mm" at bounding box center [727, 72] width 96 height 17
click at [867, 76] on div "In tem 100mm In biên nhận 80mm" at bounding box center [627, 73] width 1123 height 28
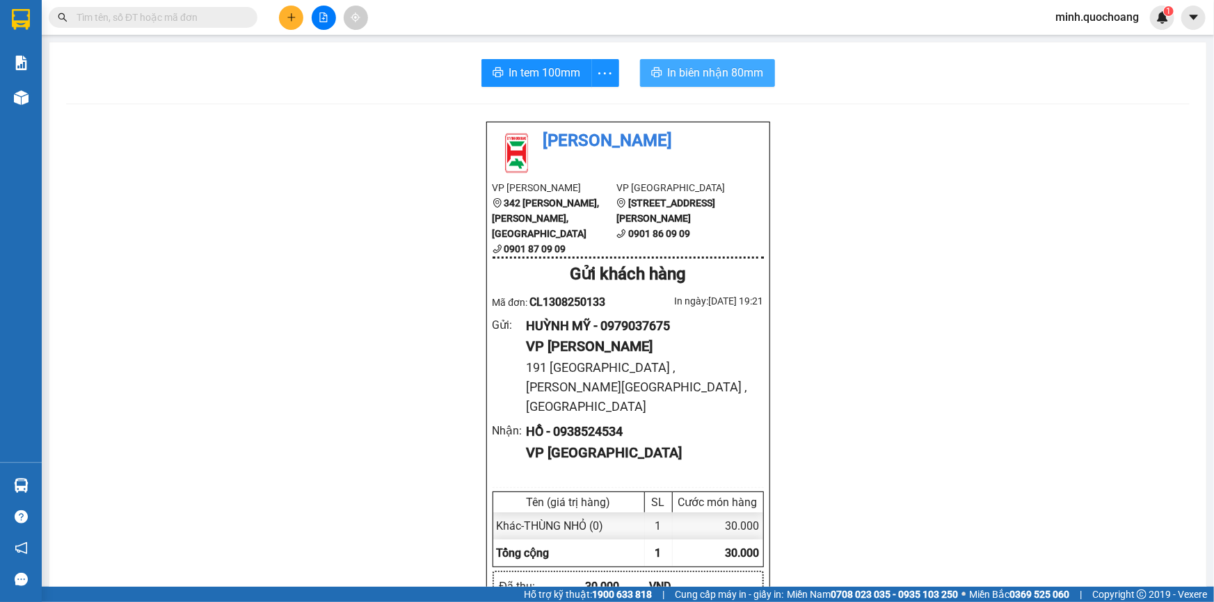
click at [675, 68] on span "In biên nhận 80mm" at bounding box center [716, 72] width 96 height 17
click at [520, 70] on span "In tem 100mm" at bounding box center [545, 72] width 72 height 17
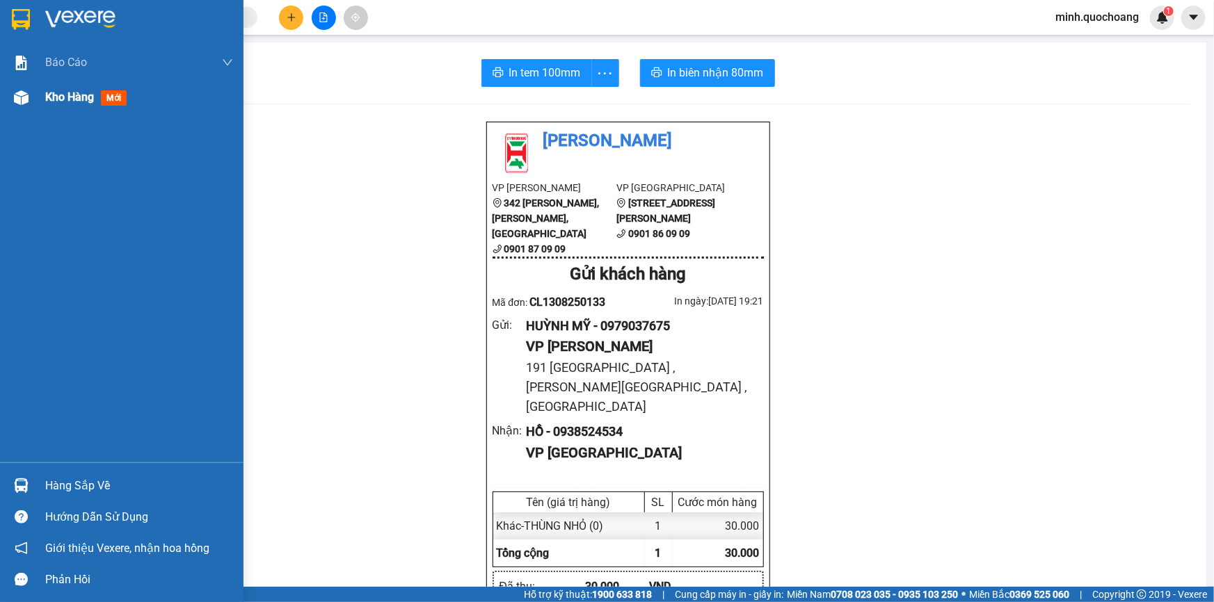
click at [51, 101] on span "Kho hàng" at bounding box center [69, 96] width 49 height 13
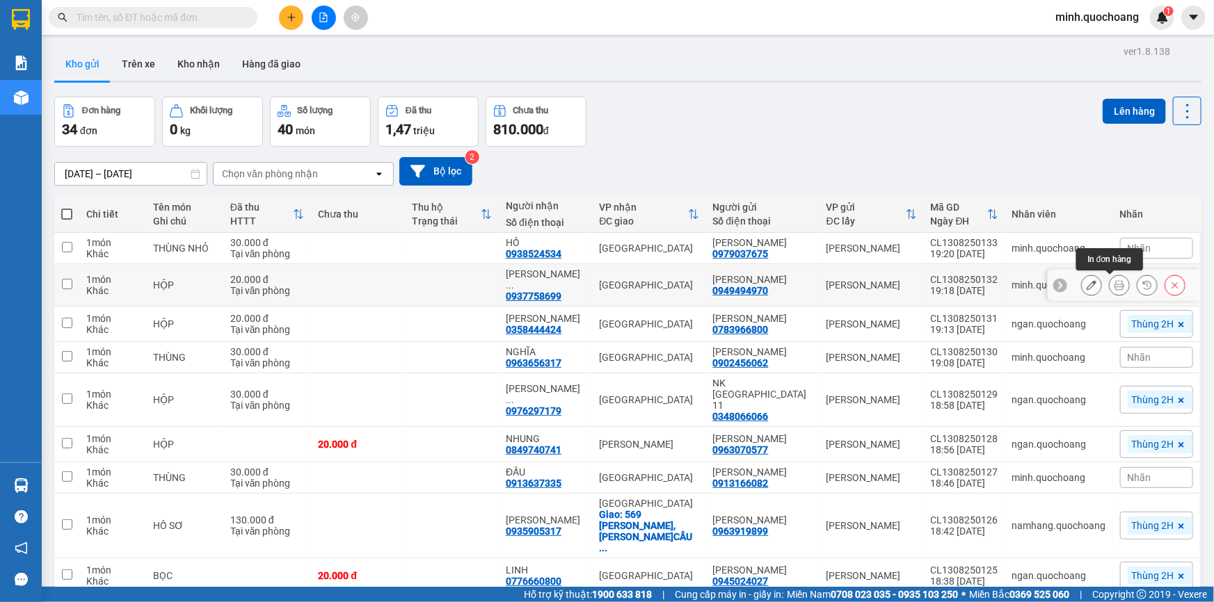
click at [1114, 285] on icon at bounding box center [1119, 285] width 10 height 10
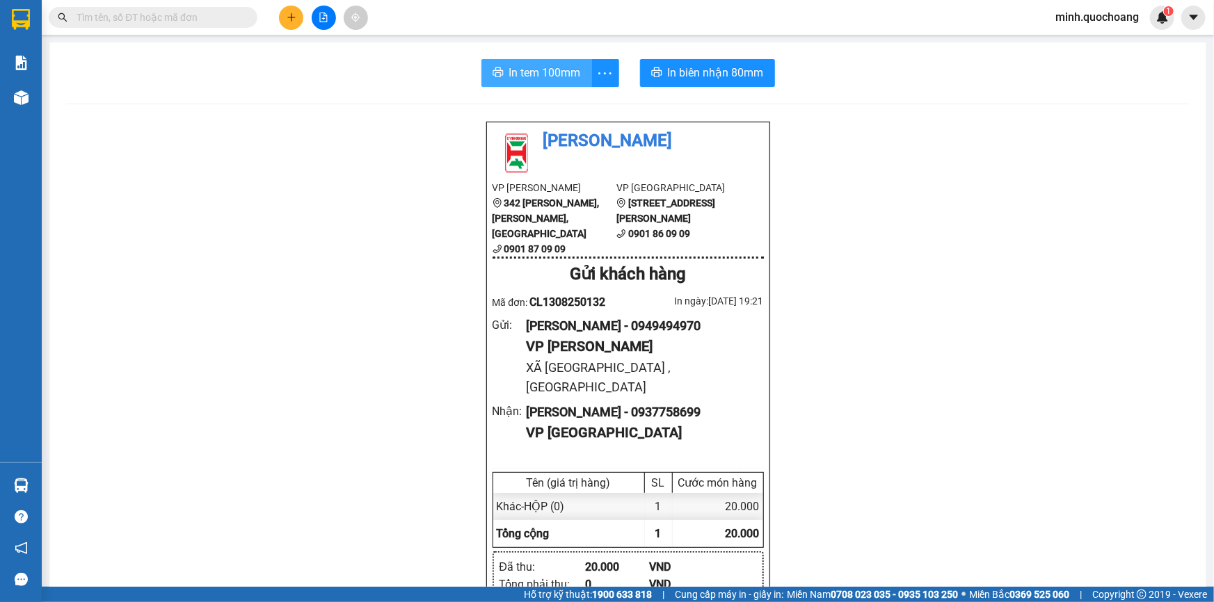
click at [529, 74] on span "In tem 100mm" at bounding box center [545, 72] width 72 height 17
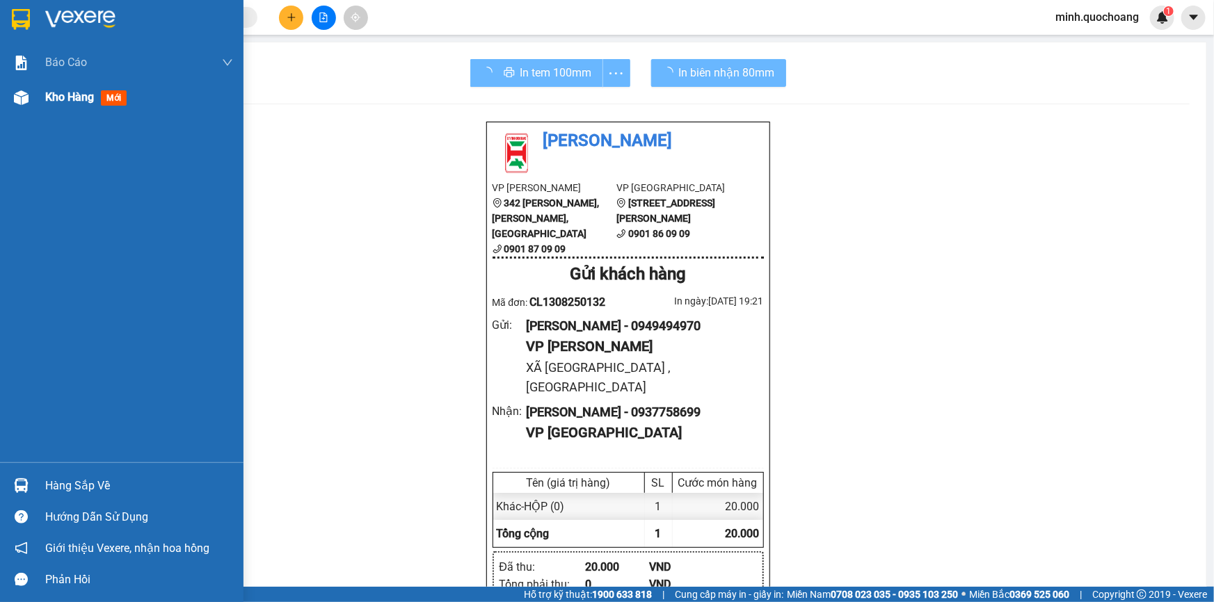
click at [38, 101] on div "Kho hàng mới" at bounding box center [121, 97] width 243 height 35
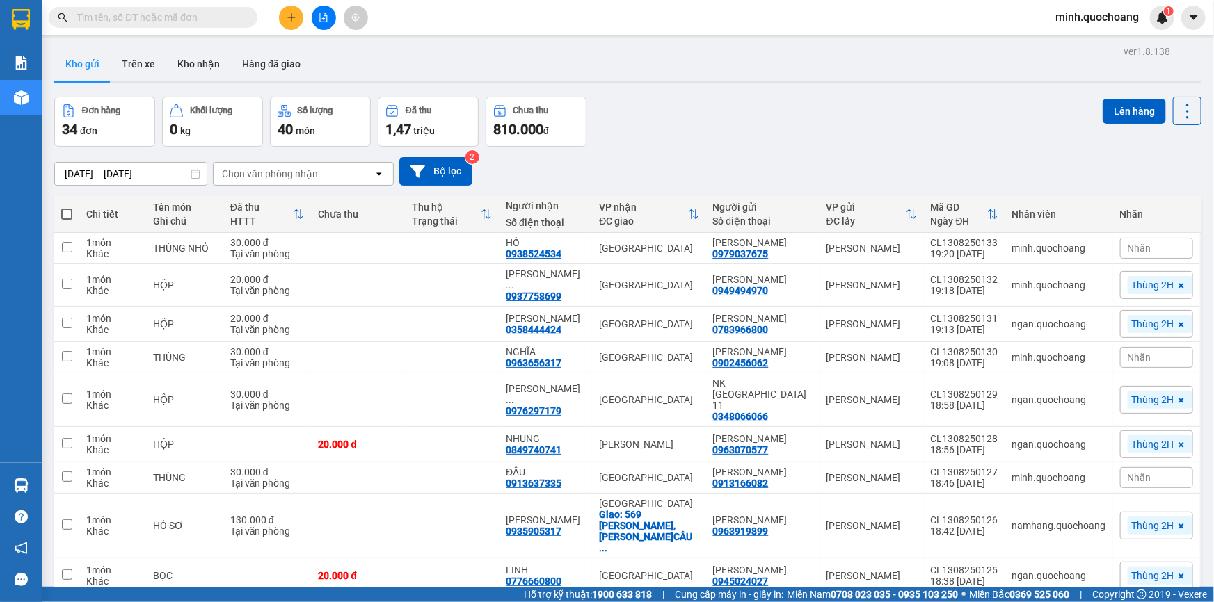
drag, startPoint x: 1129, startPoint y: 245, endPoint x: 1116, endPoint y: 246, distance: 13.2
click at [1129, 246] on span "Nhãn" at bounding box center [1139, 248] width 24 height 11
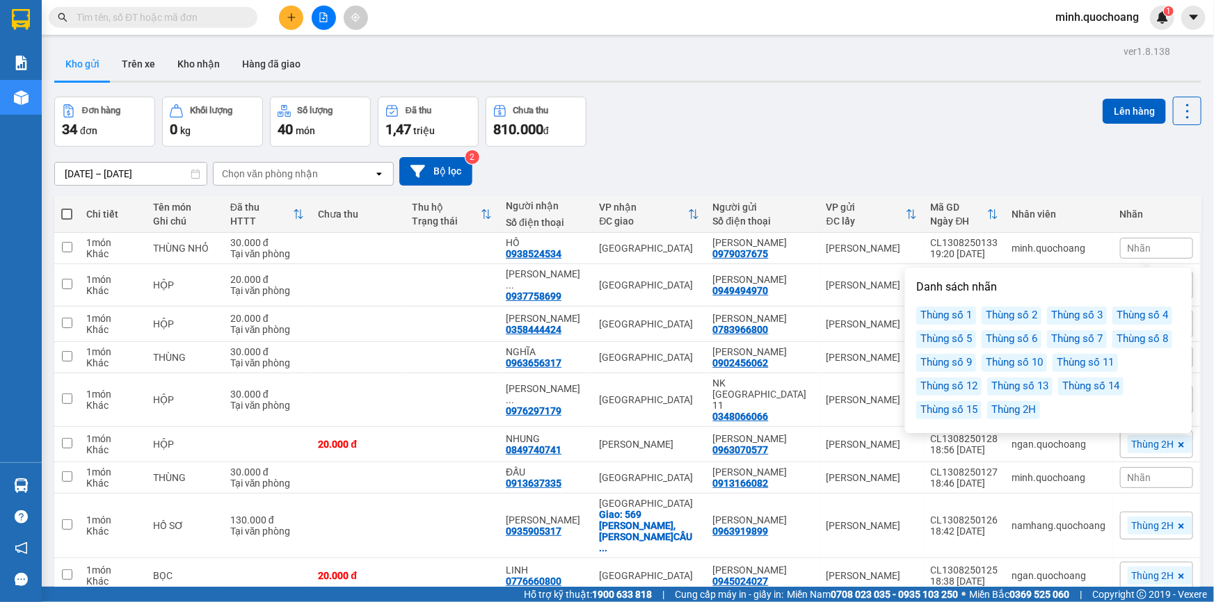
click at [1021, 415] on div "Thùng 2H" at bounding box center [1013, 410] width 53 height 18
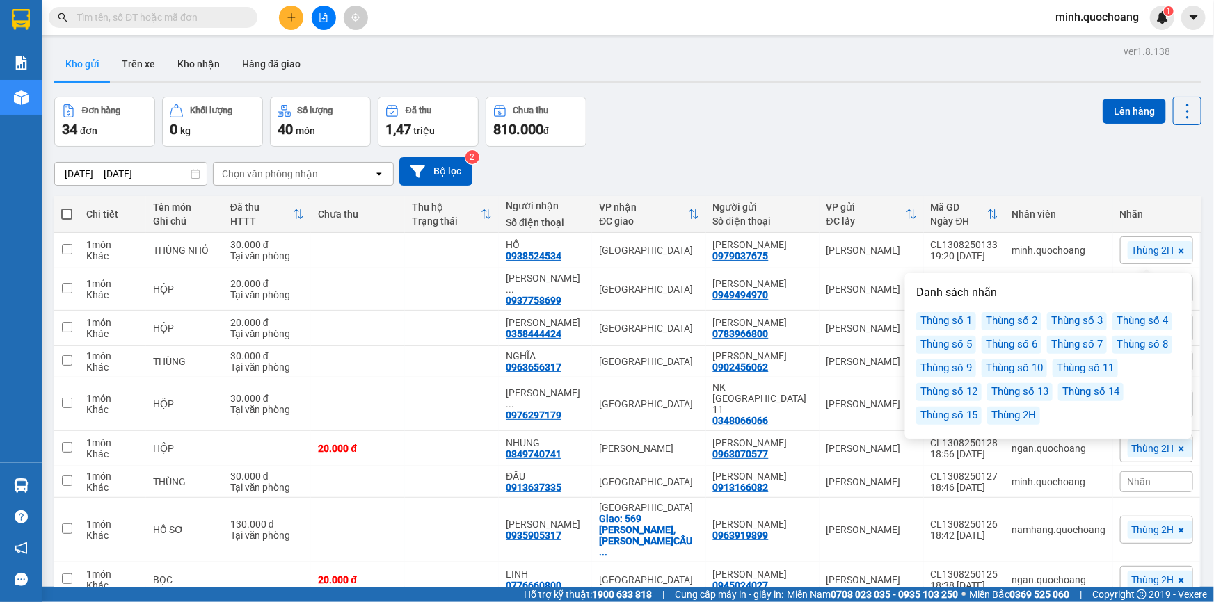
click at [944, 102] on div "Đơn hàng 34 đơn Khối lượng 0 kg Số lượng 40 món Đã thu 1,47 triệu Chưa thu 810.…" at bounding box center [627, 122] width 1147 height 50
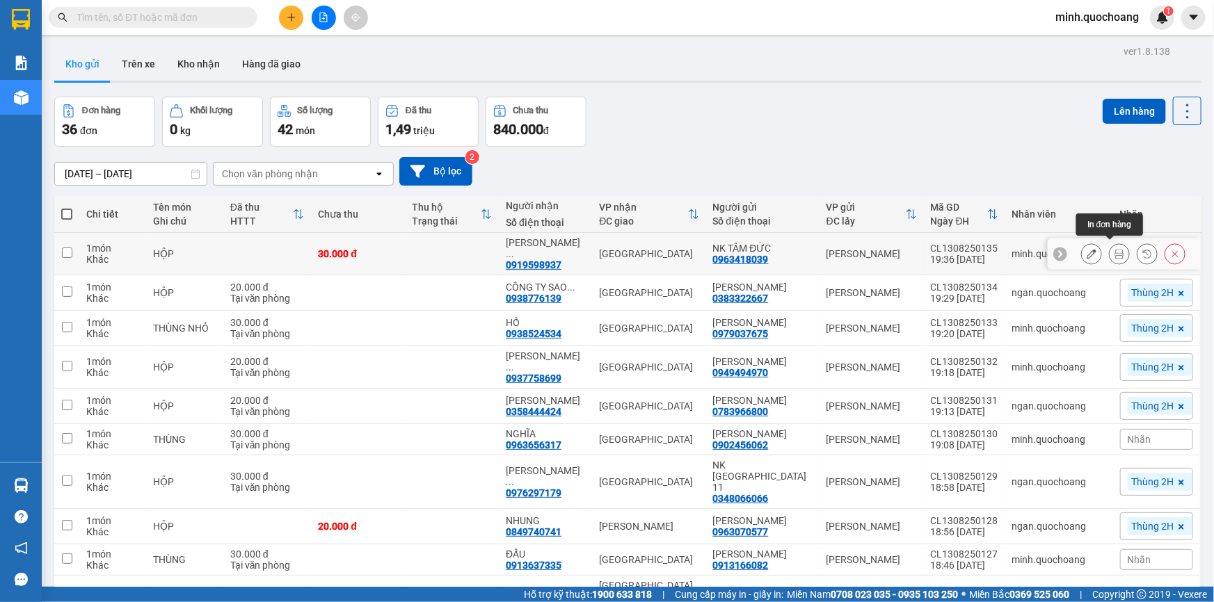
click at [1114, 252] on icon at bounding box center [1119, 254] width 10 height 10
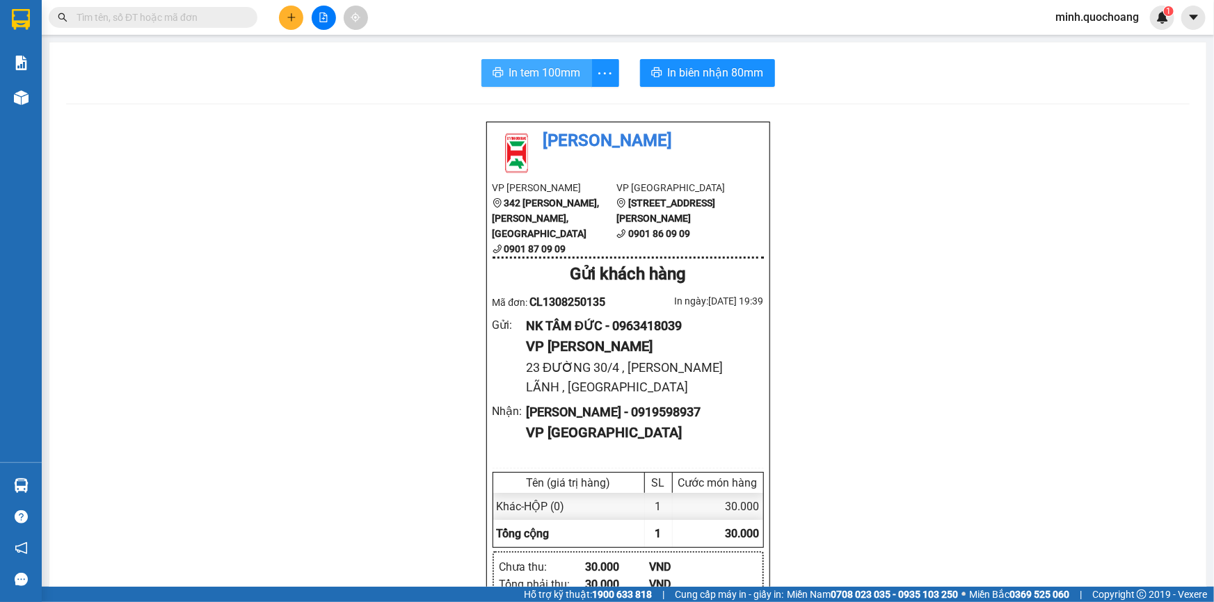
click at [529, 80] on span "In tem 100mm" at bounding box center [545, 72] width 72 height 17
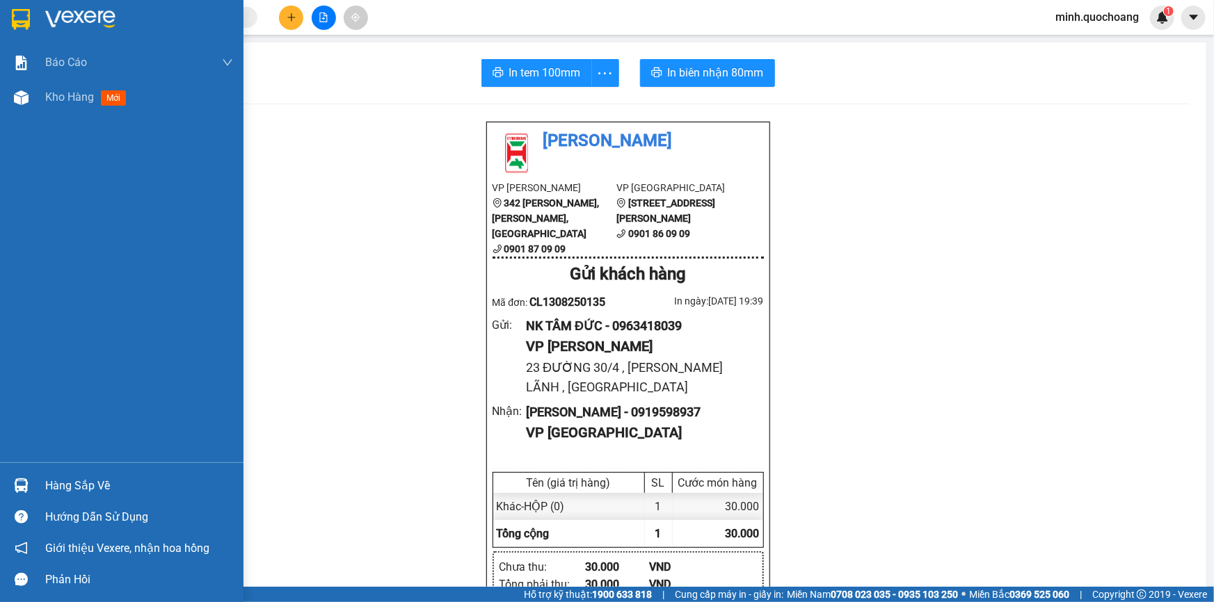
click at [51, 90] on span "Kho hàng" at bounding box center [69, 96] width 49 height 13
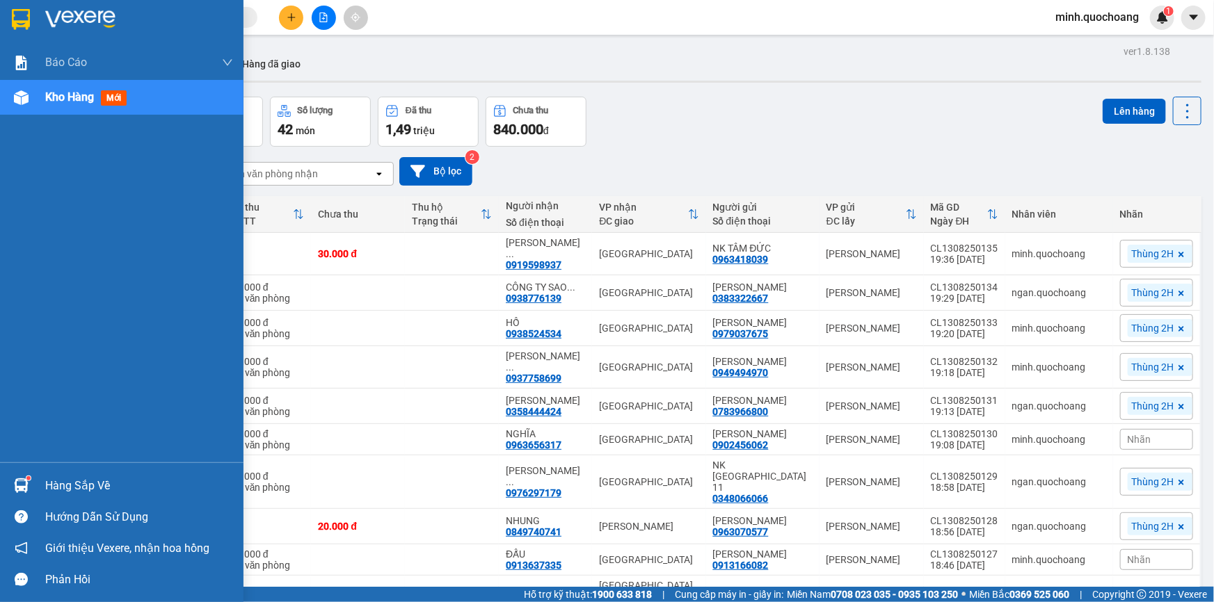
click at [23, 481] on img at bounding box center [21, 486] width 15 height 15
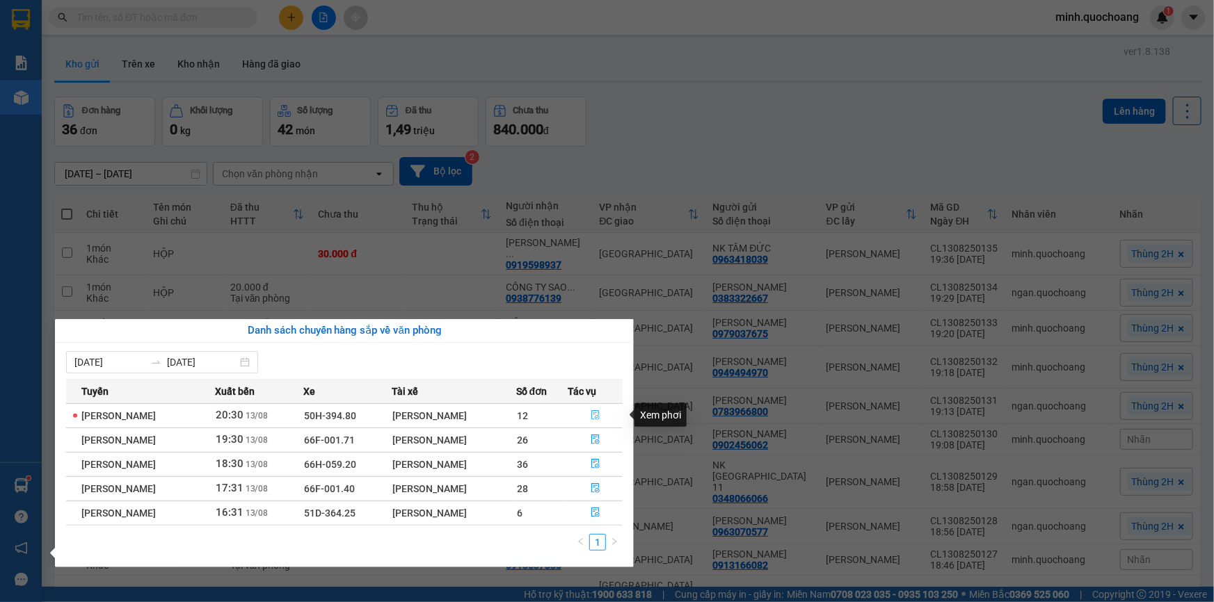
click at [600, 412] on icon "file-done" at bounding box center [595, 415] width 10 height 10
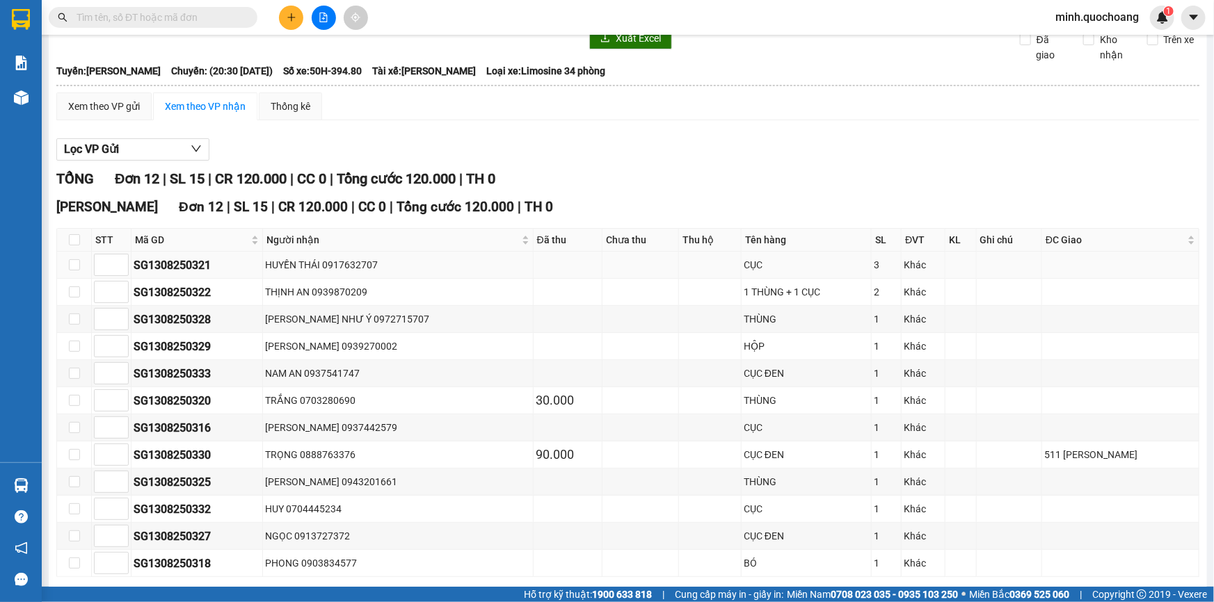
scroll to position [121, 0]
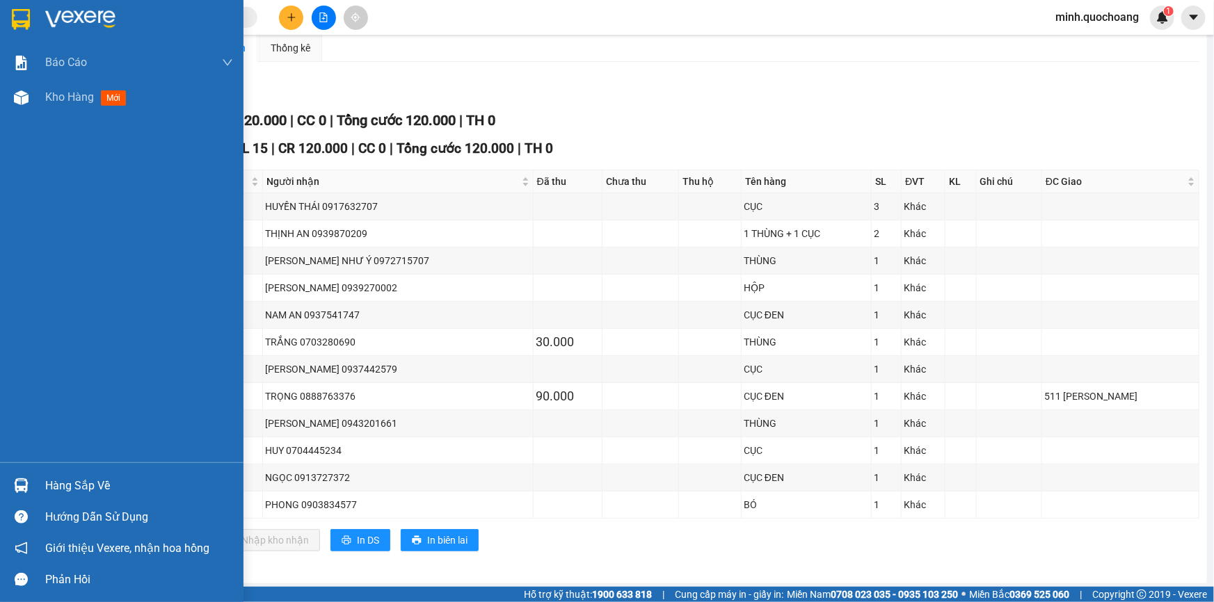
click at [18, 476] on div at bounding box center [21, 486] width 24 height 24
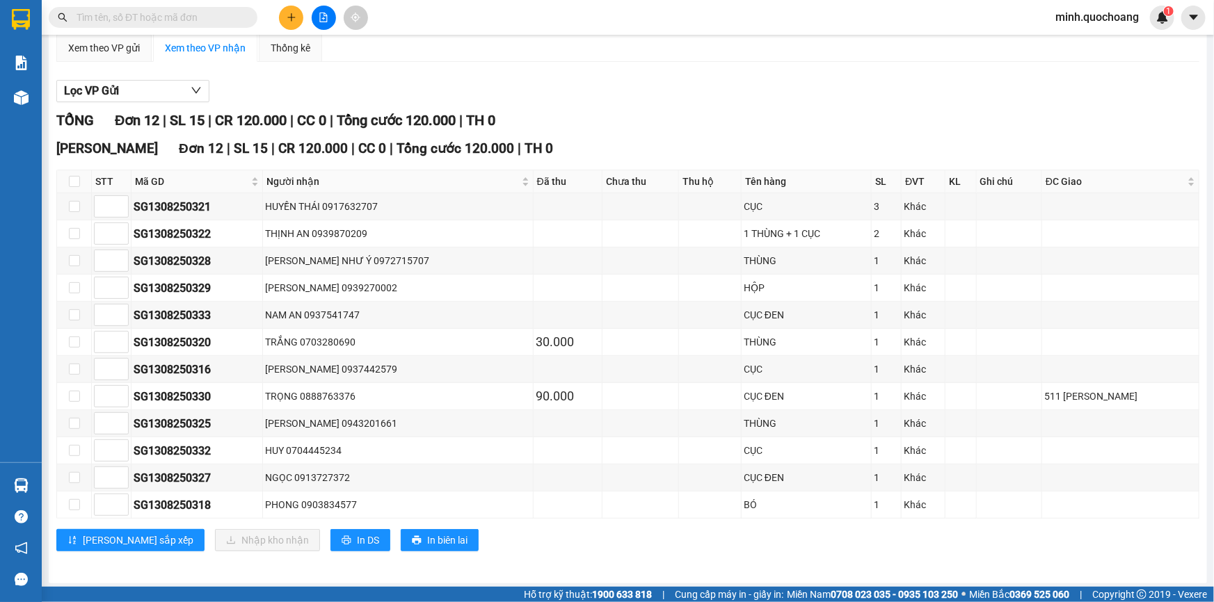
click at [764, 125] on section "Kết quả tìm kiếm ( 0 ) Bộ lọc No Data minh.quochoang 1 Báo cáo Báo cáo dòng tiề…" at bounding box center [607, 301] width 1214 height 602
click at [175, 15] on input "text" at bounding box center [159, 17] width 164 height 15
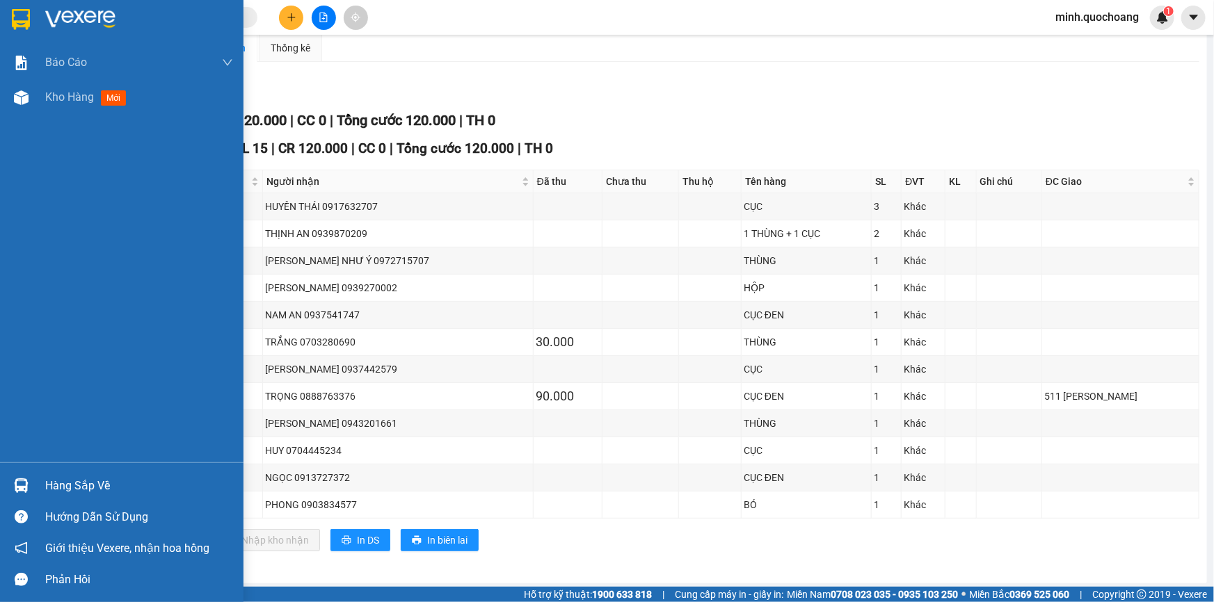
click at [63, 491] on div "Hàng sắp về" at bounding box center [139, 486] width 188 height 21
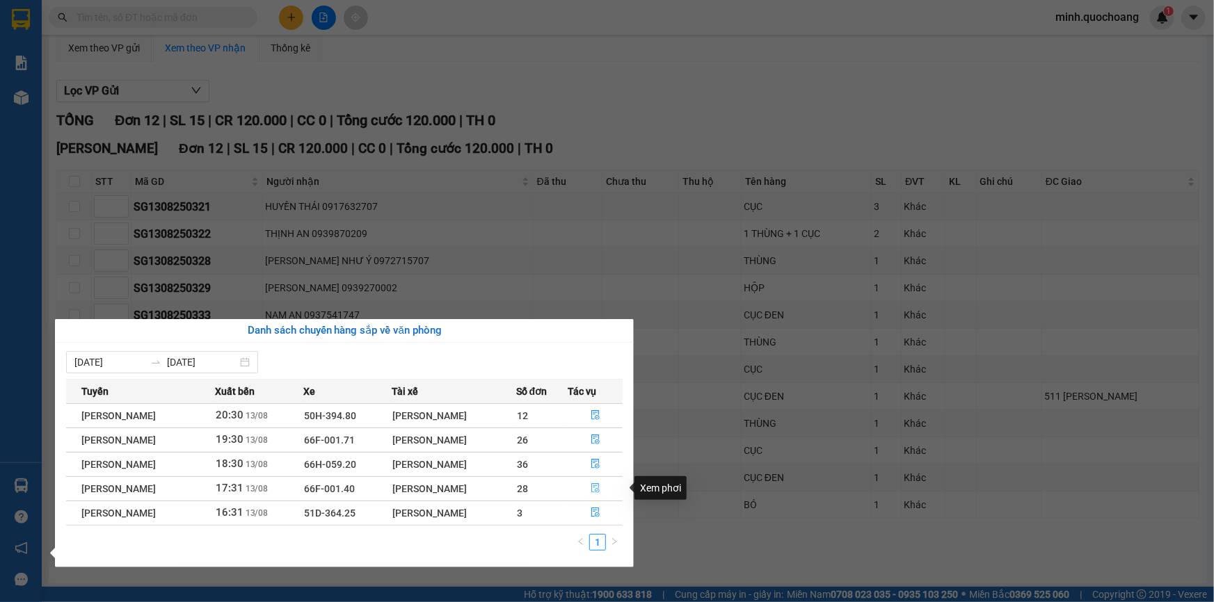
click at [599, 488] on icon "file-done" at bounding box center [595, 488] width 8 height 10
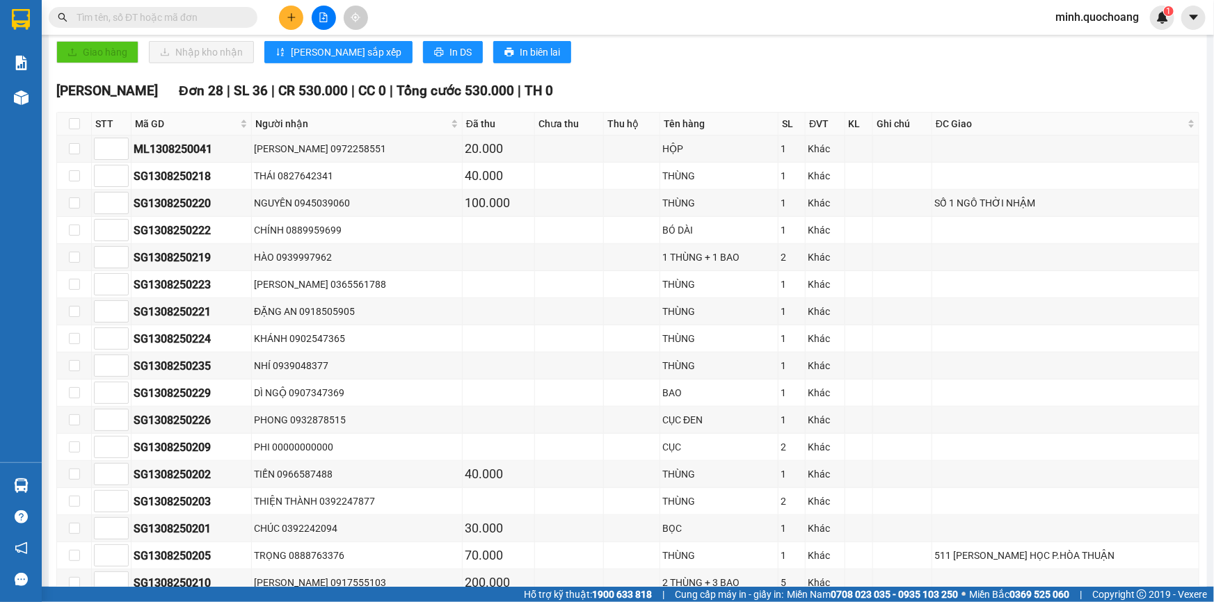
scroll to position [195, 0]
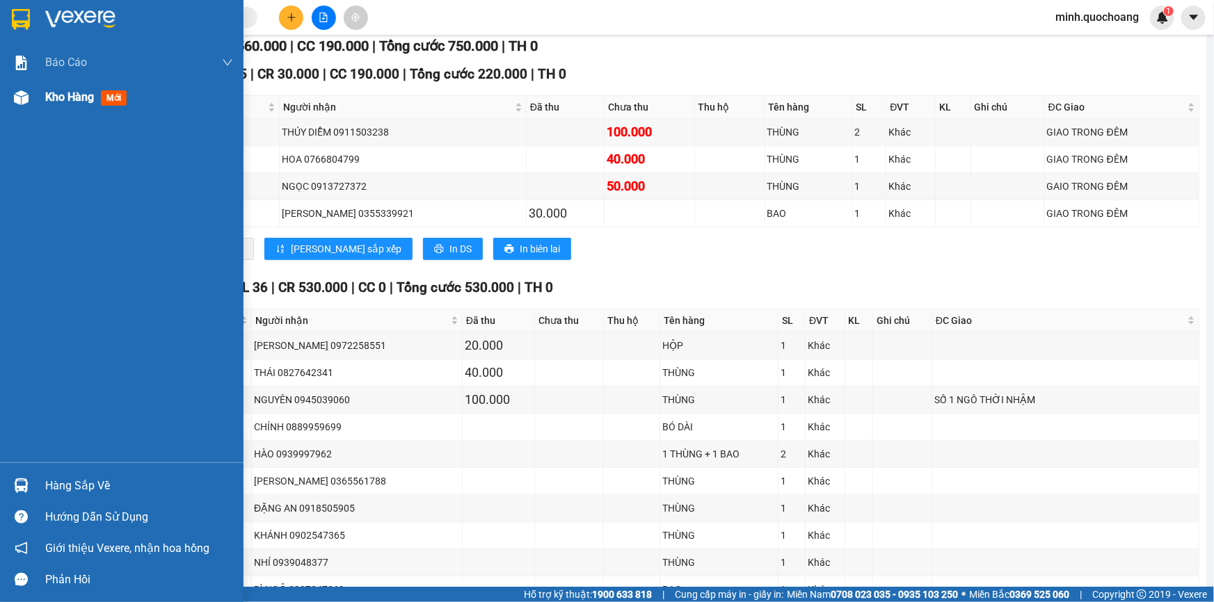
click at [34, 83] on div "Kho hàng mới" at bounding box center [121, 97] width 243 height 35
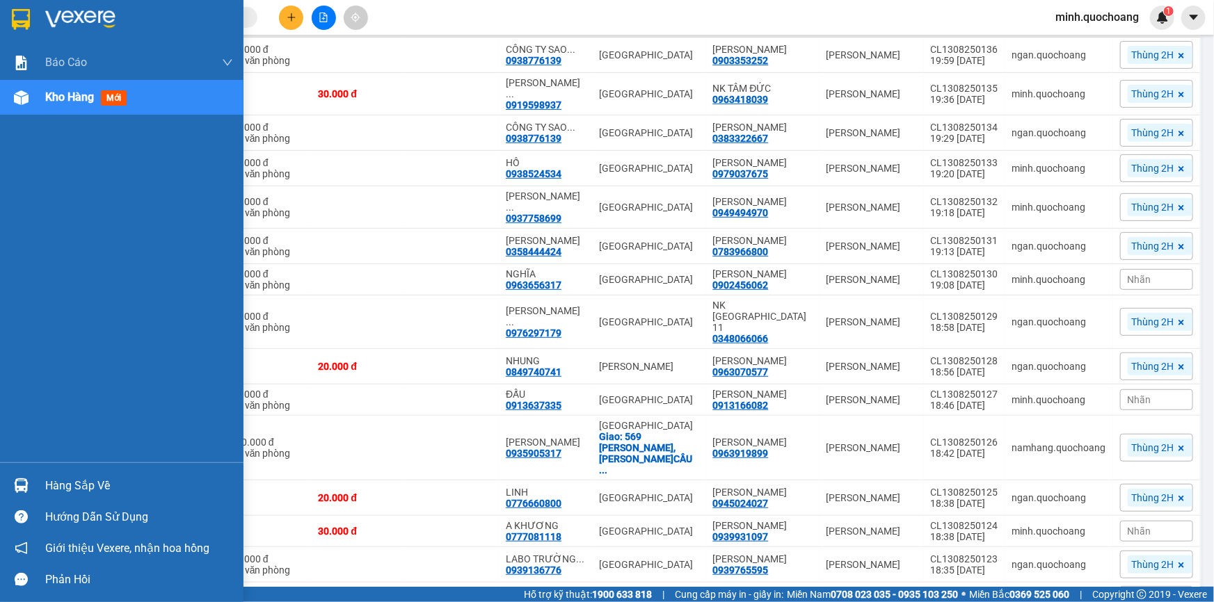
click at [20, 487] on img at bounding box center [21, 486] width 15 height 15
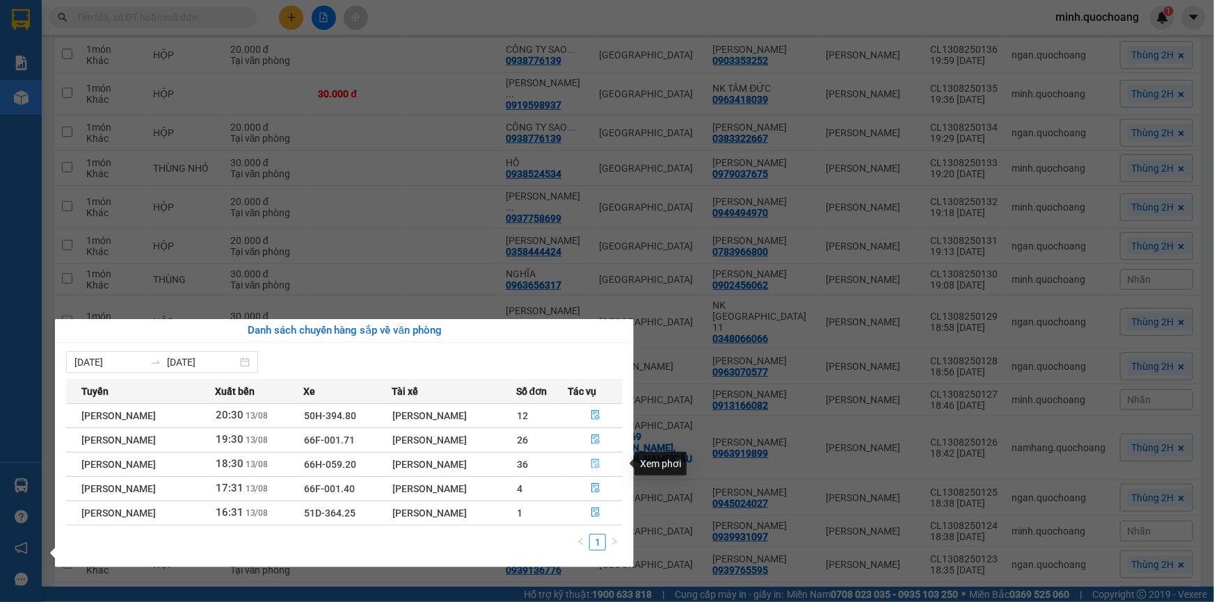
click at [594, 463] on icon "file-done" at bounding box center [595, 464] width 8 height 10
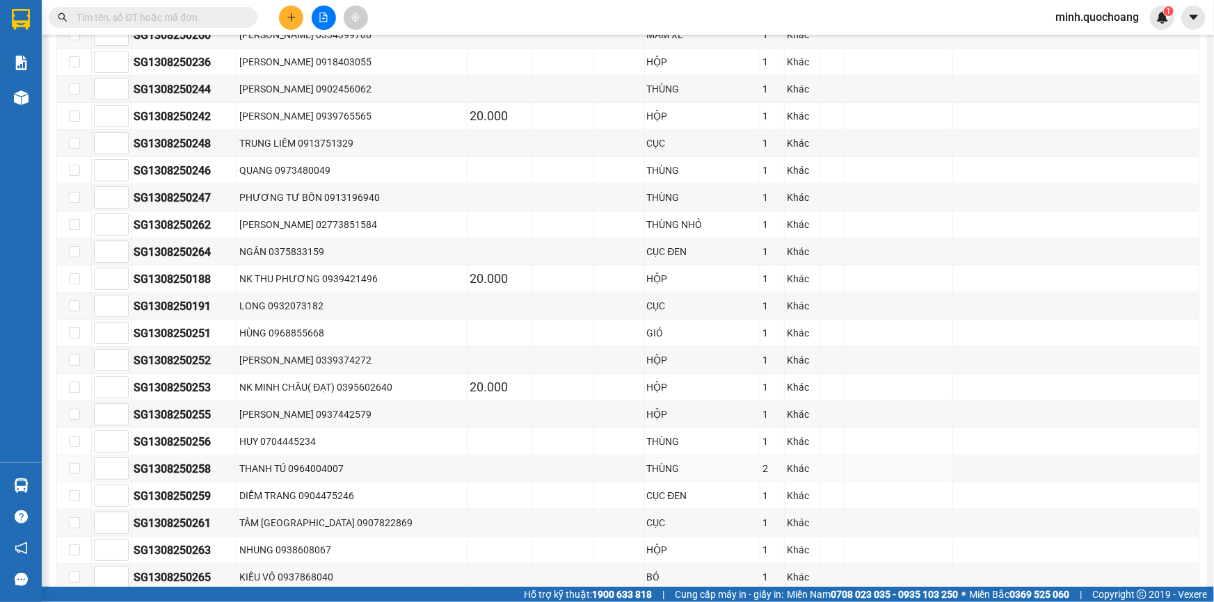
scroll to position [767, 0]
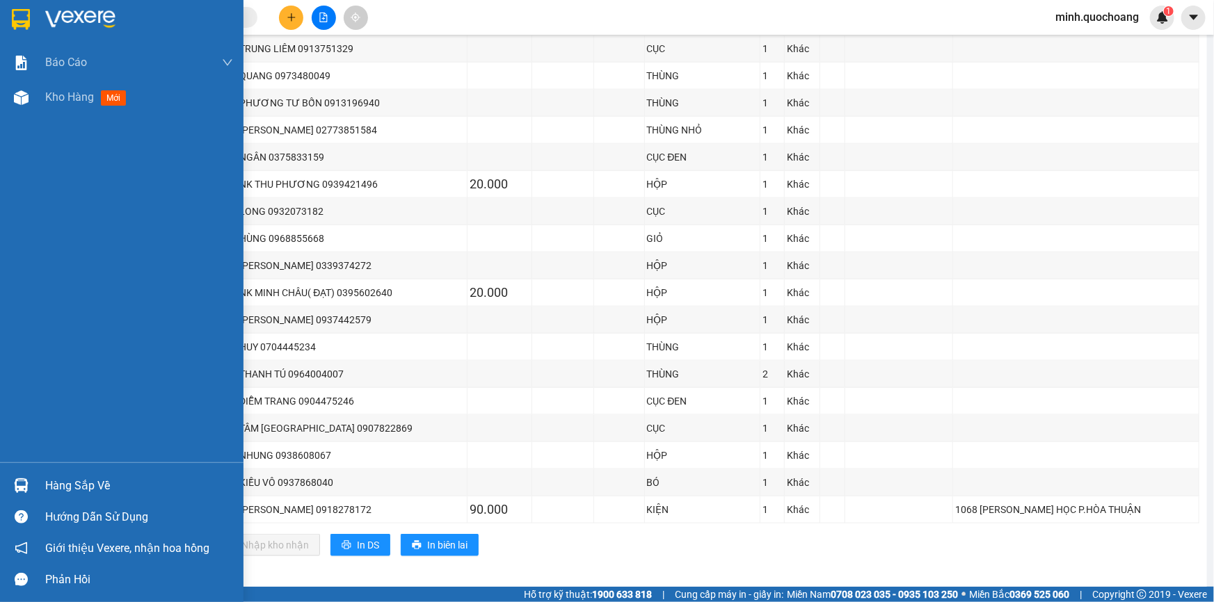
click at [56, 107] on div "Kho hàng mới" at bounding box center [139, 97] width 188 height 35
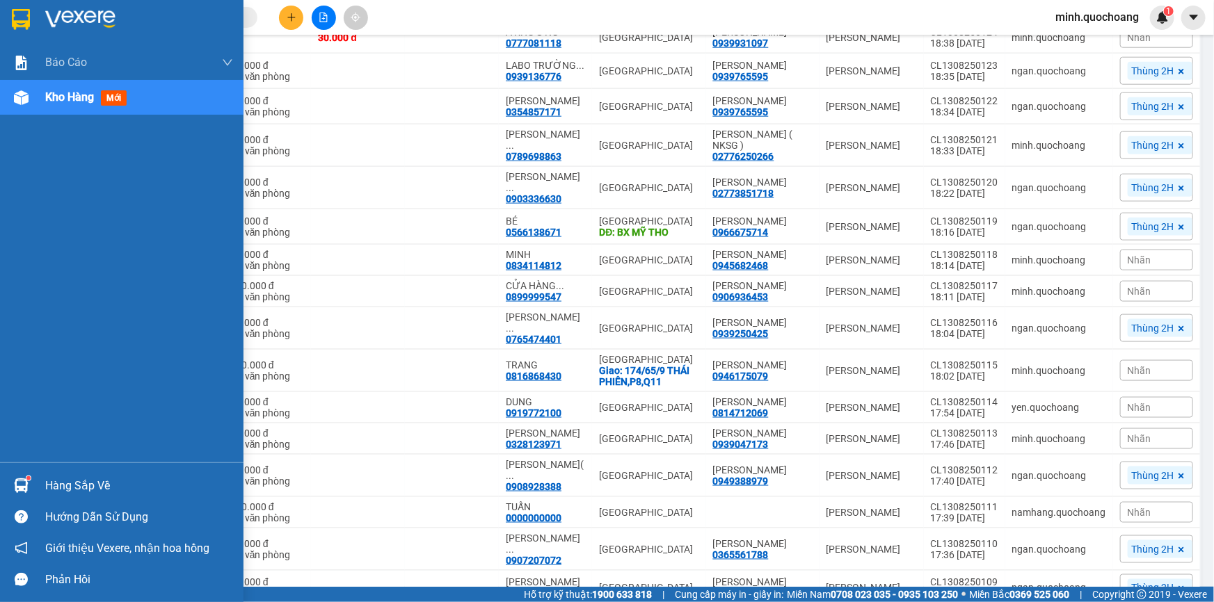
click at [49, 491] on div "Hàng sắp về" at bounding box center [139, 486] width 188 height 21
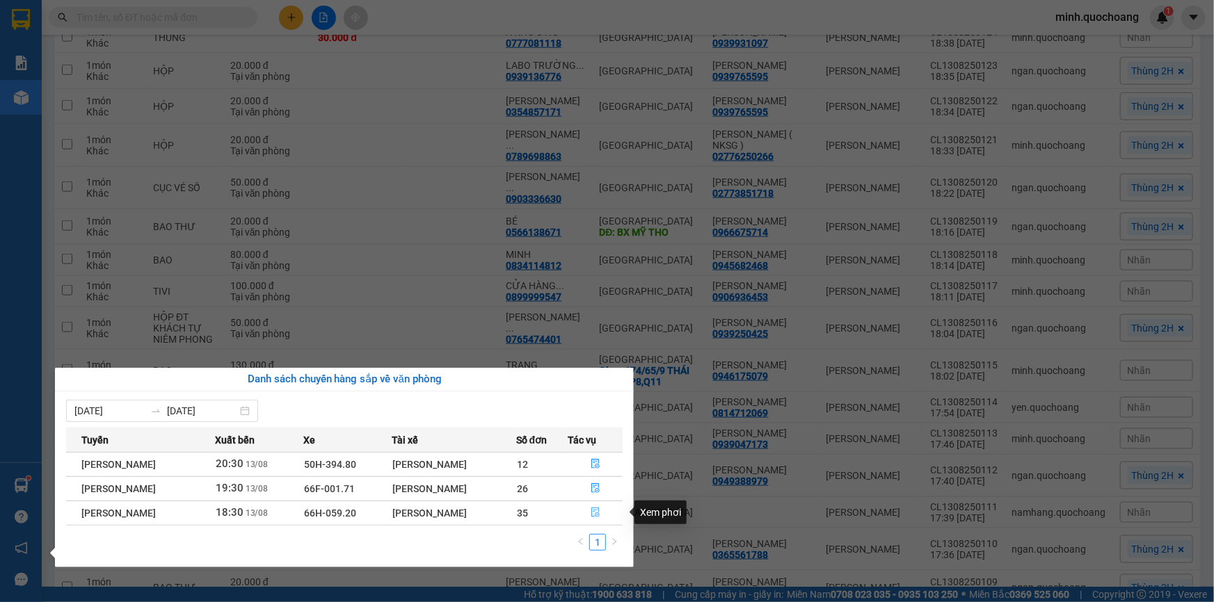
click at [597, 510] on icon "file-done" at bounding box center [595, 513] width 10 height 10
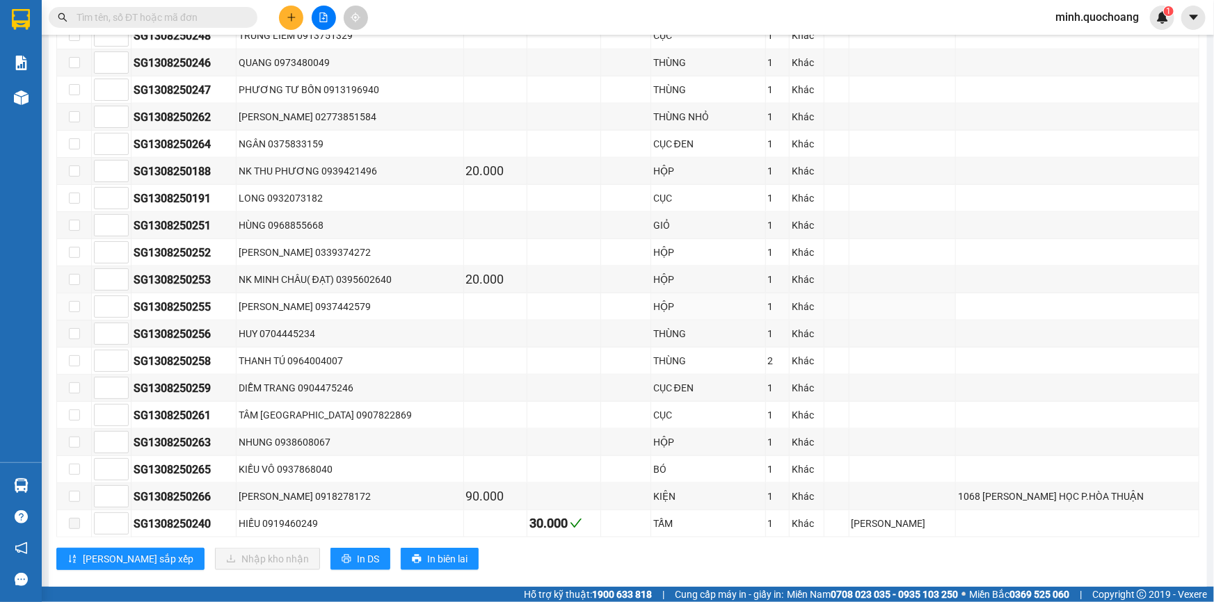
scroll to position [767, 0]
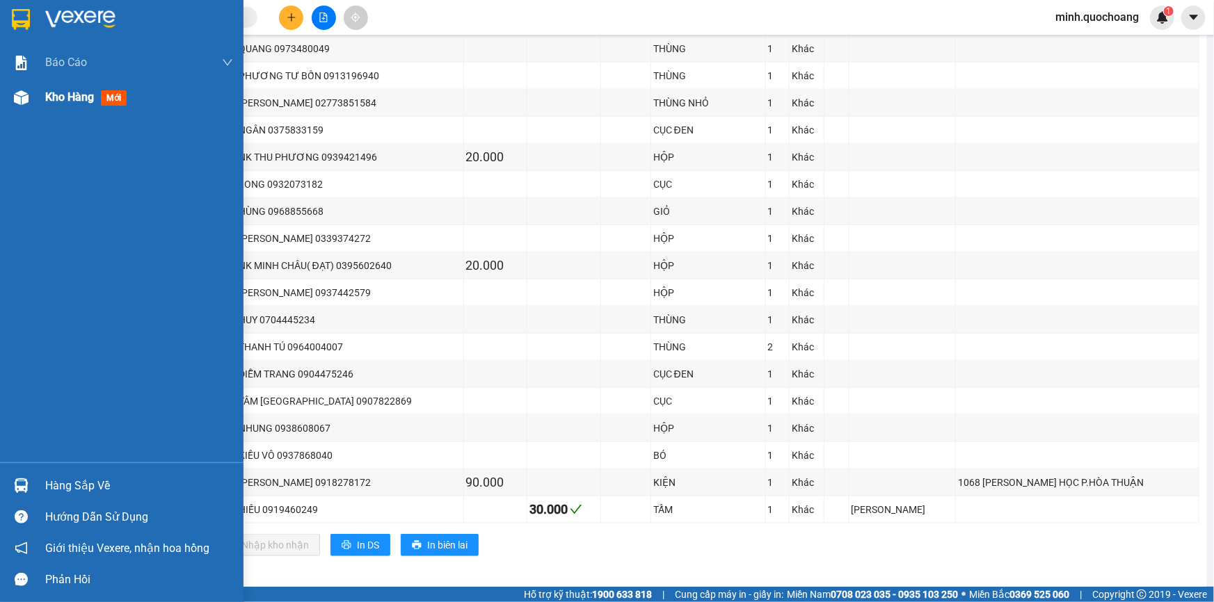
click at [69, 104] on span "Kho hàng" at bounding box center [69, 96] width 49 height 13
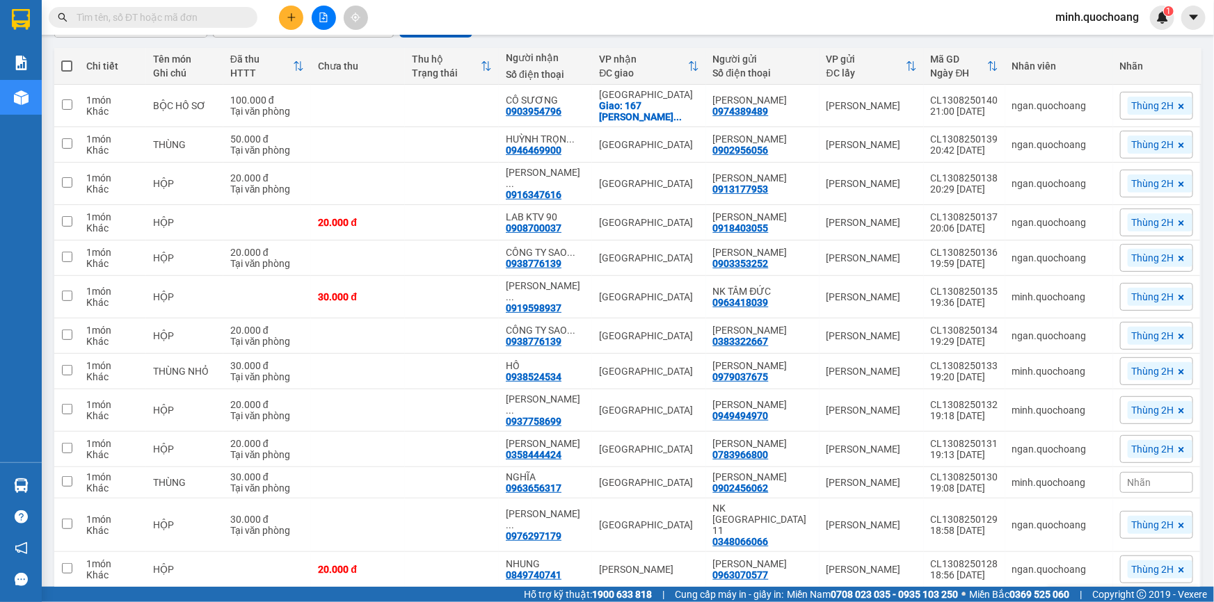
scroll to position [22, 0]
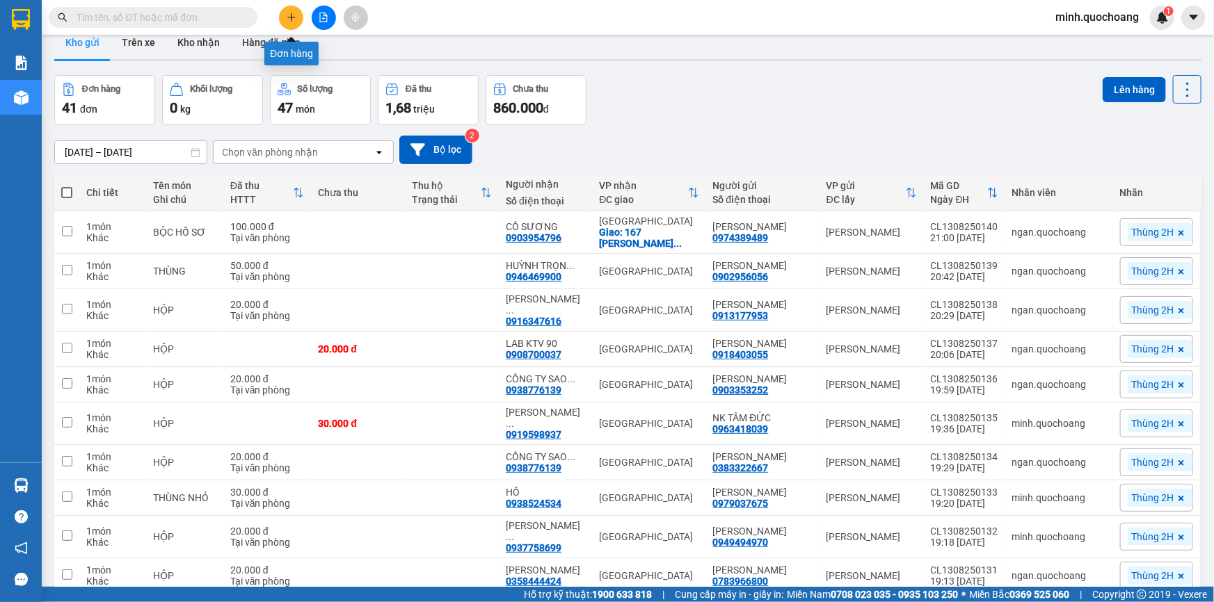
click at [291, 20] on icon "plus" at bounding box center [291, 17] width 1 height 8
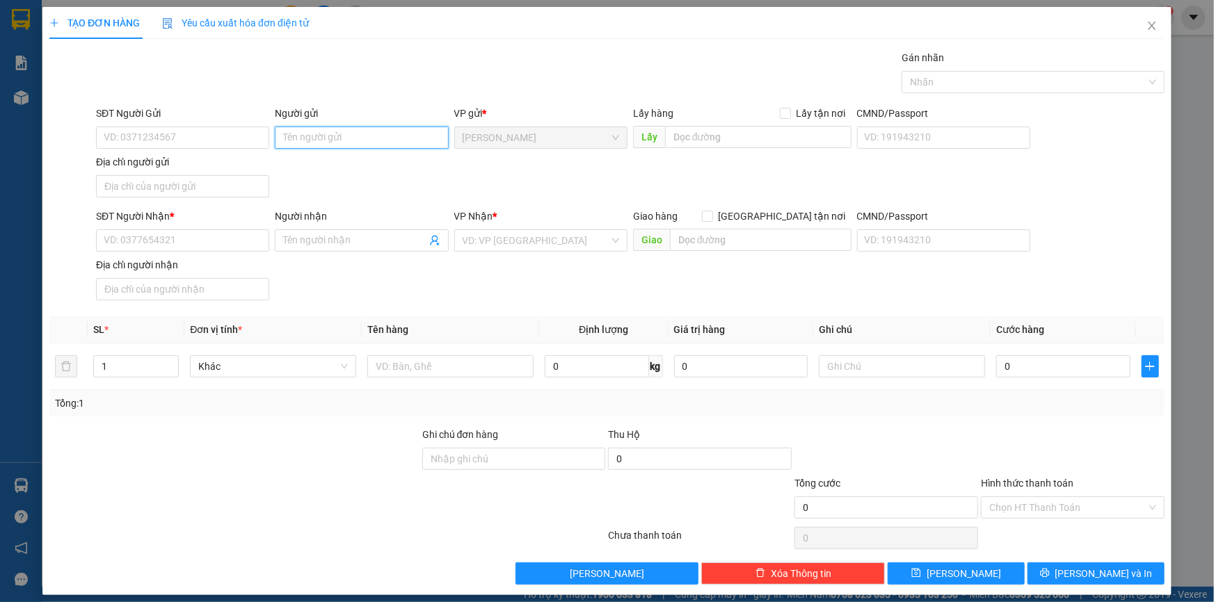
click at [383, 138] on input "Người gửi" at bounding box center [361, 138] width 173 height 22
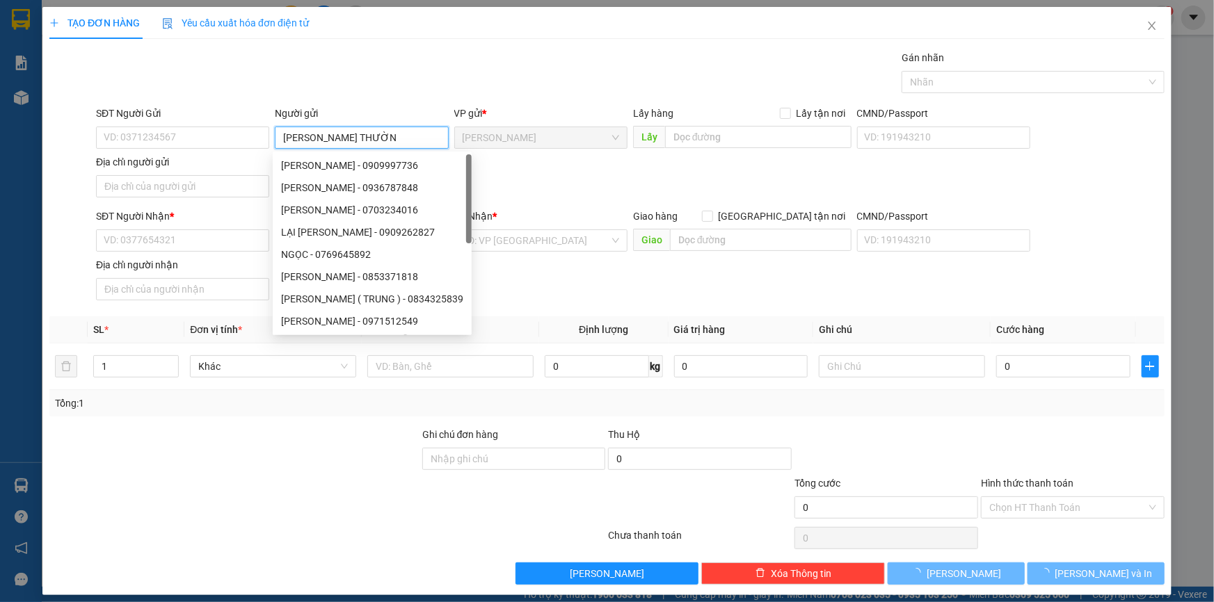
type input "[PERSON_NAME]"
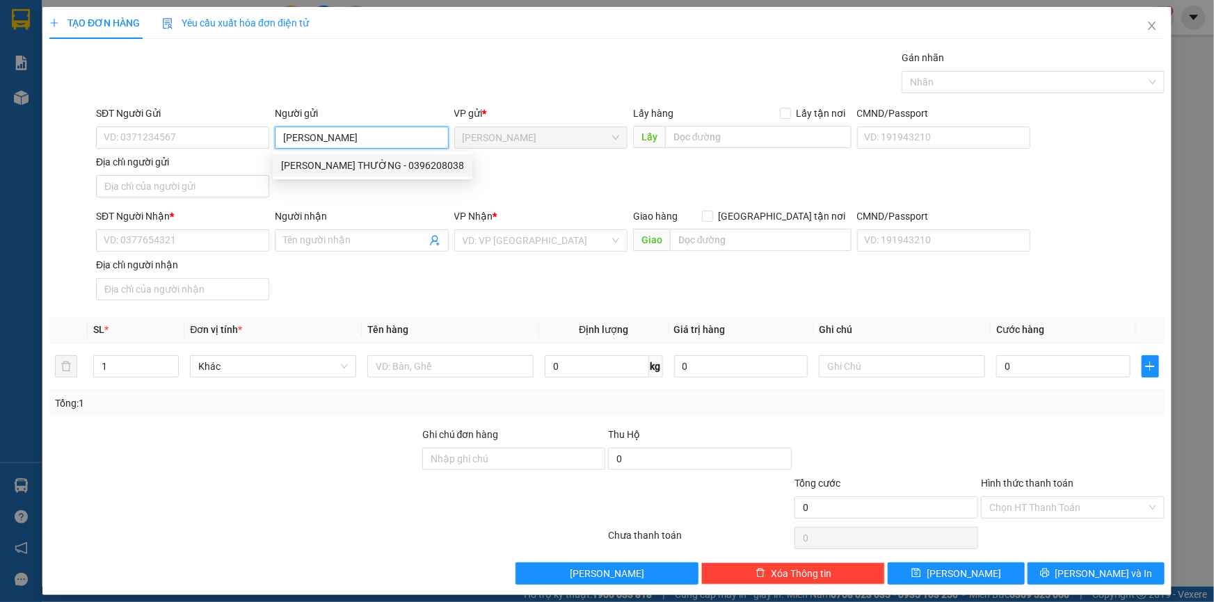
click at [393, 166] on div "[PERSON_NAME] THƯỜNG - 0396208038" at bounding box center [372, 165] width 183 height 15
type input "0396208038"
click at [405, 139] on input "[PERSON_NAME]" at bounding box center [361, 138] width 173 height 22
click at [405, 139] on input "NGÔ MINH THƯỜNG" at bounding box center [361, 138] width 173 height 22
type input "N"
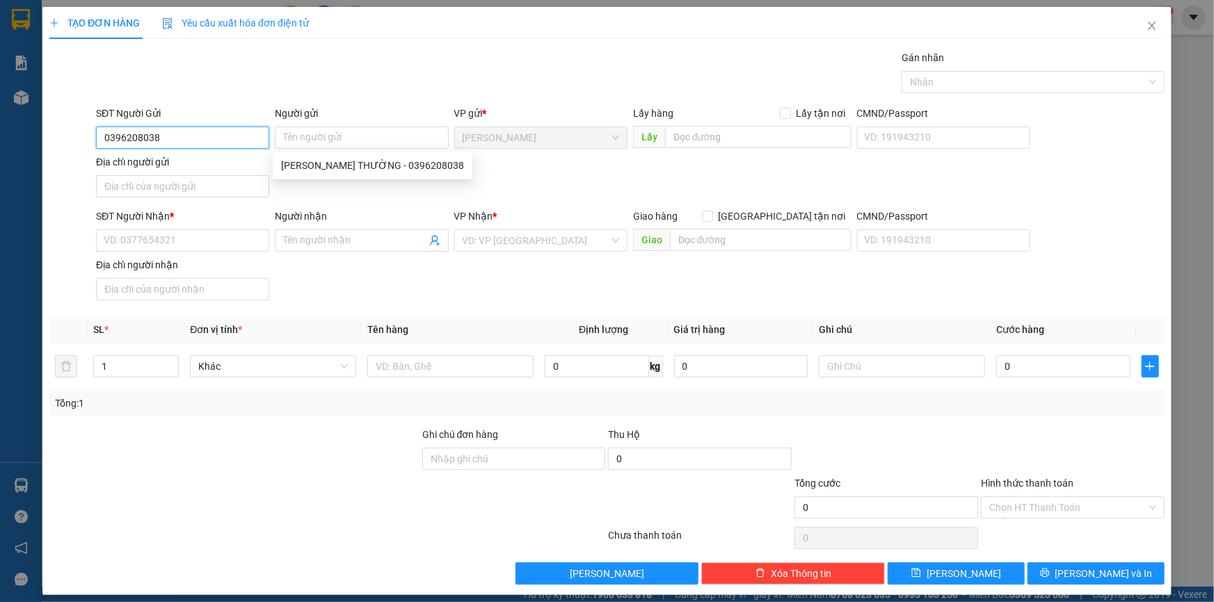
click at [209, 134] on input "0396208038" at bounding box center [182, 138] width 173 height 22
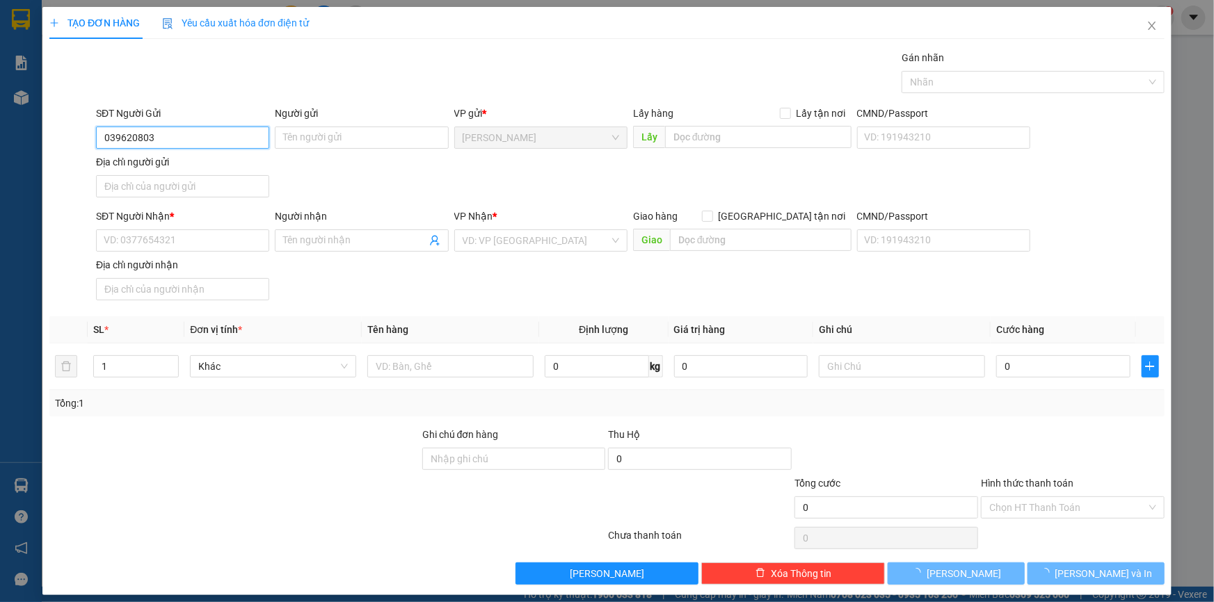
click at [207, 139] on input "039620803" at bounding box center [182, 138] width 173 height 22
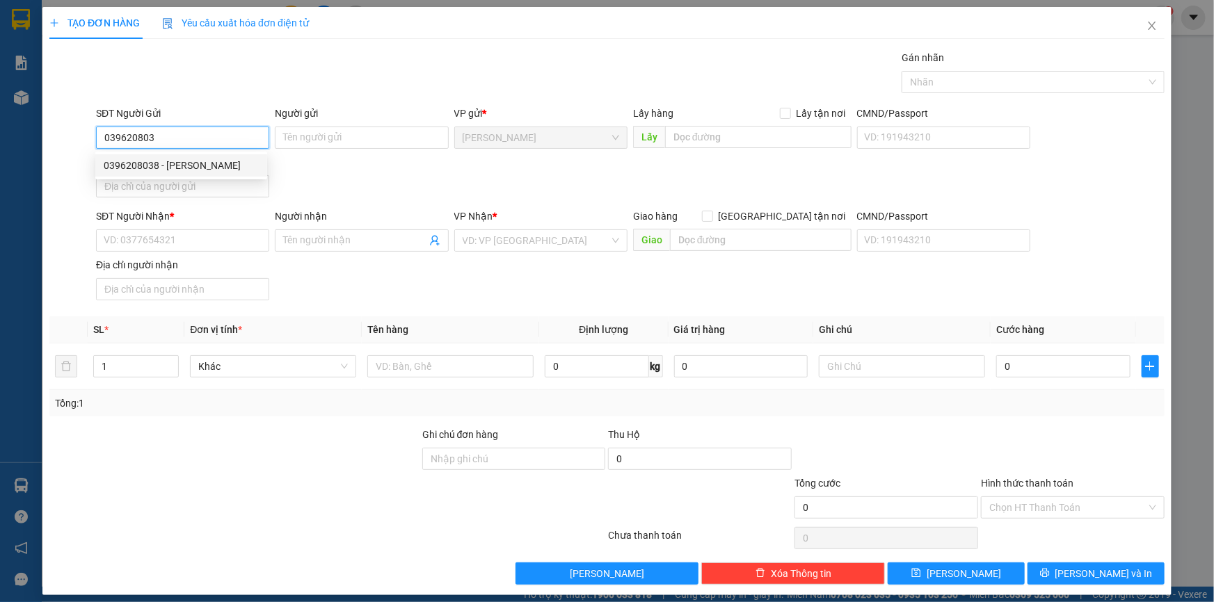
click at [187, 164] on div "0396208038 - NGÔ MINH THƯỜNG" at bounding box center [181, 165] width 155 height 15
type input "0396208038"
type input "[PERSON_NAME]"
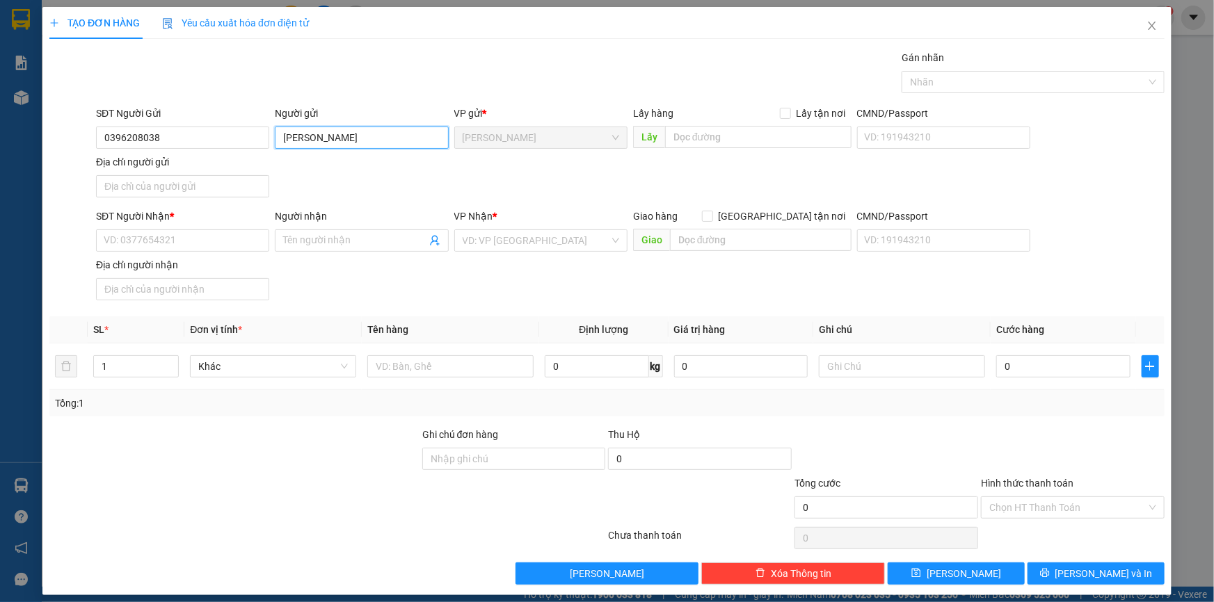
click at [292, 136] on input "[PERSON_NAME]" at bounding box center [361, 138] width 173 height 22
click at [199, 189] on input "Địa chỉ người gửi" at bounding box center [182, 186] width 173 height 22
type input "P MỸ NGÃI , ĐỒNG THÁP"
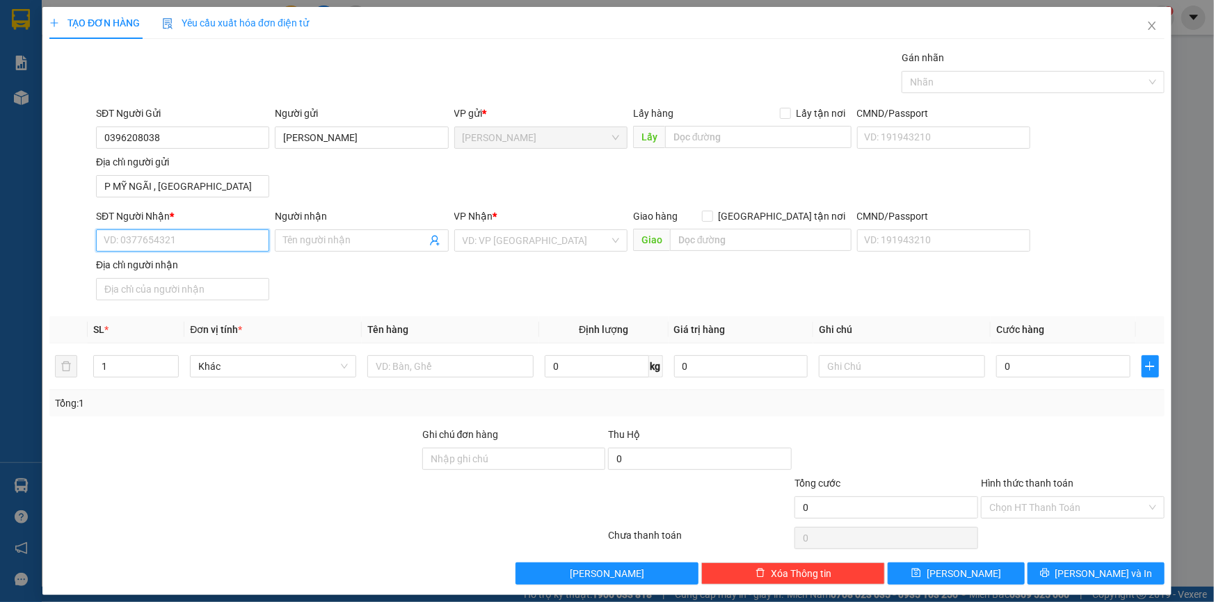
click at [187, 243] on input "SĐT Người Nhận *" at bounding box center [182, 241] width 173 height 22
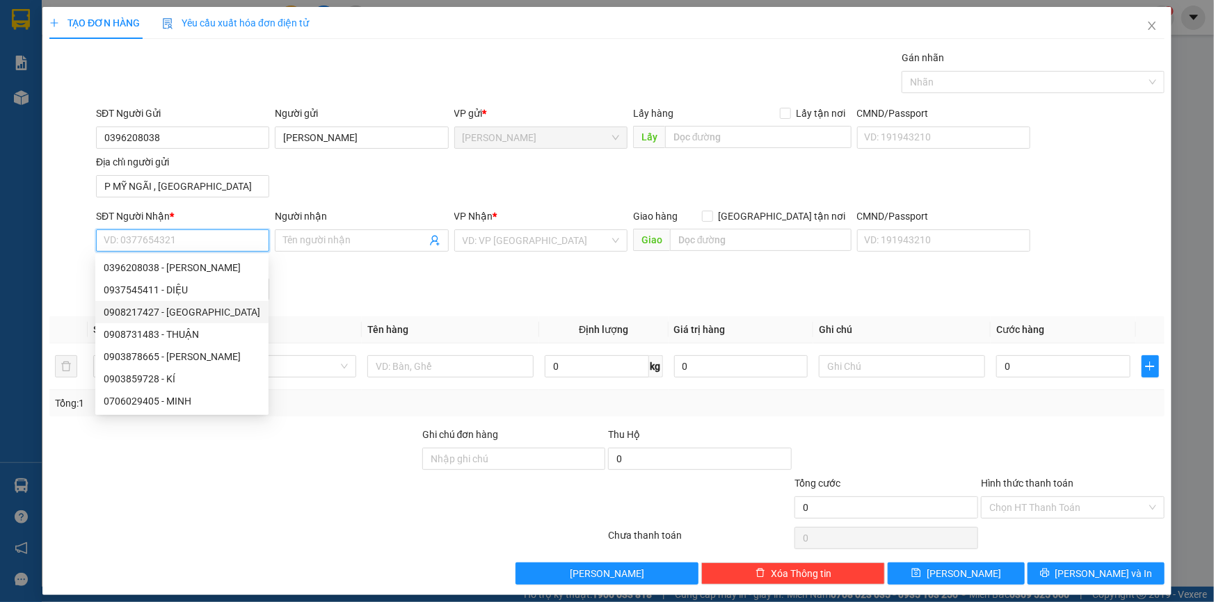
click at [204, 312] on div "0908217427 - LỮU QUẢNG HÀ" at bounding box center [182, 312] width 156 height 15
type input "0908217427"
type input "[PERSON_NAME][GEOGRAPHIC_DATA]"
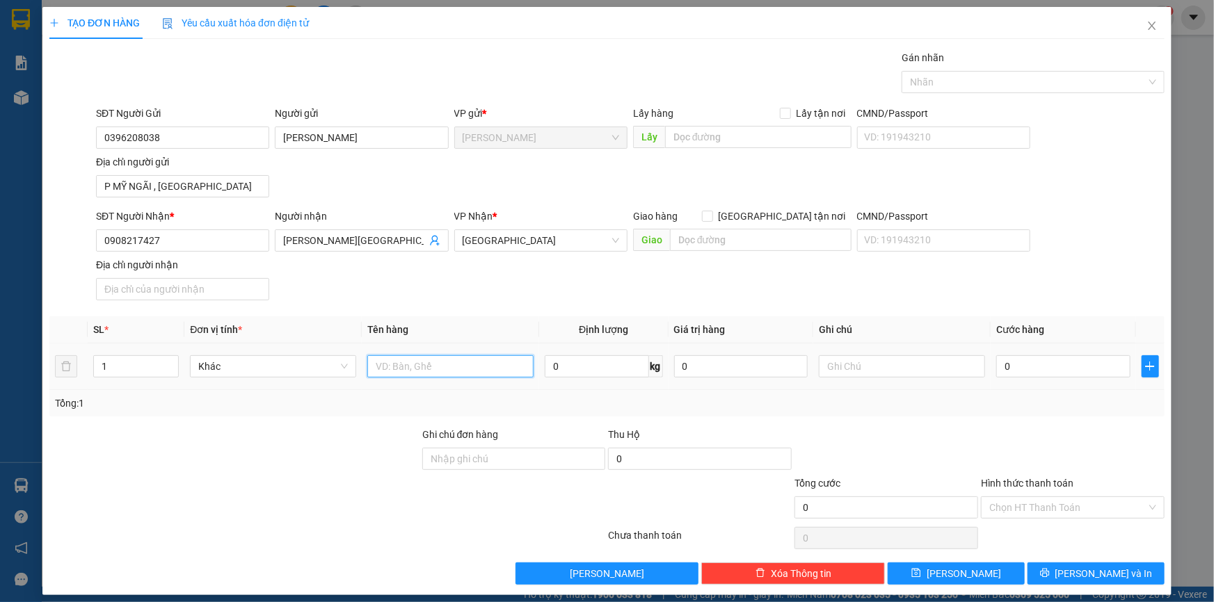
click at [378, 369] on input "text" at bounding box center [450, 366] width 166 height 22
type input "D"
type input "ĐẦU LÂN"
click at [1053, 375] on input "0" at bounding box center [1063, 366] width 134 height 22
type input "4"
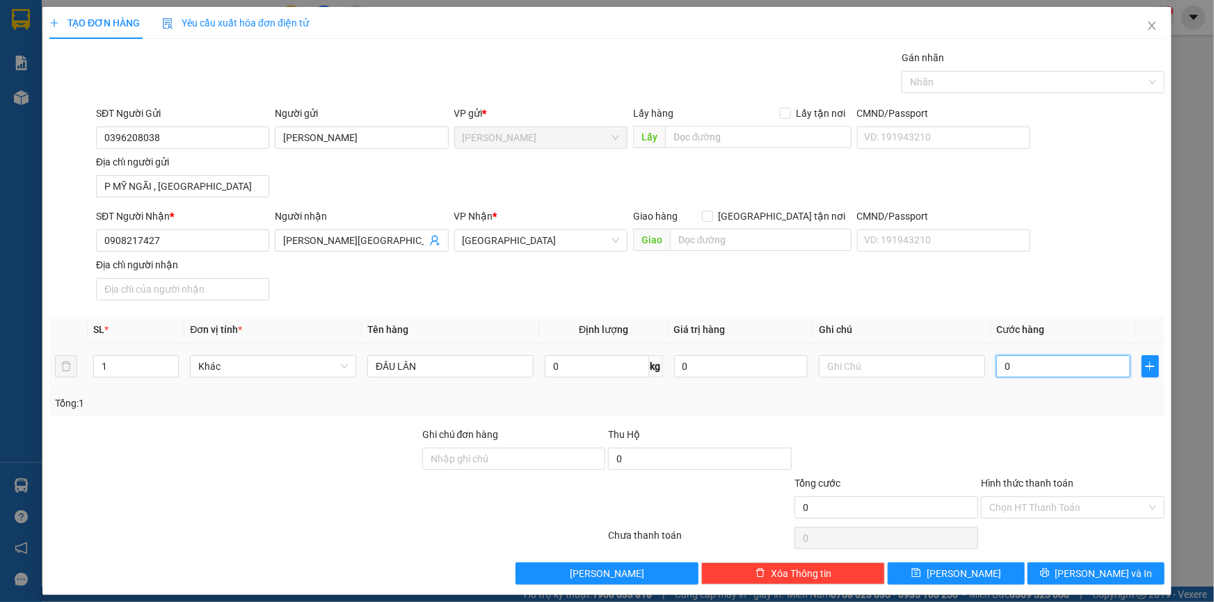
type input "4"
type input "40"
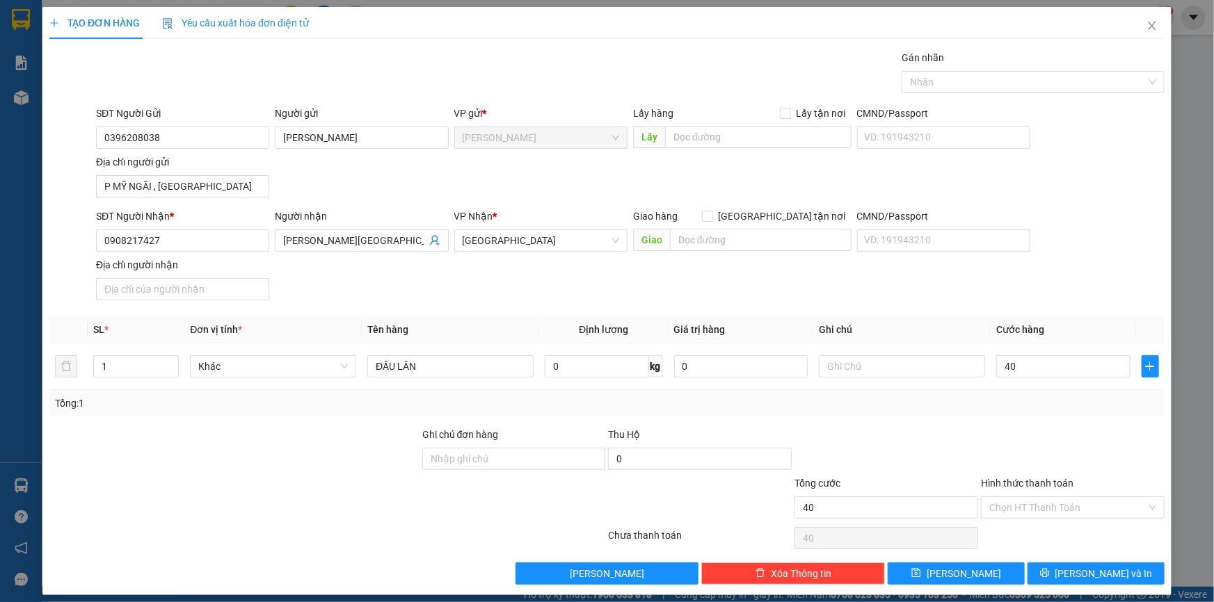
type input "40.000"
drag, startPoint x: 988, startPoint y: 442, endPoint x: 1055, endPoint y: 504, distance: 91.1
click at [988, 443] on div at bounding box center [1072, 451] width 186 height 49
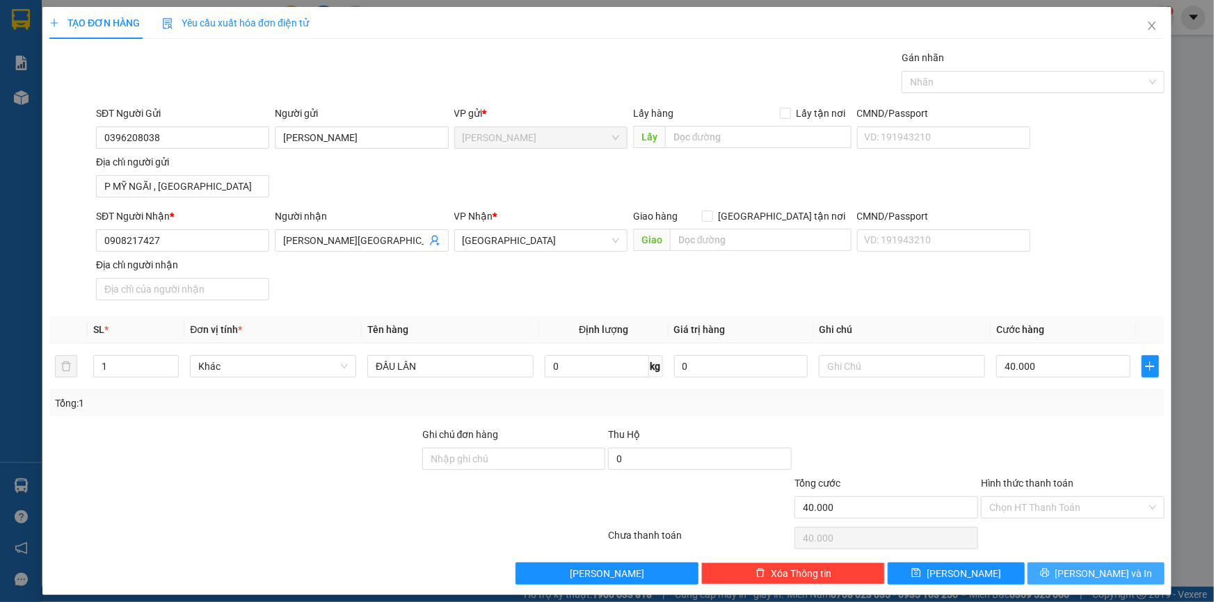
click at [1054, 572] on button "[PERSON_NAME] và In" at bounding box center [1095, 574] width 137 height 22
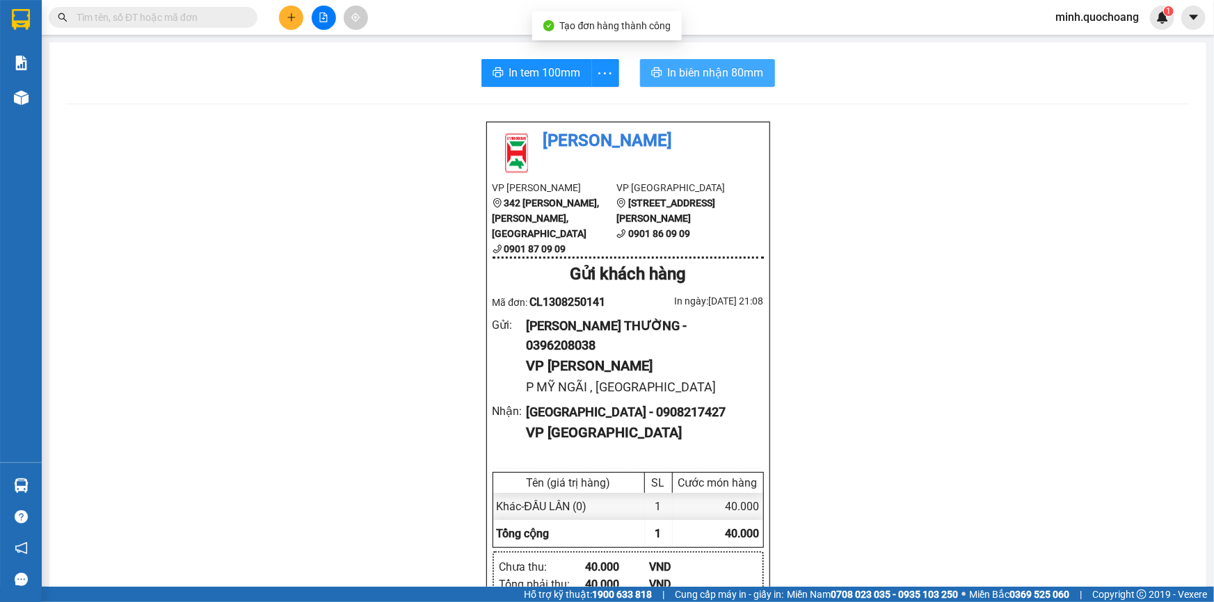
click at [705, 77] on span "In biên nhận 80mm" at bounding box center [716, 72] width 96 height 17
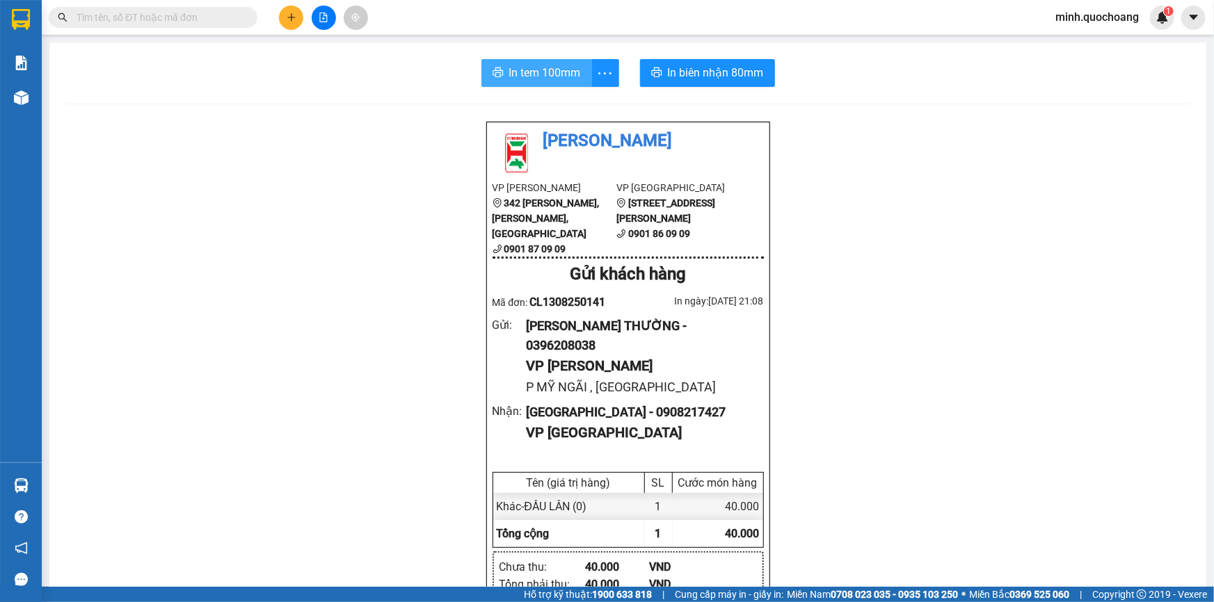
click at [550, 73] on span "In tem 100mm" at bounding box center [545, 72] width 72 height 17
click at [157, 14] on input "text" at bounding box center [159, 17] width 164 height 15
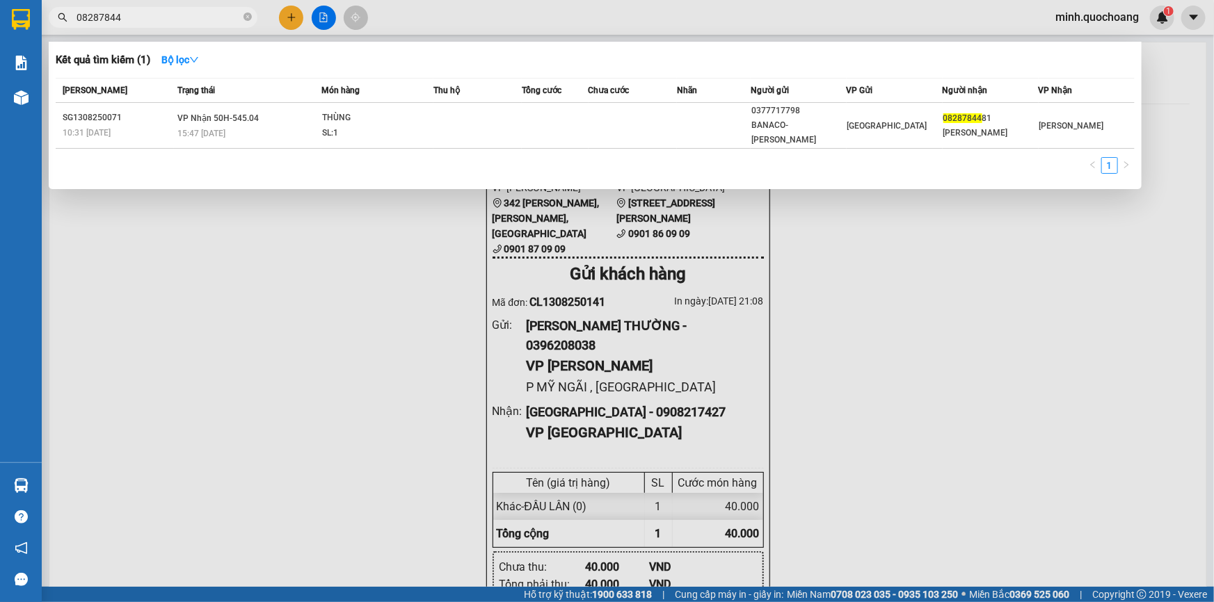
type input "08287844"
drag, startPoint x: 309, startPoint y: 273, endPoint x: 308, endPoint y: 280, distance: 7.1
click at [309, 274] on div at bounding box center [607, 301] width 1214 height 602
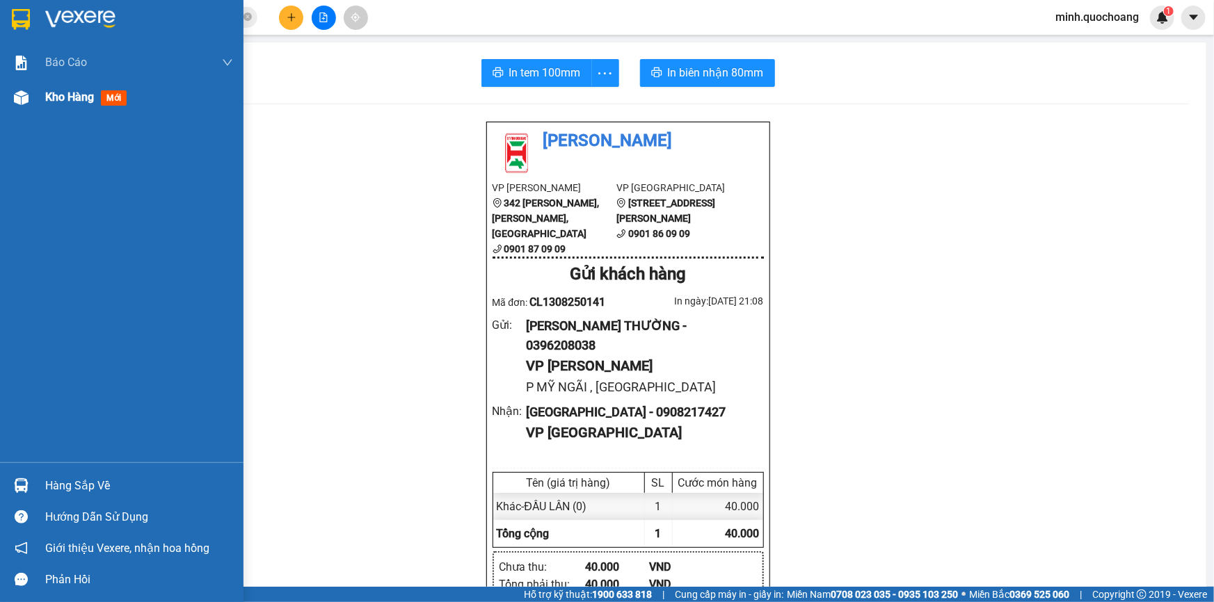
click at [41, 109] on div "Kho hàng mới" at bounding box center [121, 97] width 243 height 35
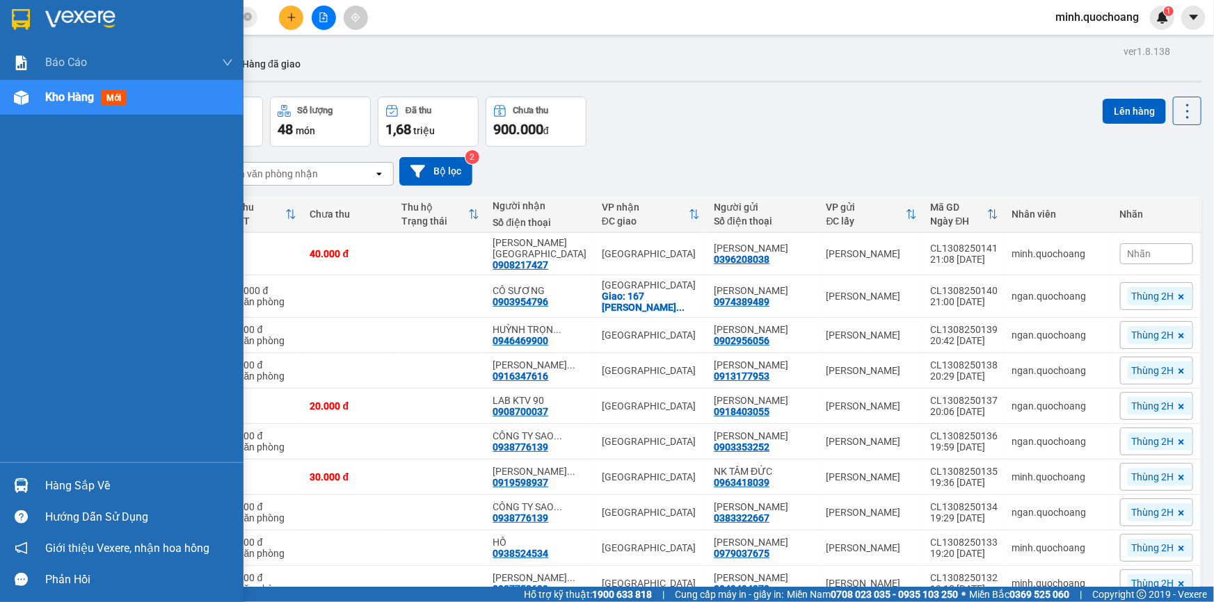
click at [26, 490] on img at bounding box center [21, 486] width 15 height 15
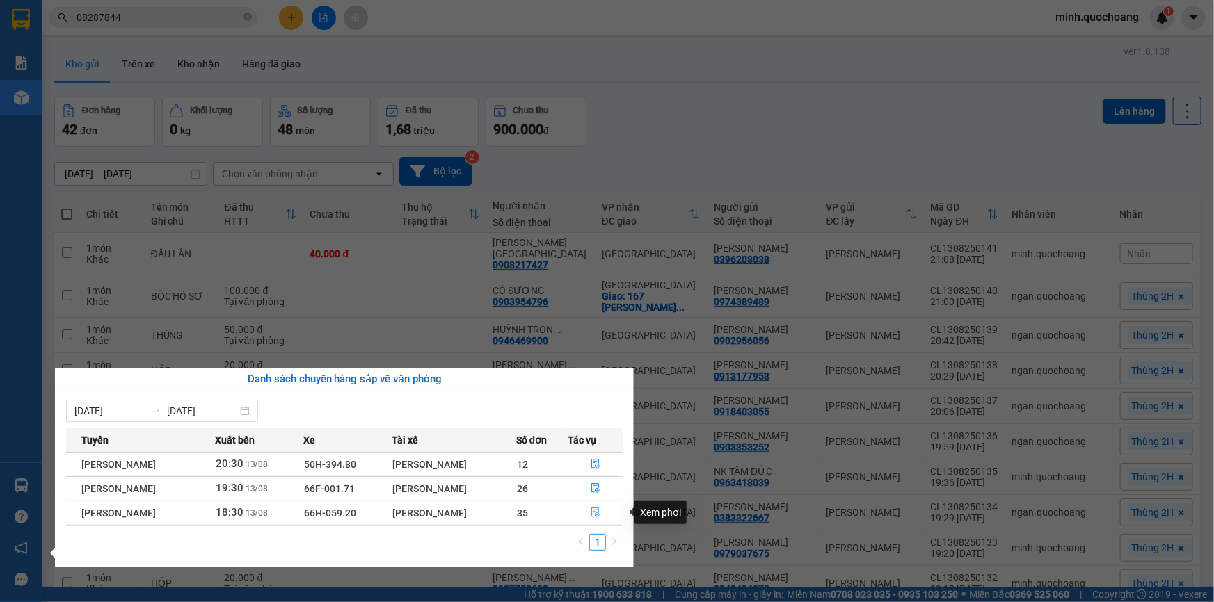
click at [597, 514] on icon "file-done" at bounding box center [595, 513] width 10 height 10
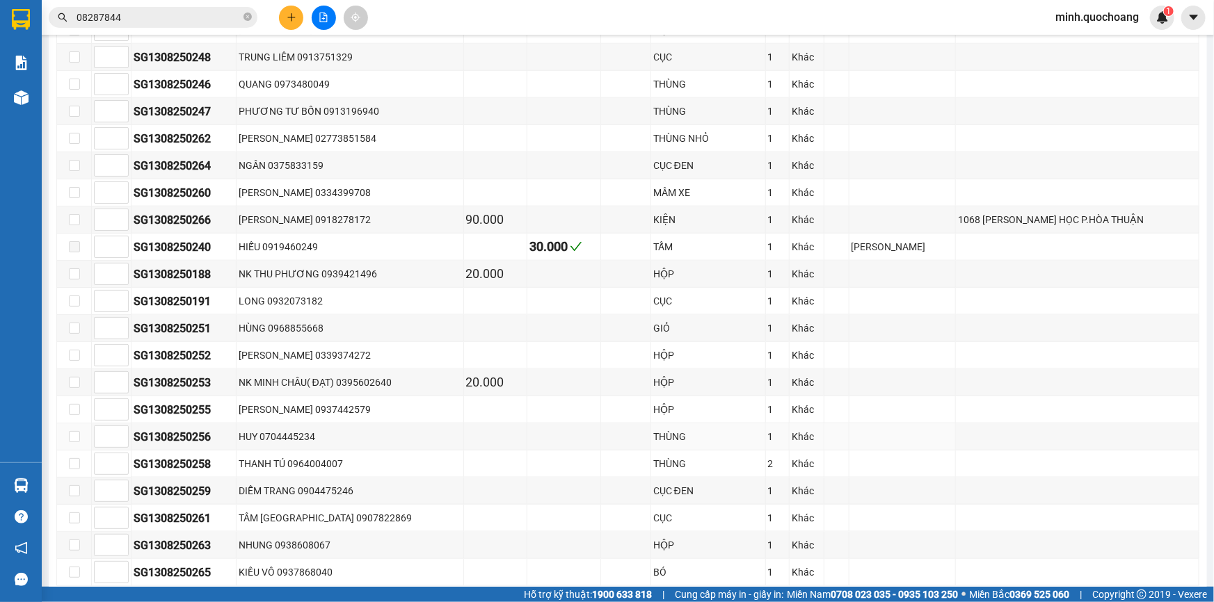
scroll to position [767, 0]
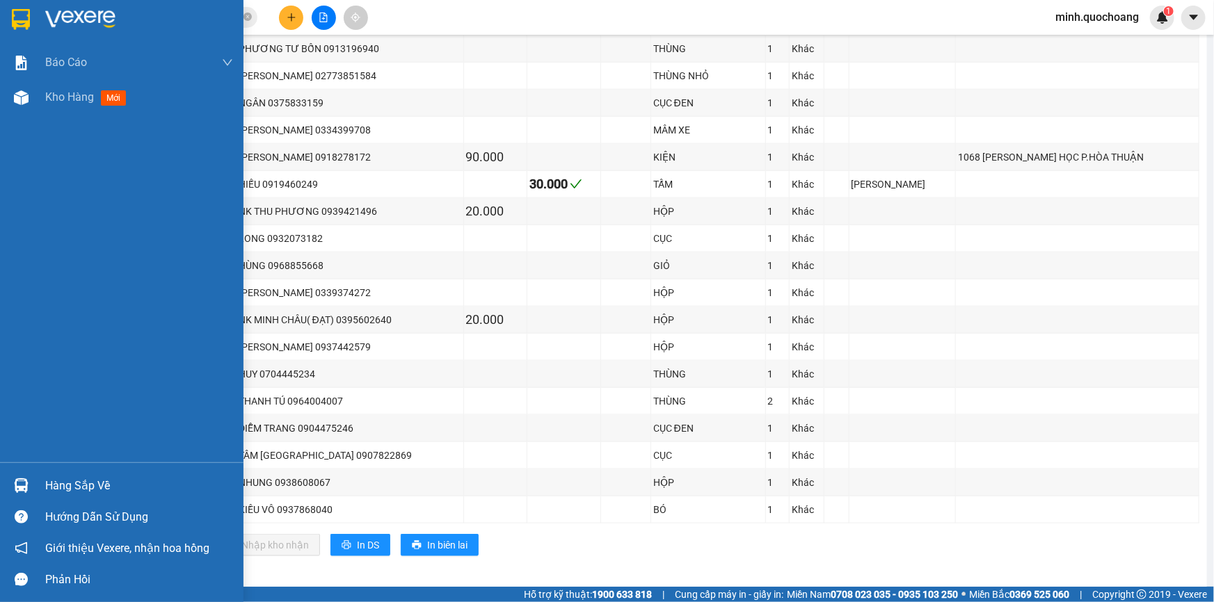
click at [79, 481] on div "Hàng sắp về" at bounding box center [139, 486] width 188 height 21
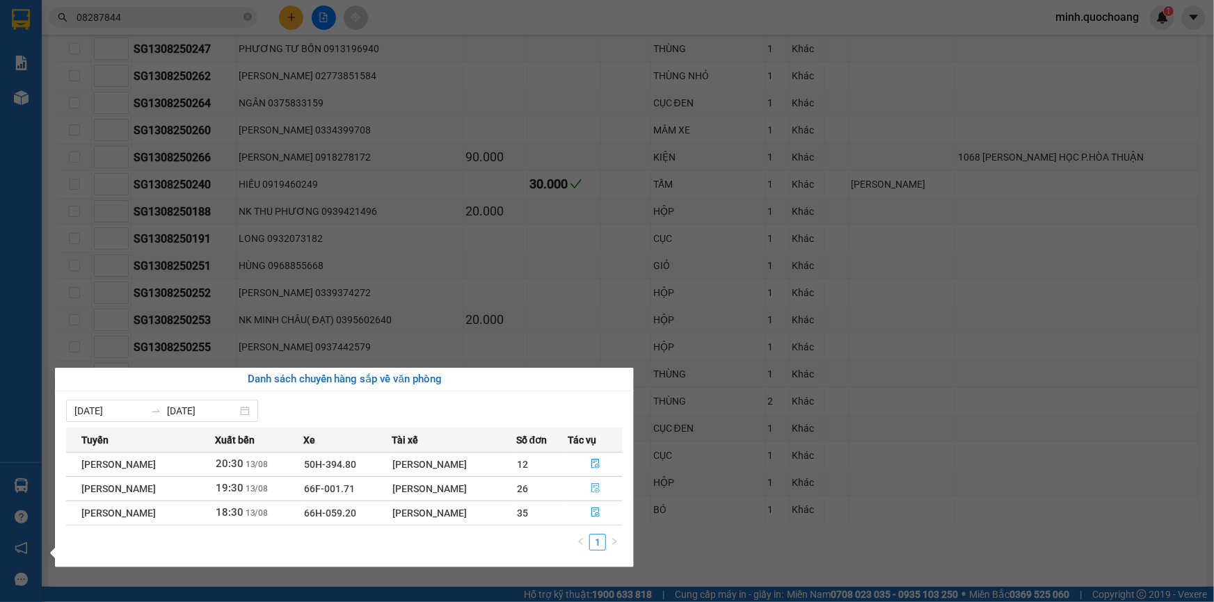
click at [594, 488] on icon "file-done" at bounding box center [595, 488] width 8 height 10
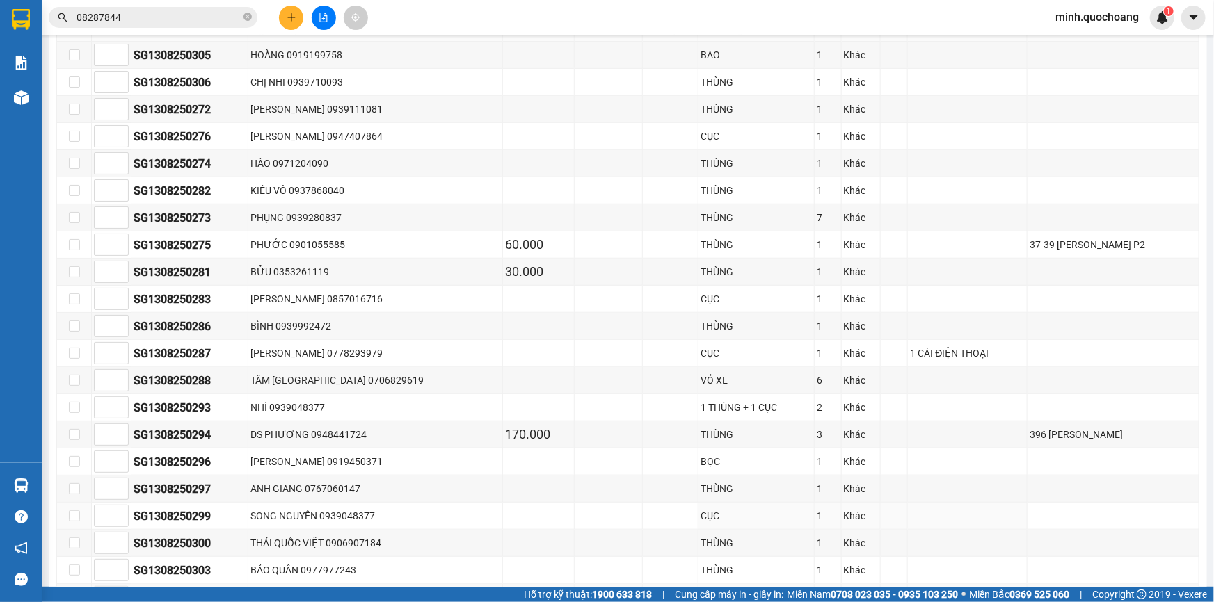
scroll to position [377, 0]
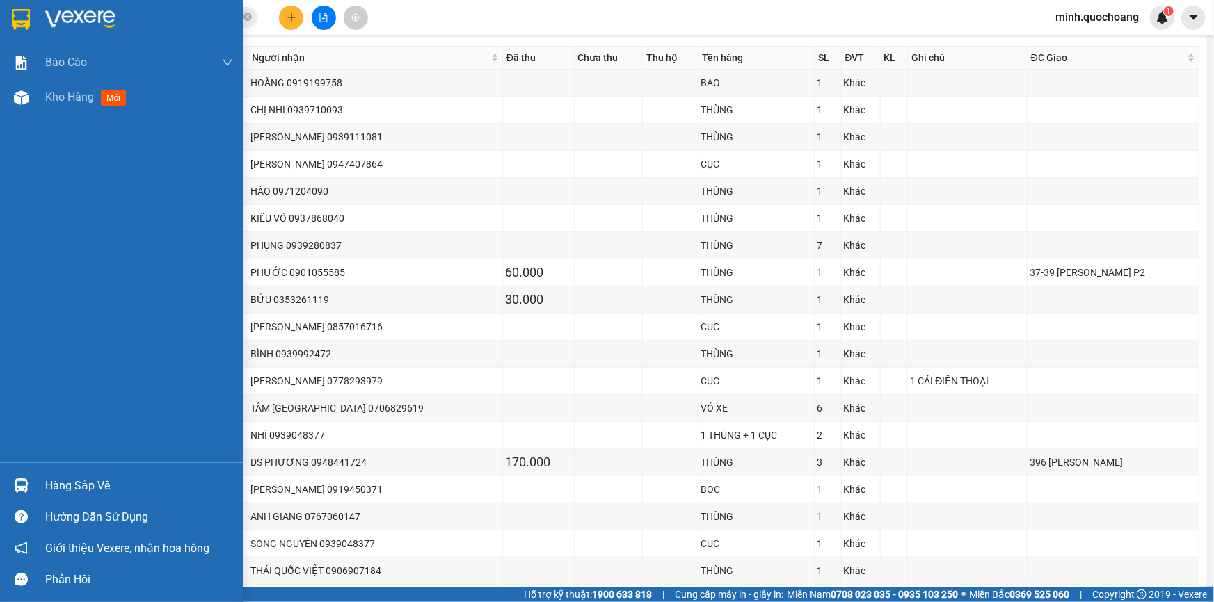
click at [40, 481] on div "Hàng sắp về" at bounding box center [121, 485] width 243 height 31
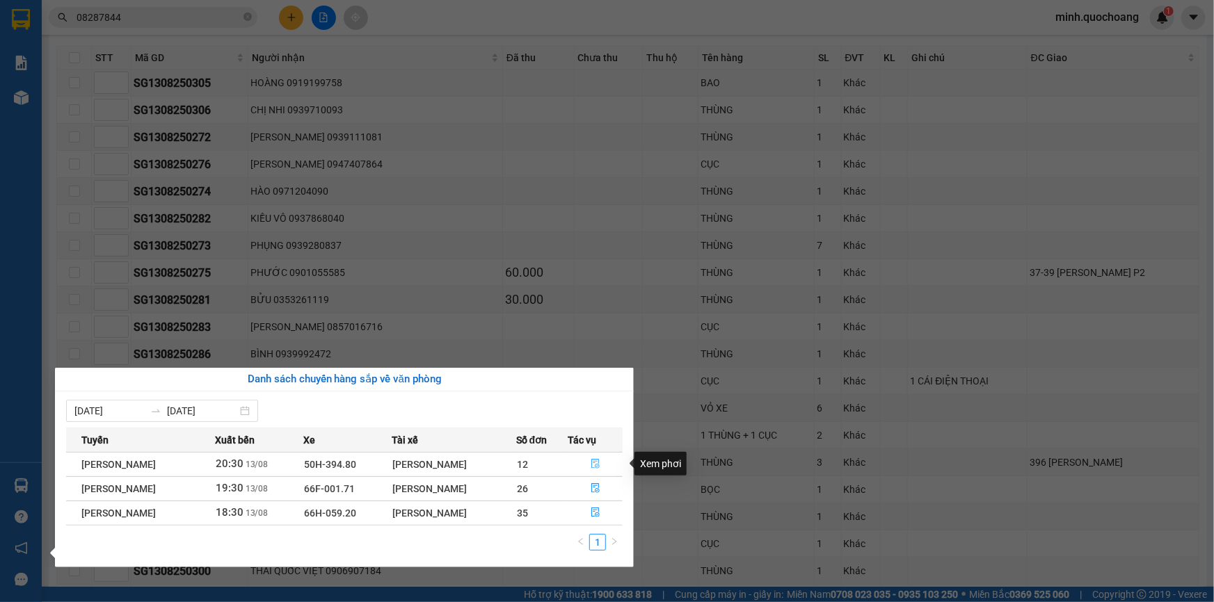
click at [600, 460] on icon "file-done" at bounding box center [595, 464] width 10 height 10
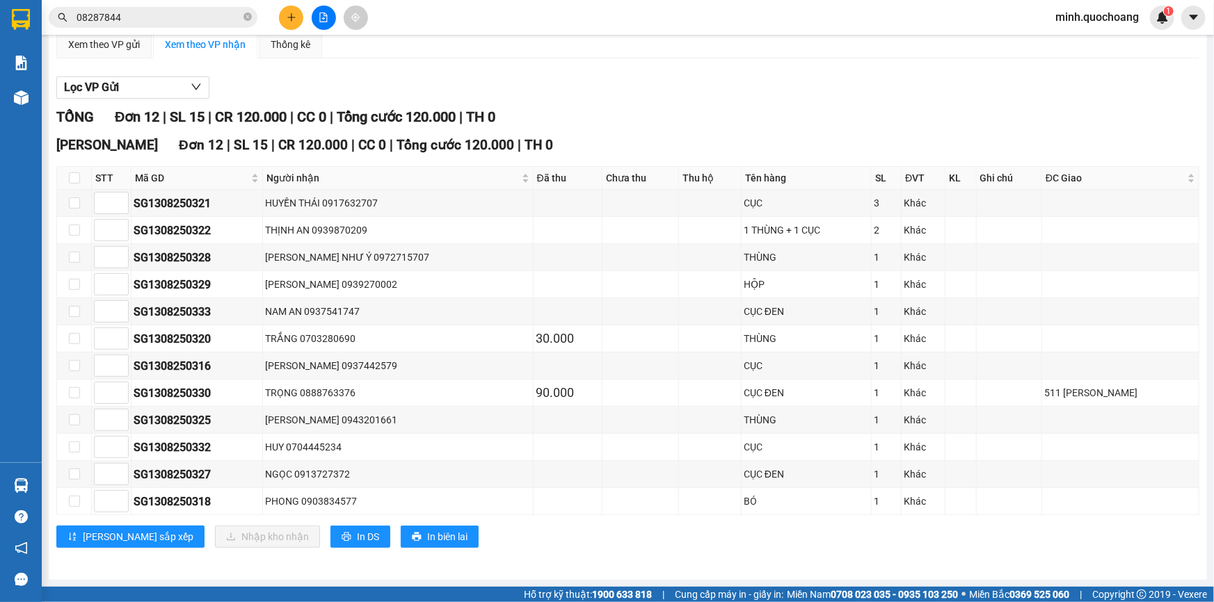
scroll to position [121, 0]
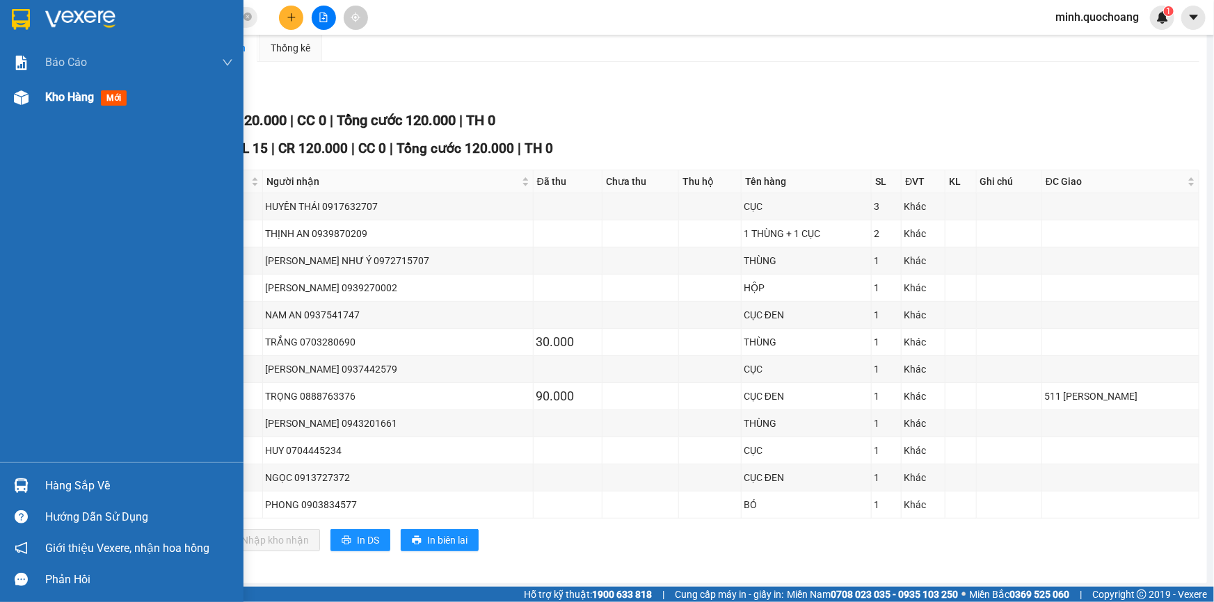
click at [38, 102] on div "Kho hàng mới" at bounding box center [121, 97] width 243 height 35
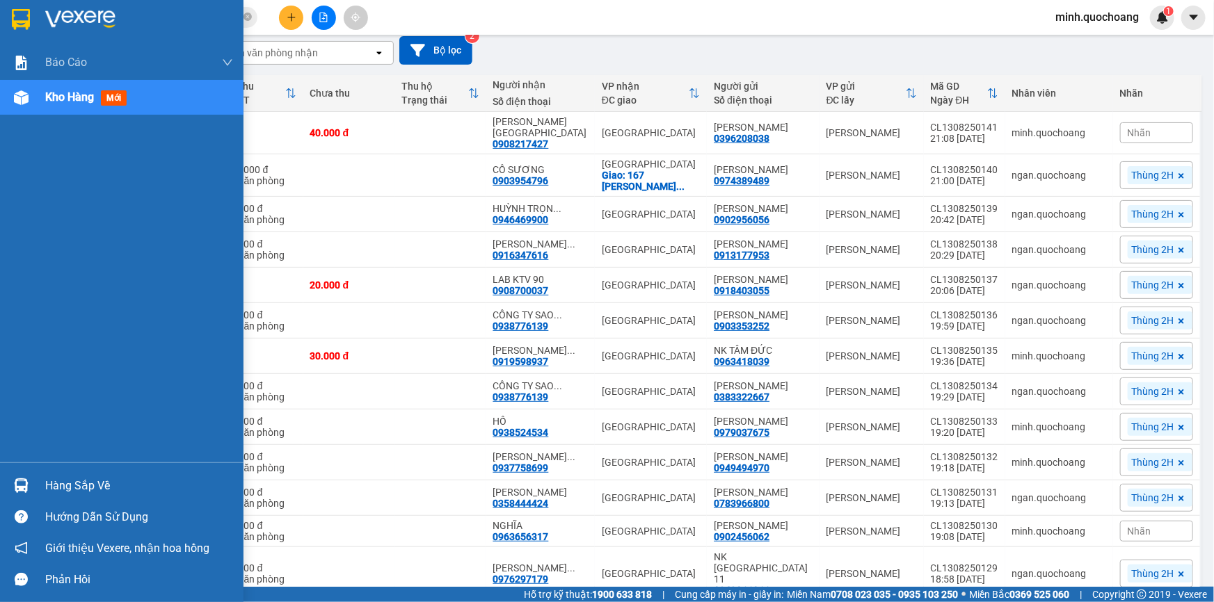
click at [41, 474] on div "Hàng sắp về" at bounding box center [121, 485] width 243 height 31
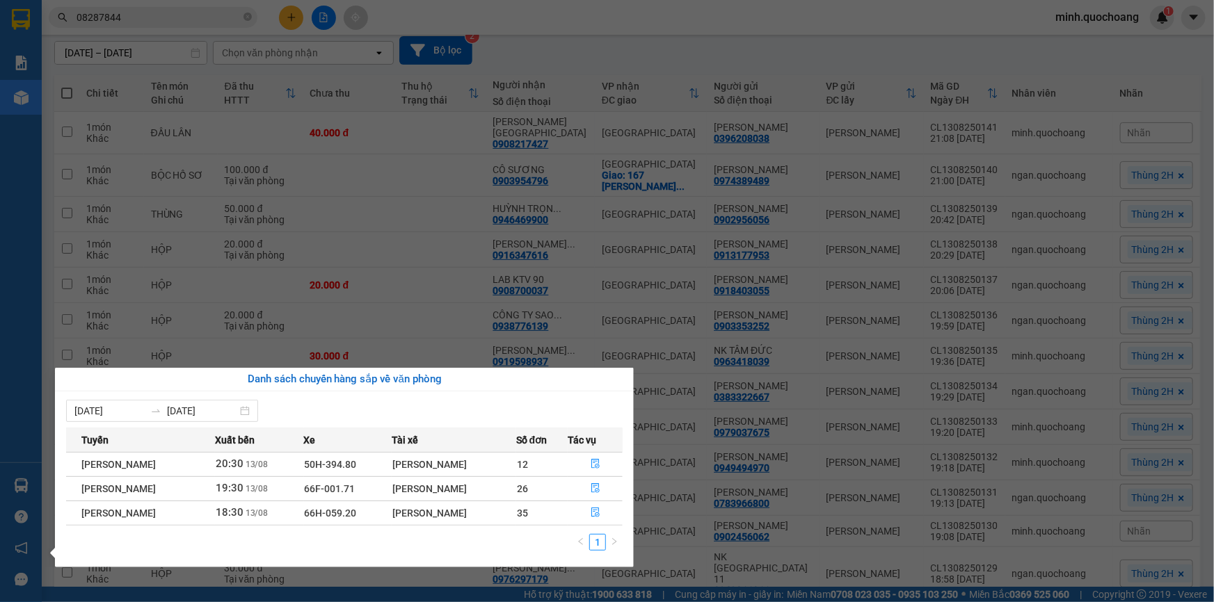
click at [598, 51] on section "Kết quả tìm kiếm ( 1 ) Bộ lọc Mã ĐH Trạng thái Món hàng Thu hộ Tổng cước Chưa c…" at bounding box center [607, 301] width 1214 height 602
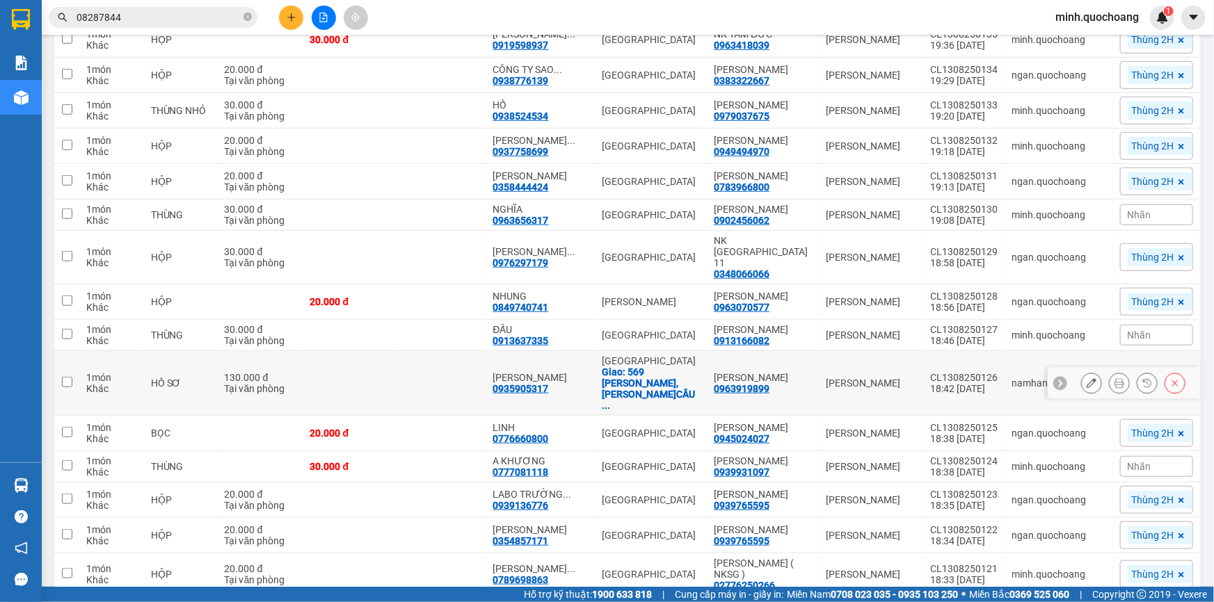
scroll to position [753, 0]
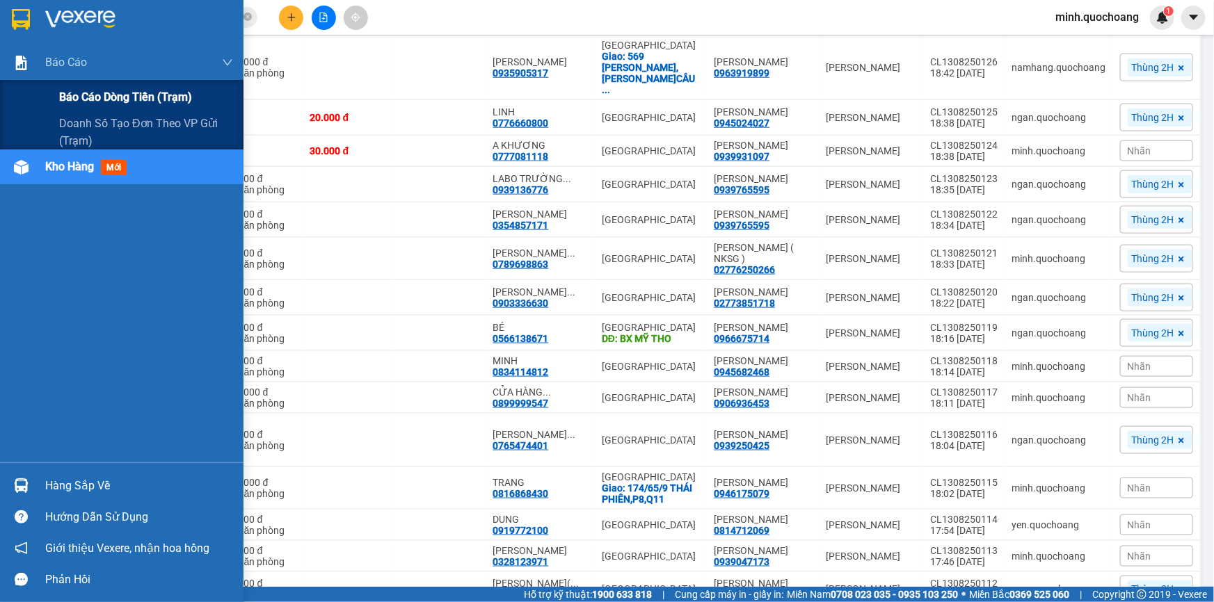
click at [63, 104] on span "Báo cáo dòng tiền (trạm)" at bounding box center [125, 96] width 133 height 17
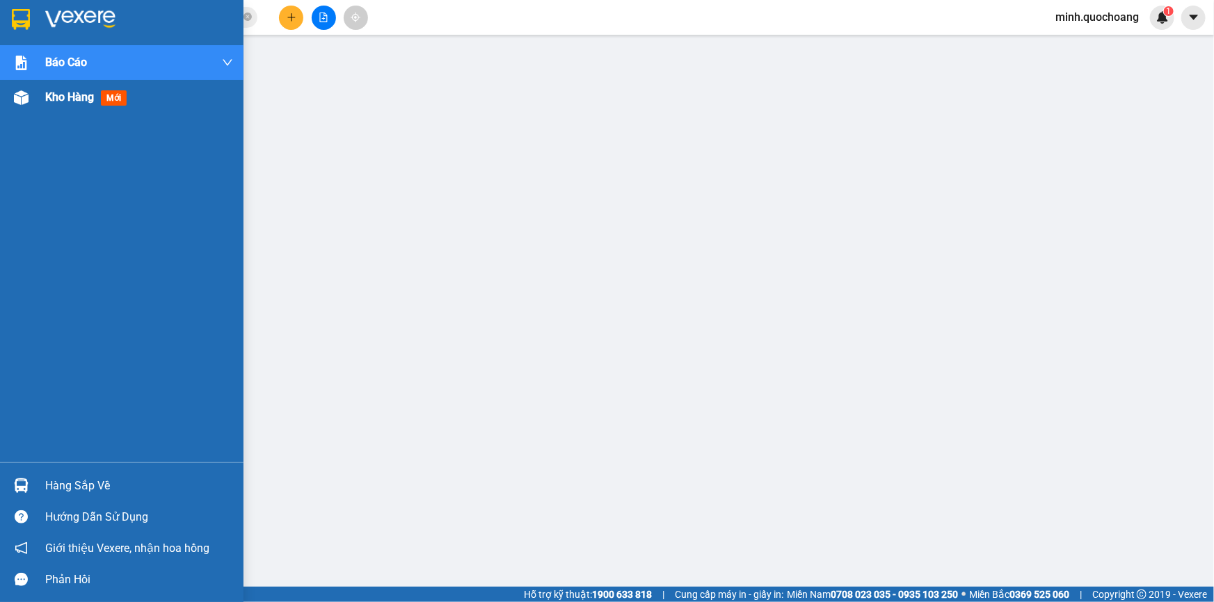
click at [79, 104] on div "Kho hàng mới" at bounding box center [88, 96] width 87 height 17
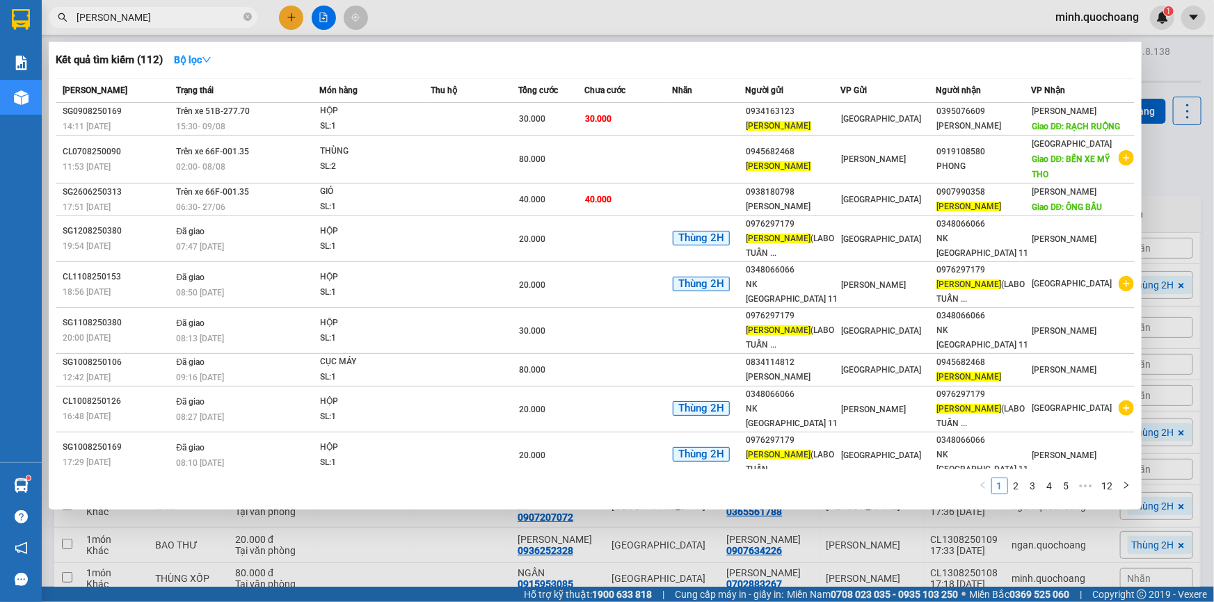
click at [1213, 255] on div at bounding box center [607, 301] width 1214 height 602
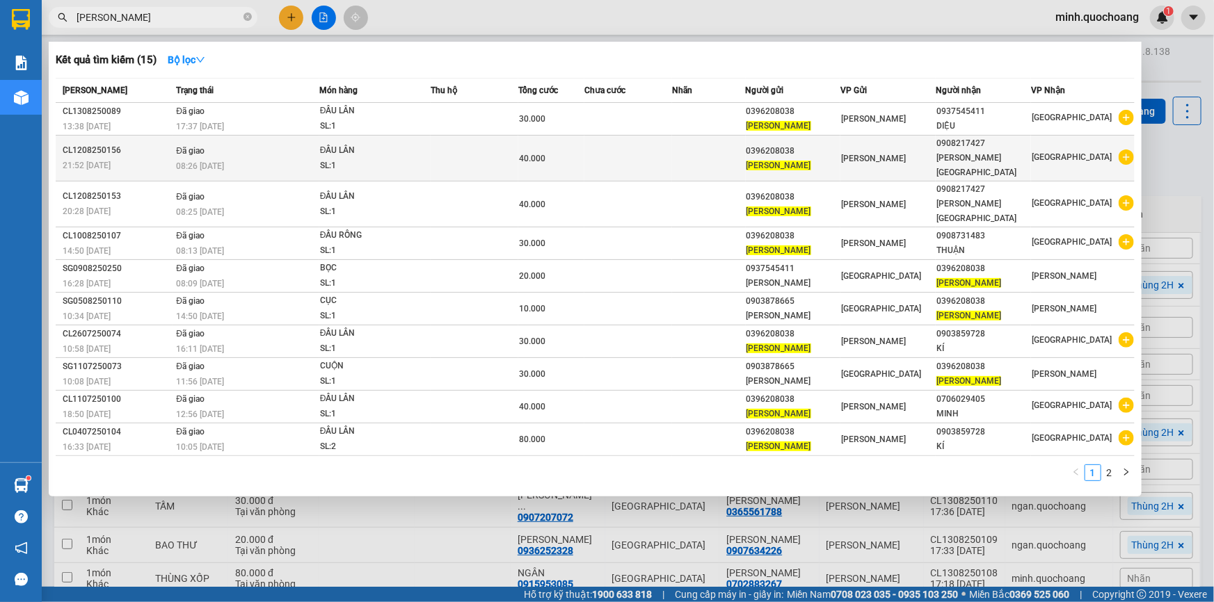
type input "[PERSON_NAME]"
click at [668, 151] on td at bounding box center [628, 159] width 88 height 46
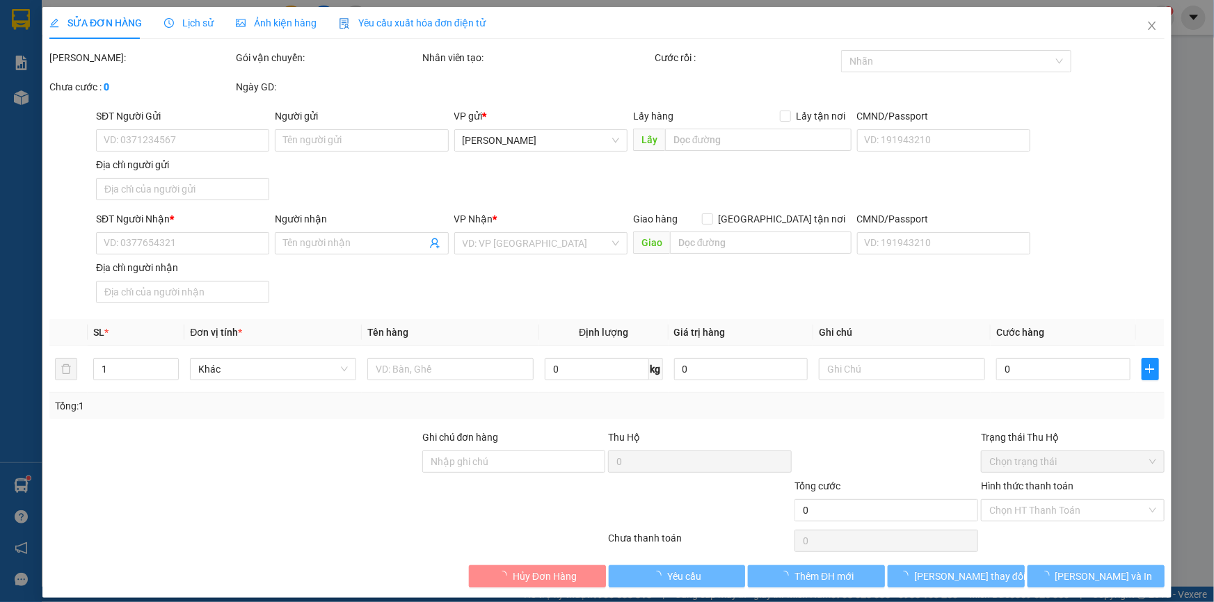
click at [456, 198] on div "SĐT Người Gửi VD: 0371234567 Người gửi Tên người gửi VP gửi * [PERSON_NAME] Lấy…" at bounding box center [630, 156] width 1074 height 97
type input "0396208038"
type input "[PERSON_NAME]"
type input "[GEOGRAPHIC_DATA],[GEOGRAPHIC_DATA], [GEOGRAPHIC_DATA]"
type input "0908217427"
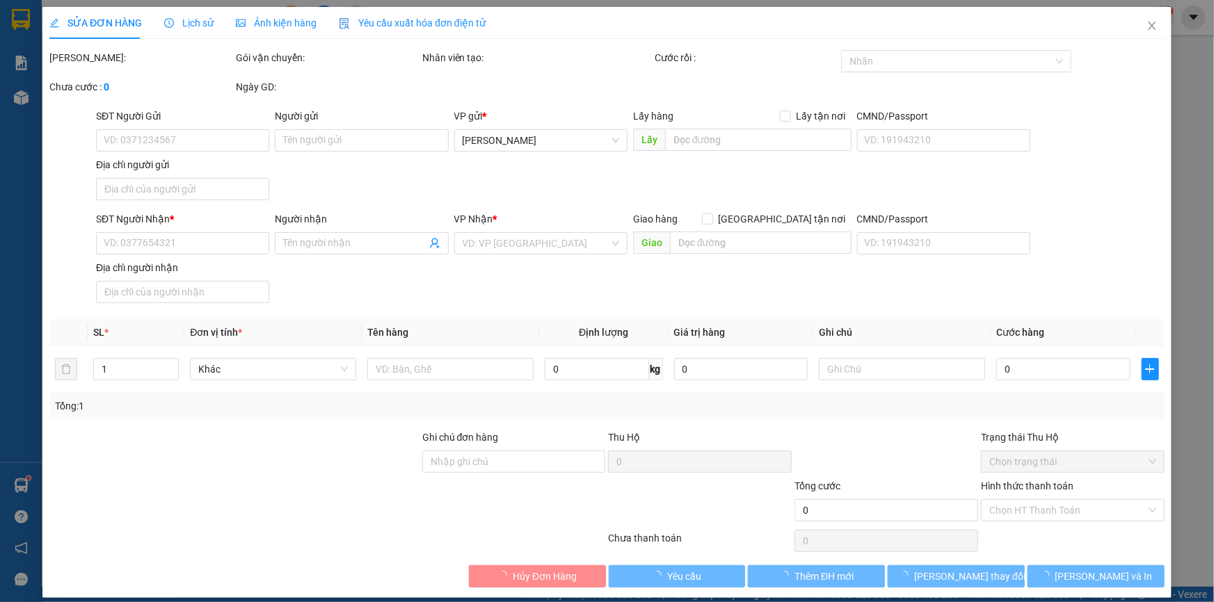
type input "[PERSON_NAME][GEOGRAPHIC_DATA]"
type input "40.000"
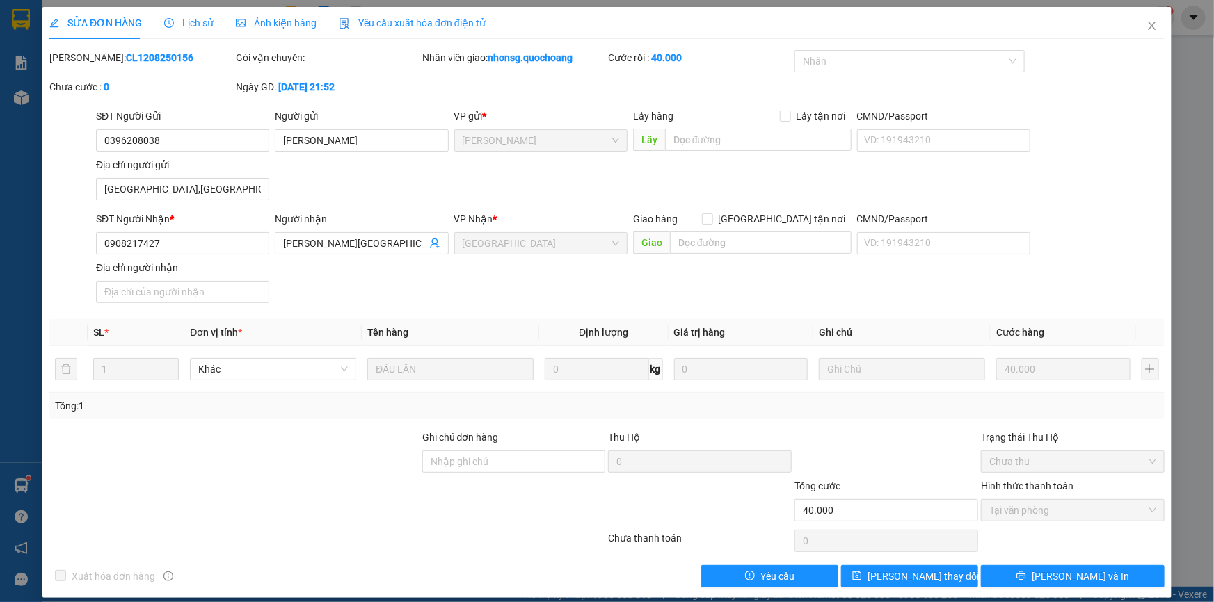
click at [220, 202] on div "Địa chỉ người gửi [DEMOGRAPHIC_DATA][GEOGRAPHIC_DATA],[GEOGRAPHIC_DATA], [GEOGR…" at bounding box center [182, 181] width 173 height 49
click at [219, 198] on input "[GEOGRAPHIC_DATA],[GEOGRAPHIC_DATA], [GEOGRAPHIC_DATA]" at bounding box center [182, 189] width 173 height 22
click at [202, 24] on span "Lịch sử" at bounding box center [188, 22] width 49 height 11
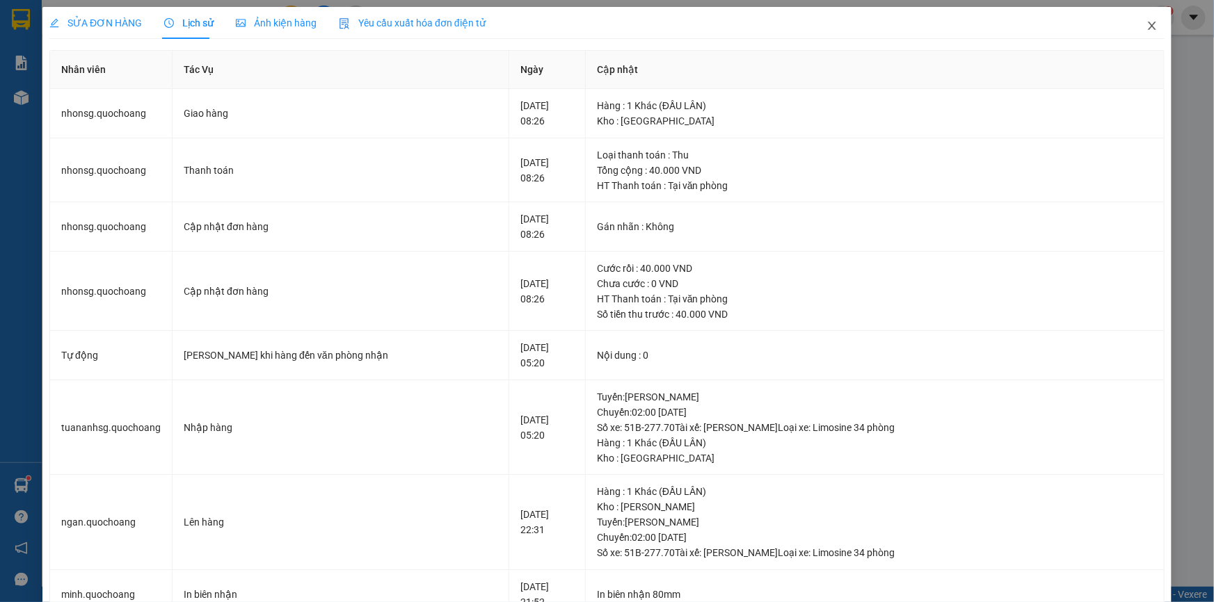
click at [1148, 28] on icon "close" at bounding box center [1151, 25] width 11 height 11
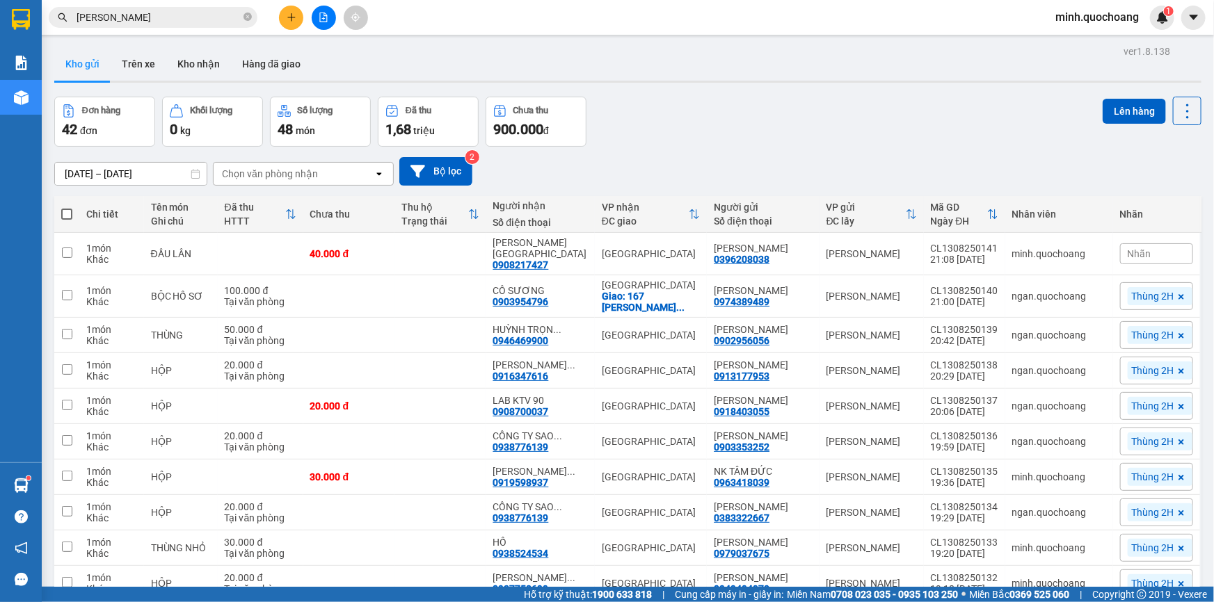
click at [201, 15] on input "[PERSON_NAME]" at bounding box center [159, 17] width 164 height 15
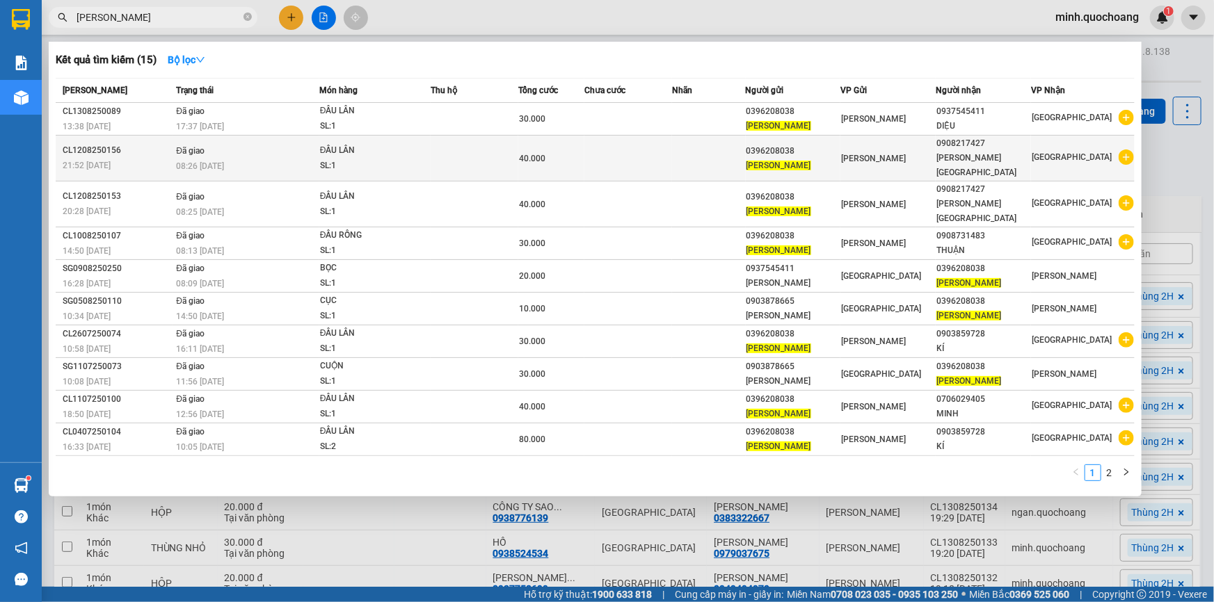
click at [383, 159] on div "SL: 1" at bounding box center [372, 166] width 104 height 15
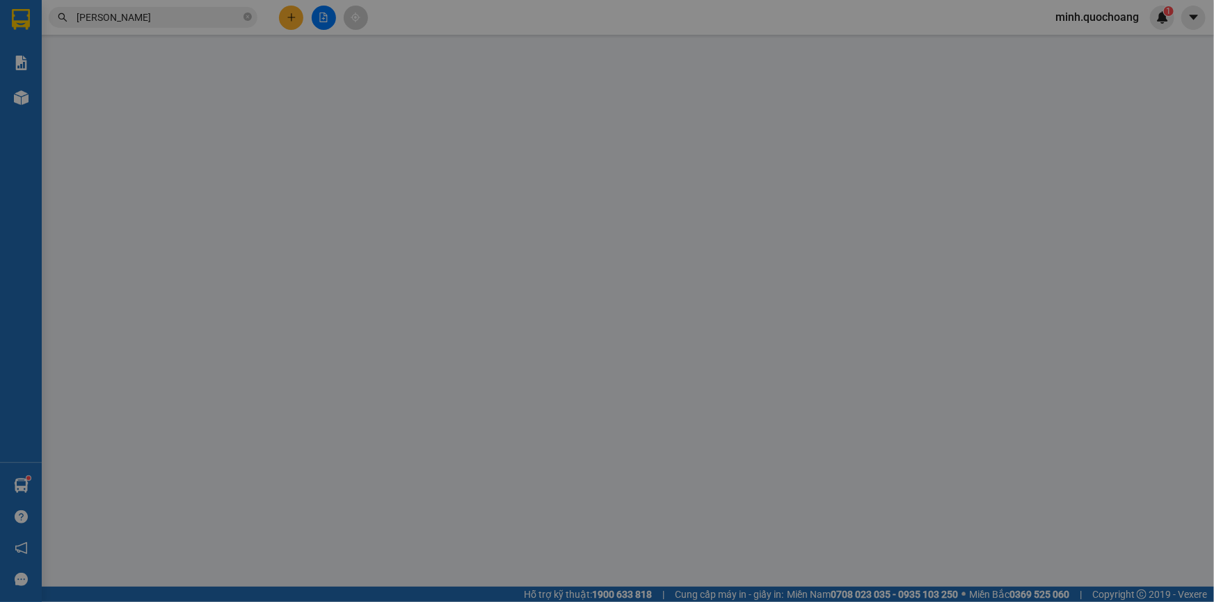
type input "0396208038"
type input "[PERSON_NAME]"
type input "[GEOGRAPHIC_DATA],[GEOGRAPHIC_DATA], [GEOGRAPHIC_DATA]"
type input "0908217427"
type input "[PERSON_NAME][GEOGRAPHIC_DATA]"
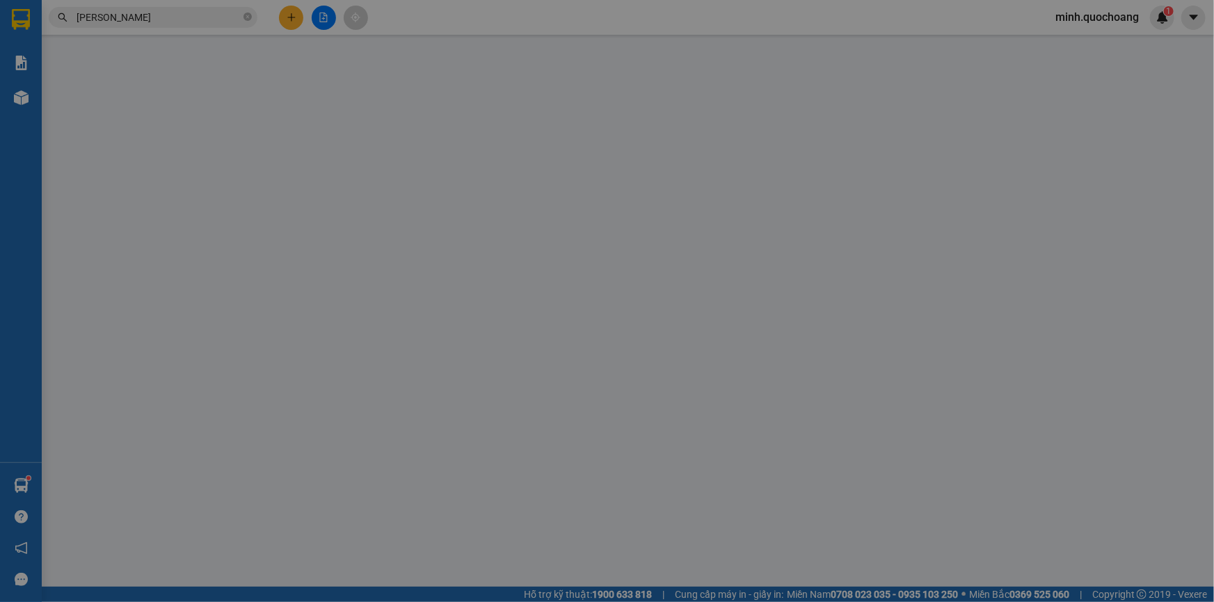
type input "40.000"
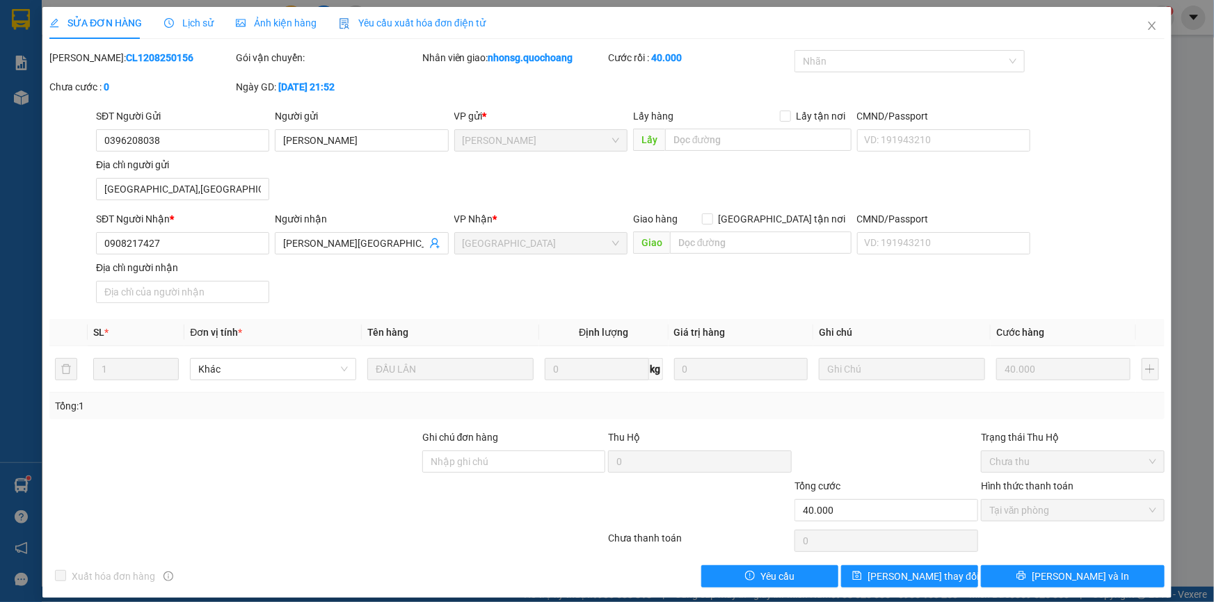
click at [185, 23] on span "Lịch sử" at bounding box center [188, 22] width 49 height 11
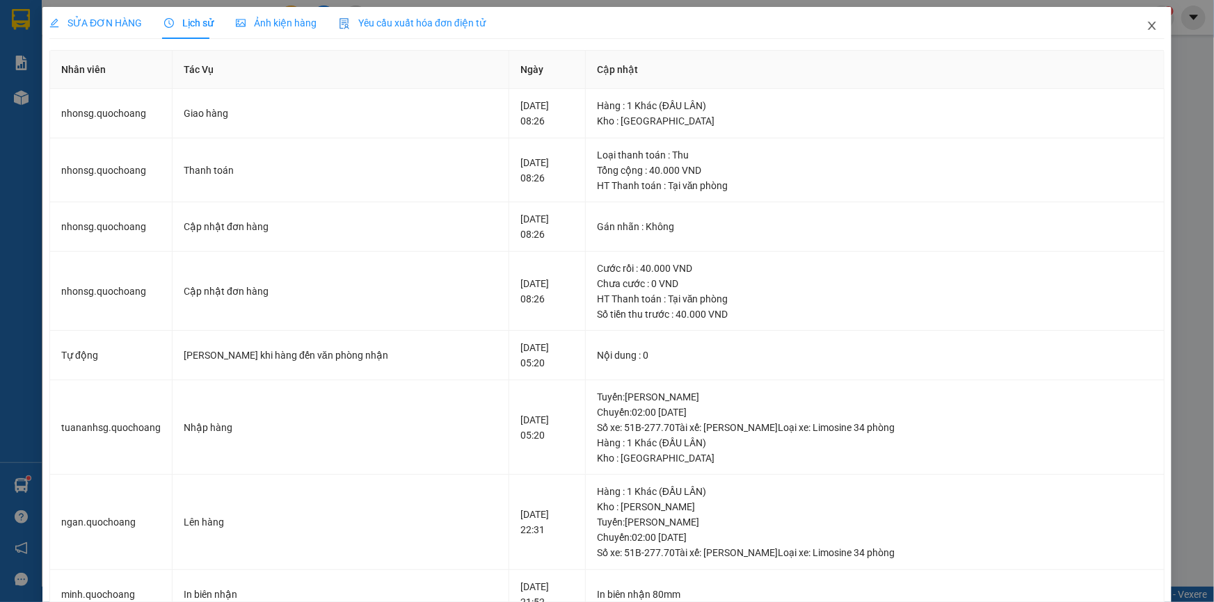
click at [1148, 27] on icon "close" at bounding box center [1151, 25] width 11 height 11
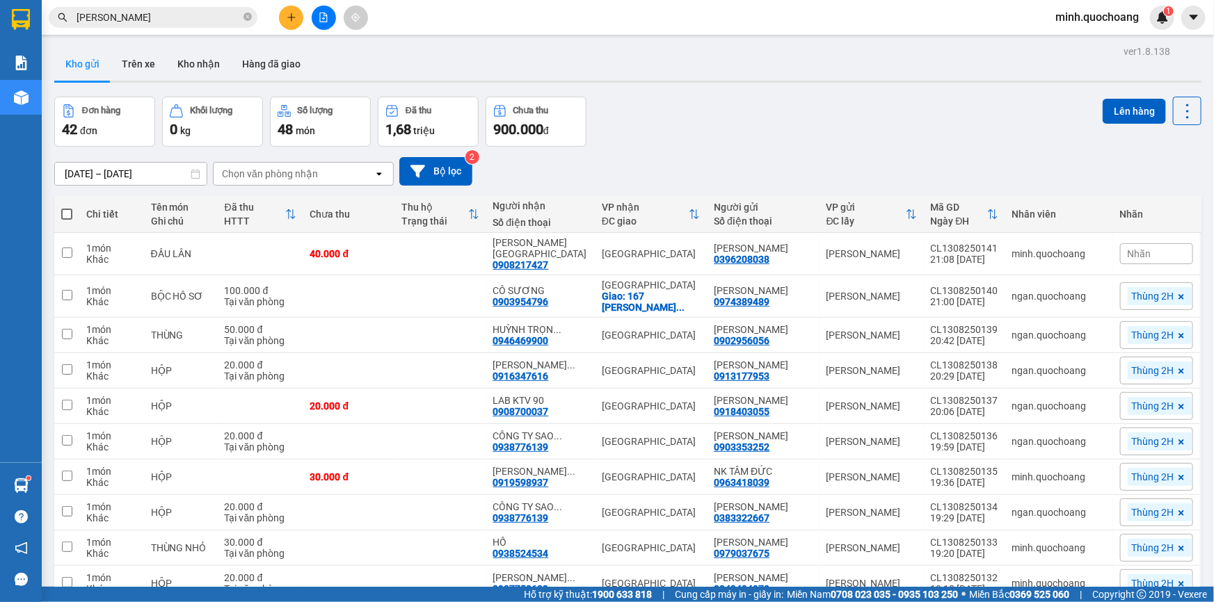
click at [174, 14] on input "[PERSON_NAME]" at bounding box center [159, 17] width 164 height 15
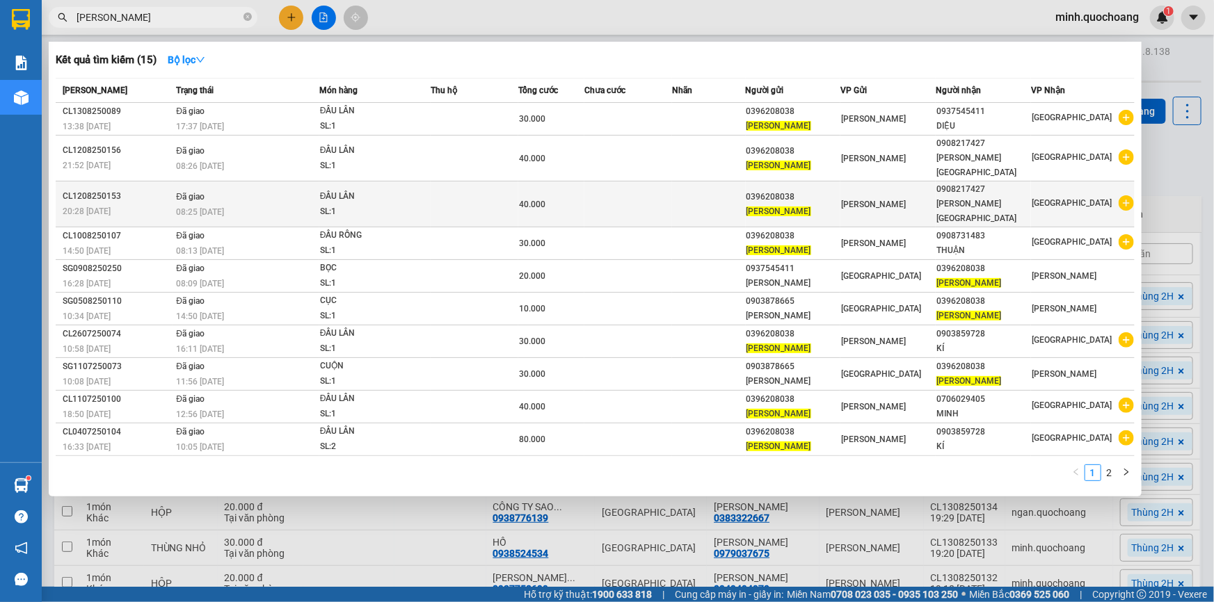
click at [282, 204] on div "08:25 [DATE]" at bounding box center [247, 211] width 143 height 15
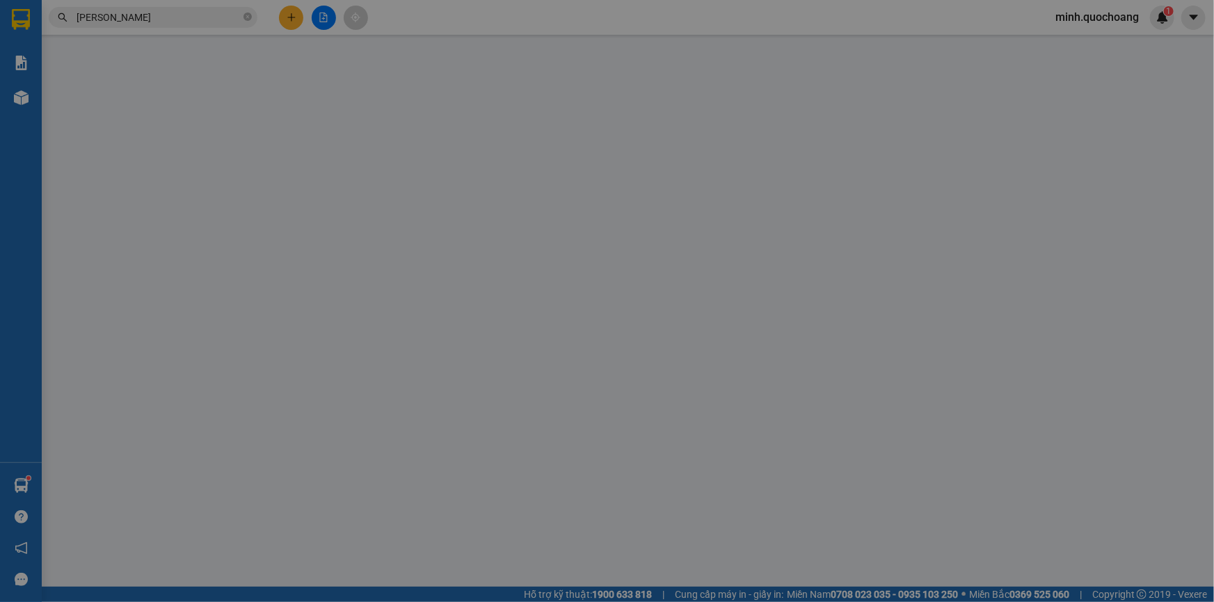
type input "0396208038"
type input "[PERSON_NAME]"
type input "[GEOGRAPHIC_DATA],[GEOGRAPHIC_DATA], [GEOGRAPHIC_DATA]"
type input "0908217427"
type input "[PERSON_NAME][GEOGRAPHIC_DATA]"
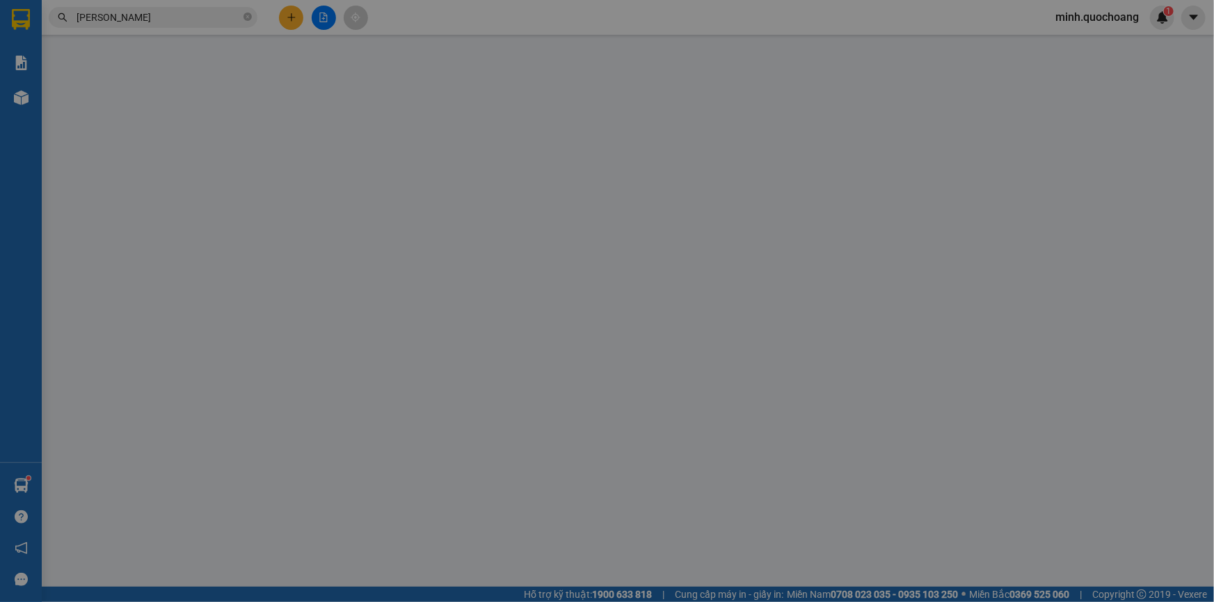
type input "40.000"
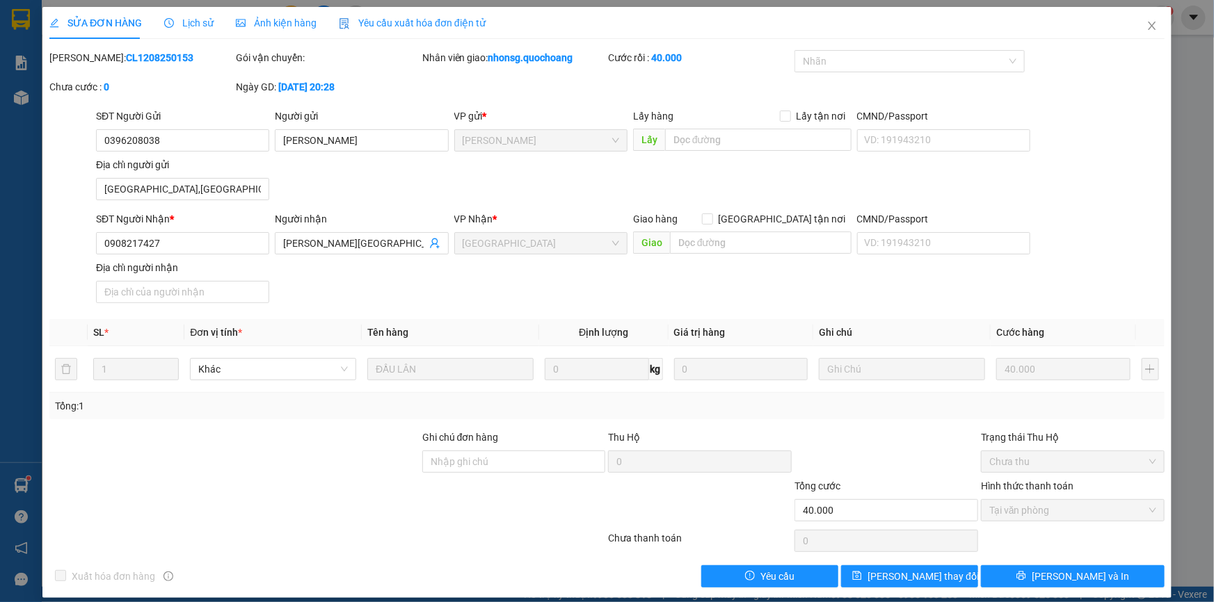
click at [186, 26] on span "Lịch sử" at bounding box center [188, 22] width 49 height 11
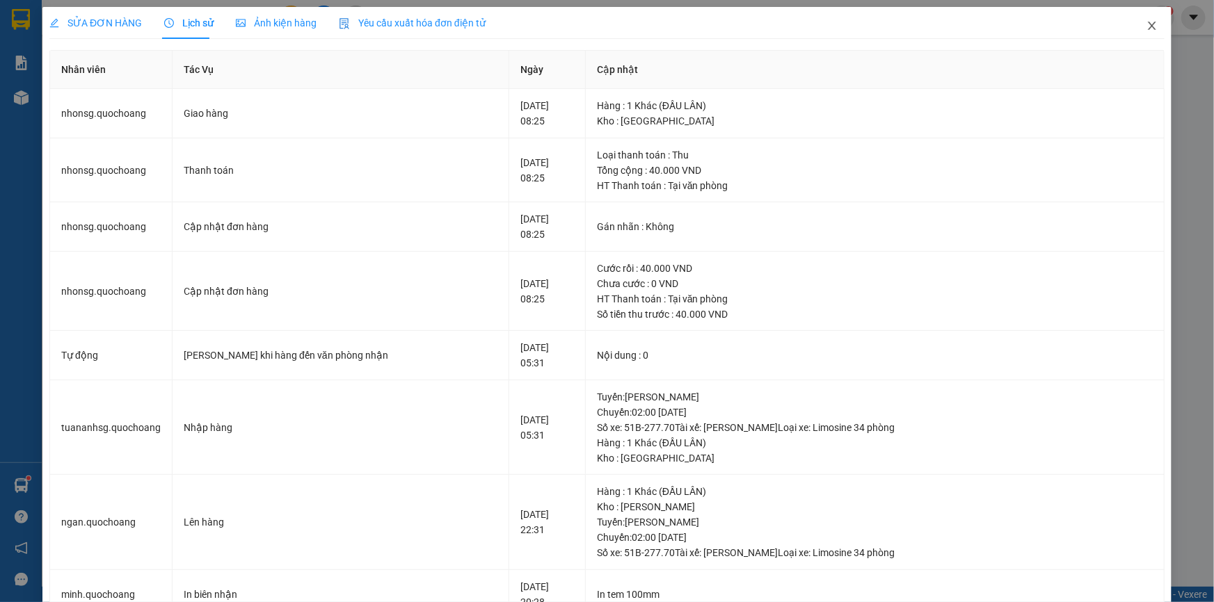
click at [1150, 28] on span "Close" at bounding box center [1151, 26] width 39 height 39
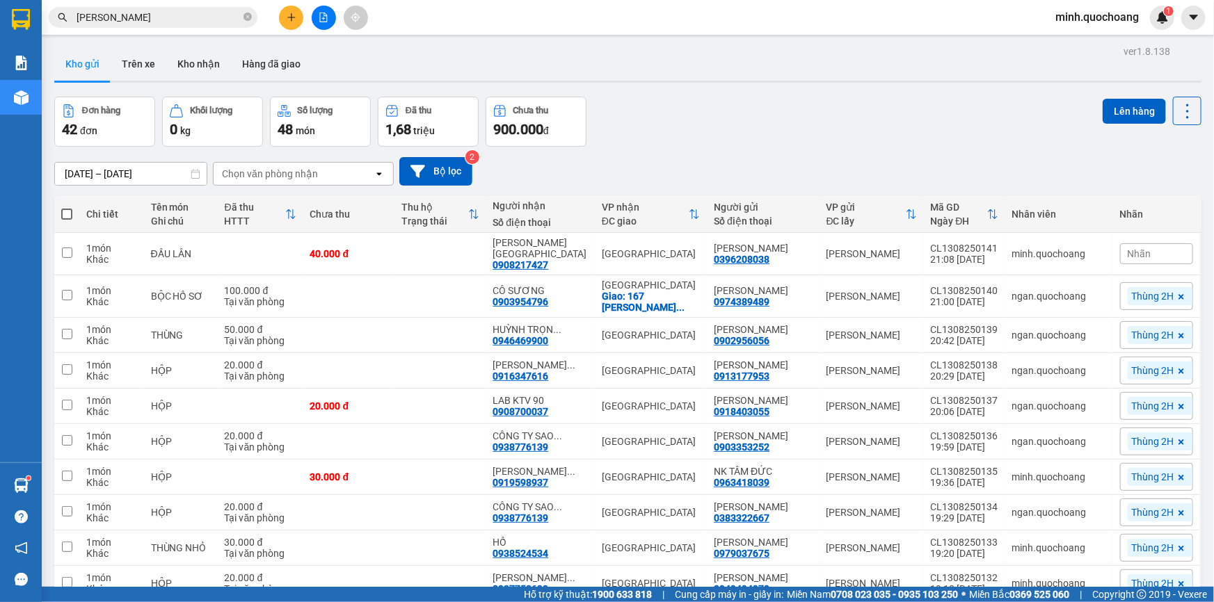
click at [194, 14] on input "[PERSON_NAME]" at bounding box center [159, 17] width 164 height 15
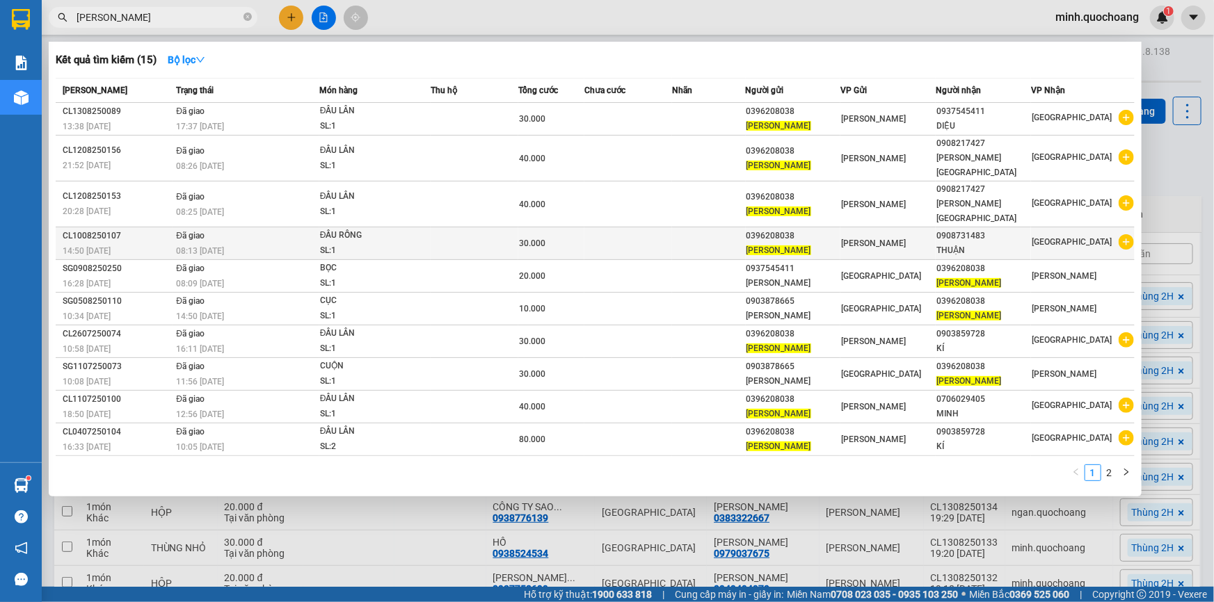
click at [364, 243] on div "SL: 1" at bounding box center [372, 250] width 104 height 15
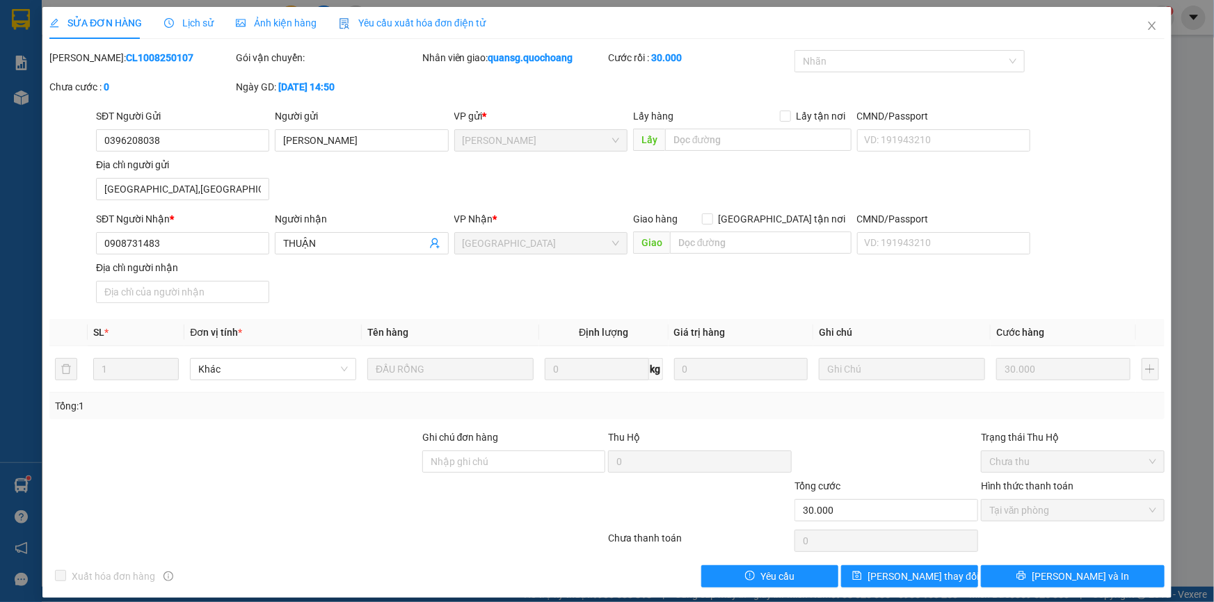
click at [191, 28] on span "Lịch sử" at bounding box center [188, 22] width 49 height 11
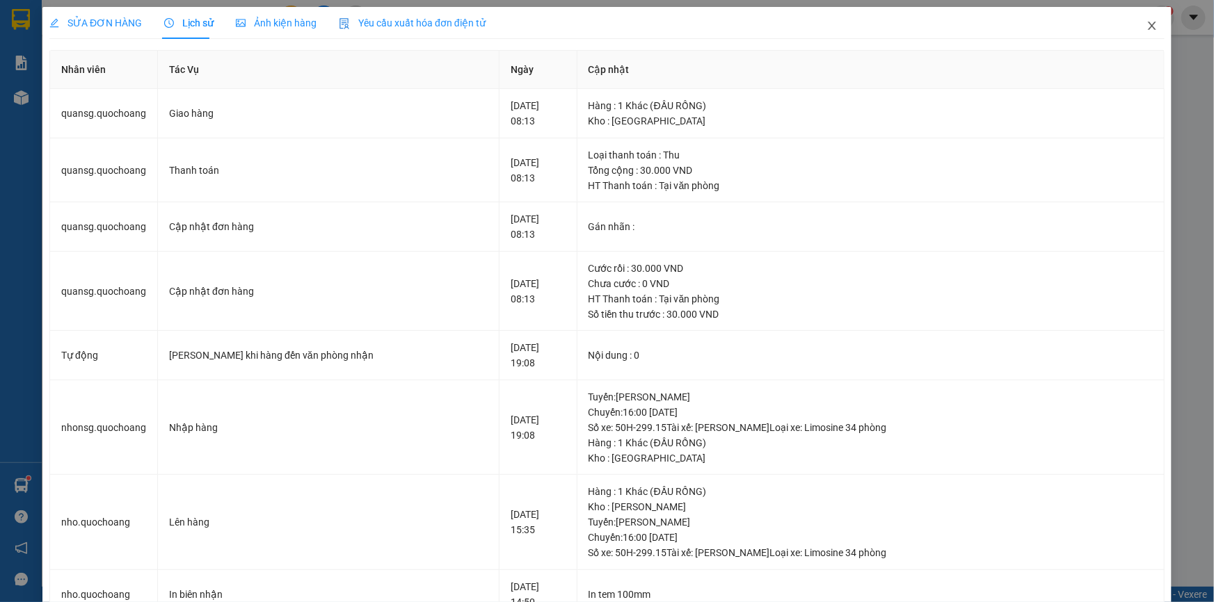
click at [1146, 26] on icon "close" at bounding box center [1151, 25] width 11 height 11
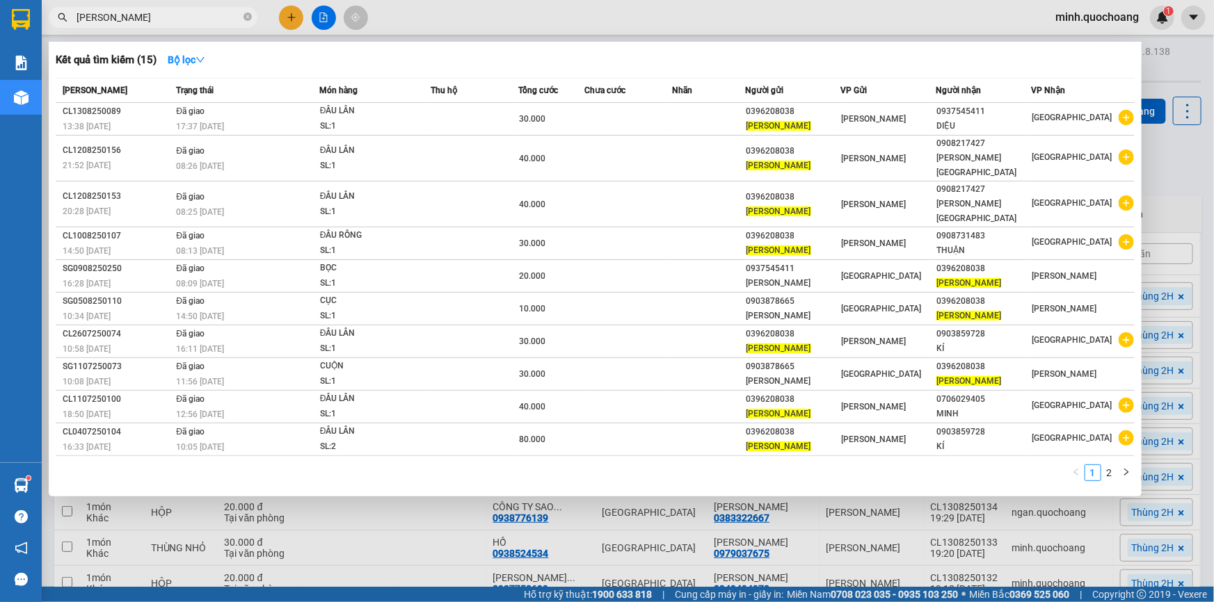
click at [181, 19] on input "[PERSON_NAME]" at bounding box center [159, 17] width 164 height 15
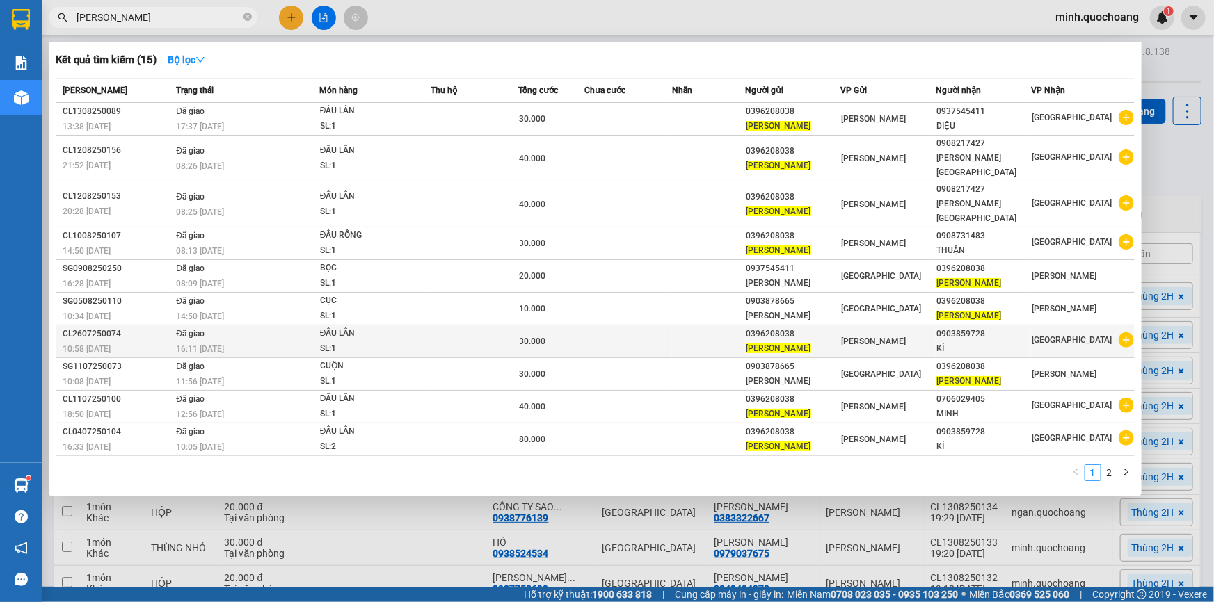
click at [392, 341] on div "SL: 1" at bounding box center [372, 348] width 104 height 15
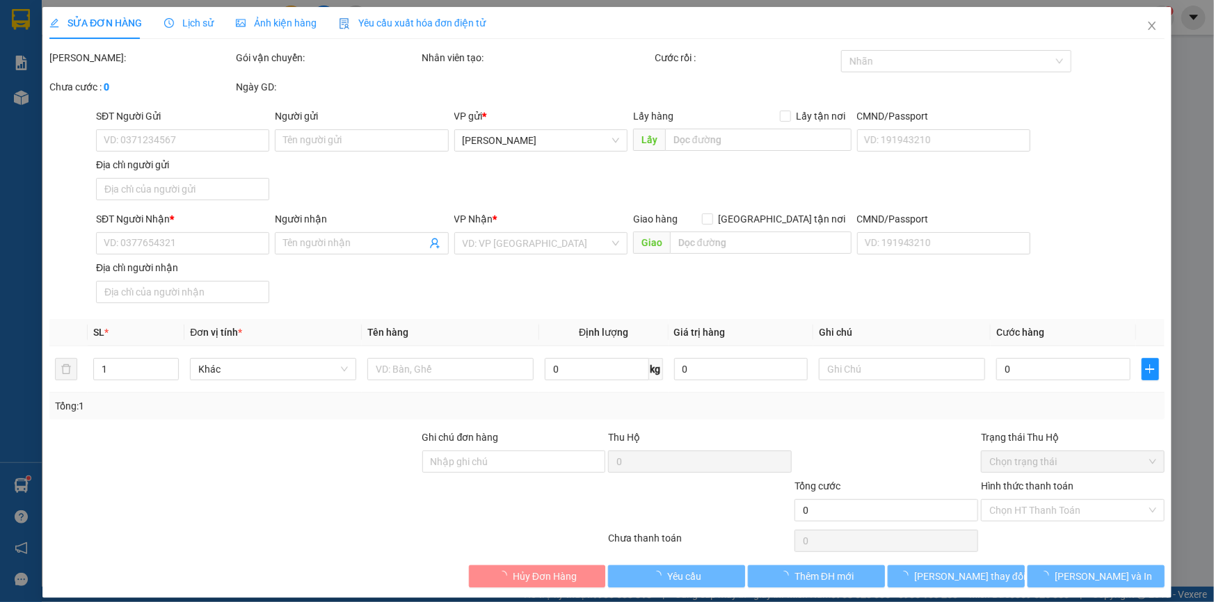
type input "0396208038"
type input "[PERSON_NAME]"
type input "XÃ [GEOGRAPHIC_DATA],[GEOGRAPHIC_DATA], [GEOGRAPHIC_DATA]"
type input "0903859728"
type input "KÍ"
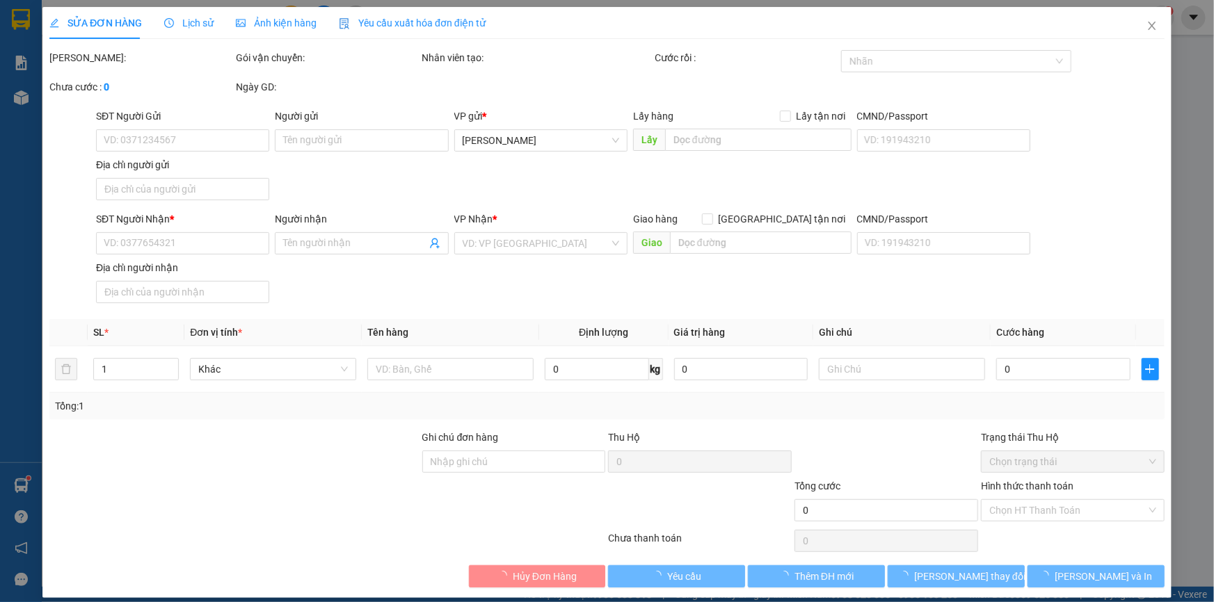
type input "30.000"
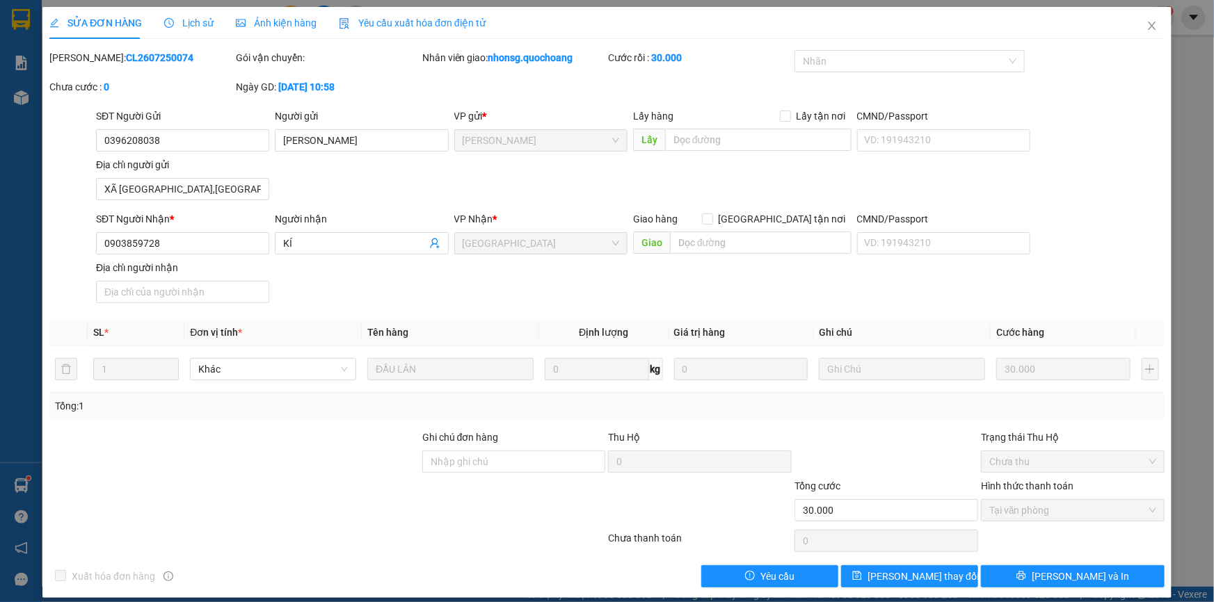
click at [206, 26] on span "Lịch sử" at bounding box center [188, 22] width 49 height 11
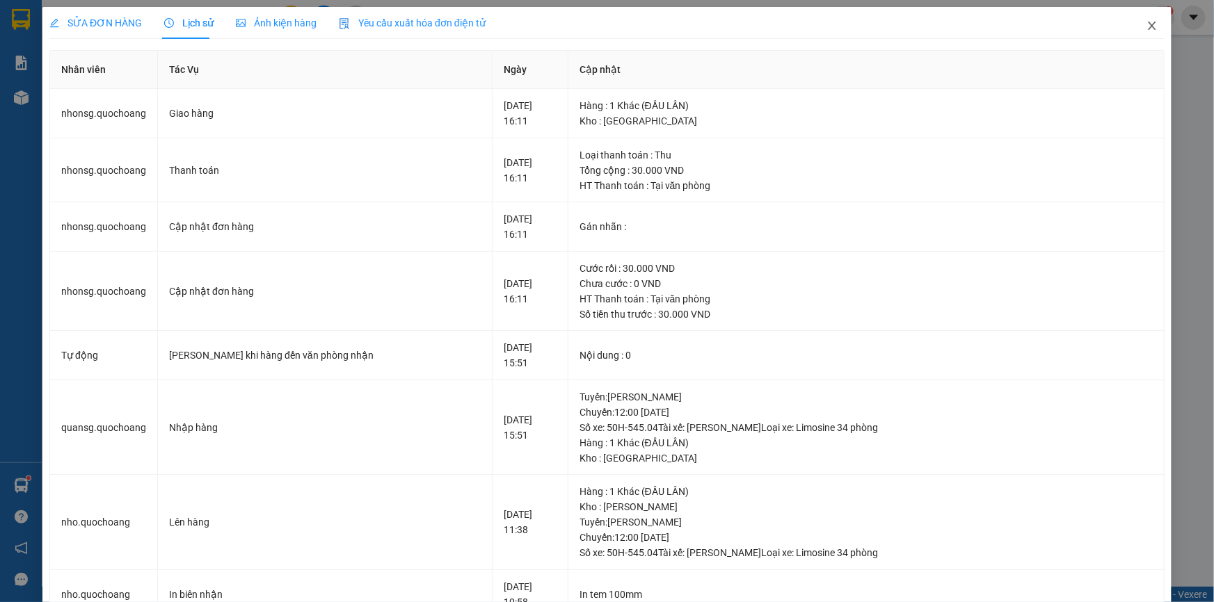
click at [1148, 27] on icon "close" at bounding box center [1152, 26] width 8 height 8
